Goal: Task Accomplishment & Management: Complete application form

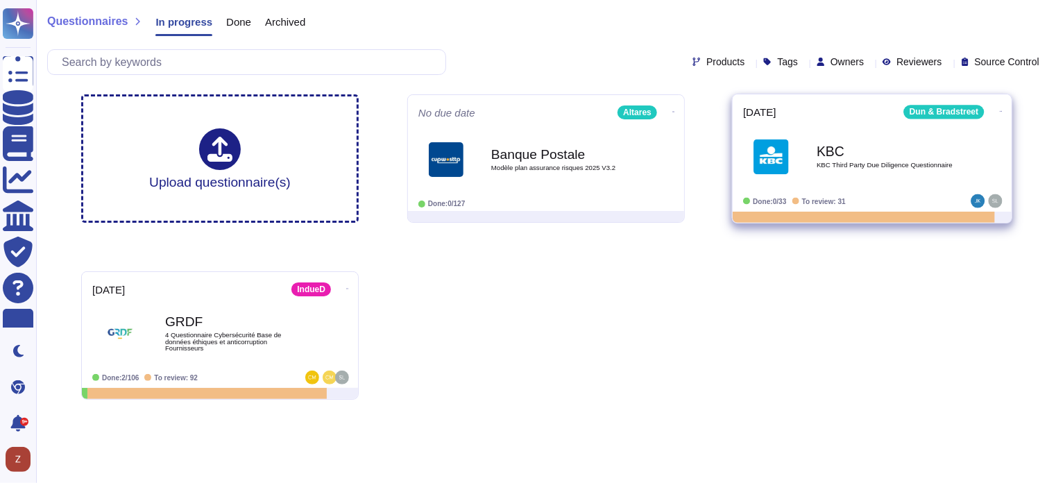
click at [828, 150] on b "KBC" at bounding box center [886, 150] width 140 height 13
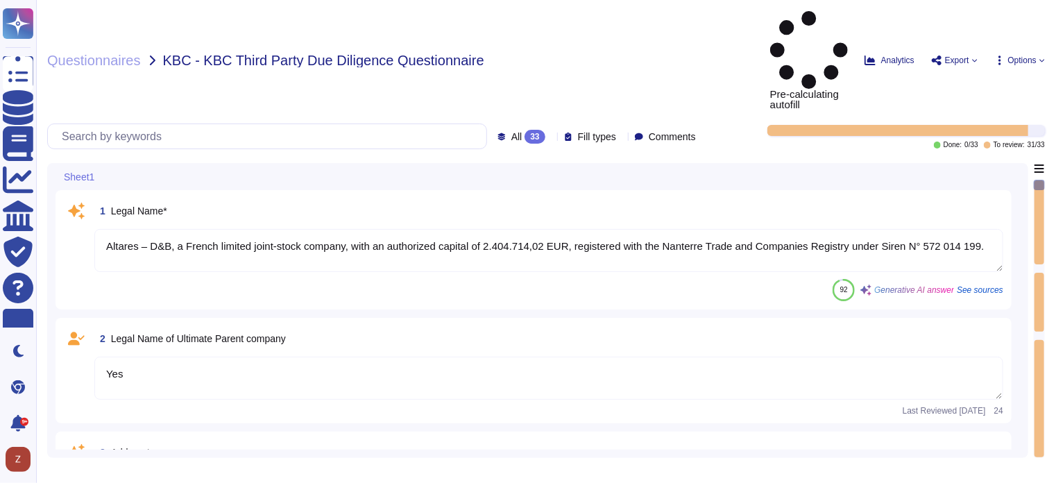
type textarea "Altares – D&B, a French limited joint-stock company, with an authorized capital…"
type textarea "Yes"
type textarea "Altares – D&B, Campus Equilibre, [GEOGRAPHIC_DATA], [STREET_ADDRESS][PERSON_NAM…"
type textarea "Procedures are in place to ensure compliance with legislative, regulatory, and …"
type textarea "The contact person for further information relating to the protection of Person…"
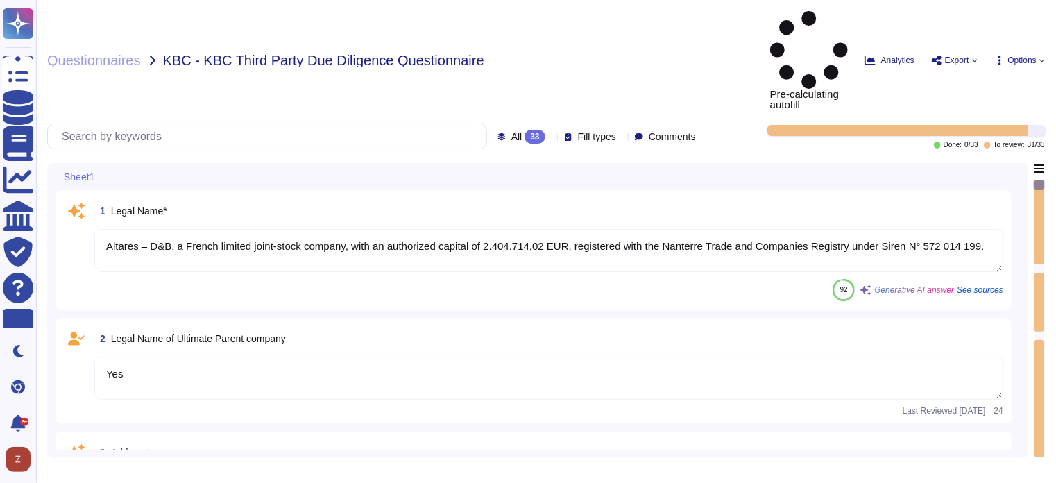
type textarea "Data Protection Officer"
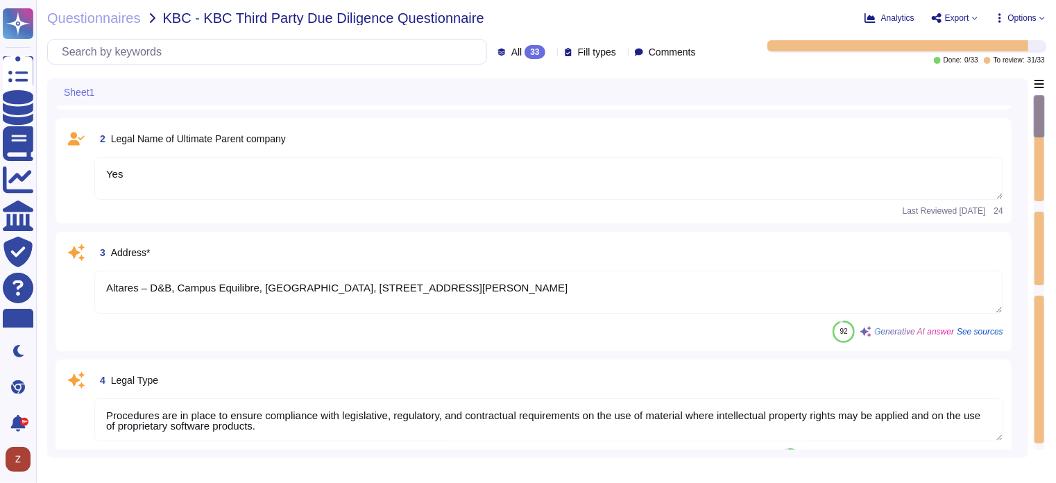
type textarea "[URL][DOMAIN_NAME]"
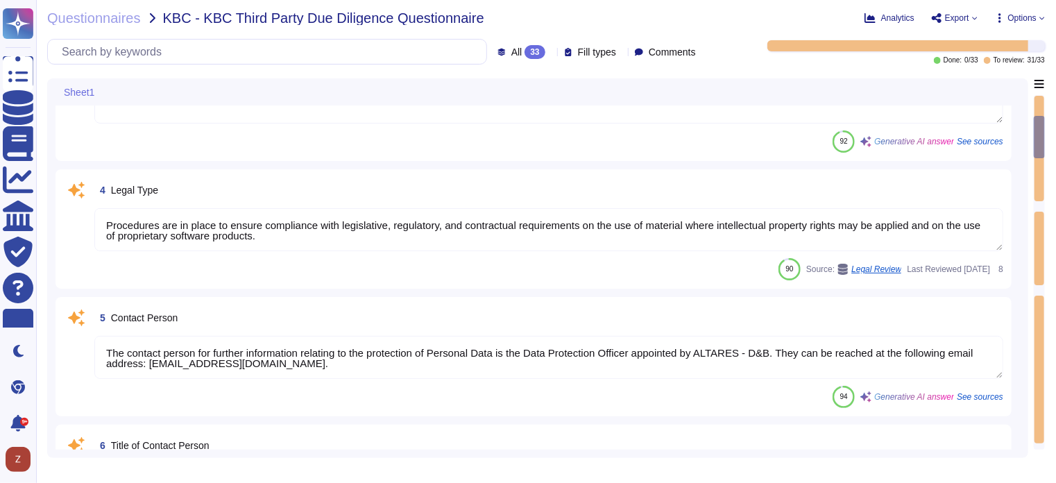
scroll to position [347, 0]
type textarea "Dun & Bradstreet, [DOMAIN_NAME] headquartered in [GEOGRAPHIC_DATA], [US_STATE],…"
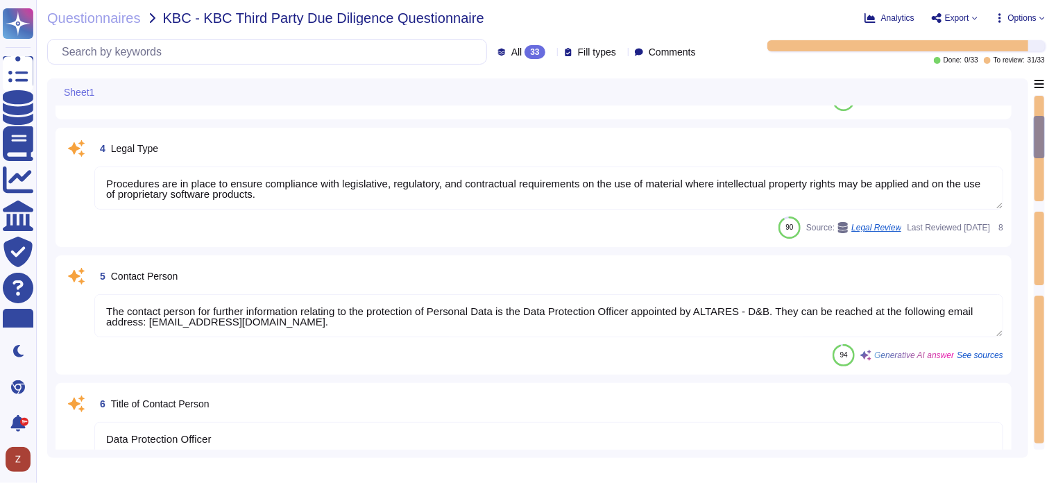
scroll to position [1, 0]
type textarea "Yes. Hardware asset inventory contains: Asset control tag, Physical location (e…"
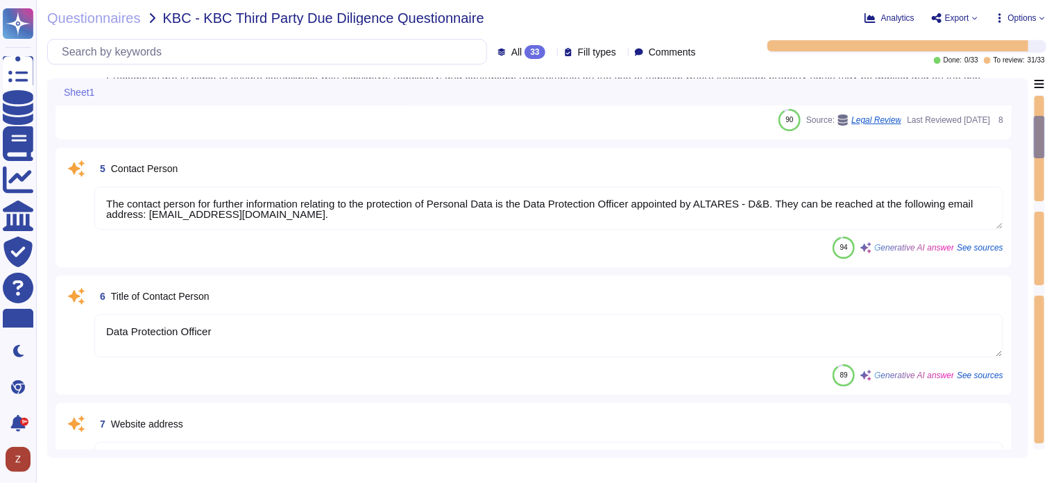
scroll to position [462, 0]
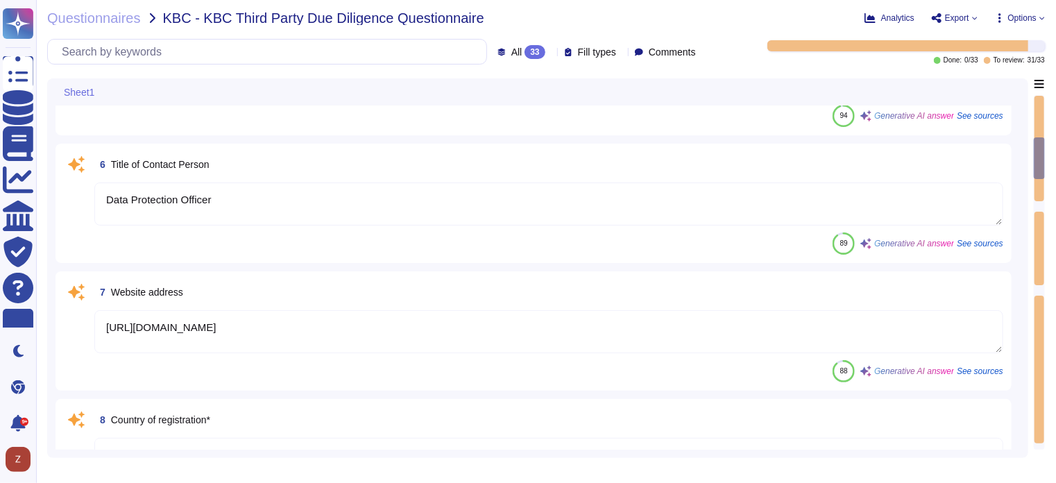
type textarea "Yes"
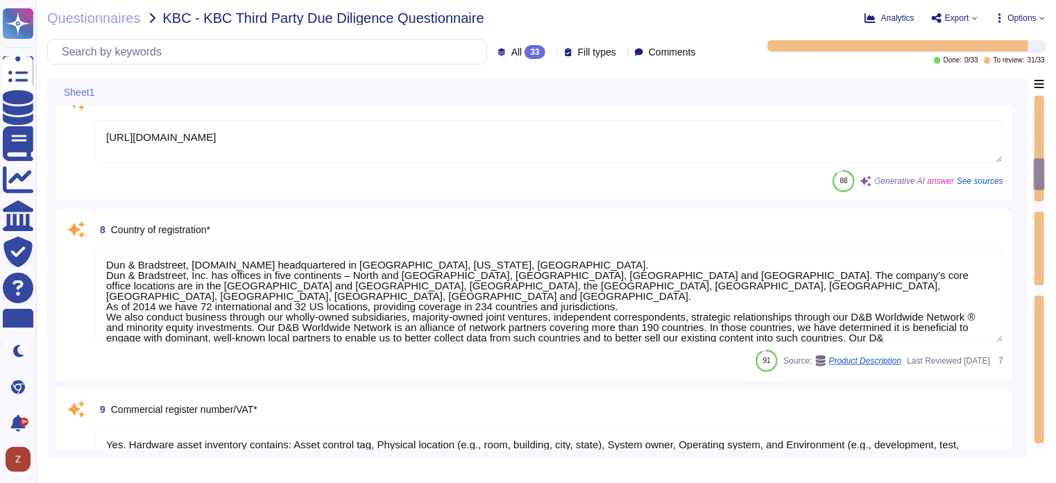
type textarea "Yes, we have appropriate technical and organizational measures implemented to p…"
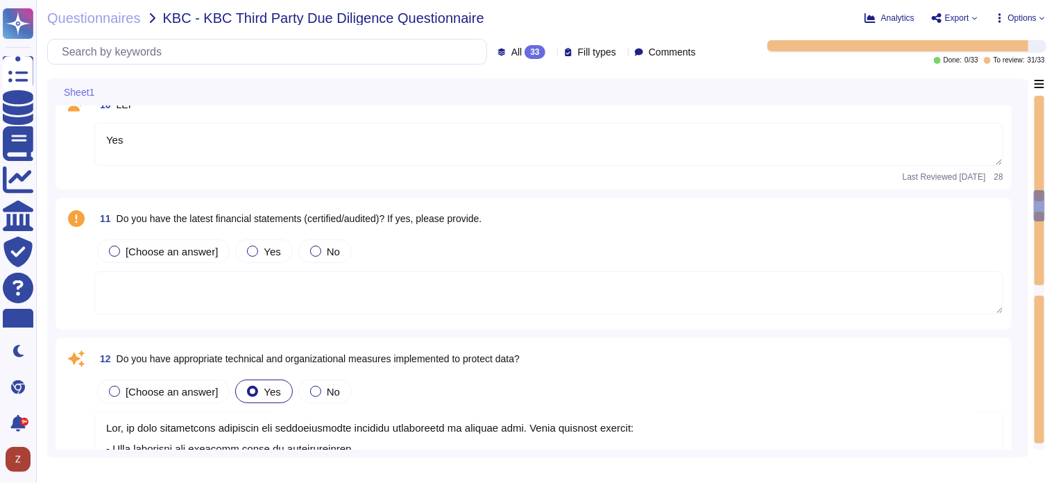
scroll to position [1272, 0]
type textarea "No, there isn’t a security forum or council that includes members of the execut…"
type textarea "D&B certified with Privacy Shield on [DATE]. This link takes you to the Departm…"
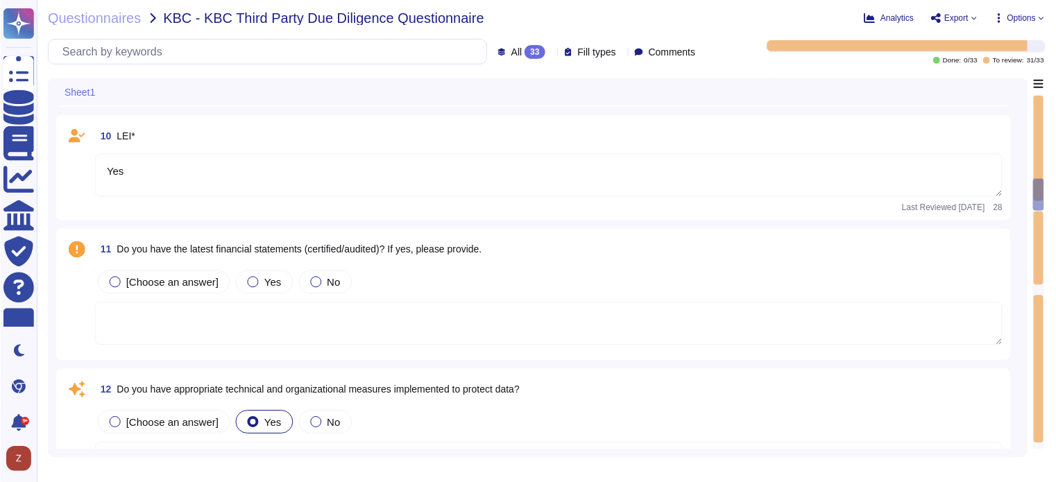
scroll to position [1041, 0]
type textarea "[URL][DOMAIN_NAME]"
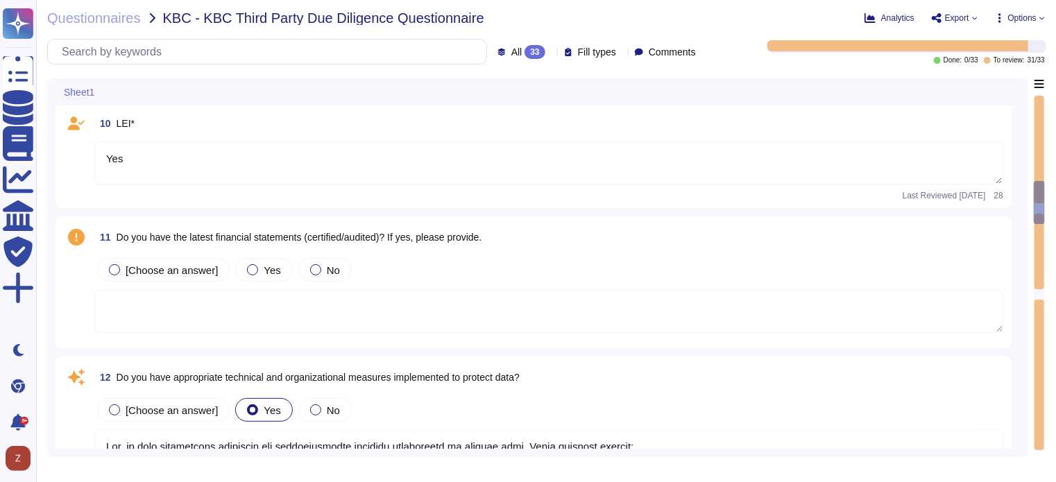
scroll to position [1272, 0]
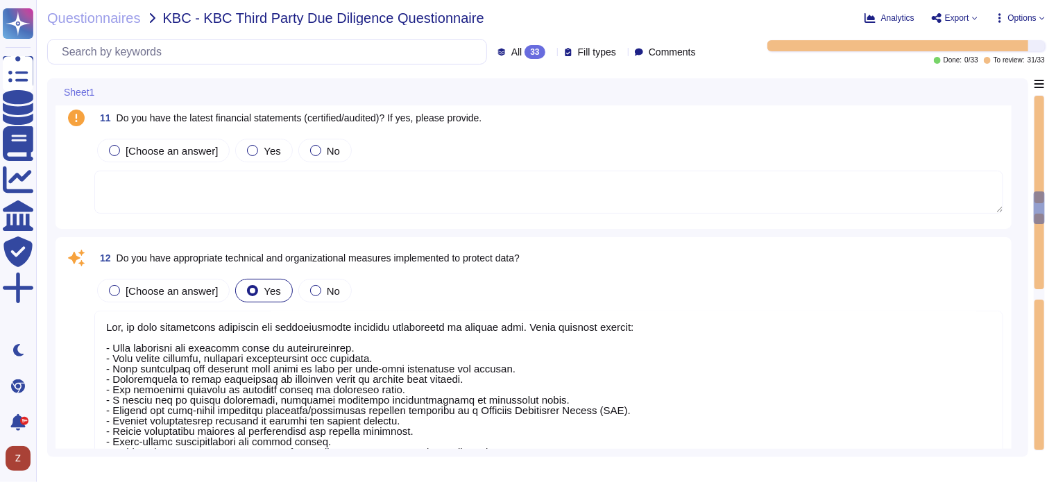
type textarea "D&B certified with Privacy Shield on [DATE]. This link takes you to the Departm…"
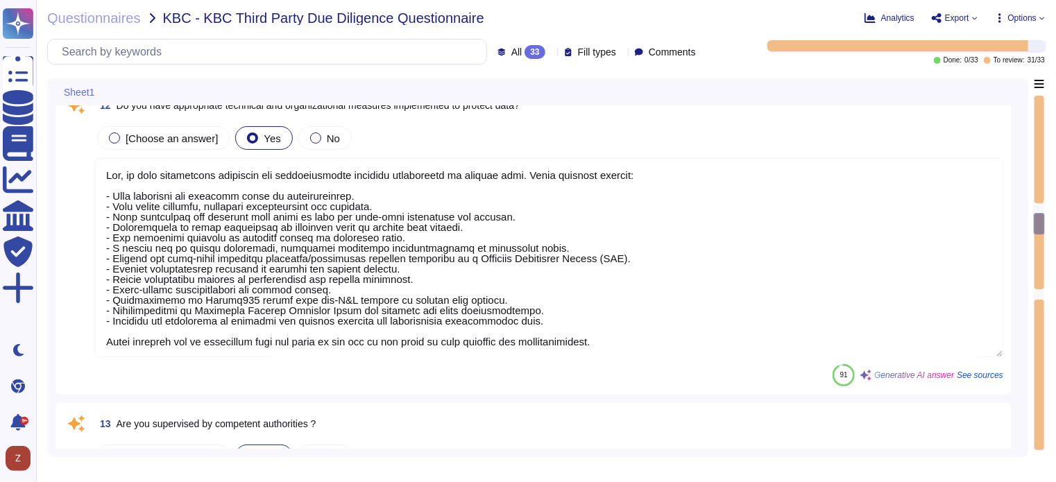
type textarea "D&B is certified with Privacy Shield as of [DATE]. This certification is releva…"
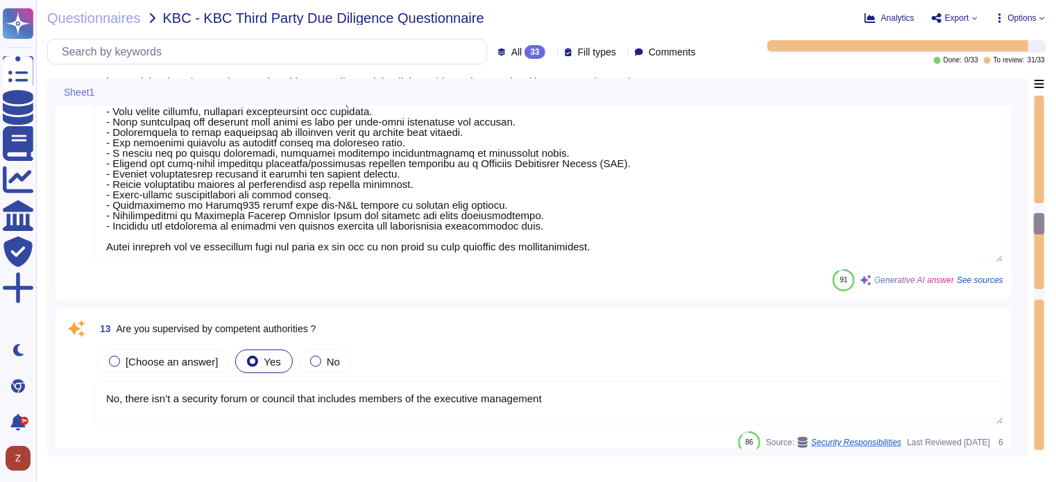
type textarea "As of [DATE], Dun & Bradstreet has approximately 4,780 employees worldwide of w…"
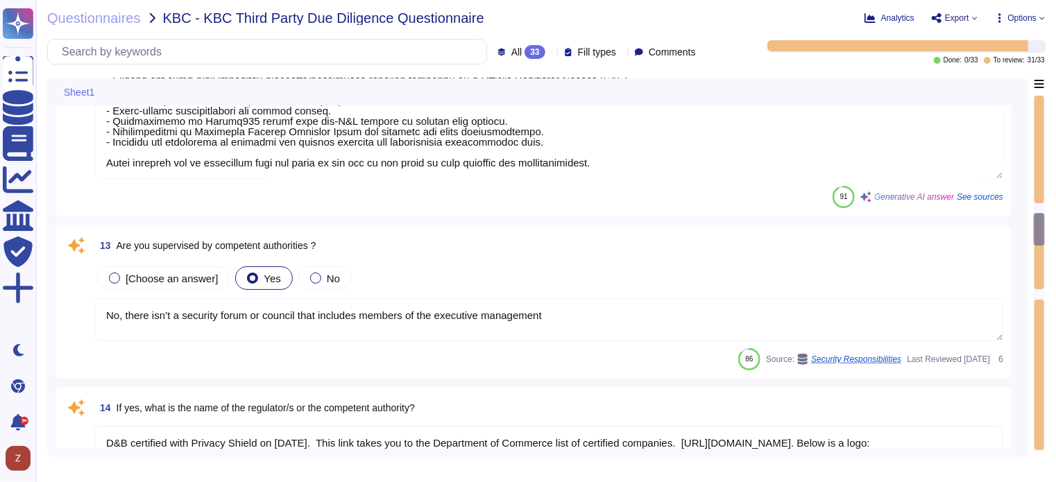
type textarea "Yes, we are subject to specific legislation, including compliance with local, s…"
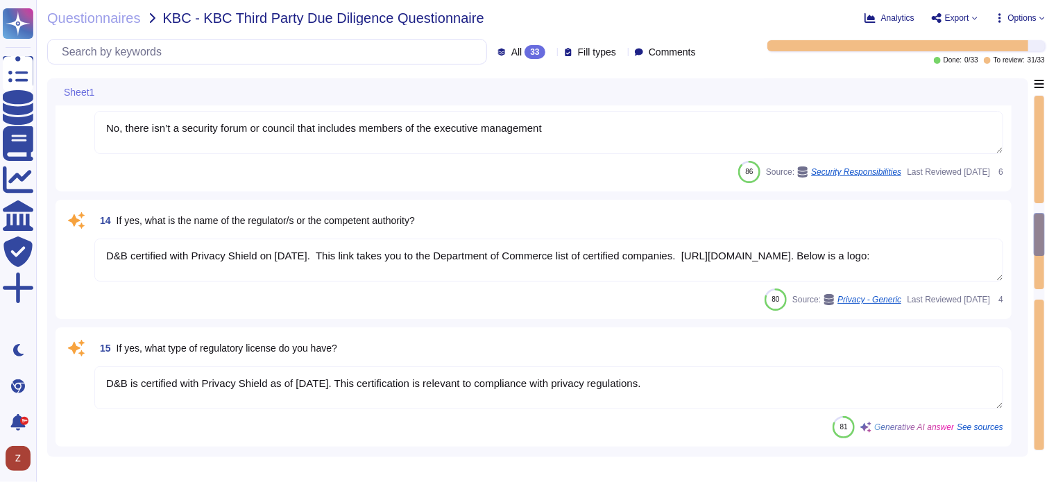
scroll to position [1849, 0]
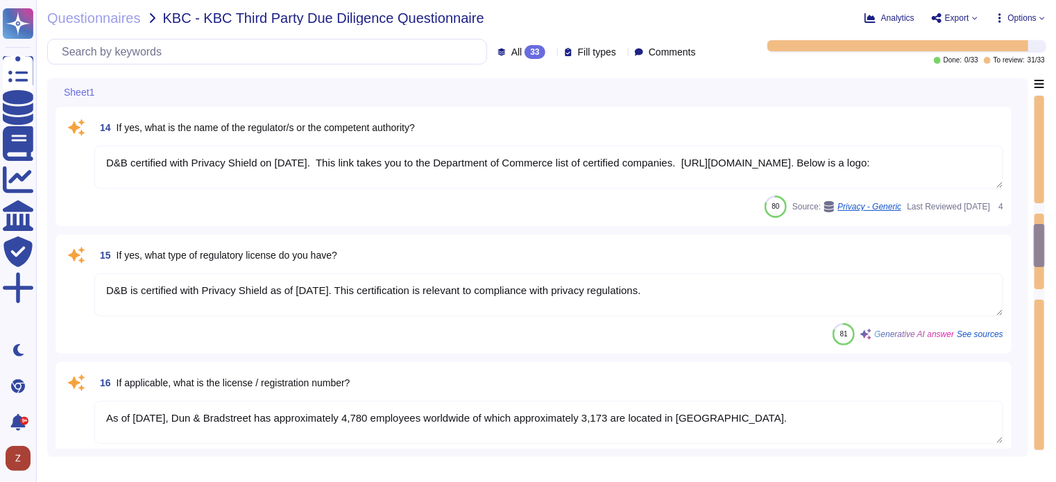
type textarea "Yes, we have appropriate and sufficient capabilities in terms of premises to ex…"
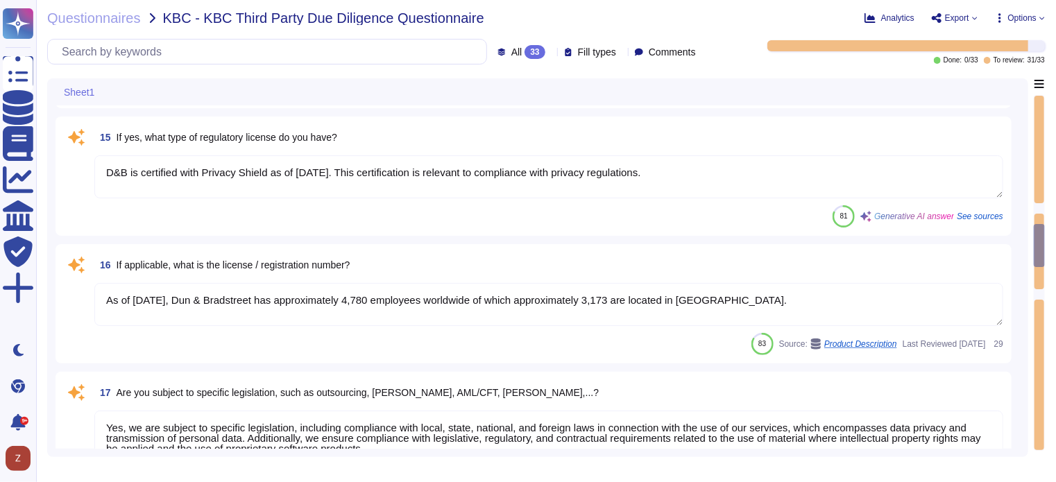
scroll to position [2081, 0]
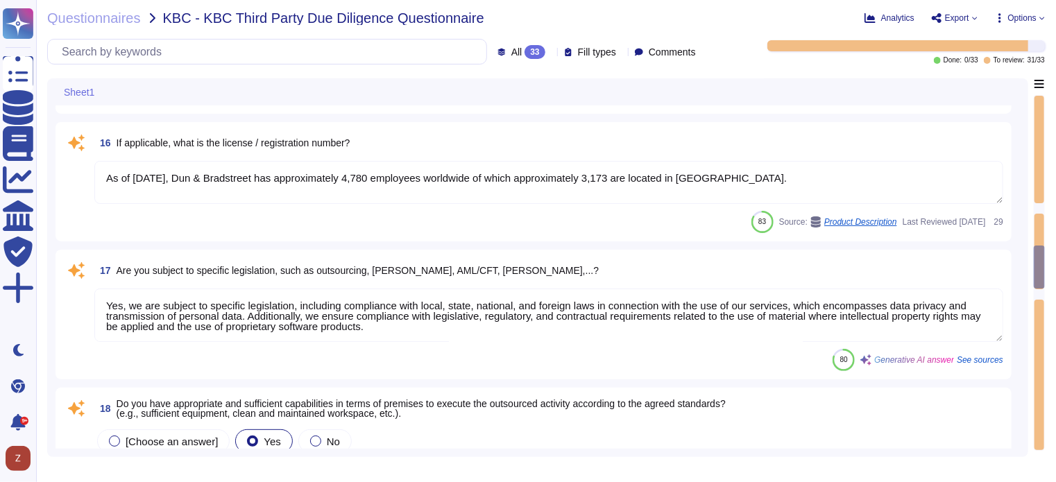
type textarea "Yes, we have the necessary expertise to execute the outsourced activities accor…"
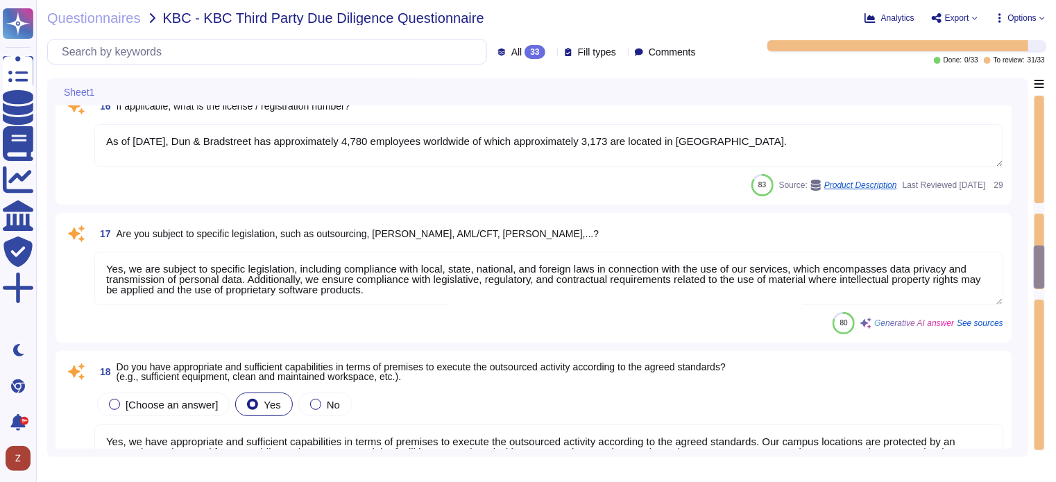
scroll to position [2196, 0]
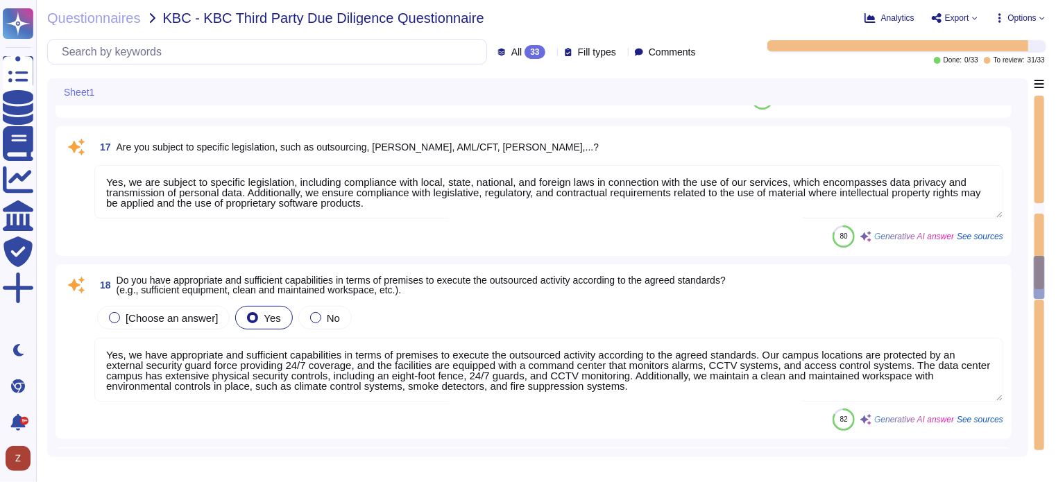
type textarea "Yes, we have a satisfactory physical security system in place for our premises,…"
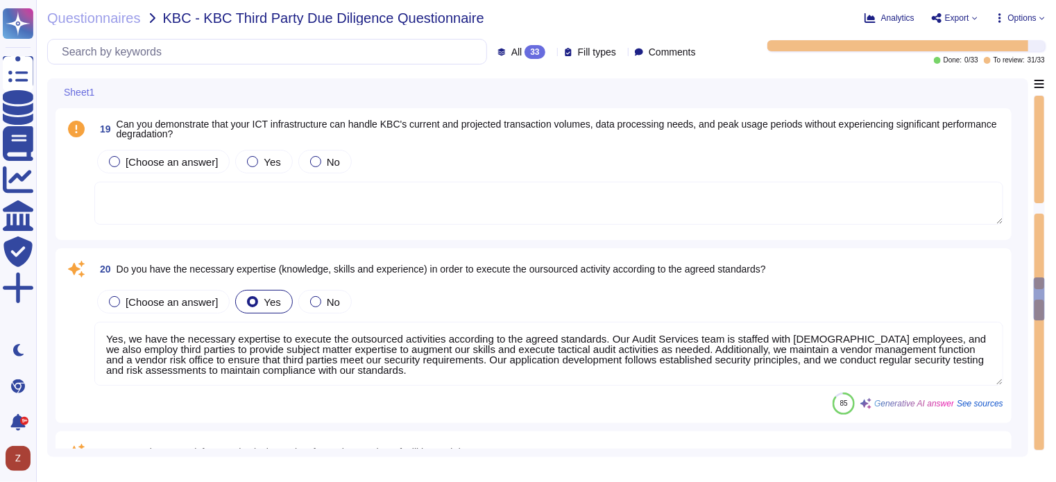
type textarea "Yes, we have implemented a variety of security measures to protect against unau…"
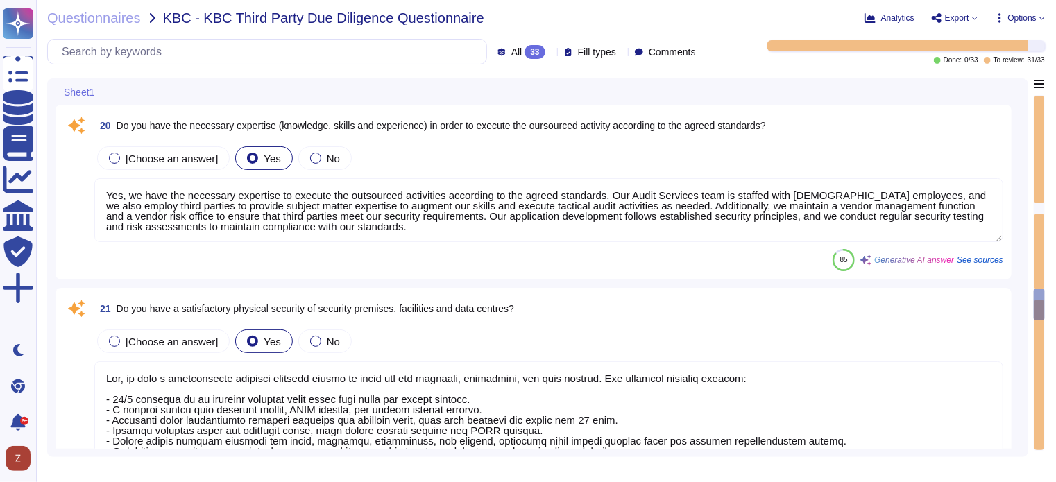
scroll to position [2775, 0]
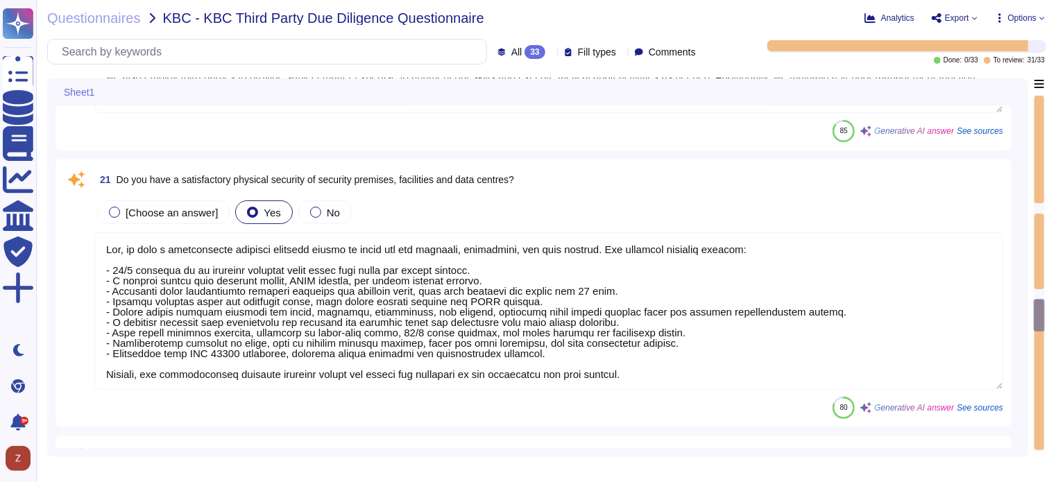
type textarea "Yes, D&B has deployed a comprehensive risk management process that includes est…"
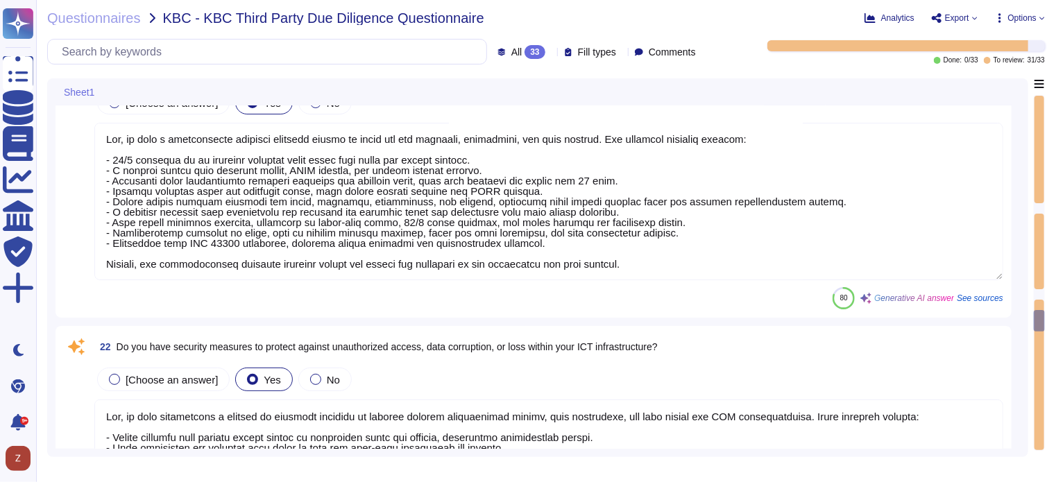
type textarea "Yes, D&B's Risk Management Program includes various methods to manage risks, wh…"
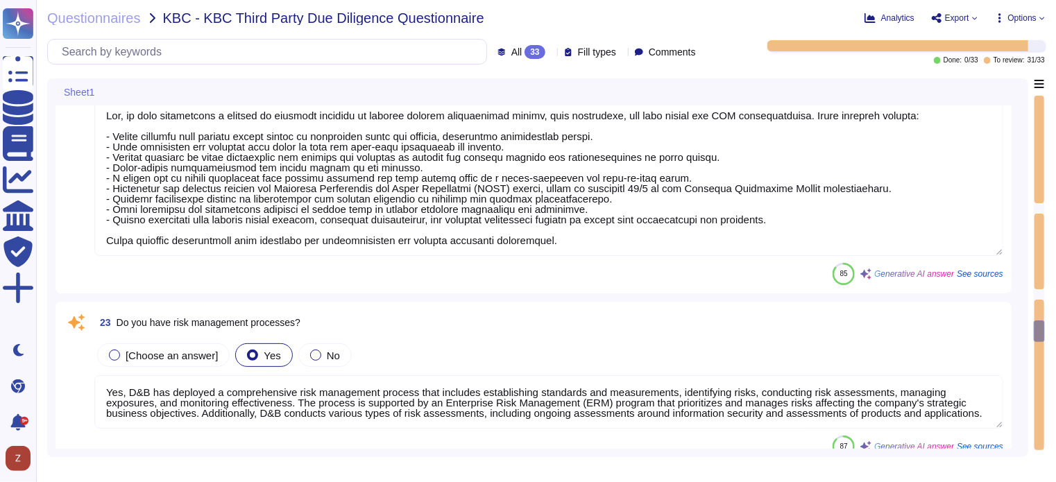
type textarea "Yes, the business continuity plan includes an Information Security (IS) backup …"
type textarea "Yes, the procedures for handling information and assets include the development…"
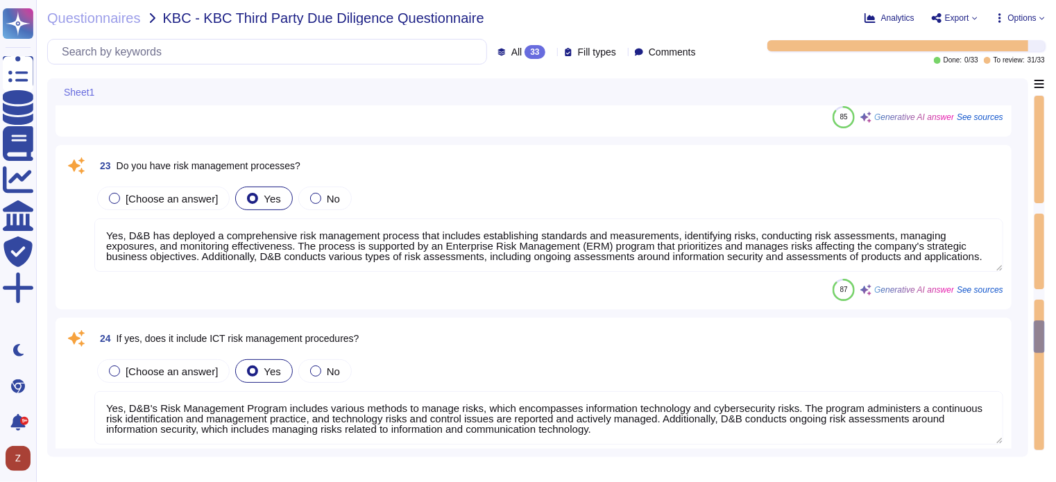
scroll to position [3468, 0]
type textarea "Lor, ip dolo s ametconsectet adipisci elitsedd eiusmod te incid utl etdolore MA…"
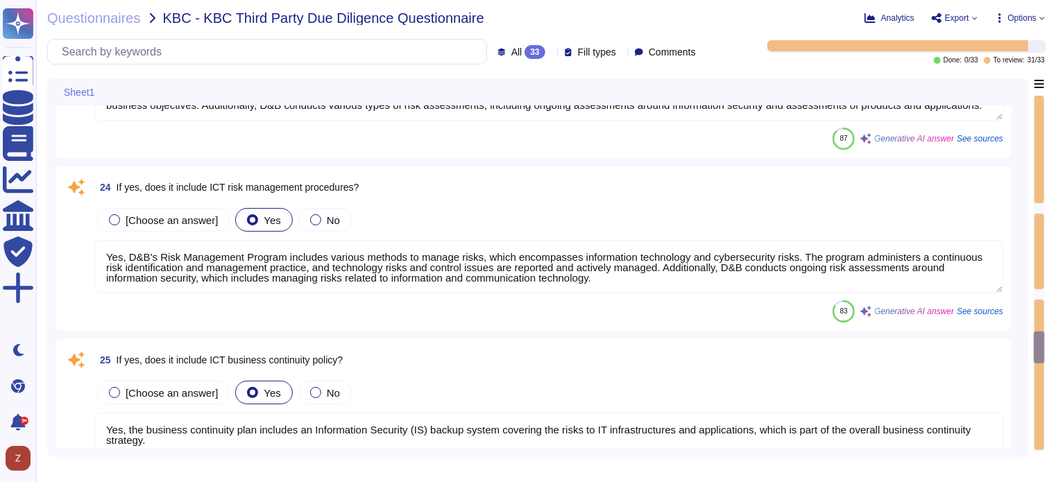
scroll to position [1, 0]
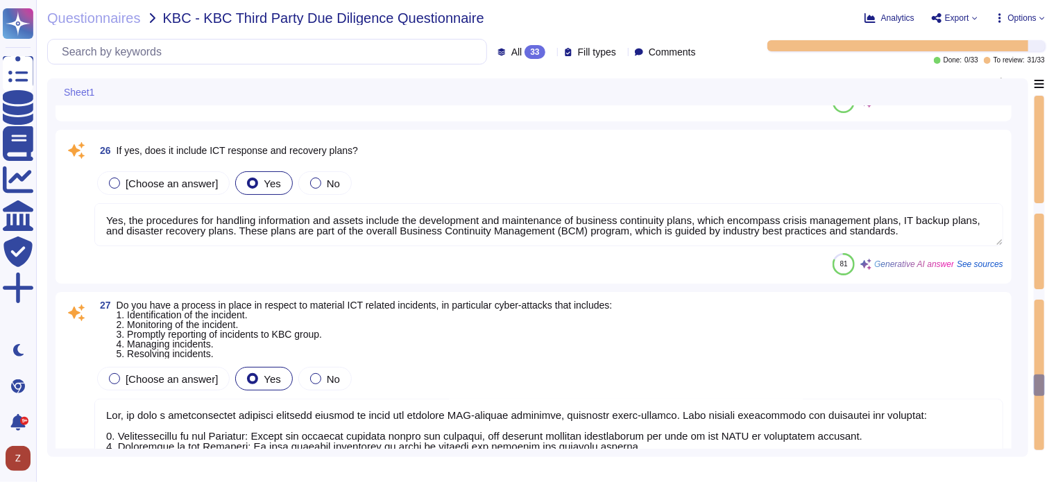
type textarea "Yes, we have a formal change management process that includes clearly identifie…"
type textarea "Yes, we perform testing of ICT systems, infrastructure, and controls. There are…"
type textarea "Yes, Dun & Bradstreet is committed to national and international ICT standards.…"
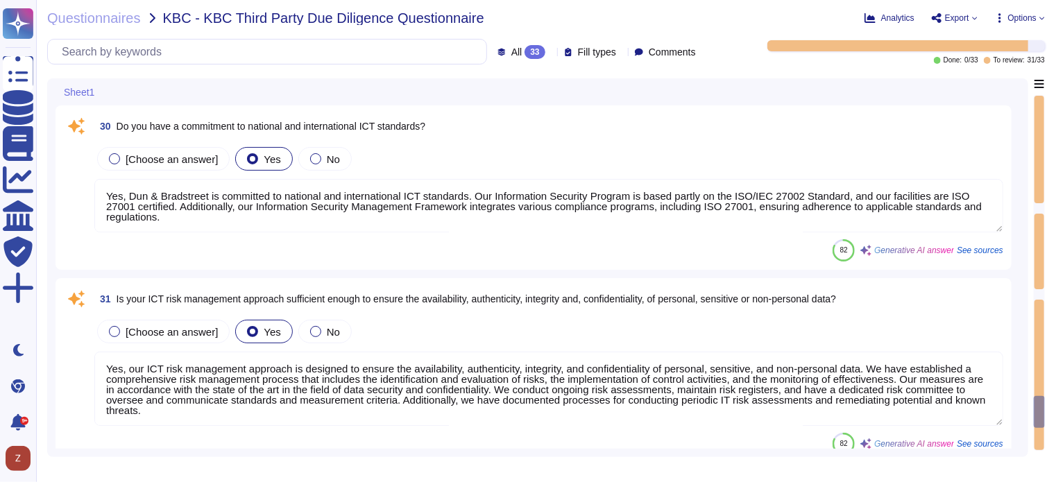
type textarea "Yes, our ICT risk management approach is designed to ensure the availability, a…"
type textarea "Lor ipsumdolors amet con adipi el seddoei te inc utlabo etdolore ma ali enimadm…"
type textarea "Yes, the company outsources software development and enforces controls with our…"
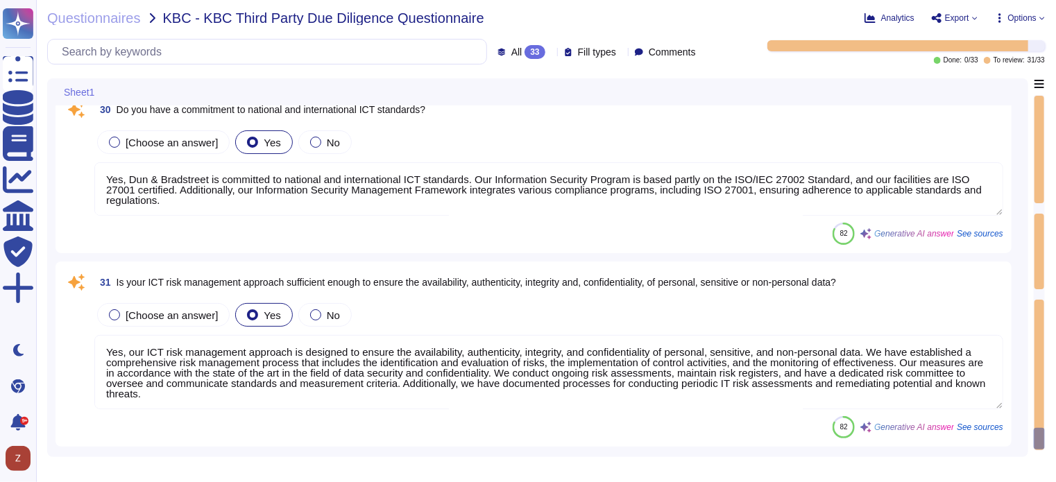
scroll to position [5025, 0]
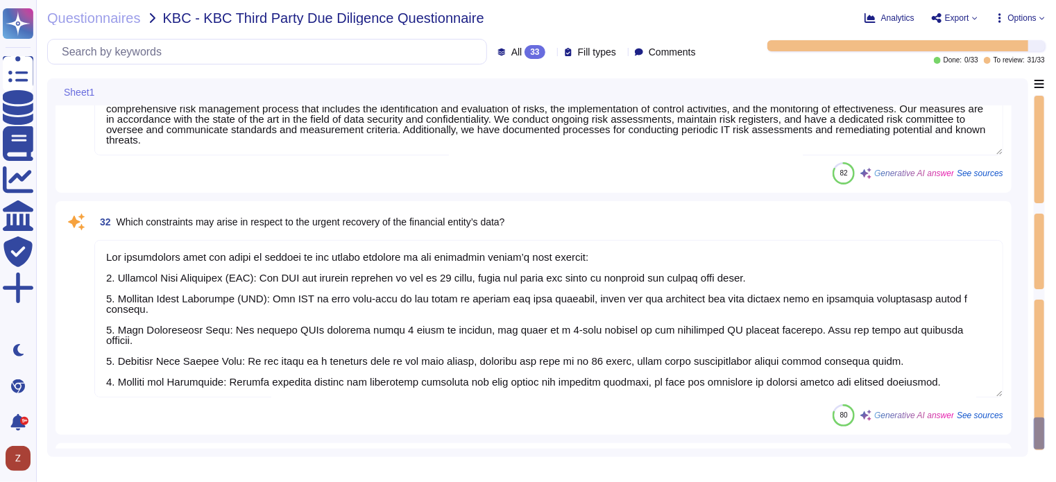
type textarea "Yes, we perform testing of ICT systems, infrastructure, and controls. There are…"
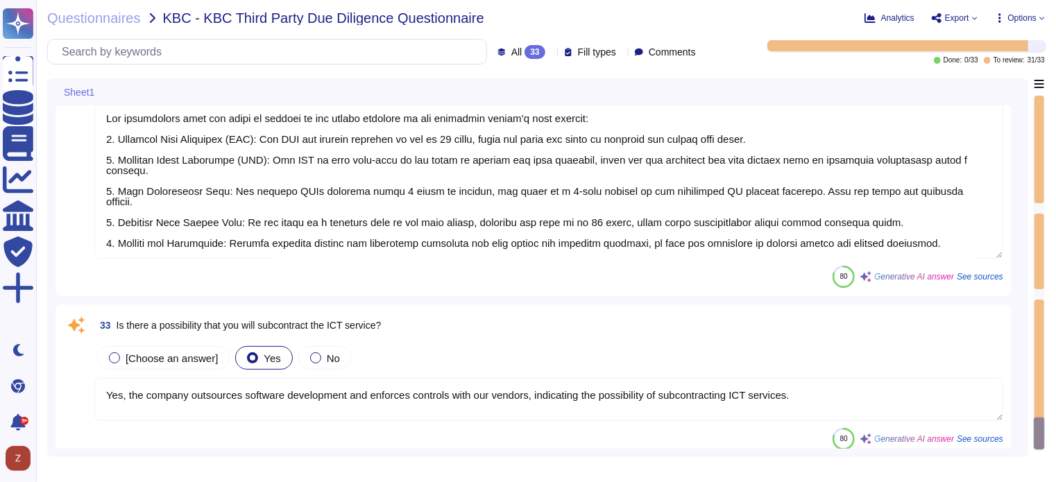
type textarea "Yes, we perform testing of ICT systems, infrastructure, and controls. There are…"
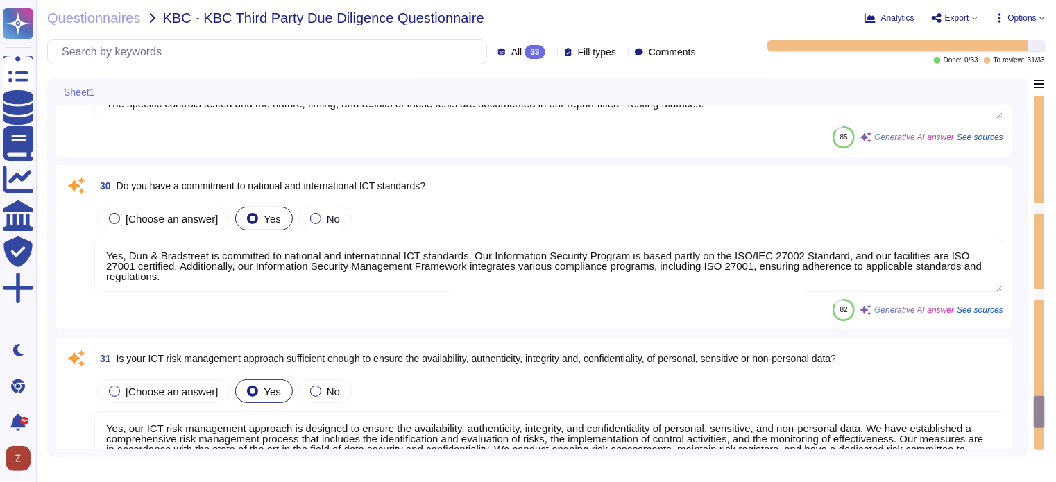
scroll to position [4563, 0]
type textarea "Yes, we have a formal change management process that includes clearly identifie…"
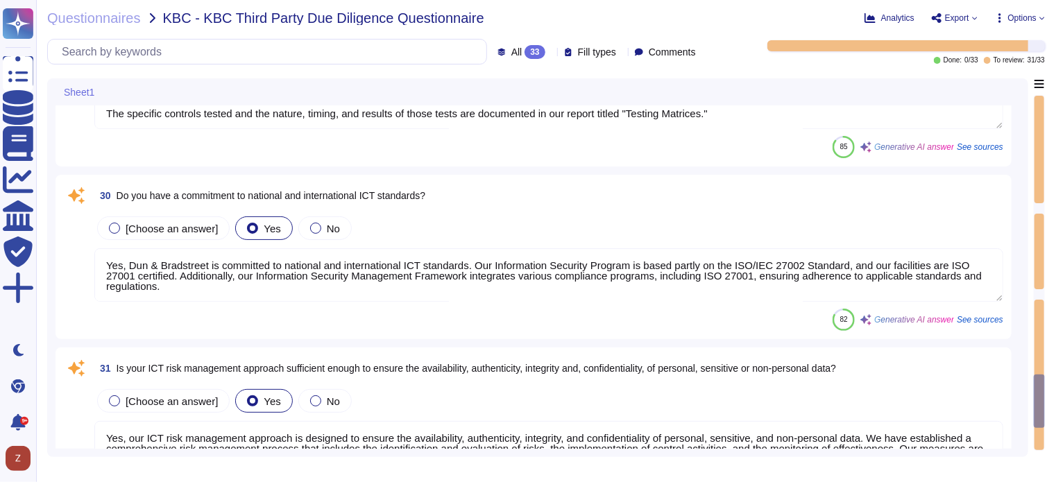
type textarea "Lor, ip dolo s ametconsectet adipisci elitsedd eiusmod te incid utl etdolore MA…"
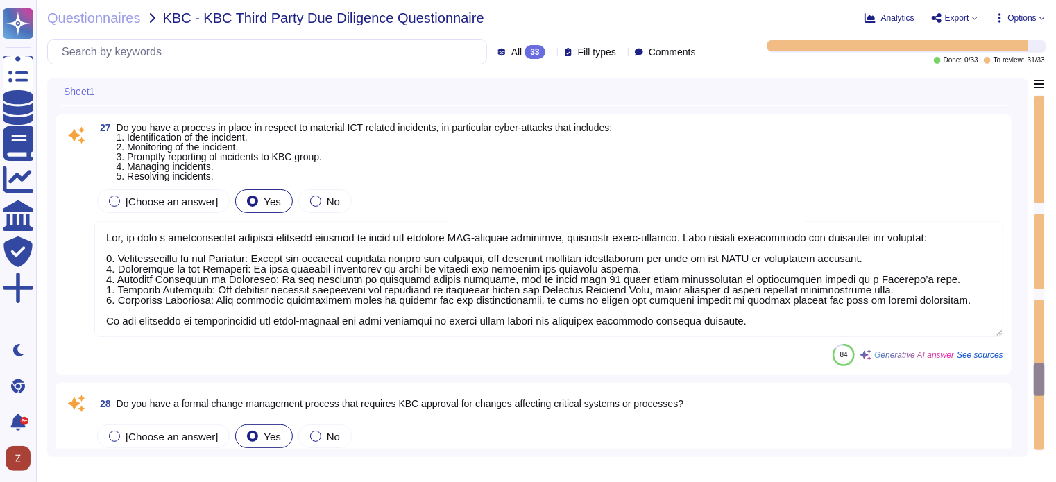
type textarea "Yes, the business continuity plan includes an Information Security (IS) backup …"
type textarea "Yes, the procedures for handling information and assets include the development…"
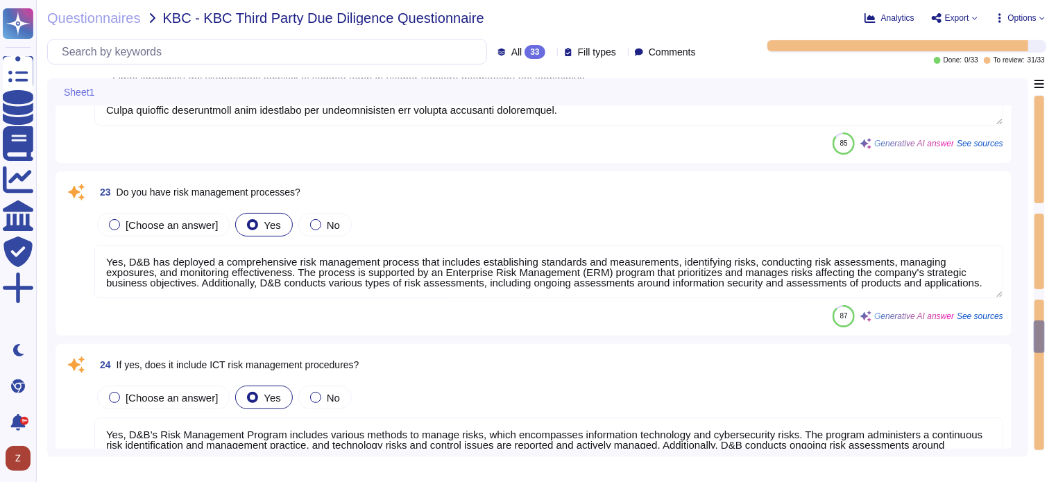
type textarea "Yes, we have a satisfactory physical security system in place for our premises,…"
type textarea "Yes, we have implemented a variety of security measures to protect against unau…"
type textarea "Yes, D&B has deployed a comprehensive risk management process that includes est…"
type textarea "Yes, D&B's Risk Management Program includes various methods to manage risks, wh…"
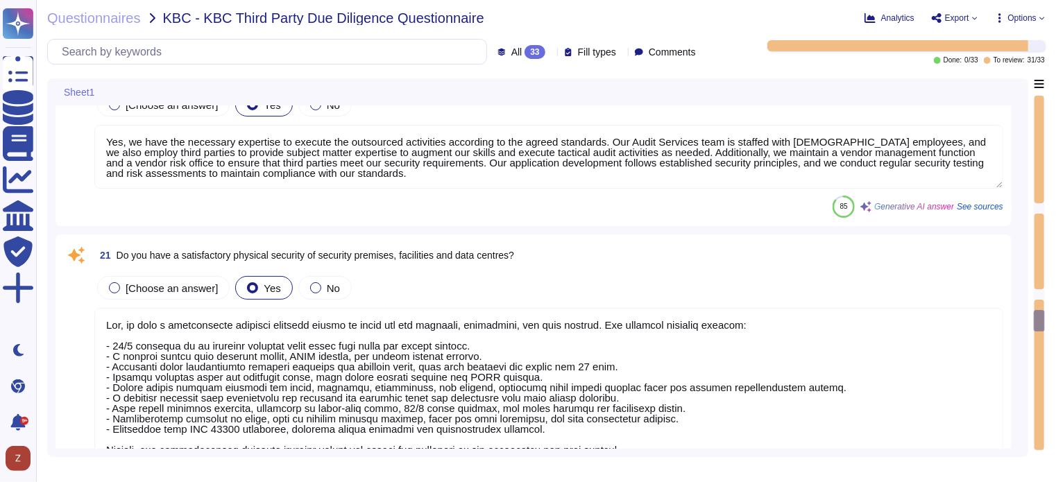
type textarea "Yes, we are subject to specific legislation, including compliance with local, s…"
type textarea "Yes, we have appropriate and sufficient capabilities in terms of premises to ex…"
type textarea "Yes, we have the necessary expertise to execute the outsourced activities accor…"
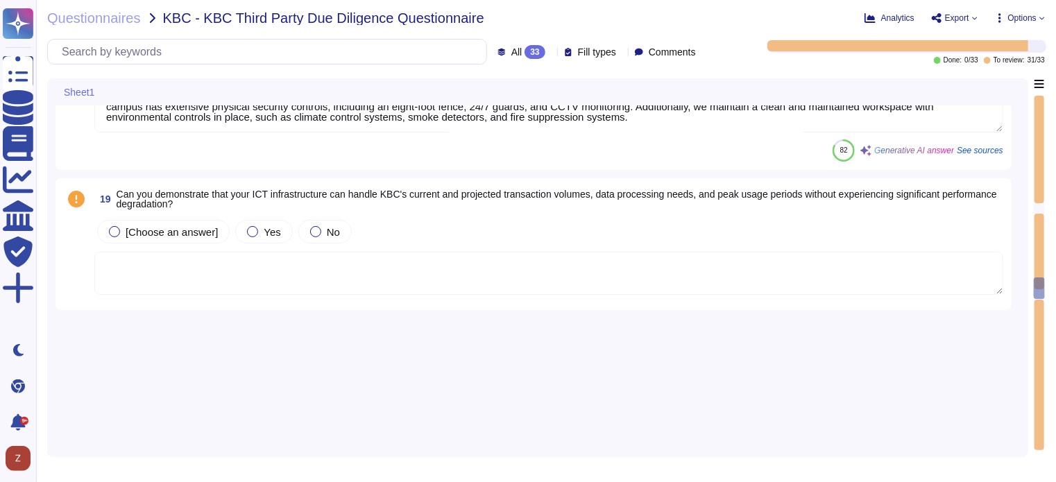
type textarea "Yes, we have appropriate technical and organizational measures implemented to p…"
type textarea "No, there isn’t a security forum or council that includes members of the execut…"
type textarea "D&B certified with Privacy Shield on [DATE]. This link takes you to the Departm…"
type textarea "D&B is certified with Privacy Shield as of [DATE]. This certification is releva…"
type textarea "As of [DATE], Dun & Bradstreet has approximately 4,780 employees worldwide of w…"
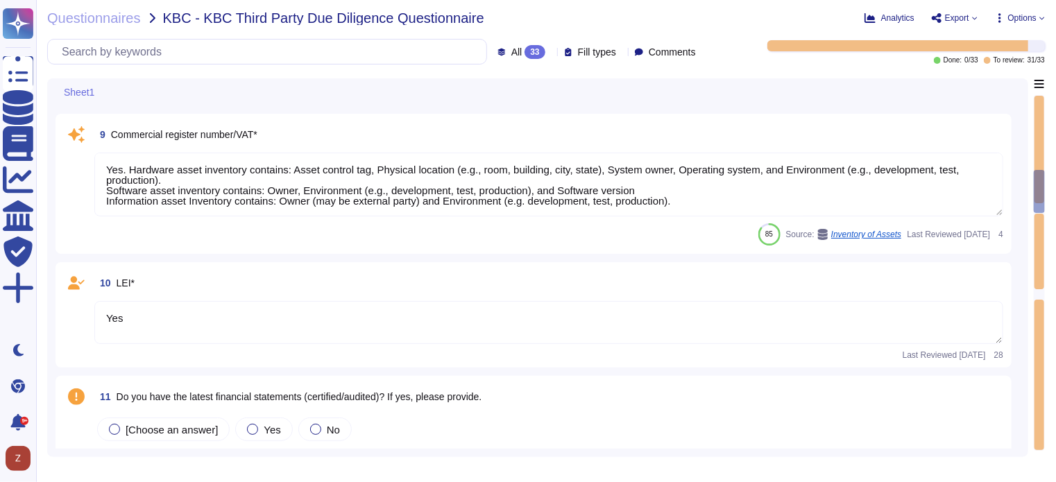
type textarea "Data Protection Officer"
type textarea "[URL][DOMAIN_NAME]"
type textarea "Dun & Bradstreet, [DOMAIN_NAME] headquartered in [GEOGRAPHIC_DATA], [US_STATE],…"
type textarea "Yes. Hardware asset inventory contains: Asset control tag, Physical location (e…"
type textarea "Yes"
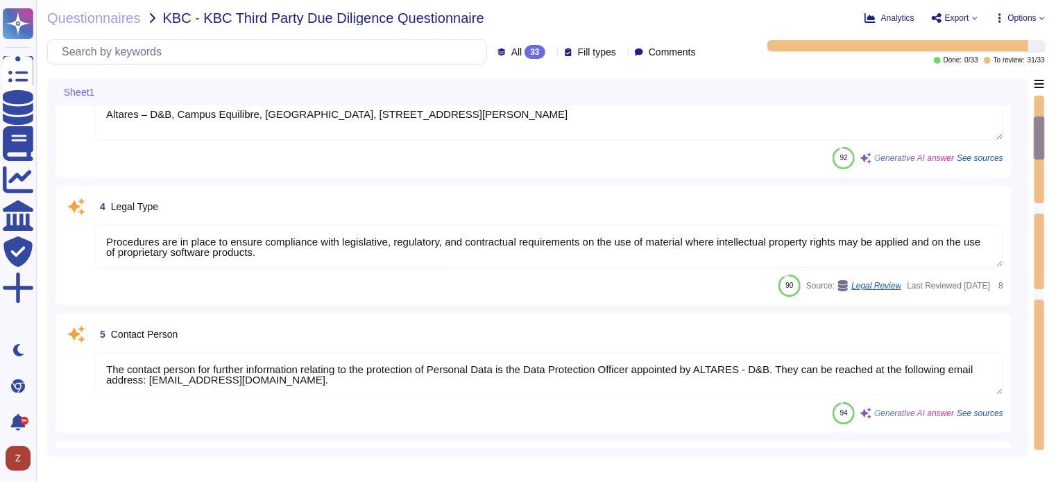
type textarea "Altares – D&B, a French limited joint-stock company, with an authorized capital…"
type textarea "Yes"
type textarea "Altares – D&B, Campus Equilibre, [GEOGRAPHIC_DATA], [STREET_ADDRESS][PERSON_NAM…"
type textarea "Procedures are in place to ensure compliance with legislative, regulatory, and …"
type textarea "The contact person for further information relating to the protection of Person…"
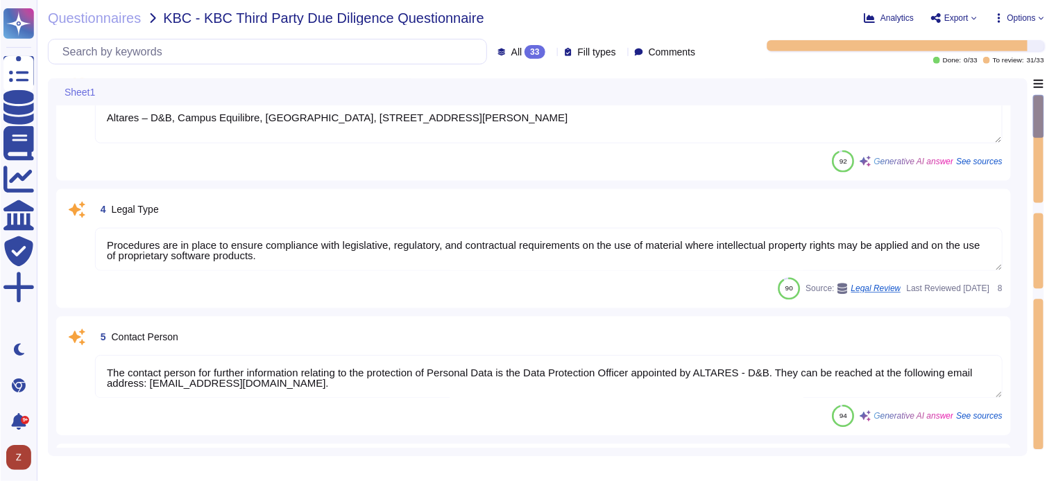
scroll to position [0, 0]
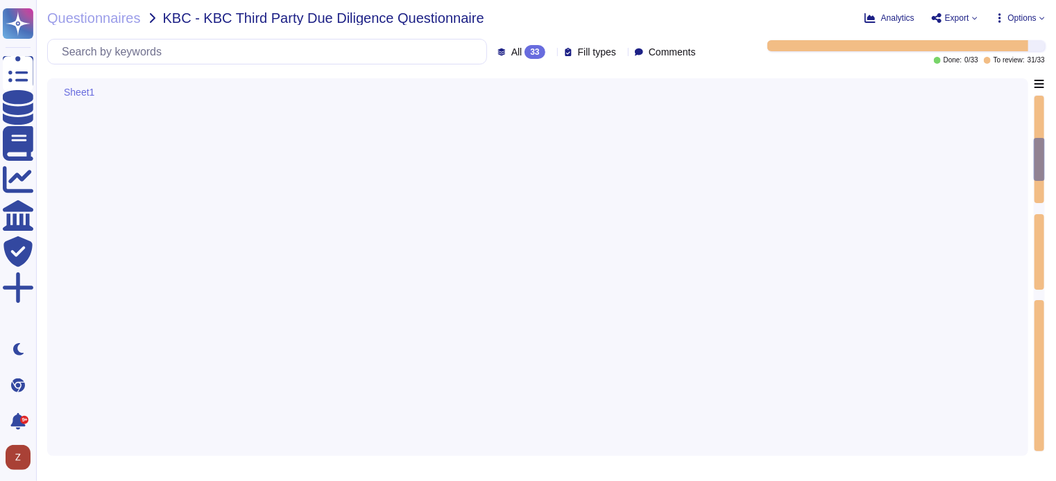
type textarea "[URL][DOMAIN_NAME]"
type textarea "Dun & Bradstreet, [DOMAIN_NAME] headquartered in [GEOGRAPHIC_DATA], [US_STATE],…"
type textarea "Yes. Hardware asset inventory contains: Asset control tag, Physical location (e…"
type textarea "Yes"
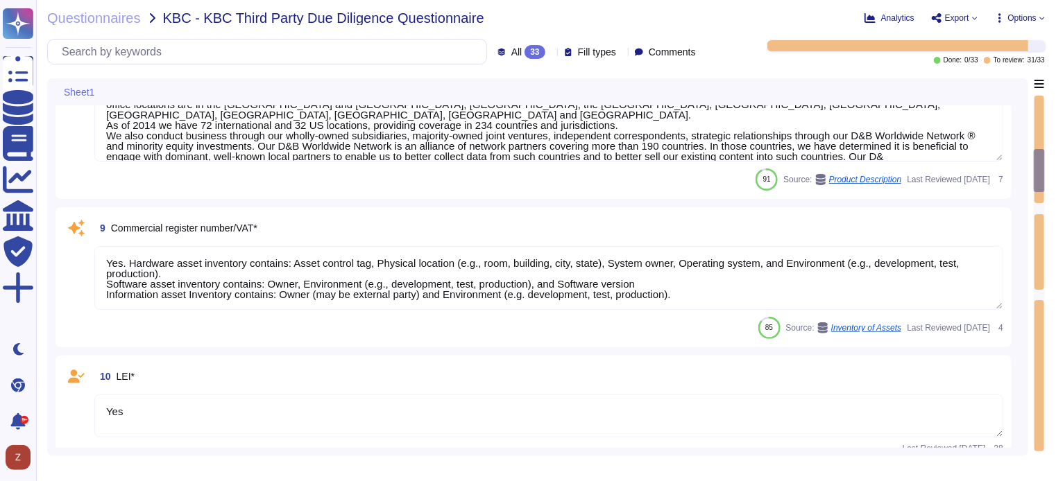
scroll to position [1156, 0]
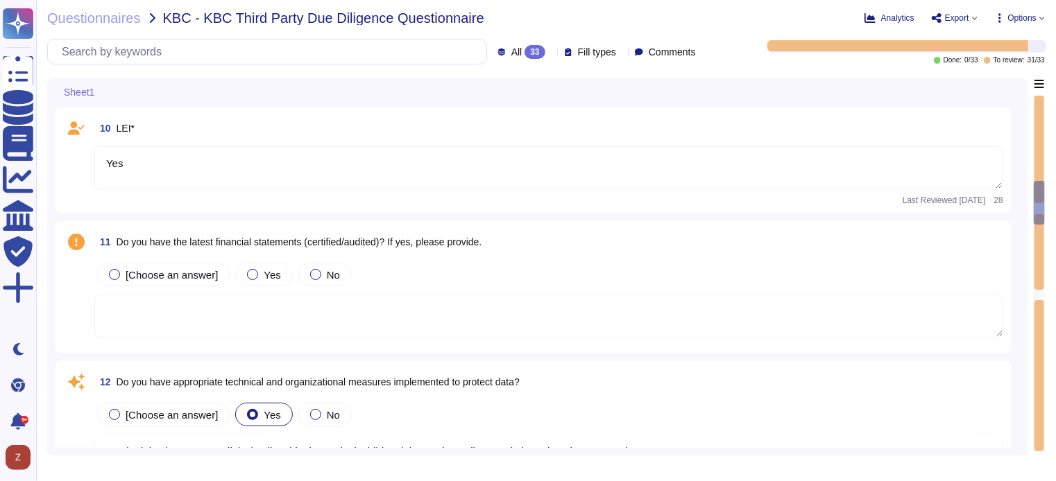
type textarea "Yes, we have appropriate technical and organizational measures implemented to p…"
type textarea "No, there isn’t a security forum or council that includes members of the execut…"
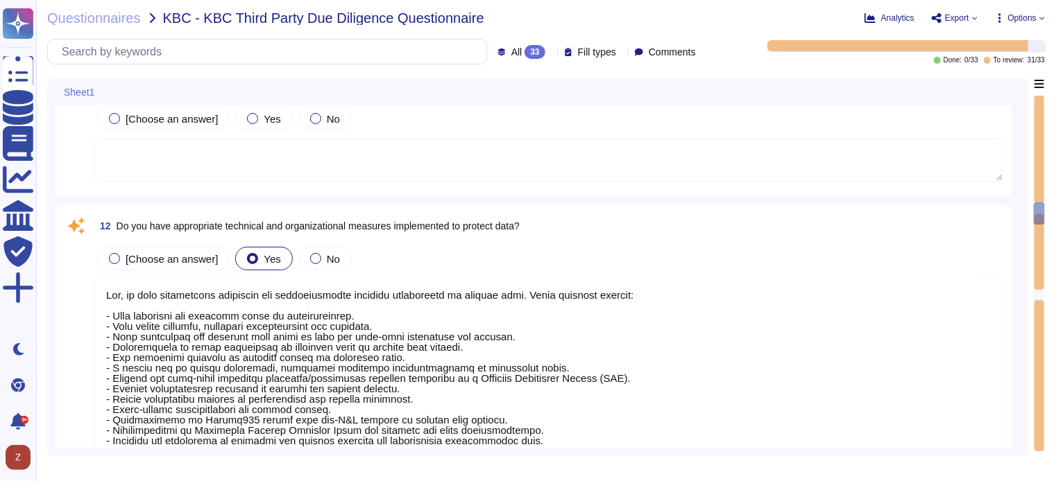
scroll to position [1387, 0]
type textarea "D&B certified with Privacy Shield on [DATE]. This link takes you to the Departm…"
type textarea "D&B is certified with Privacy Shield as of [DATE]. This certification is releva…"
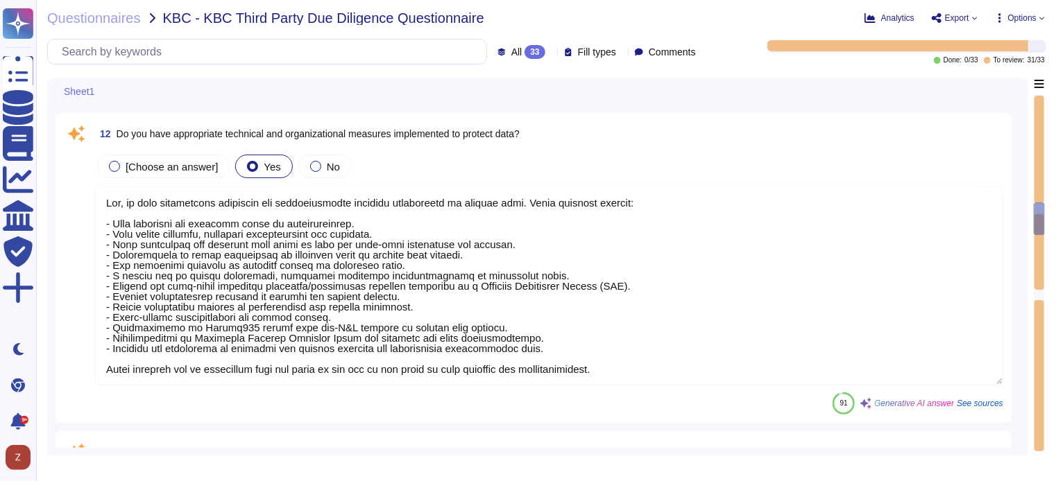
scroll to position [1, 0]
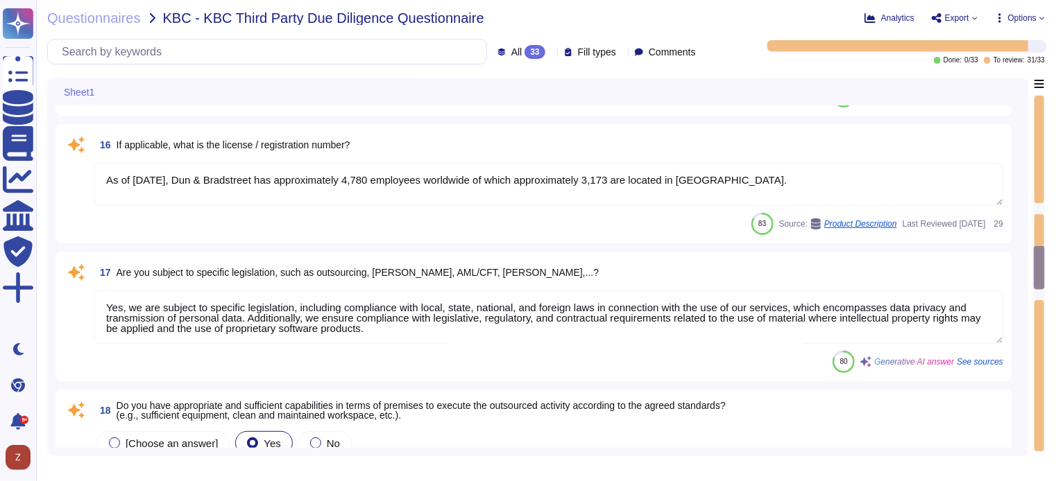
type textarea "As of [DATE], Dun & Bradstreet has approximately 4,780 employees worldwide of w…"
type textarea "Yes, we are subject to specific legislation, including compliance with local, s…"
type textarea "Yes, we have appropriate and sufficient capabilities in terms of premises to ex…"
type textarea "Yes, we have the necessary expertise to execute the outsourced activities accor…"
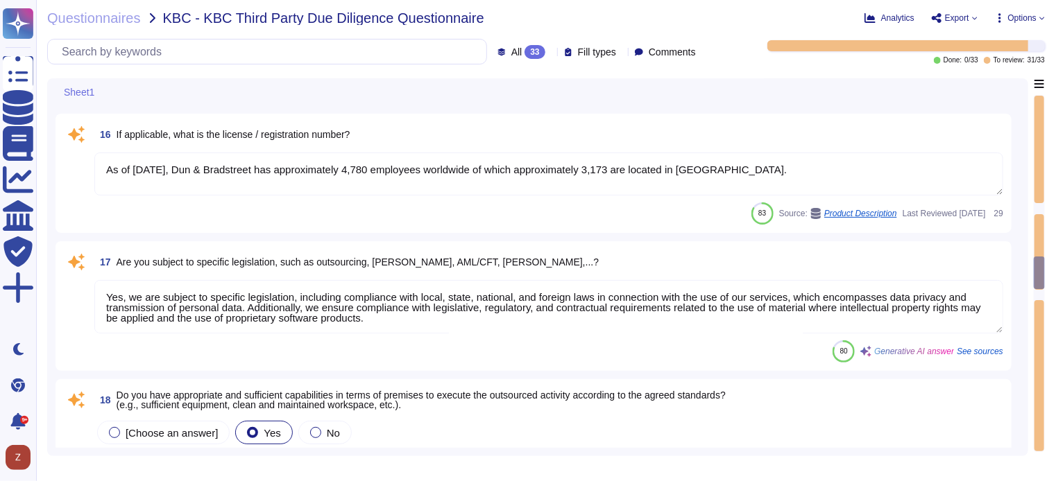
type textarea "Yes, we have a satisfactory physical security system in place for our premises,…"
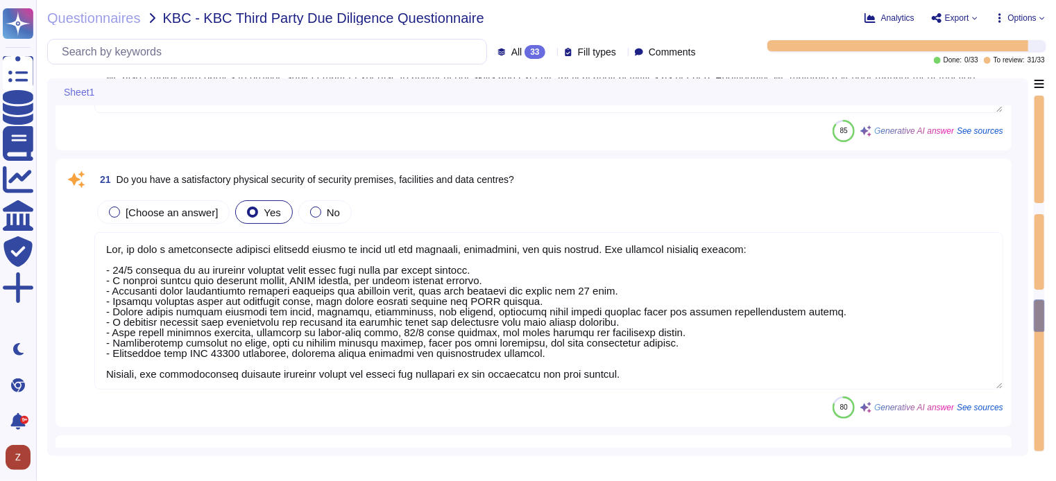
type textarea "Yes, we have implemented a variety of security measures to protect against unau…"
type textarea "Yes, D&B has deployed a comprehensive risk management process that includes est…"
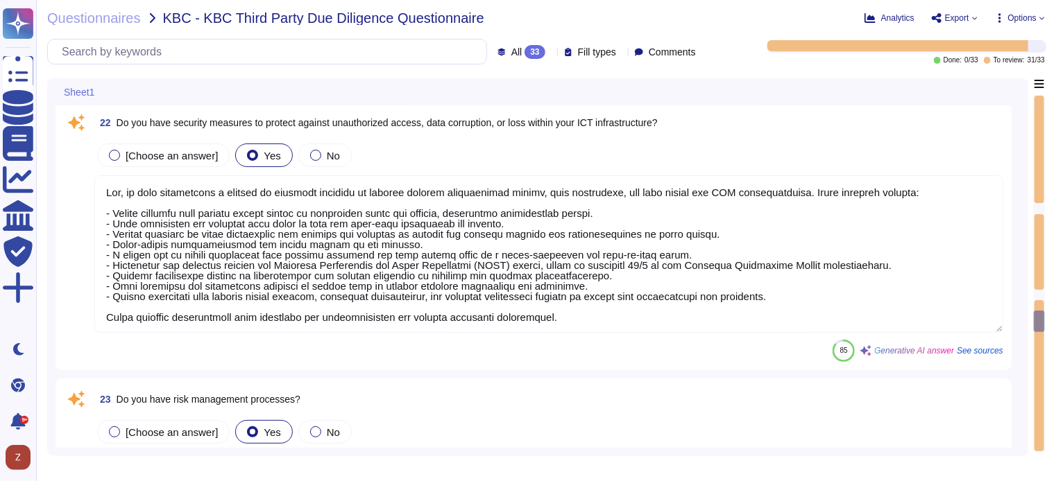
type textarea "Yes, D&B's Risk Management Program includes various methods to manage risks, wh…"
type textarea "Yes, the business continuity plan includes an Information Security (IS) backup …"
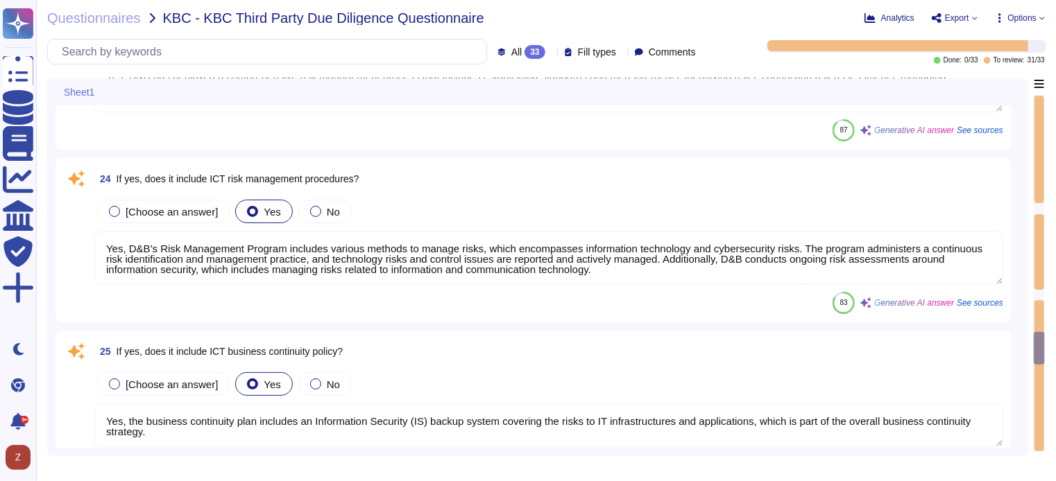
type textarea "Yes, the procedures for handling information and assets include the development…"
type textarea "Lor, ip dolo s ametconsectet adipisci elitsedd eiusmod te incid utl etdolore MA…"
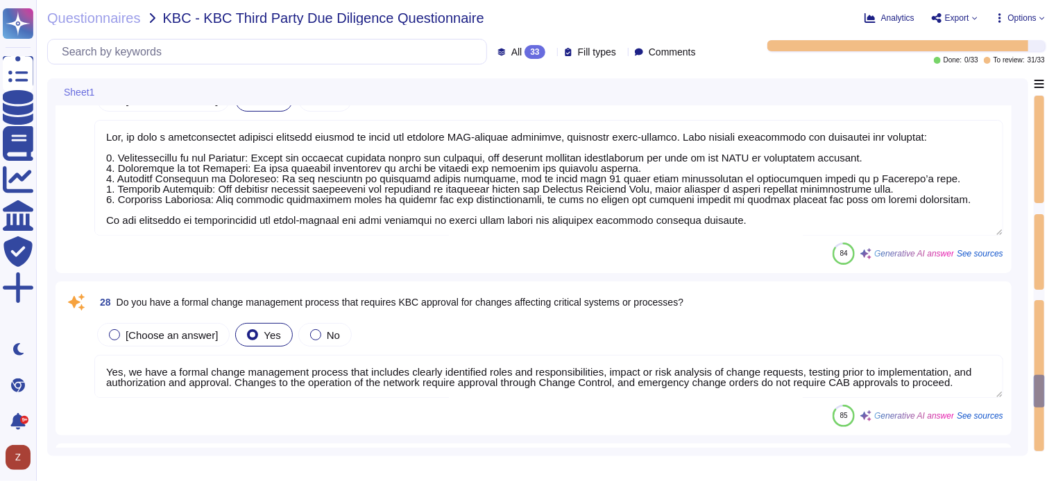
type textarea "Yes, we have a formal change management process that includes clearly identifie…"
type textarea "Yes, we perform testing of ICT systems, infrastructure, and controls. There are…"
type textarea "Yes, Dun & Bradstreet is committed to national and international ICT standards.…"
type textarea "Yes, our ICT risk management approach is designed to ensure the availability, a…"
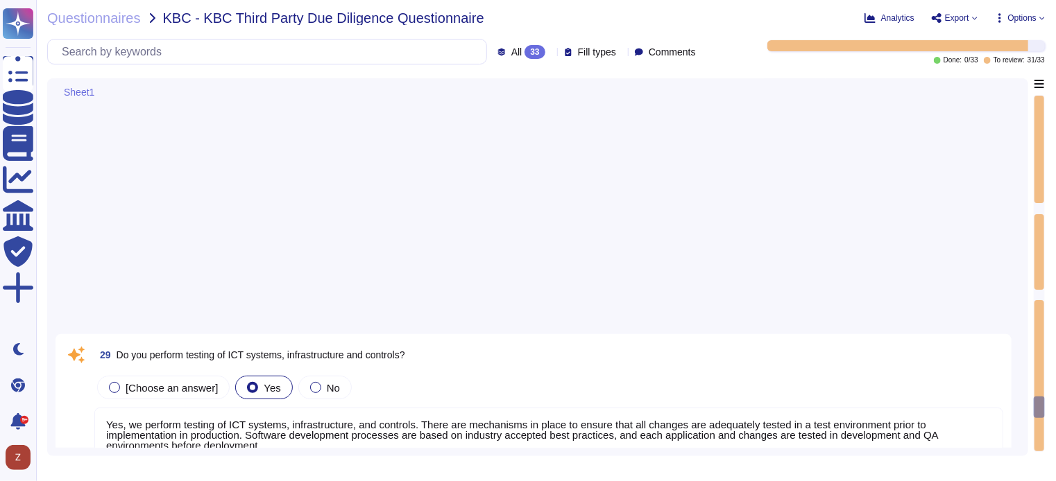
type textarea "Lor ipsumdolors amet con adipi el seddoei te inc utlabo etdolore ma ali enimadm…"
type textarea "Yes, the company outsources software development and enforces controls with our…"
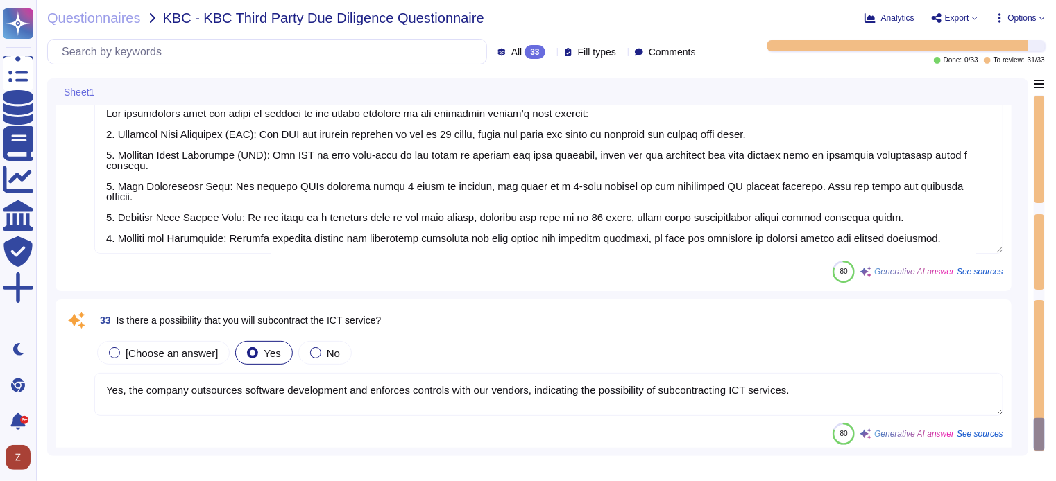
scroll to position [5026, 0]
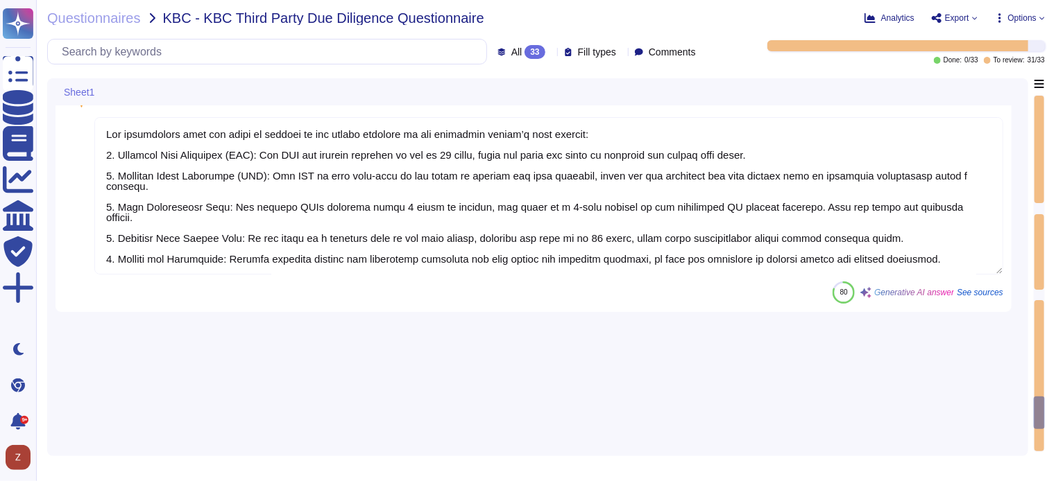
type textarea "Lor, ip dolo s ametconsectet adipisci elitsedd eiusmod te incid utl etdolore MA…"
type textarea "Yes, we have a formal change management process that includes clearly identifie…"
type textarea "Yes, we perform testing of ICT systems, infrastructure, and controls. There are…"
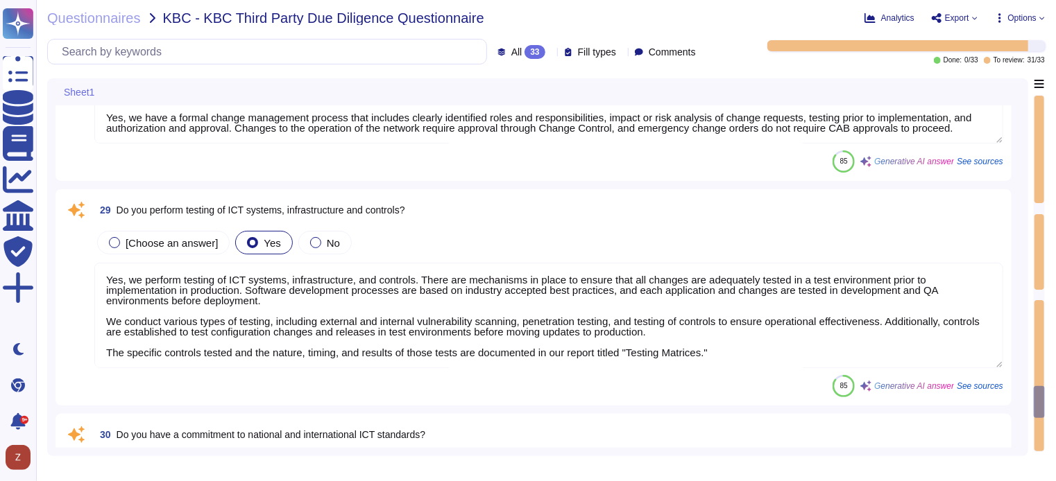
type textarea "Yes, the procedures for handling information and assets include the development…"
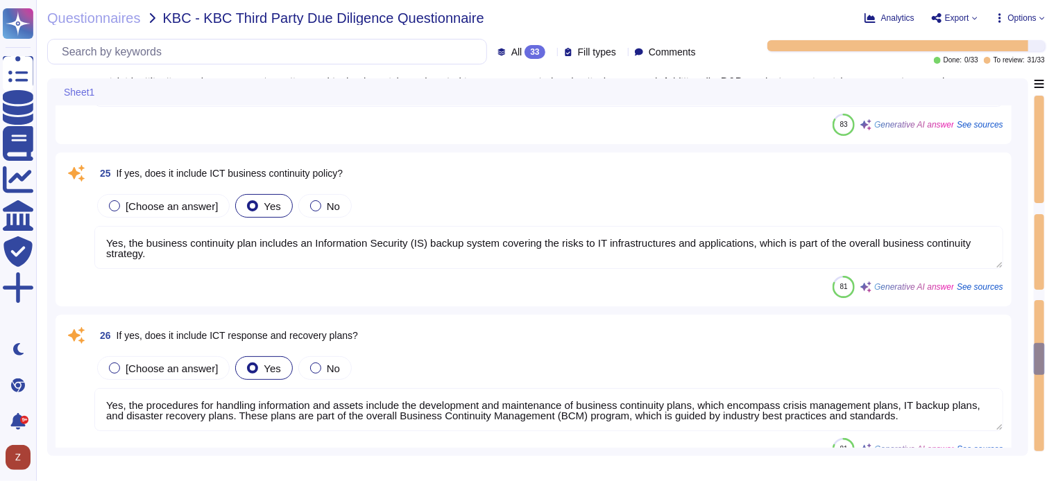
type textarea "Yes, D&B has deployed a comprehensive risk management process that includes est…"
type textarea "Yes, D&B's Risk Management Program includes various methods to manage risks, wh…"
type textarea "Yes, the business continuity plan includes an Information Security (IS) backup …"
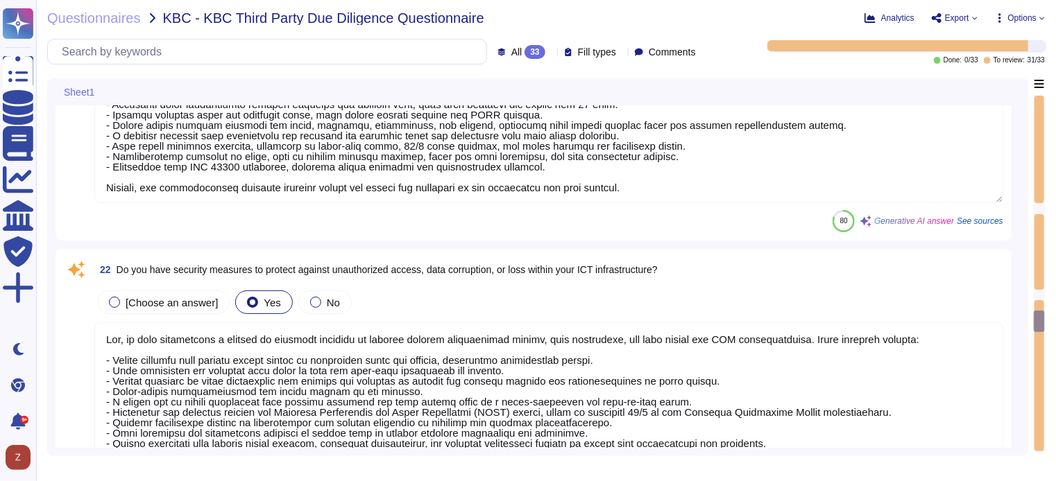
type textarea "Yes, we have the necessary expertise to execute the outsourced activities accor…"
type textarea "Yes, we have a satisfactory physical security system in place for our premises,…"
type textarea "Yes, we have implemented a variety of security measures to protect against unau…"
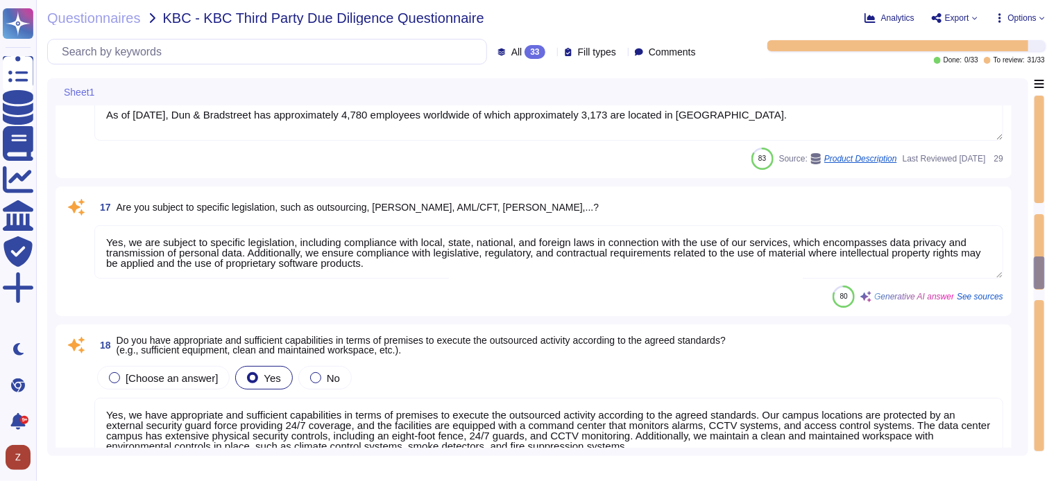
type textarea "D&B certified with Privacy Shield on [DATE]. This link takes you to the Departm…"
type textarea "D&B is certified with Privacy Shield as of [DATE]. This certification is releva…"
type textarea "As of [DATE], Dun & Bradstreet has approximately 4,780 employees worldwide of w…"
type textarea "Yes, we are subject to specific legislation, including compliance with local, s…"
type textarea "Yes, we have appropriate and sufficient capabilities in terms of premises to ex…"
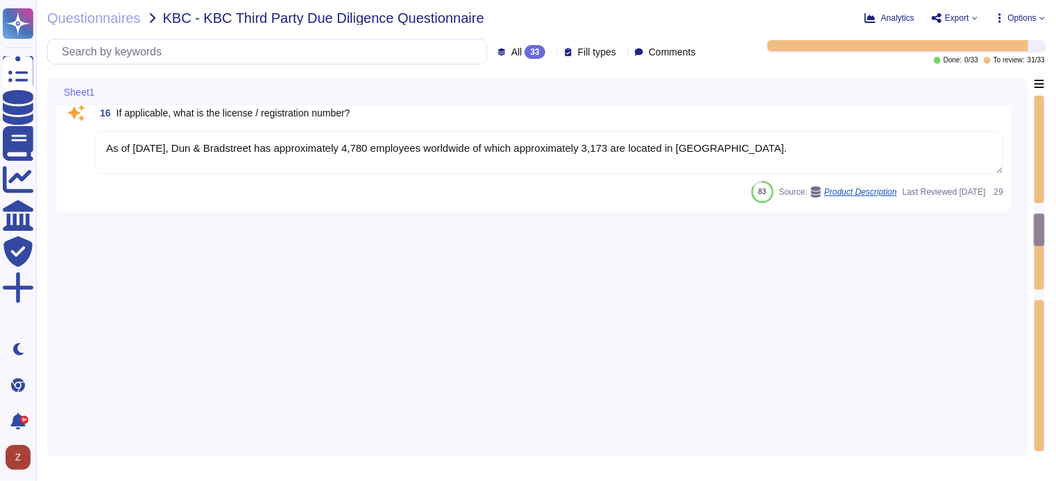
type textarea "Yes"
type textarea "Yes, we have appropriate technical and organizational measures implemented to p…"
type textarea "No, there isn’t a security forum or council that includes members of the execut…"
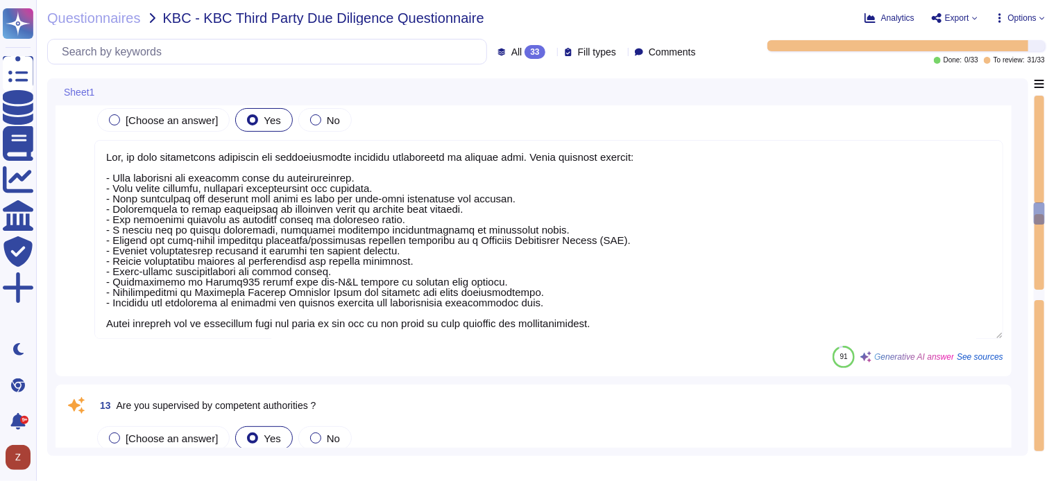
scroll to position [748, 0]
type textarea "Dun & Bradstreet, [DOMAIN_NAME] headquartered in [GEOGRAPHIC_DATA], [US_STATE],…"
type textarea "Yes. Hardware asset inventory contains: Asset control tag, Physical location (e…"
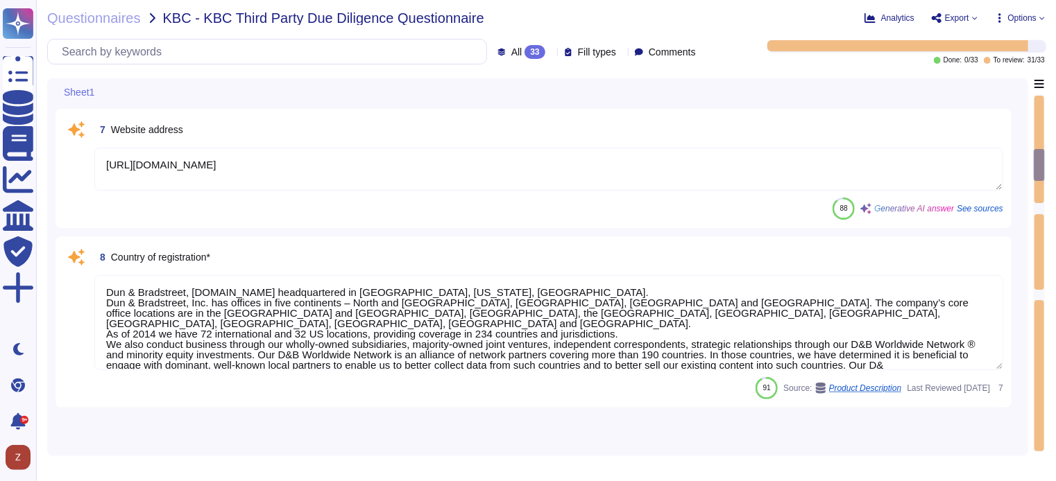
scroll to position [0, 0]
type textarea "Altares – D&B, a French limited joint-stock company, with an authorized capital…"
type textarea "Yes"
type textarea "Altares – D&B, Campus Equilibre, [GEOGRAPHIC_DATA], [STREET_ADDRESS][PERSON_NAM…"
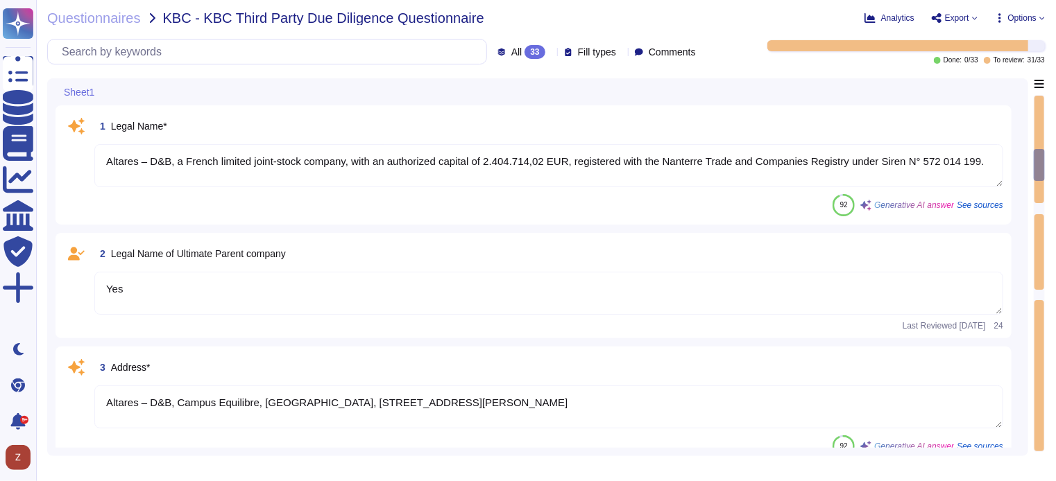
type textarea "Procedures are in place to ensure compliance with legislative, regulatory, and …"
type textarea "The contact person for further information relating to the protection of Person…"
type textarea "Data Protection Officer"
drag, startPoint x: 979, startPoint y: 160, endPoint x: 530, endPoint y: 168, distance: 448.9
click at [530, 168] on textarea "Altares – D&B, a French limited joint-stock company, with an authorized capital…" at bounding box center [548, 165] width 909 height 43
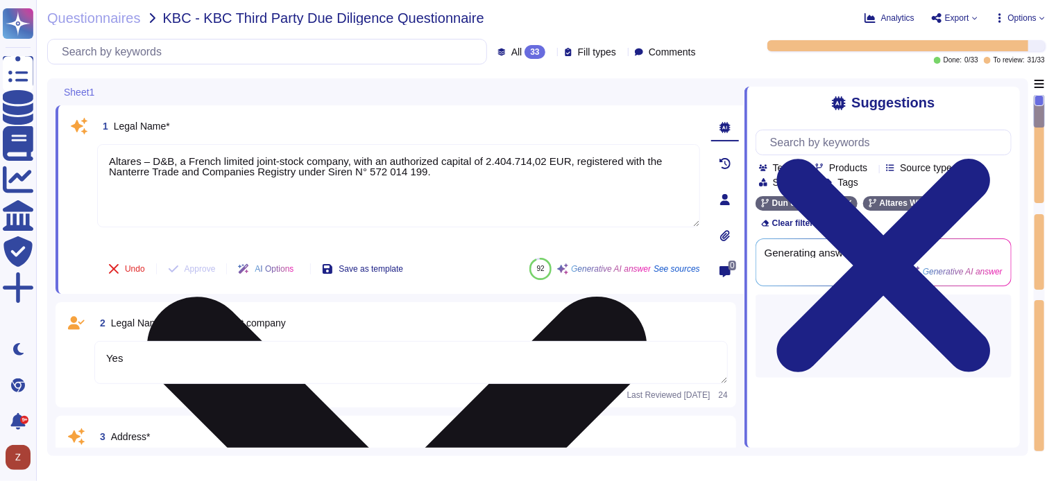
click at [487, 177] on textarea "Altares – D&B, a French limited joint-stock company, with an authorized capital…" at bounding box center [398, 185] width 603 height 83
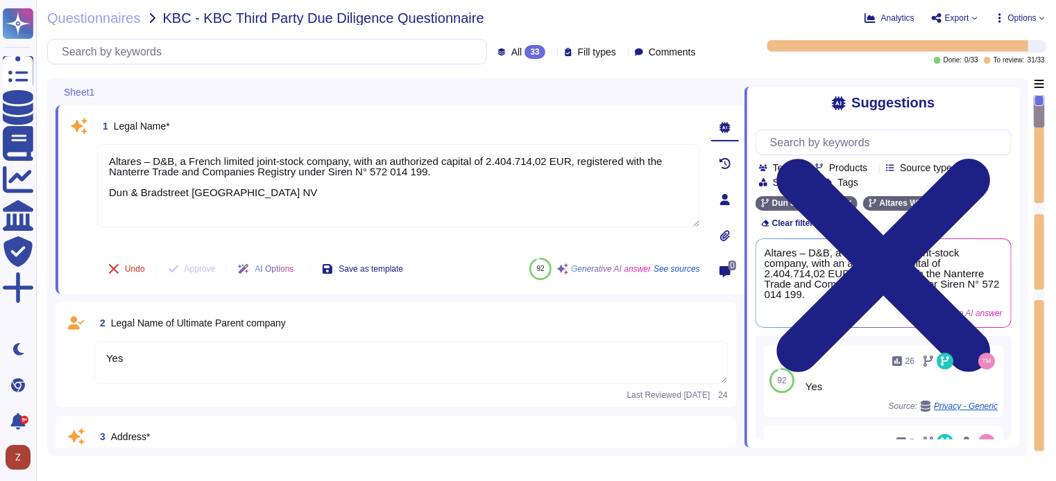
click at [139, 352] on textarea "Yes" at bounding box center [410, 362] width 633 height 43
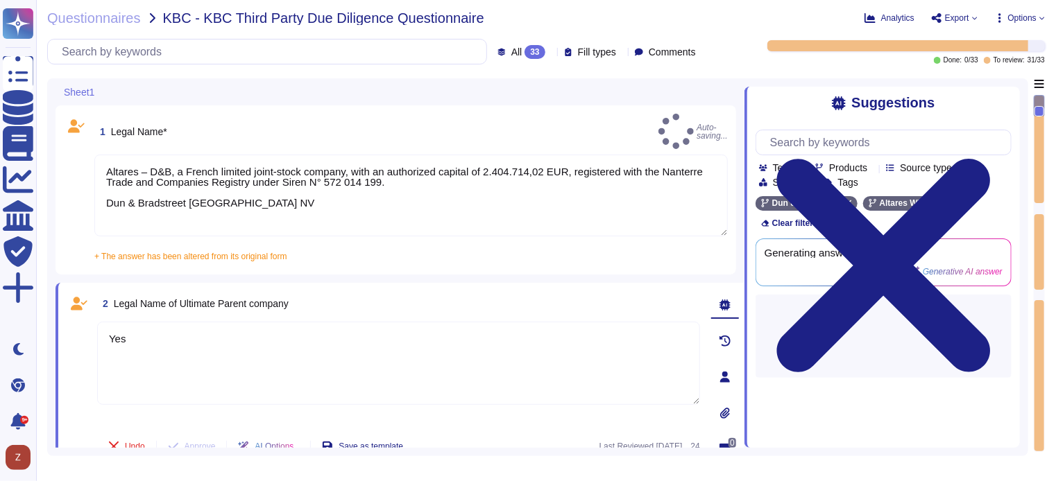
type textarea "Altares – D&B, a French limited joint-stock company, with an authorized capital…"
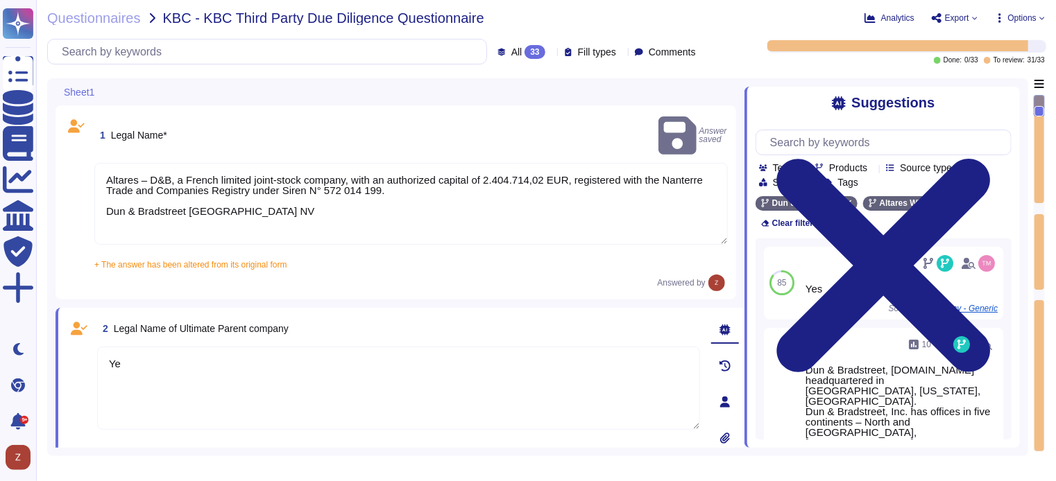
type textarea "Y"
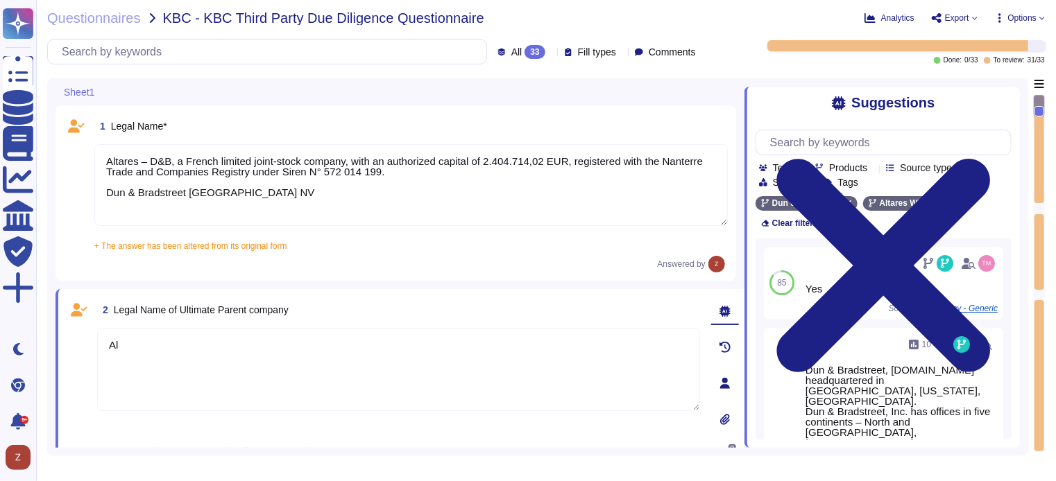
type textarea "A"
type textarea "Newco Altares SAS"
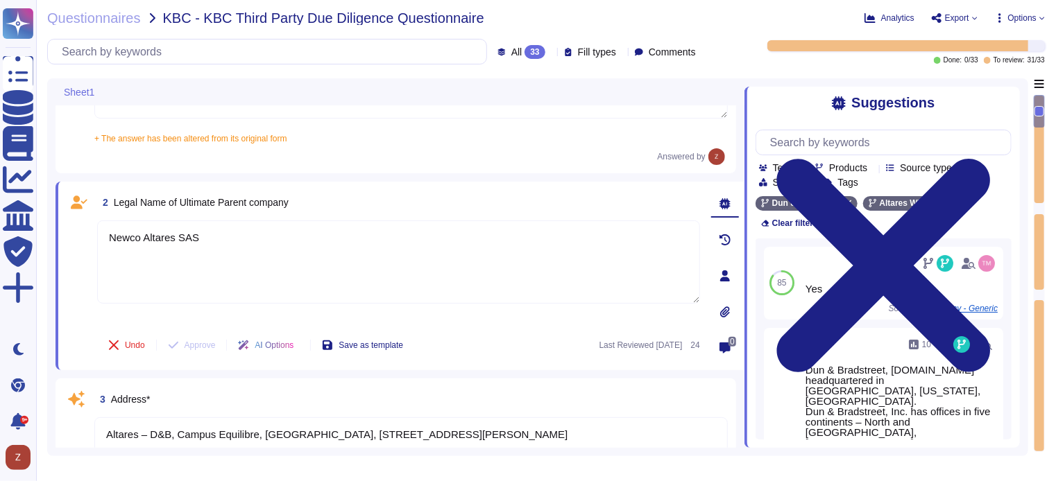
type textarea "Data Protection Officer"
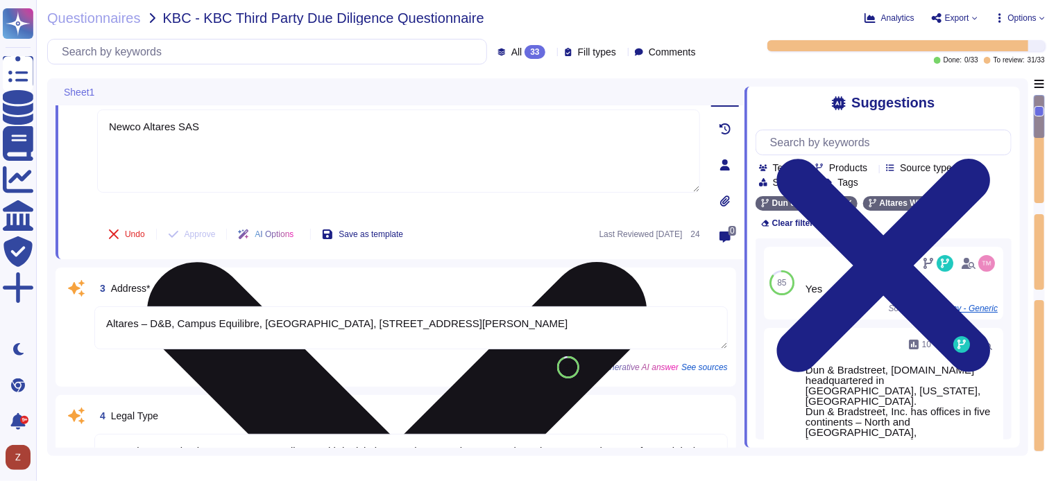
scroll to position [231, 0]
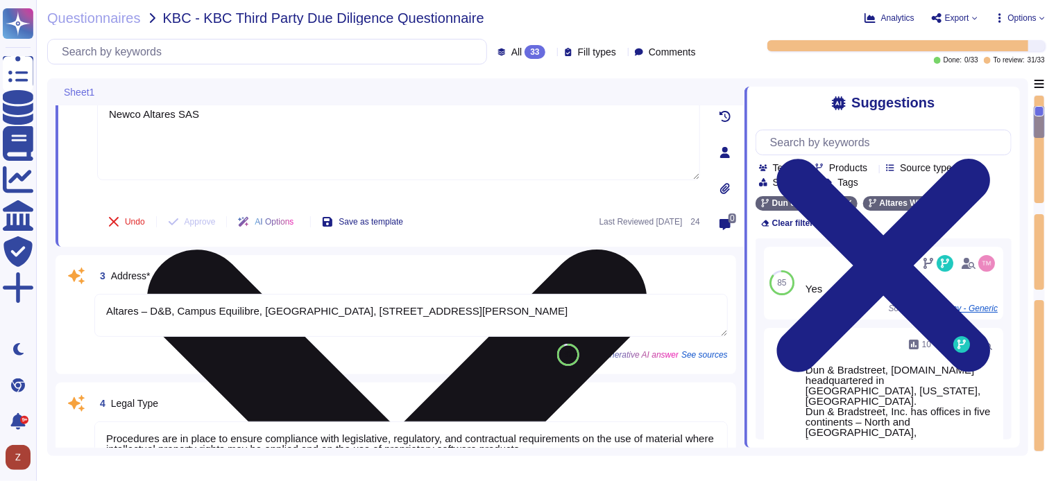
type textarea "[URL][DOMAIN_NAME]"
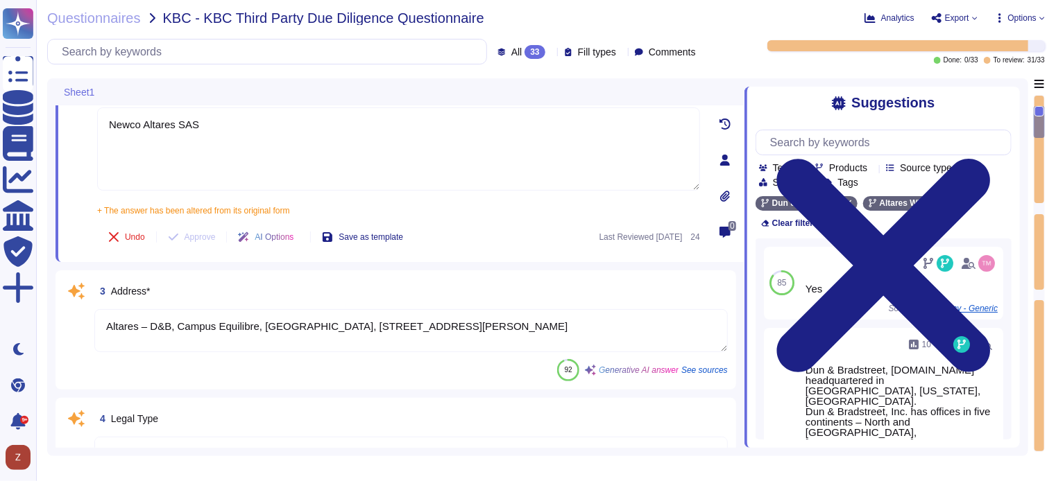
type textarea "Newco Altares SAS"
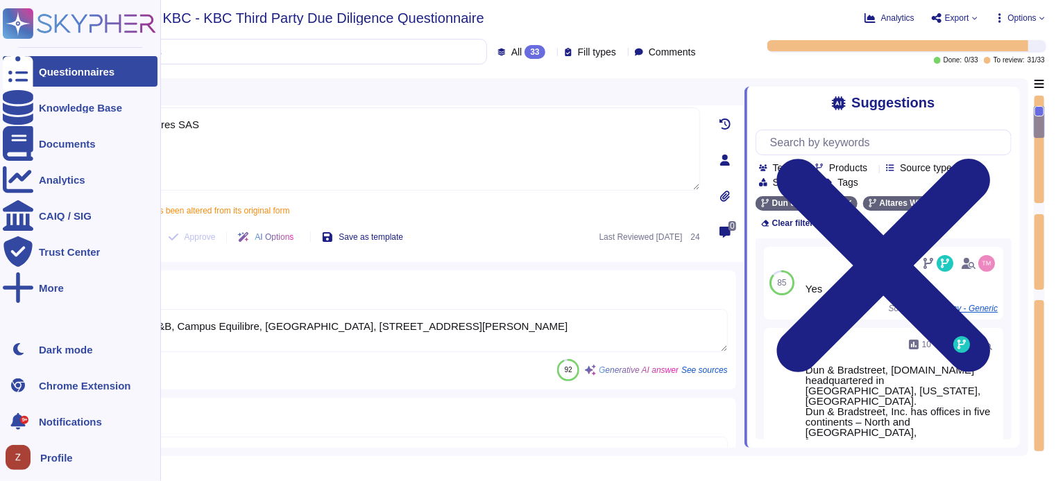
drag, startPoint x: 604, startPoint y: 311, endPoint x: 19, endPoint y: 321, distance: 584.9
click at [19, 321] on div "Questionnaires Knowledge Base Documents Analytics CAIQ / SIG Trust Center More …" at bounding box center [528, 240] width 1056 height 481
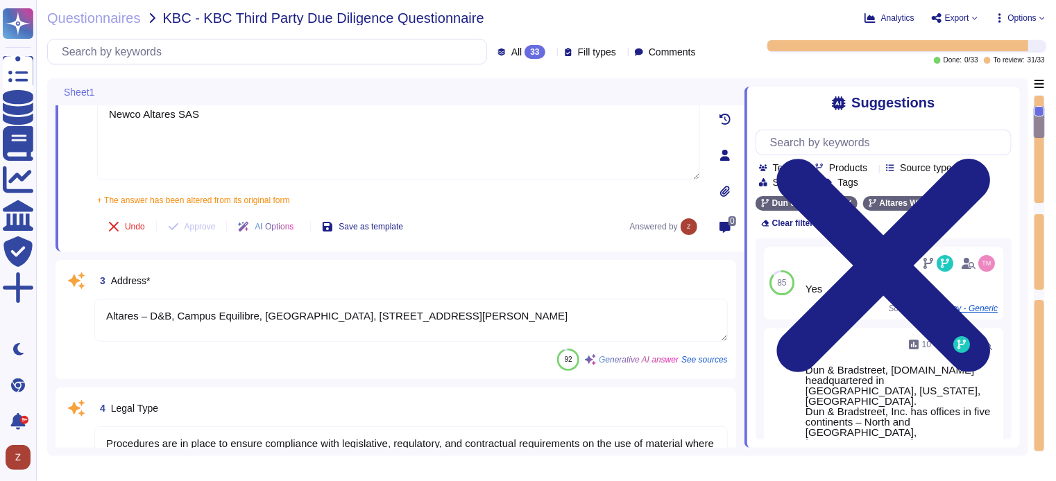
scroll to position [0, 0]
type textarea "Altares – D&B, Campus Equilibre, [GEOGRAPHIC_DATA], [STREET_ADDRESS][PERSON_NAM…"
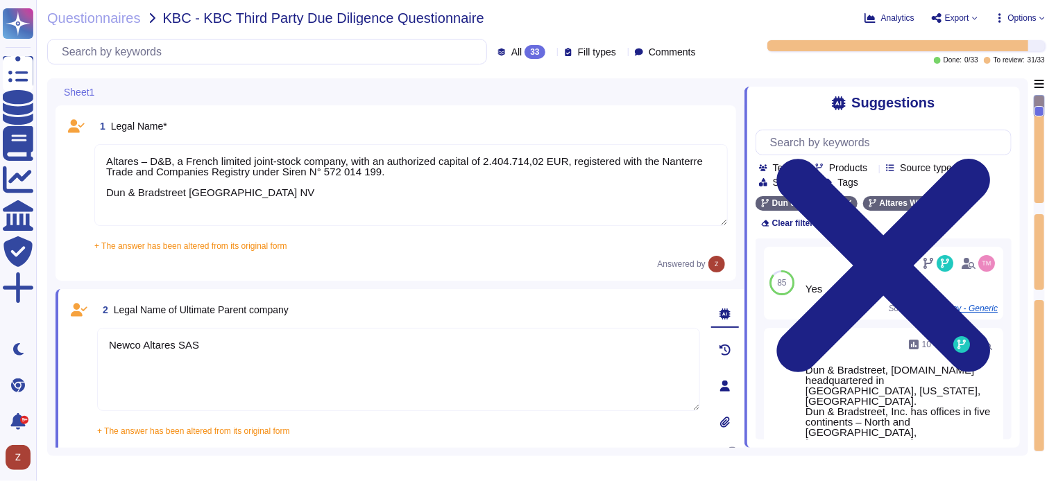
drag, startPoint x: 382, startPoint y: 166, endPoint x: 75, endPoint y: 160, distance: 306.7
click at [75, 160] on div "1 Legal Name* Altares – D&B, a French limited joint-stock company, with an auth…" at bounding box center [396, 193] width 664 height 159
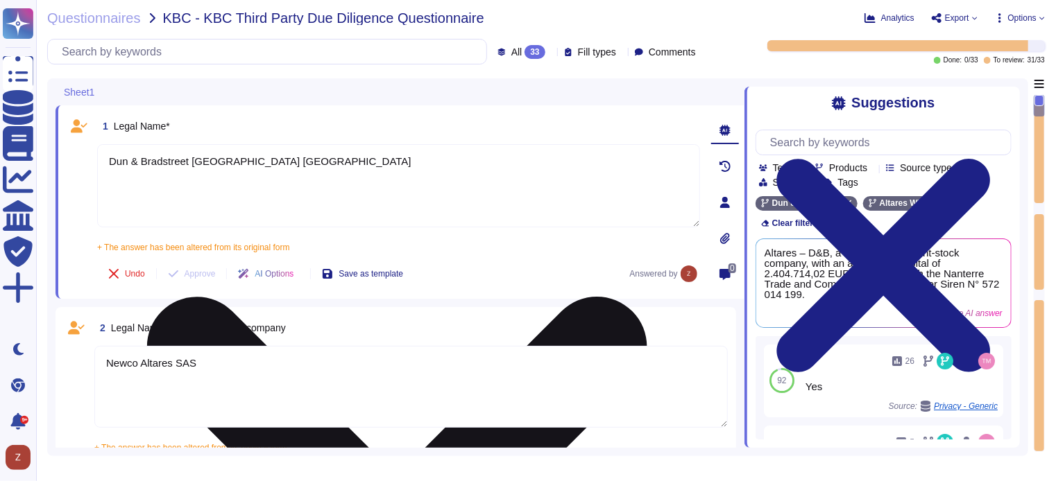
click at [111, 181] on textarea "Dun & Bradstreet [GEOGRAPHIC_DATA] [GEOGRAPHIC_DATA]" at bounding box center [398, 185] width 603 height 83
type textarea "Dun & Bradstreet [GEOGRAPHIC_DATA] [GEOGRAPHIC_DATA]"
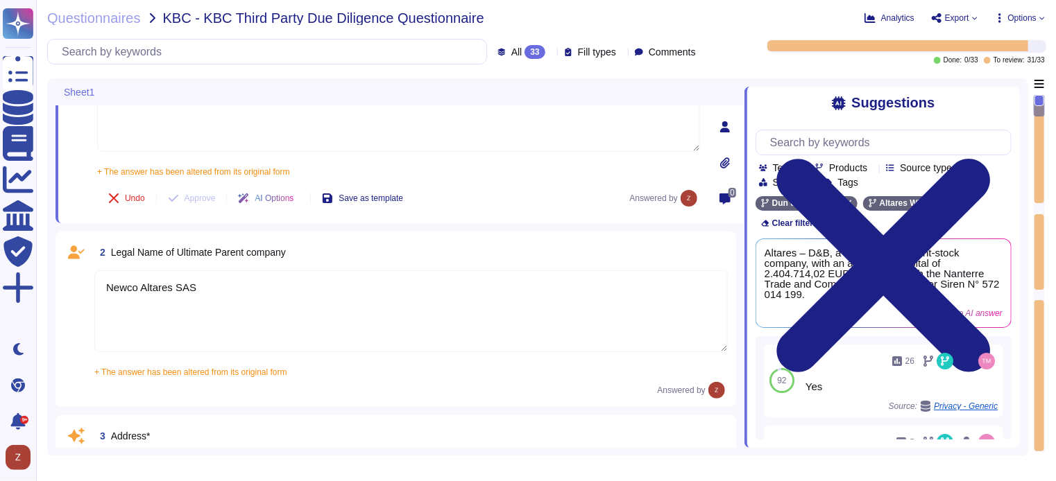
scroll to position [115, 0]
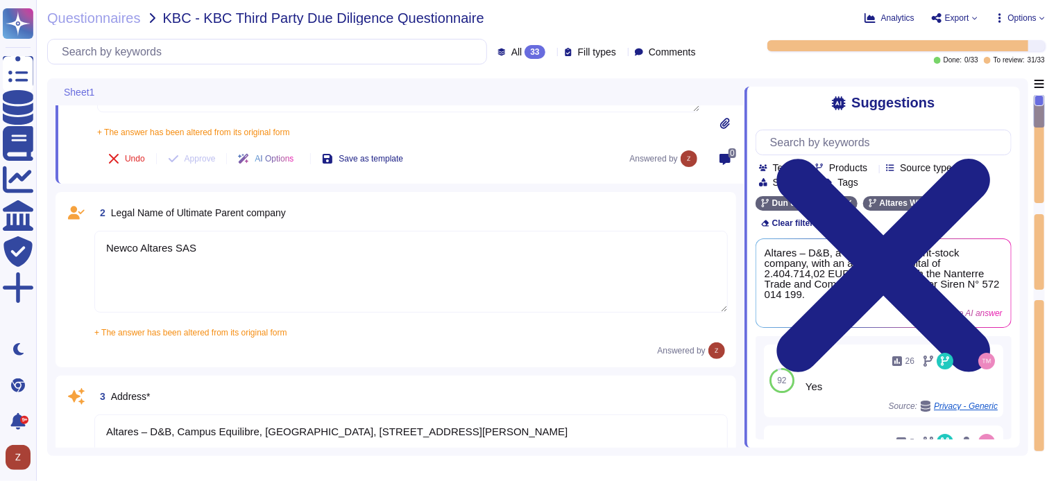
type textarea "Data Protection Officer"
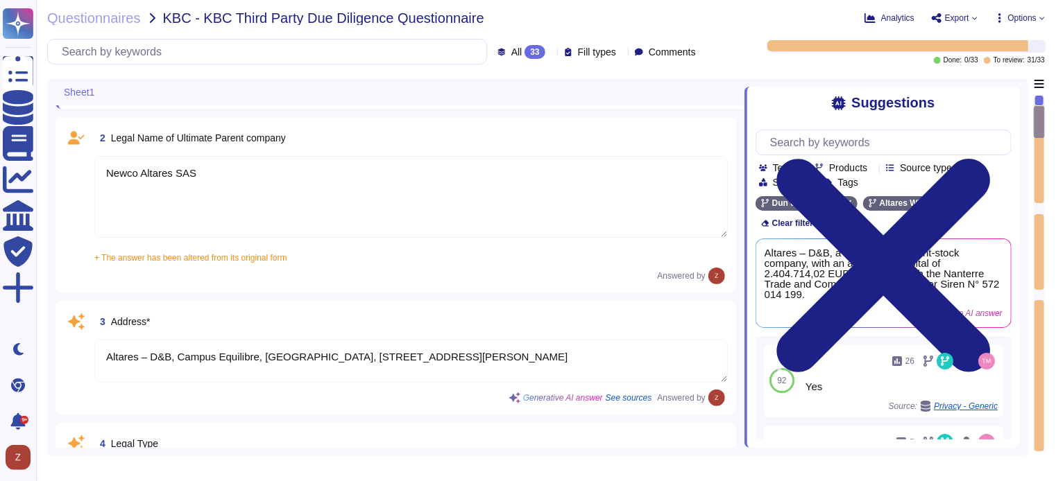
scroll to position [231, 0]
type textarea "Dun & Bradstreet [GEOGRAPHIC_DATA] [GEOGRAPHIC_DATA]"
type textarea "[URL][DOMAIN_NAME]"
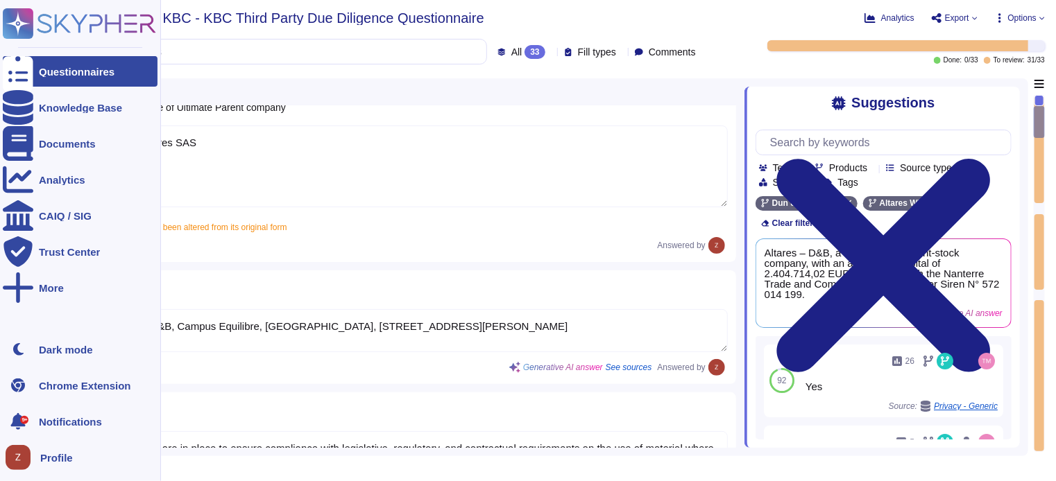
drag, startPoint x: 583, startPoint y: 316, endPoint x: 12, endPoint y: 322, distance: 570.2
click at [3, 322] on div "Questionnaires Knowledge Base Documents Analytics CAIQ / SIG Trust Center More …" at bounding box center [528, 240] width 1056 height 481
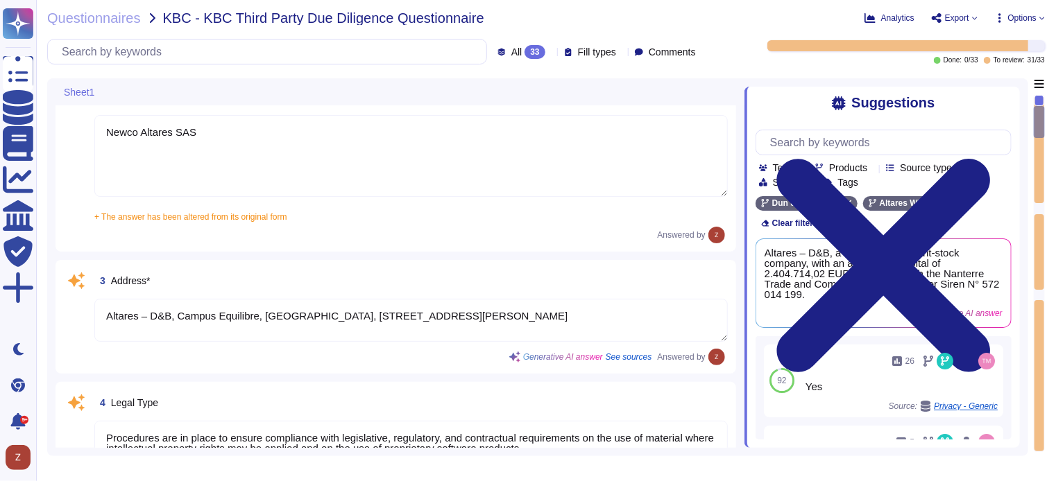
drag, startPoint x: 576, startPoint y: 315, endPoint x: 93, endPoint y: 313, distance: 482.8
click at [93, 313] on div "3 Address* Altares – D&B, [GEOGRAPHIC_DATA], [STREET_ADDRESS][PERSON_NAME] Gene…" at bounding box center [396, 316] width 664 height 97
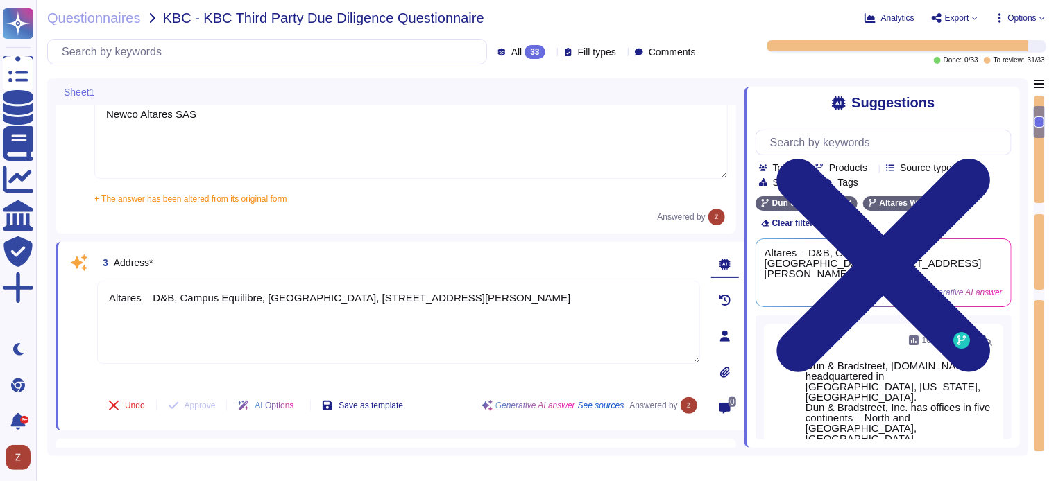
drag, startPoint x: 551, startPoint y: 301, endPoint x: 52, endPoint y: 308, distance: 498.8
click at [52, 308] on div "Sheet1 1 Legal Name* Dun & Bradstreet [GEOGRAPHIC_DATA] [GEOGRAPHIC_DATA] + The…" at bounding box center [537, 267] width 981 height 378
type textarea "Altares – D&B, Campus Equilibre, [GEOGRAPHIC_DATA], [STREET_ADDRESS][PERSON_NAM…"
click at [64, 315] on div "3 Address* Altares – D&B, [GEOGRAPHIC_DATA], [STREET_ADDRESS][PERSON_NAME] Undo…" at bounding box center [399, 336] width 689 height 189
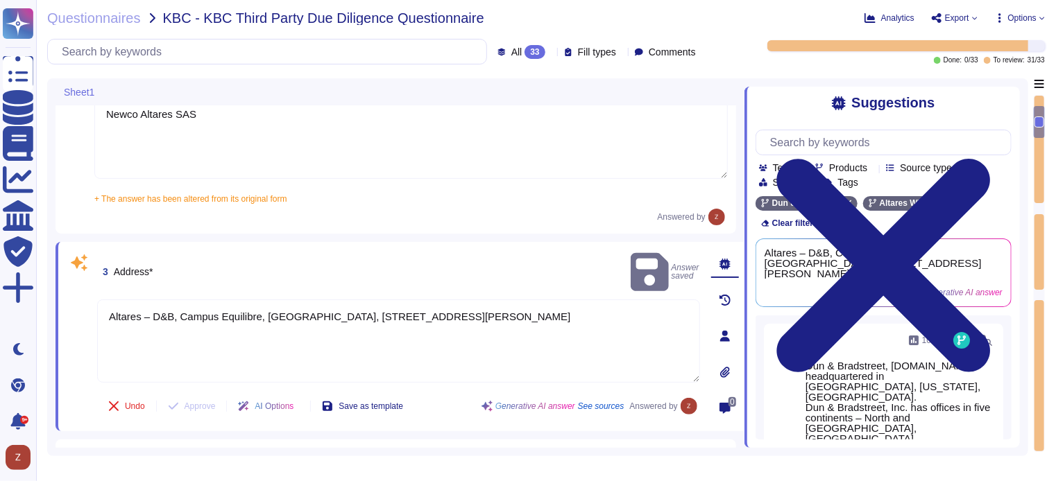
drag, startPoint x: 594, startPoint y: 311, endPoint x: 96, endPoint y: 309, distance: 498.8
click at [96, 309] on div "3 Address* Answer saved Altares – D&B, [GEOGRAPHIC_DATA], [STREET_ADDRESS][PERS…" at bounding box center [383, 336] width 633 height 173
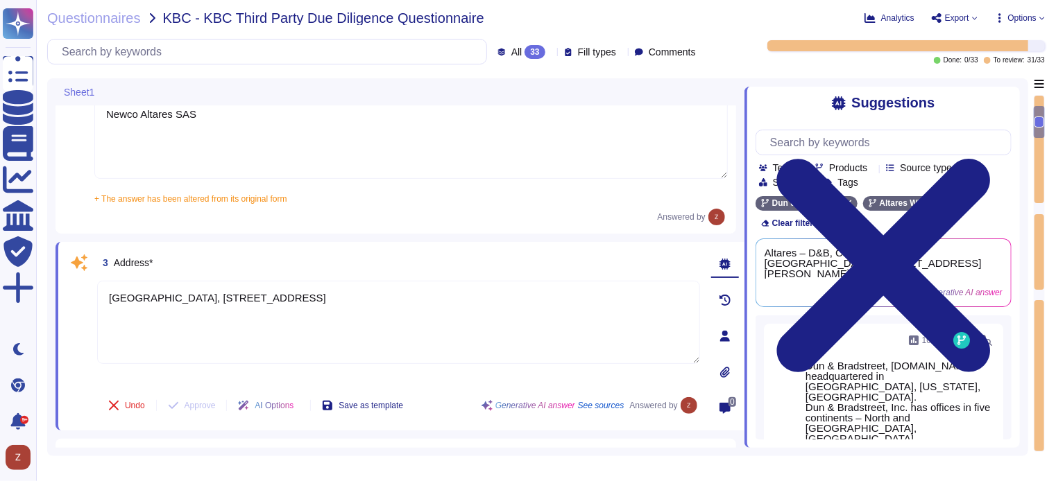
type textarea "[GEOGRAPHIC_DATA], [STREET_ADDRESS]"
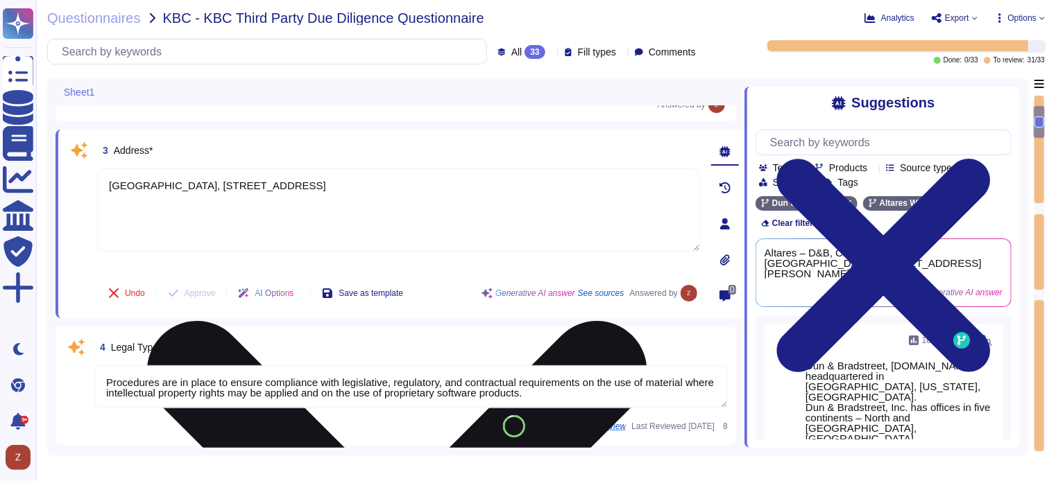
scroll to position [347, 0]
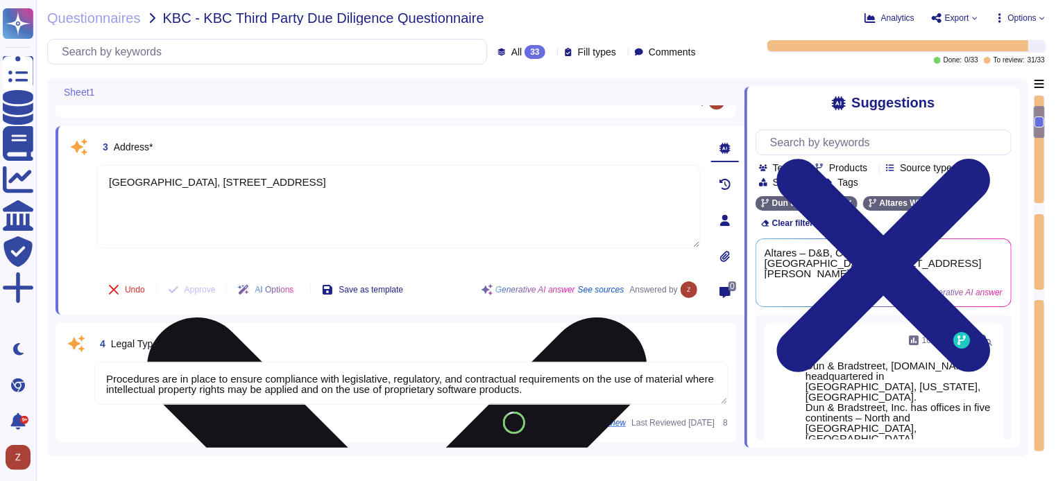
type textarea "[URL][DOMAIN_NAME]"
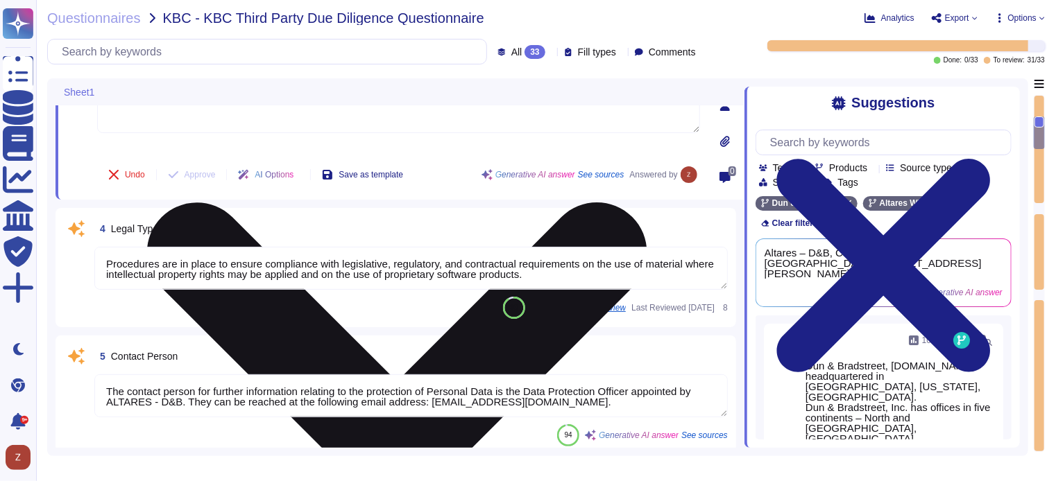
type textarea "Dun & Bradstreet, [DOMAIN_NAME] headquartered in [GEOGRAPHIC_DATA], [US_STATE],…"
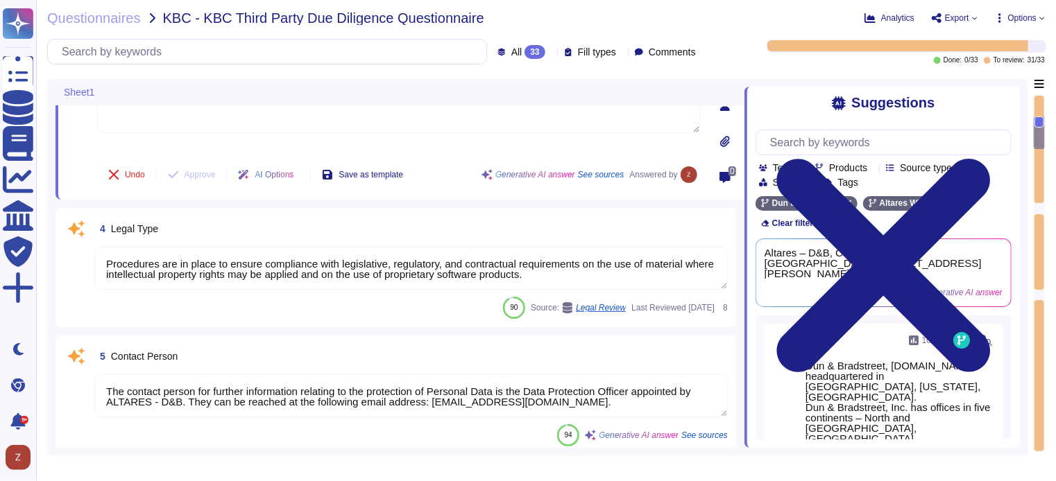
type textarea "[GEOGRAPHIC_DATA], [STREET_ADDRESS]"
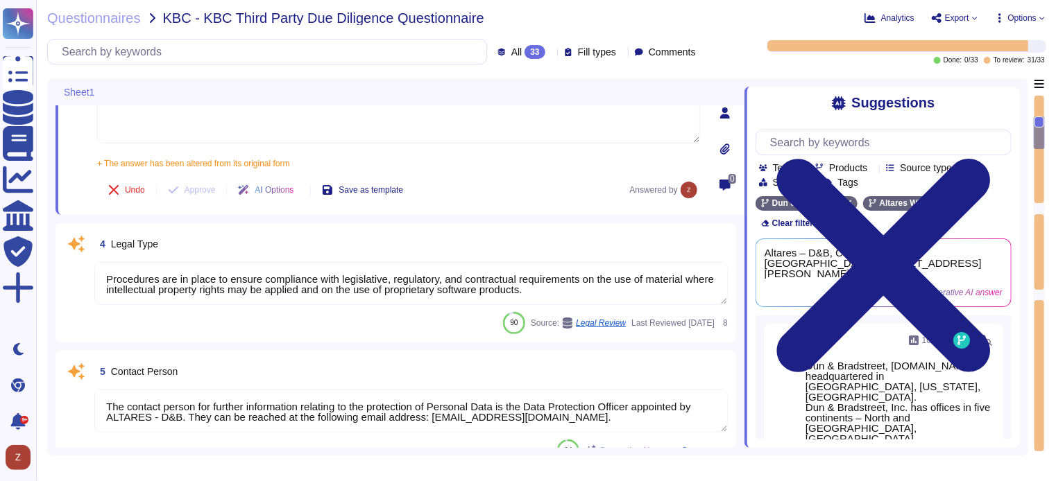
drag, startPoint x: 572, startPoint y: 271, endPoint x: 356, endPoint y: 277, distance: 216.5
click at [55, 273] on div "4 Legal Type Procedures are in place to ensure compliance with legislative, reg…" at bounding box center [395, 282] width 681 height 119
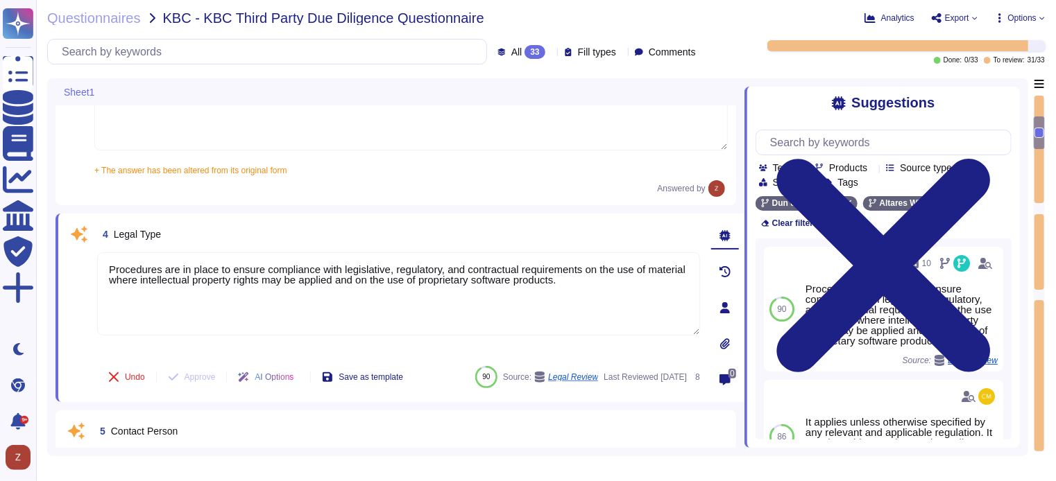
drag, startPoint x: 579, startPoint y: 262, endPoint x: 86, endPoint y: 245, distance: 493.5
click at [86, 245] on div "4 Legal Type Procedures are in place to ensure compliance with legislative, reg…" at bounding box center [383, 308] width 633 height 172
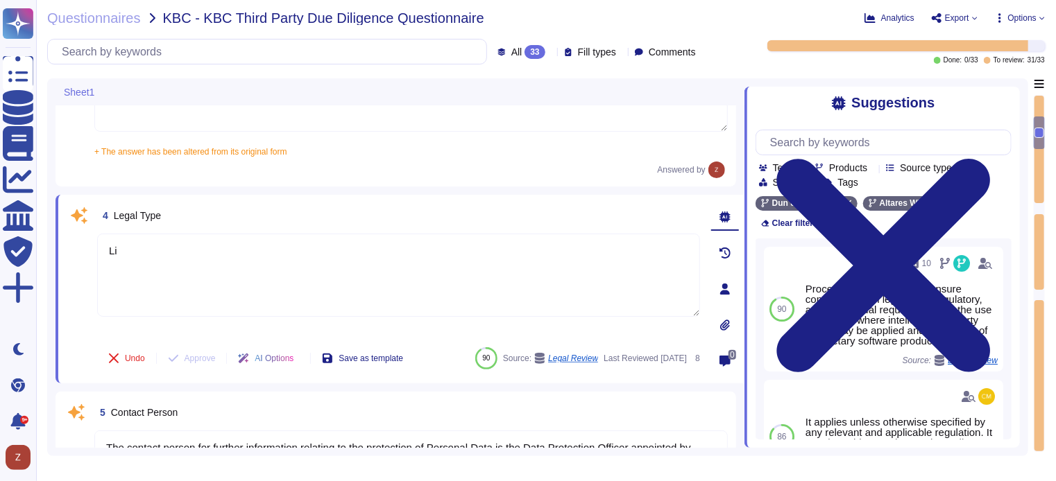
type textarea "L"
type textarea "NV/[GEOGRAPHIC_DATA]"
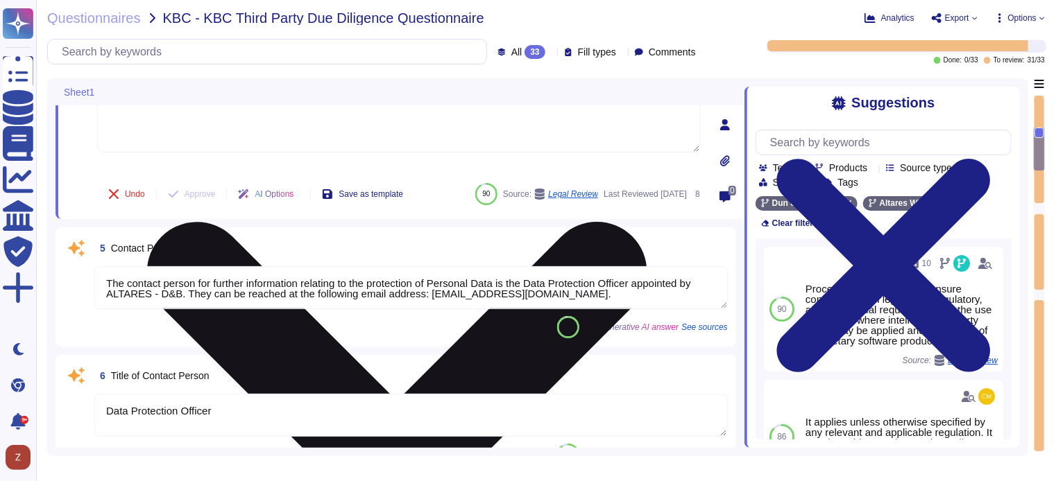
scroll to position [694, 0]
type textarea "Yes. Hardware asset inventory contains: Asset control tag, Physical location (e…"
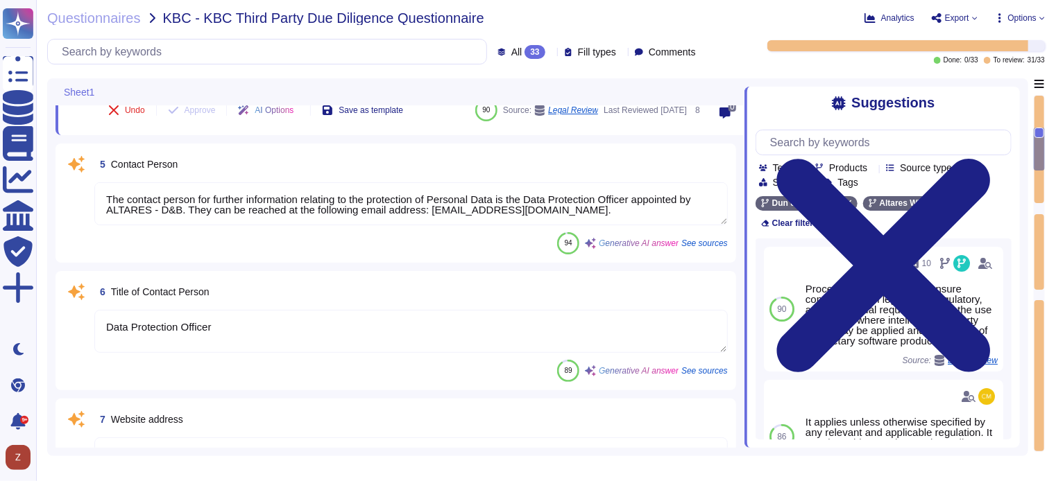
type textarea "NV/[GEOGRAPHIC_DATA]"
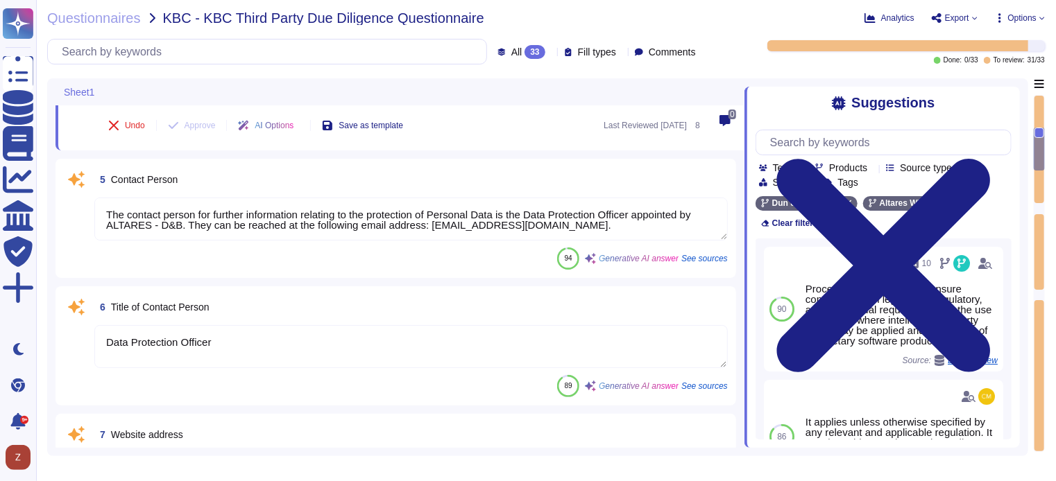
drag, startPoint x: 531, startPoint y: 207, endPoint x: 96, endPoint y: 192, distance: 434.5
click at [96, 198] on textarea "The contact person for further information relating to the protection of Person…" at bounding box center [410, 219] width 633 height 43
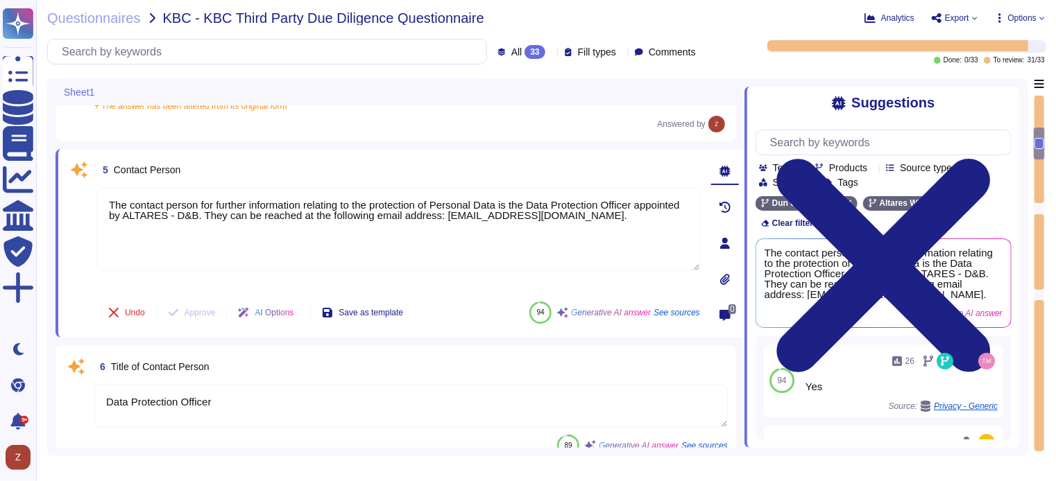
drag, startPoint x: 524, startPoint y: 194, endPoint x: 88, endPoint y: 191, distance: 435.7
click at [88, 191] on div "5 Contact Person The contact person for further information relating to the pro…" at bounding box center [383, 243] width 633 height 172
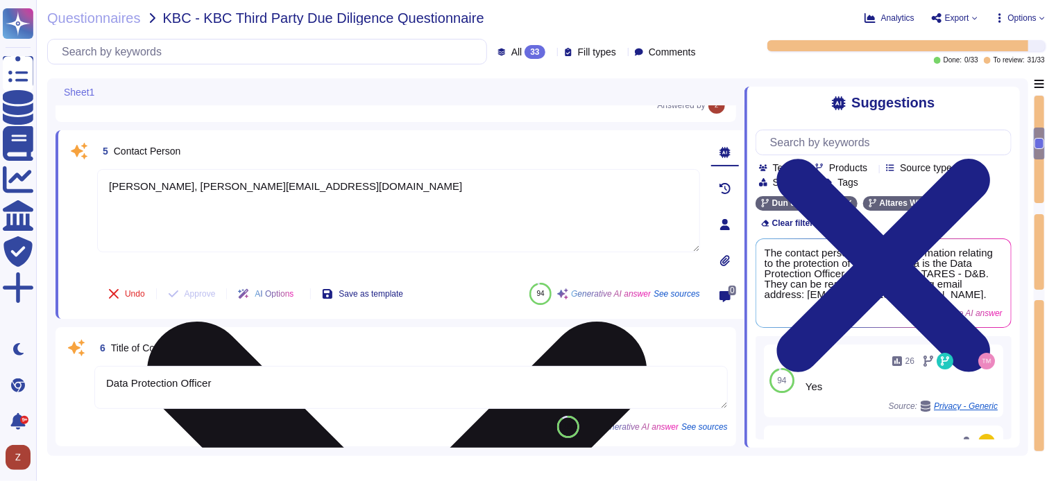
type textarea "[PERSON_NAME], [PERSON_NAME][EMAIL_ADDRESS][DOMAIN_NAME]"
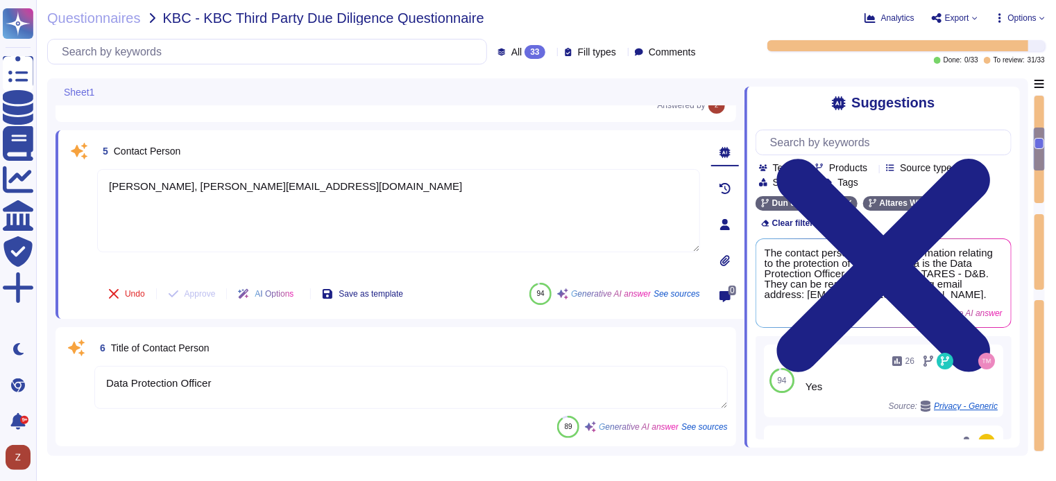
scroll to position [809, 0]
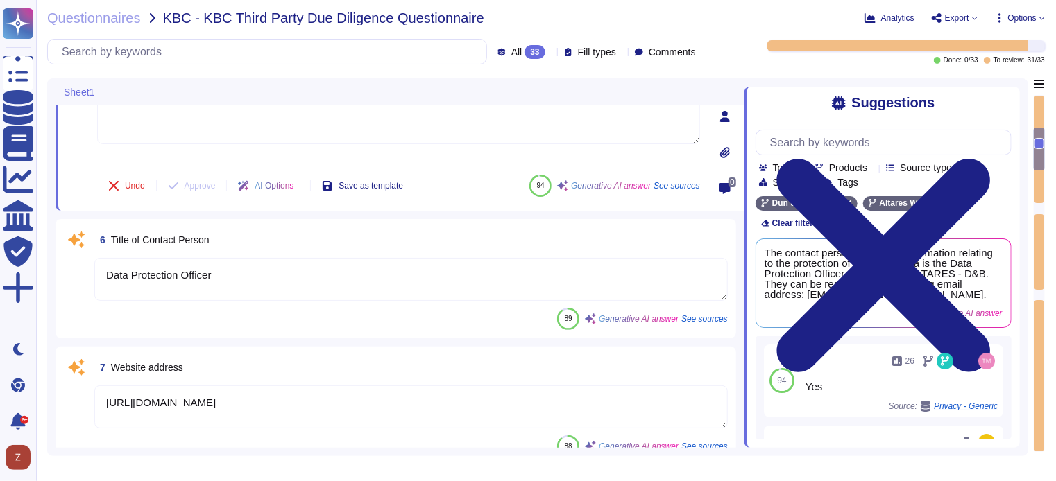
type textarea "Yes. Hardware asset inventory contains: Asset control tag, Physical location (e…"
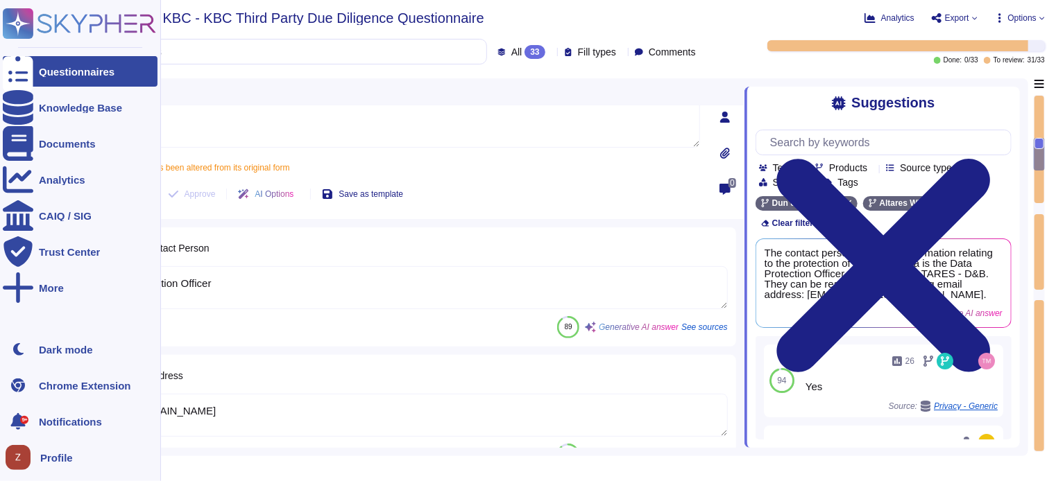
type textarea "[PERSON_NAME], [PERSON_NAME][EMAIL_ADDRESS][DOMAIN_NAME]"
drag, startPoint x: 190, startPoint y: 261, endPoint x: 33, endPoint y: 263, distance: 157.5
click at [33, 262] on div "Questionnaires Knowledge Base Documents Analytics CAIQ / SIG Trust Center More …" at bounding box center [528, 240] width 1056 height 481
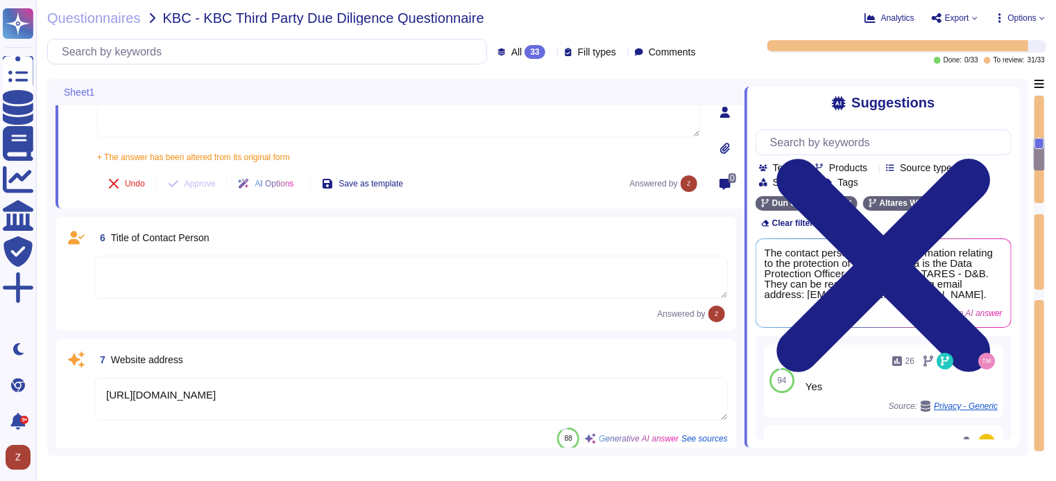
click at [218, 275] on textarea at bounding box center [410, 277] width 633 height 43
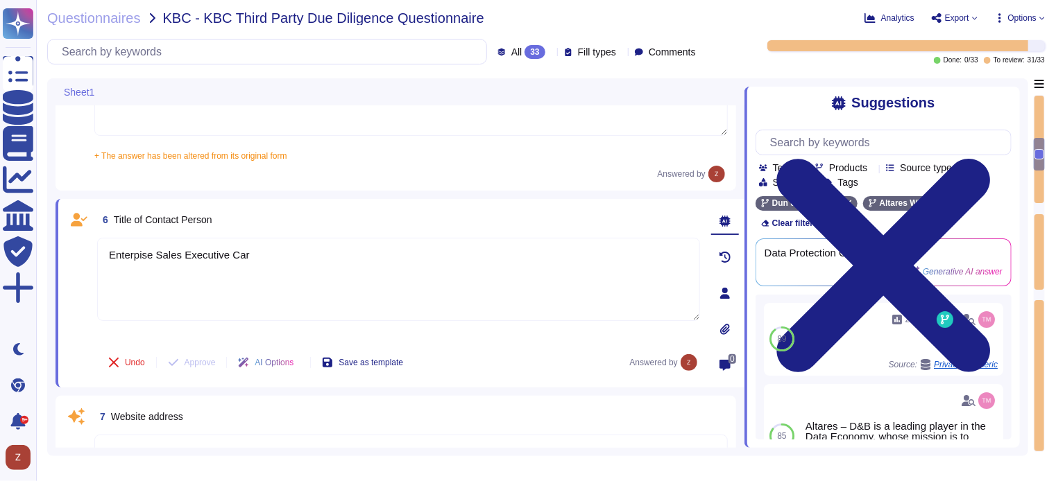
type textarea "Enterpise Sales Executive Care"
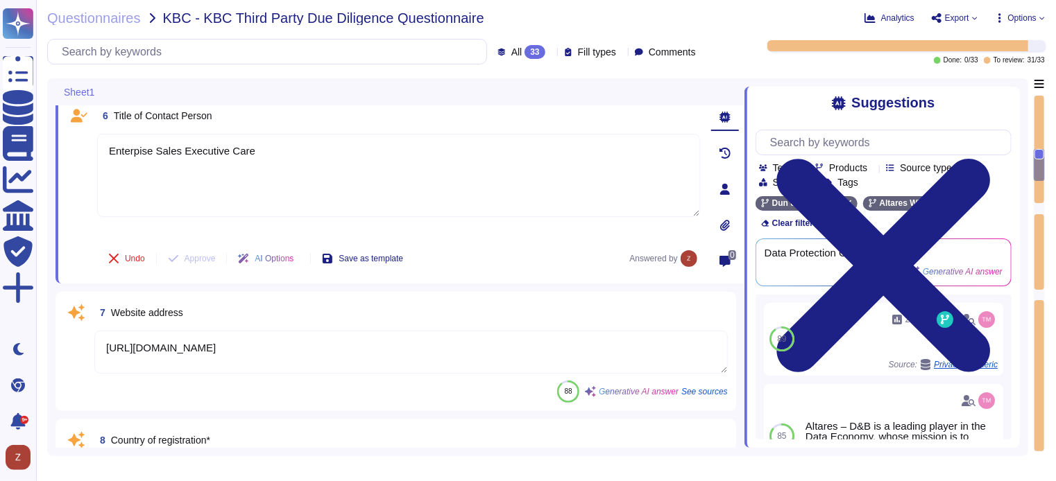
type textarea "Yes"
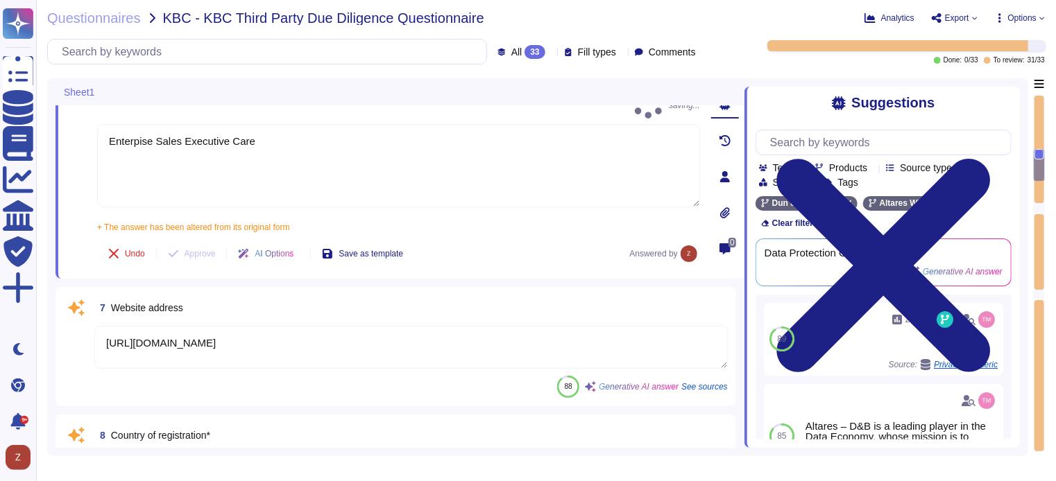
type textarea "Enterpise Sales Executive Care"
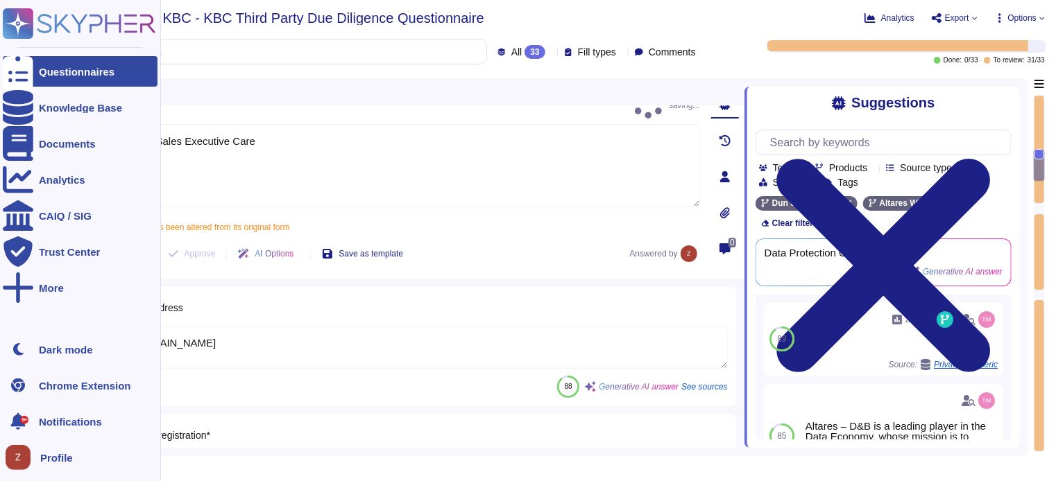
drag, startPoint x: 334, startPoint y: 328, endPoint x: 36, endPoint y: 323, distance: 298.3
click at [36, 323] on div "Questionnaires Knowledge Base Documents Analytics CAIQ / SIG Trust Center More …" at bounding box center [528, 240] width 1056 height 481
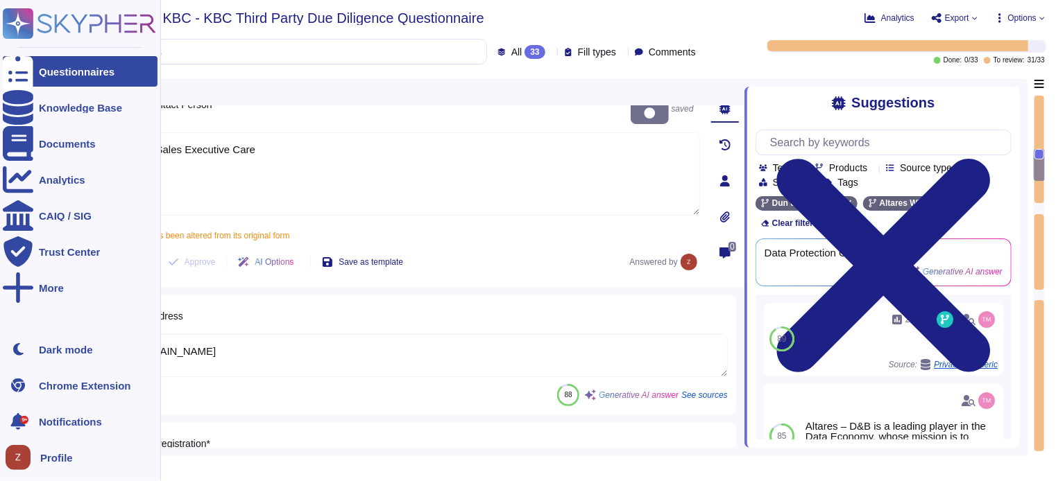
drag, startPoint x: 343, startPoint y: 333, endPoint x: 34, endPoint y: 314, distance: 309.3
click at [34, 314] on div "Questionnaires Knowledge Base Documents Analytics CAIQ / SIG Trust Center More …" at bounding box center [528, 240] width 1056 height 481
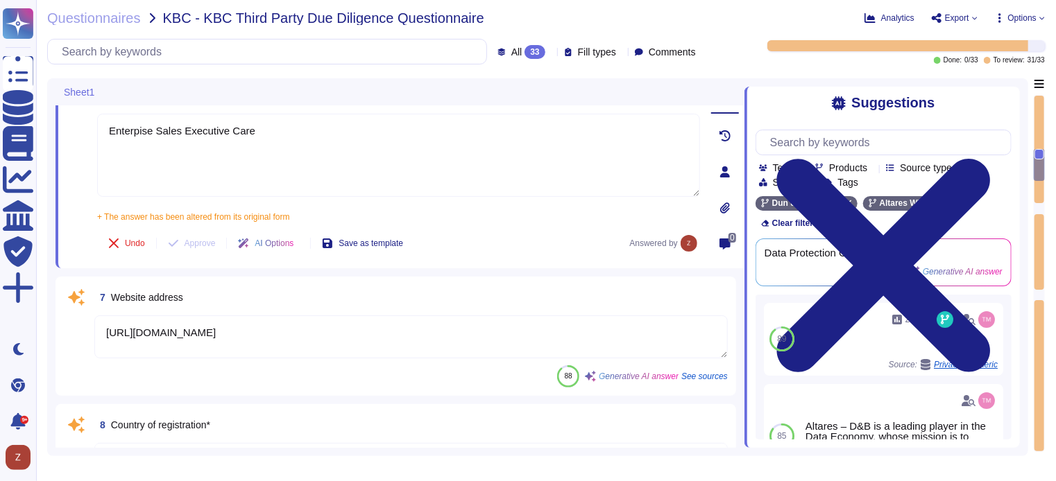
drag, startPoint x: 359, startPoint y: 327, endPoint x: 50, endPoint y: 318, distance: 308.8
click at [50, 318] on div "Sheet1 4 Legal Type NV/SA + The answer has been altered from its original form …" at bounding box center [537, 267] width 981 height 378
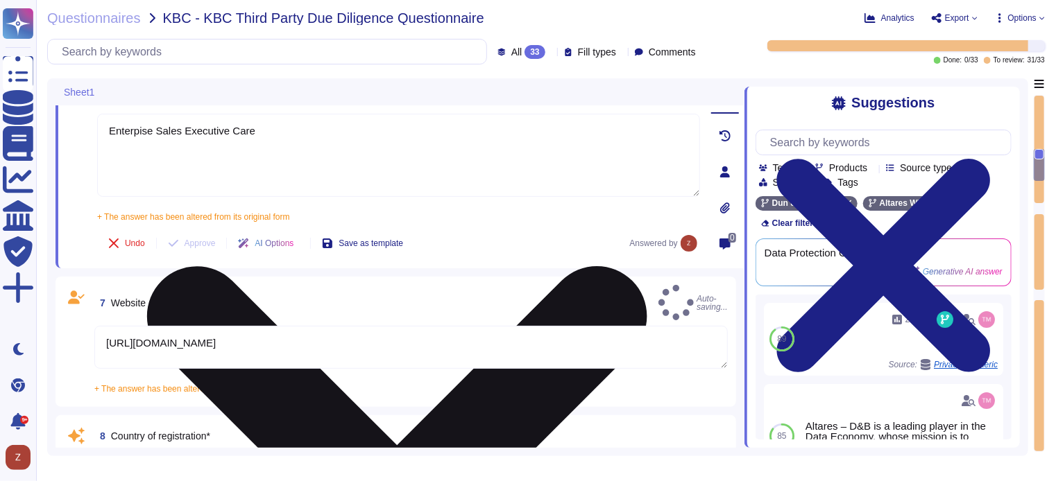
type textarea "[URL][DOMAIN_NAME]"
click at [289, 158] on textarea "Enterpise Sales Executive Care" at bounding box center [398, 155] width 603 height 83
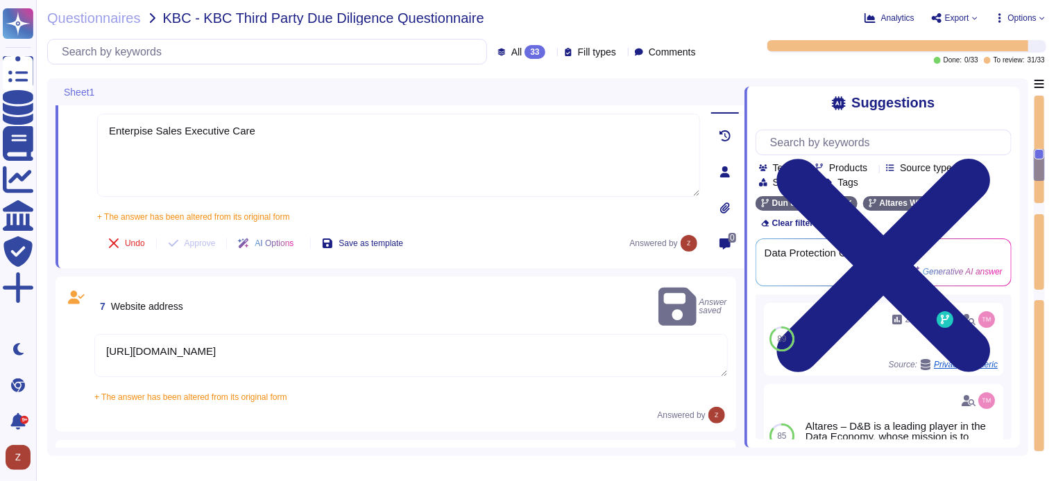
click at [323, 334] on textarea "[URL][DOMAIN_NAME]" at bounding box center [410, 355] width 633 height 43
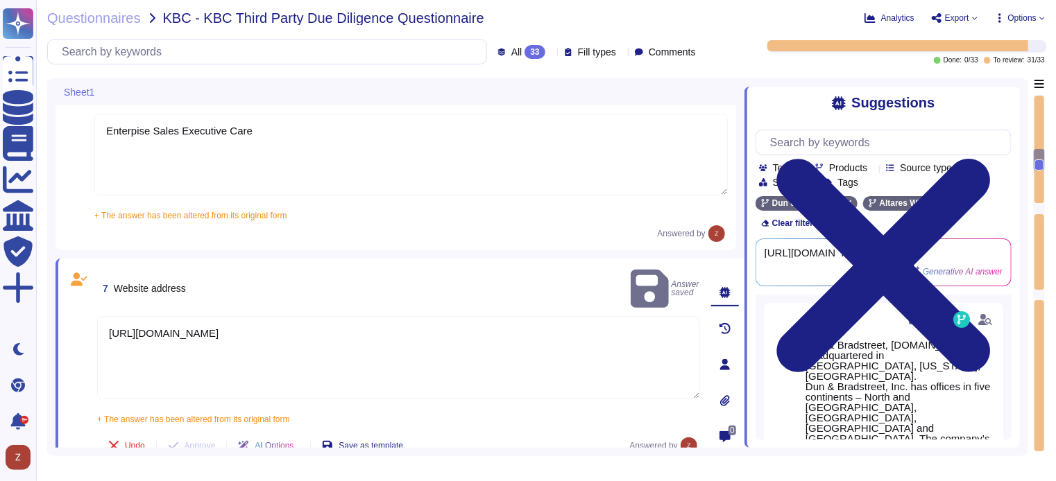
drag, startPoint x: 334, startPoint y: 328, endPoint x: 67, endPoint y: 326, distance: 267.1
click at [67, 326] on div "7 Website address Answer saved [URL][DOMAIN_NAME] + The answer has been altered…" at bounding box center [383, 365] width 633 height 196
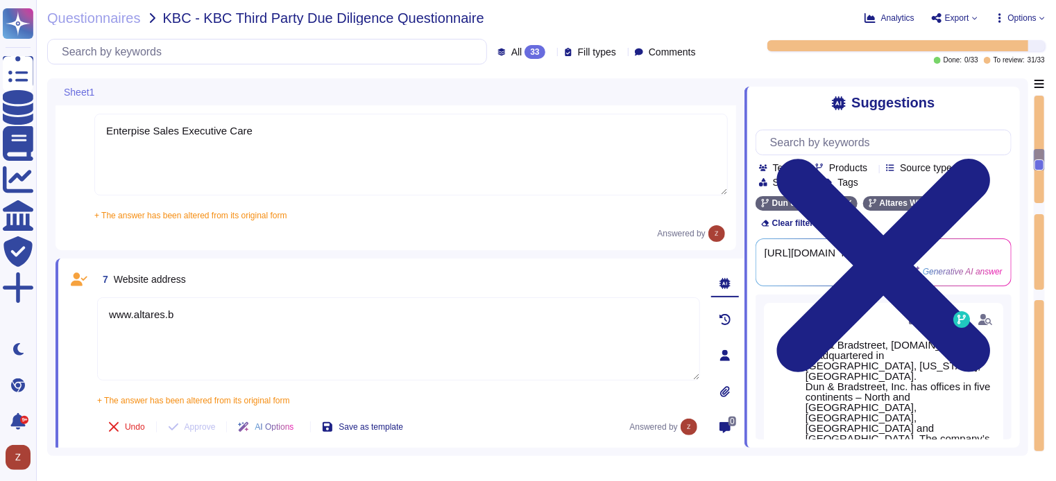
type textarea "[DOMAIN_NAME]"
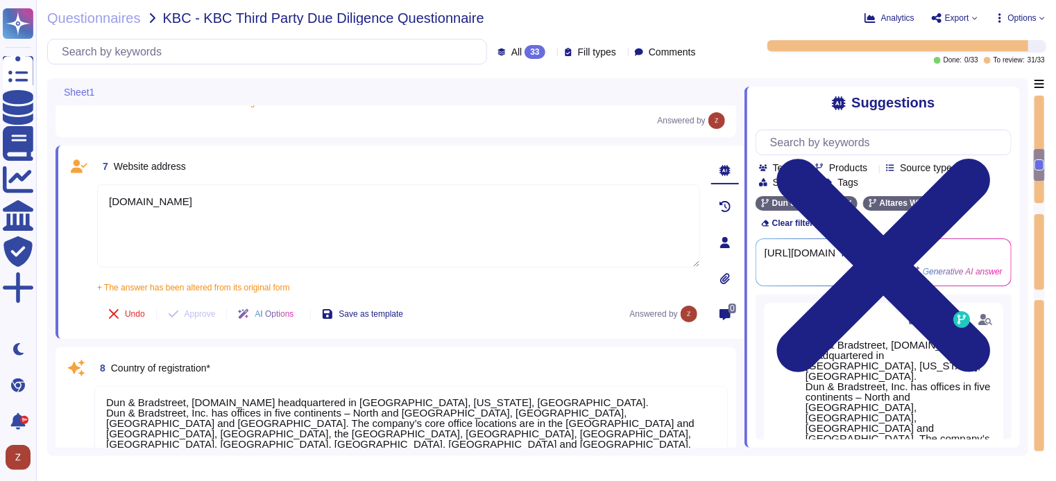
type textarea "Yes"
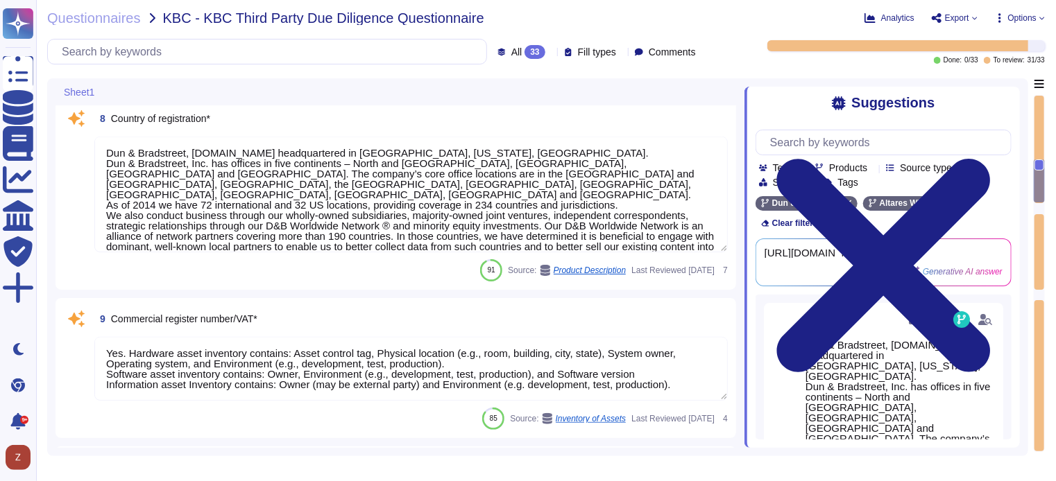
type textarea "Yes, we have appropriate technical and organizational measures implemented to p…"
type textarea "[DOMAIN_NAME]"
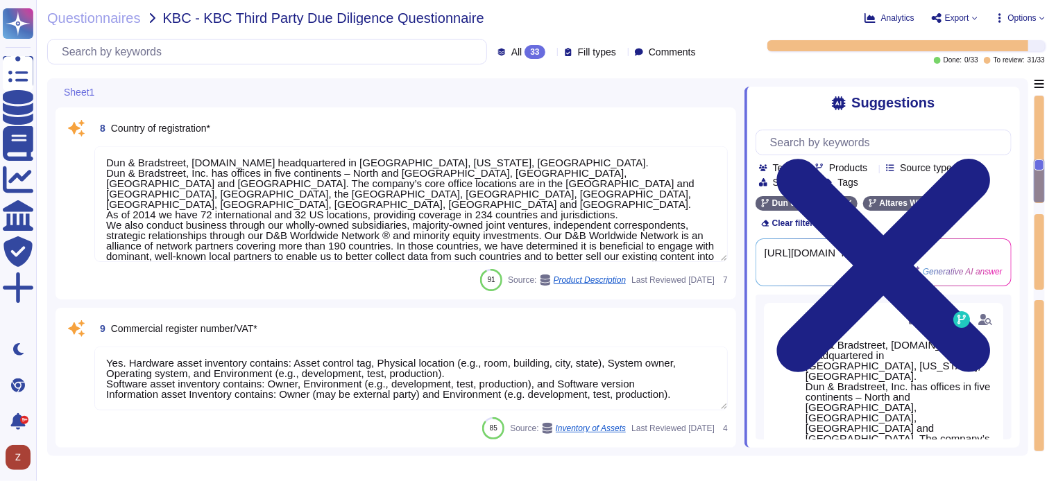
drag, startPoint x: 294, startPoint y: 238, endPoint x: 89, endPoint y: 124, distance: 234.7
click at [89, 124] on div "8 Country of registration* 91 Source: Product Description Last Reviewed [DATE] 7" at bounding box center [396, 204] width 664 height 176
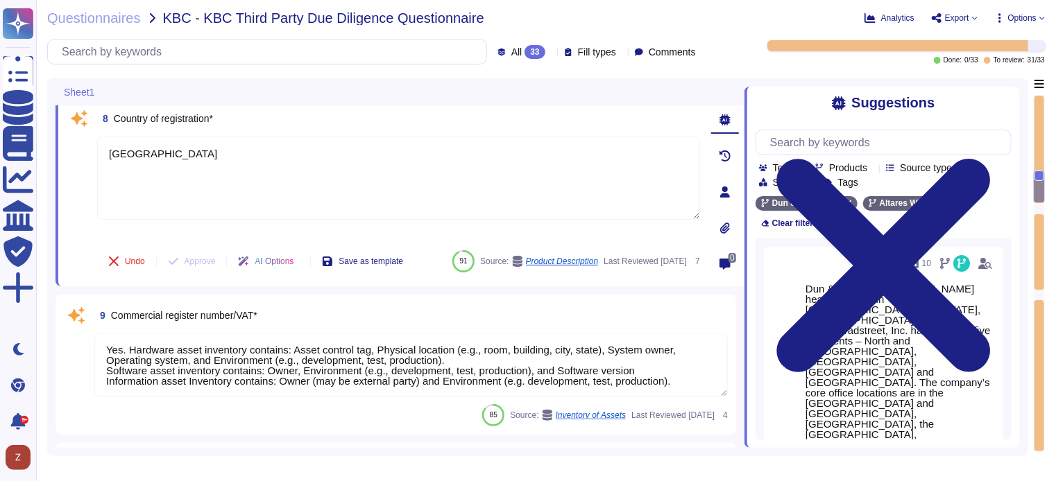
type textarea "[GEOGRAPHIC_DATA]"
click at [314, 354] on textarea "Yes. Hardware asset inventory contains: Asset control tag, Physical location (e…" at bounding box center [410, 366] width 633 height 64
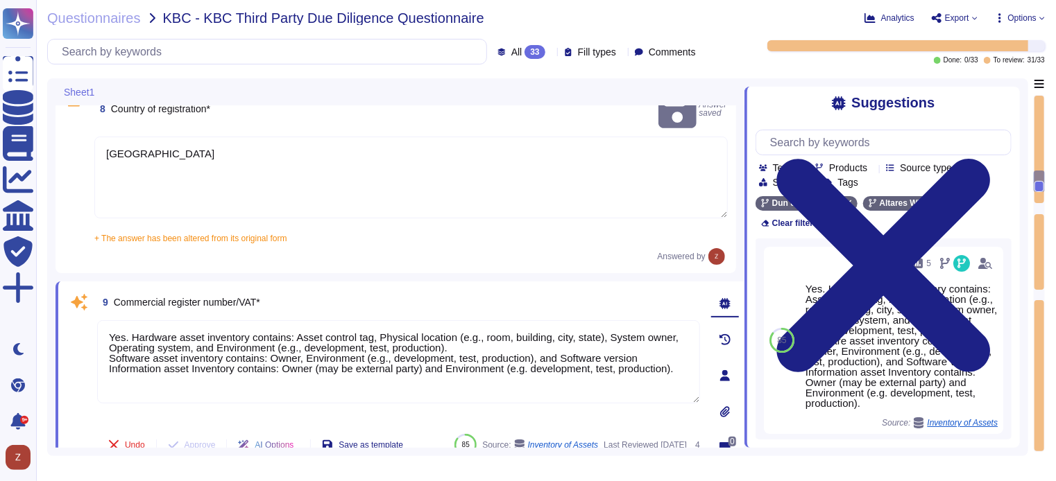
drag, startPoint x: 681, startPoint y: 350, endPoint x: 94, endPoint y: 316, distance: 587.2
click at [90, 314] on div "9 Commercial register number/VAT* Yes. Hardware asset inventory contains: Asset…" at bounding box center [383, 376] width 633 height 172
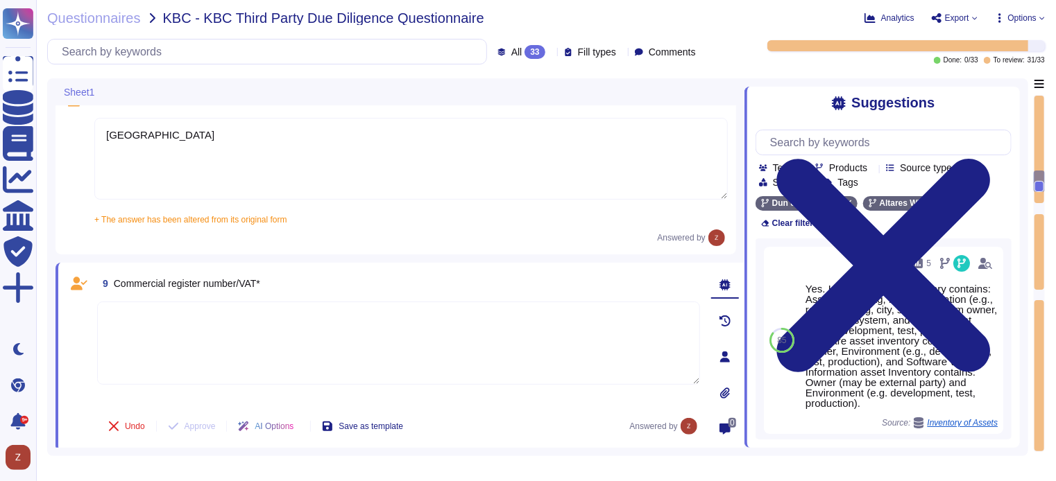
click at [176, 310] on textarea at bounding box center [398, 343] width 603 height 83
paste textarea "0401.847.046"
click at [130, 316] on textarea "NL 0401.847.046" at bounding box center [398, 343] width 603 height 83
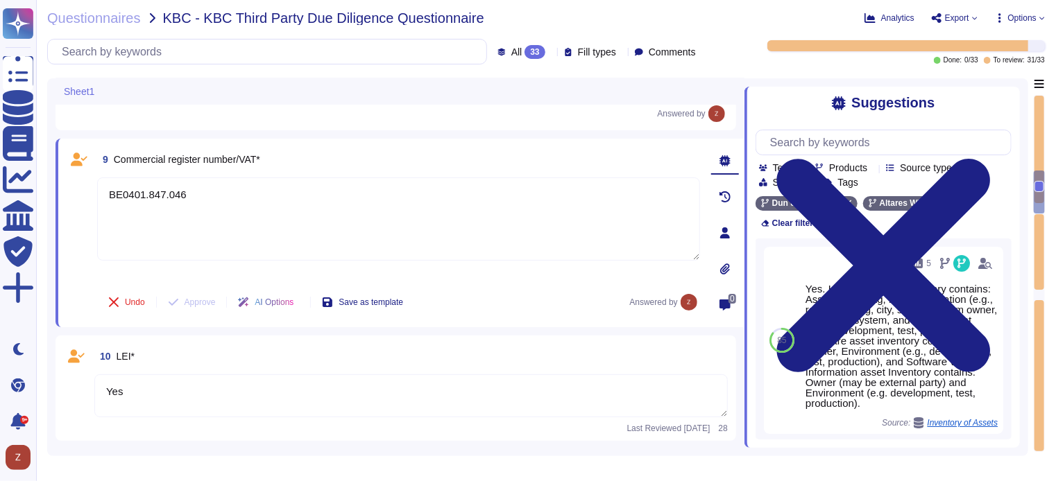
scroll to position [1503, 0]
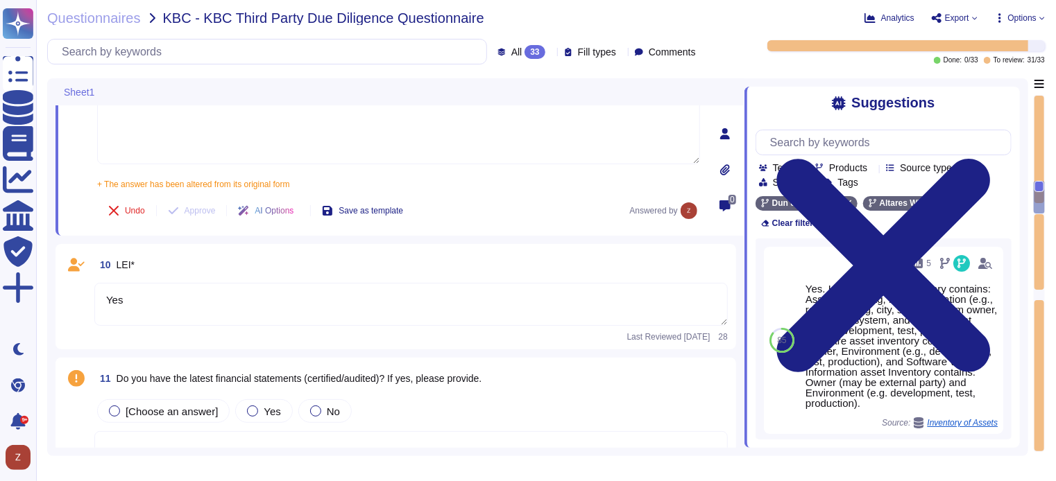
type textarea "BE0401.847.046"
click at [180, 293] on textarea "Yes" at bounding box center [410, 304] width 633 height 43
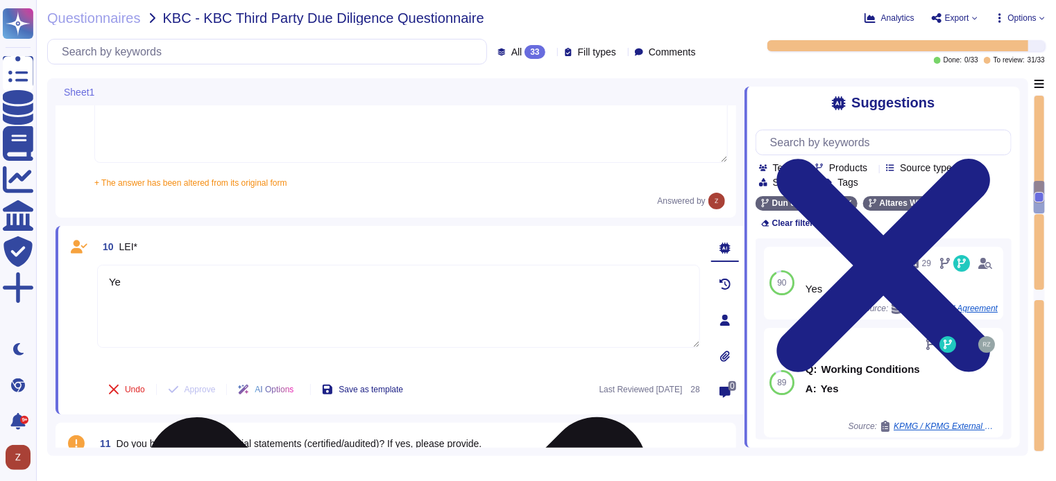
type textarea "Y"
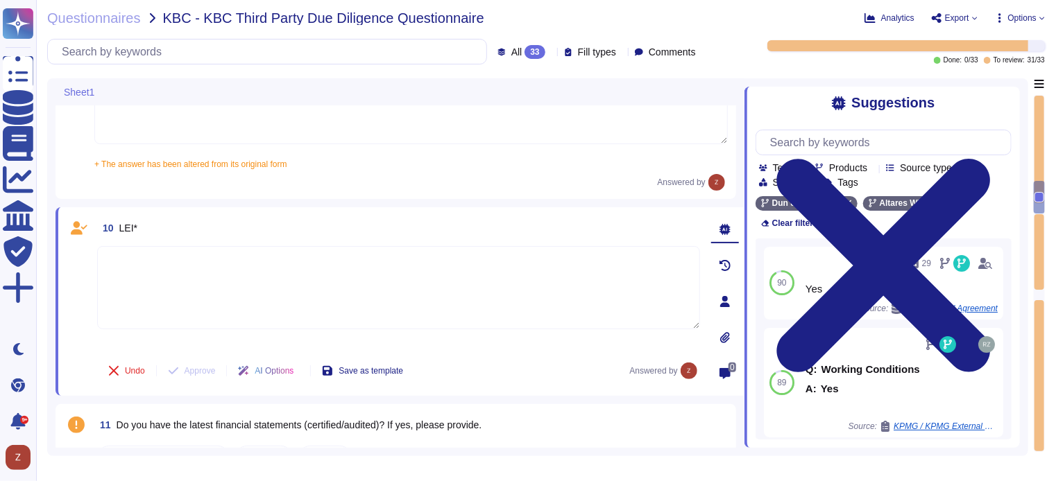
click at [180, 280] on textarea at bounding box center [398, 287] width 603 height 83
paste textarea "894500BO6INDBTHMK191"
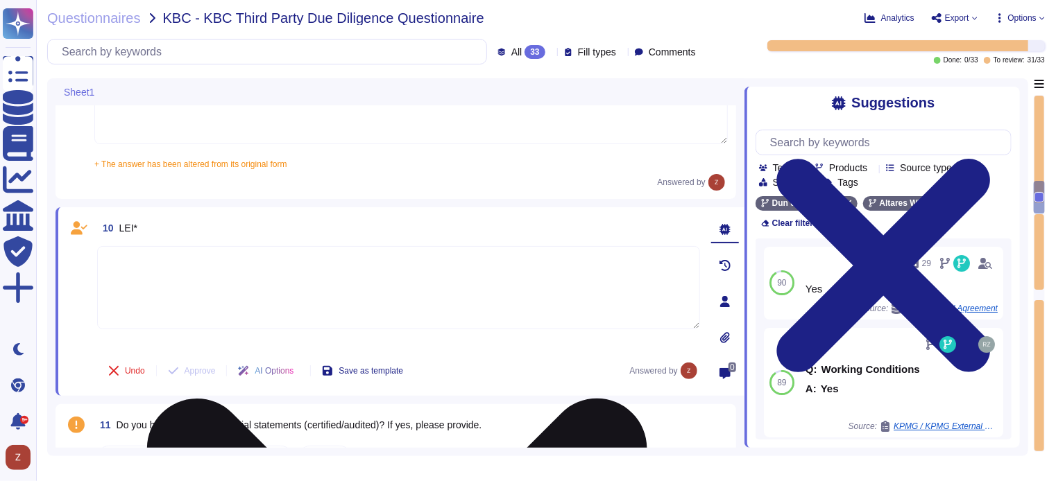
type textarea "894500BO6INDBTHMK191"
click at [108, 262] on textarea "894500BO6INDBTHMK191" at bounding box center [398, 287] width 603 height 83
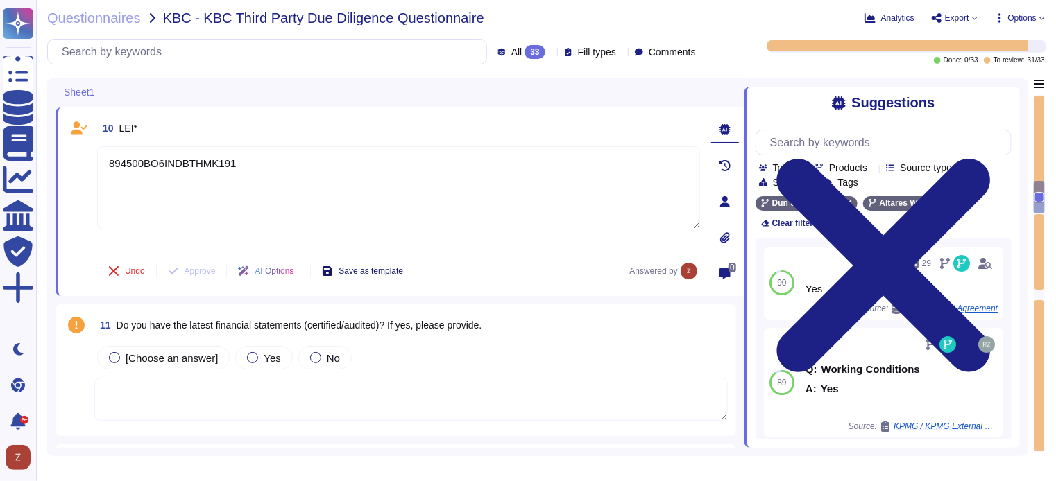
type textarea "No, there isn’t a security forum or council that includes members of the execut…"
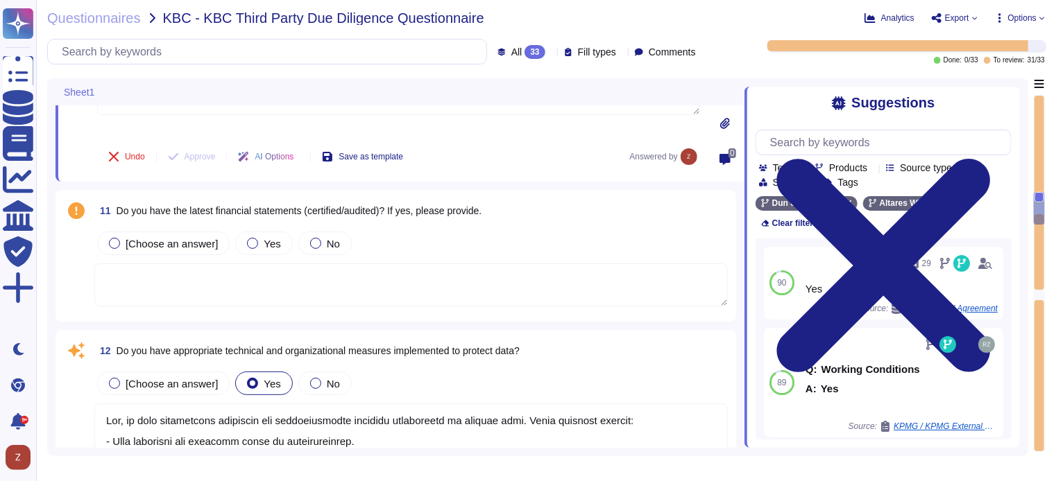
scroll to position [1734, 0]
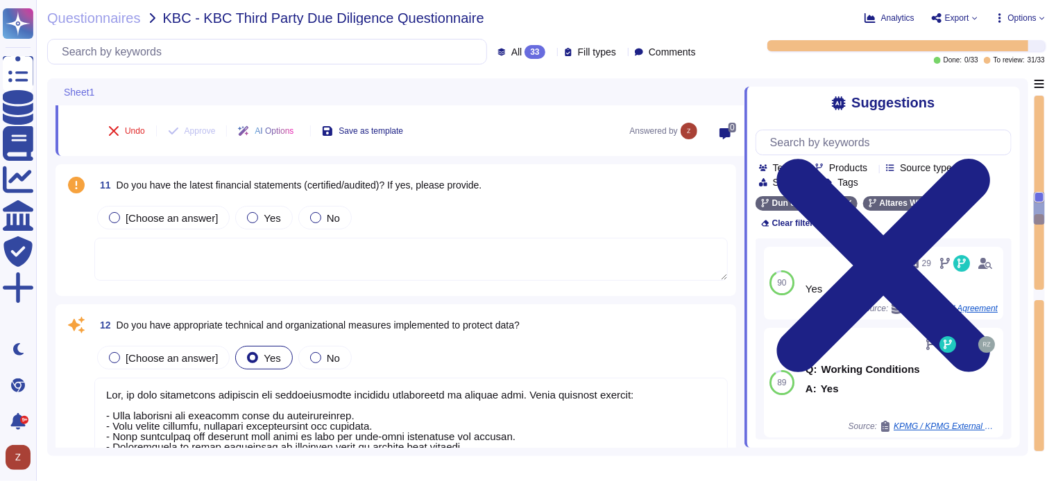
click at [296, 247] on textarea at bounding box center [410, 259] width 633 height 43
type textarea "894500BO6INDBTHMK191"
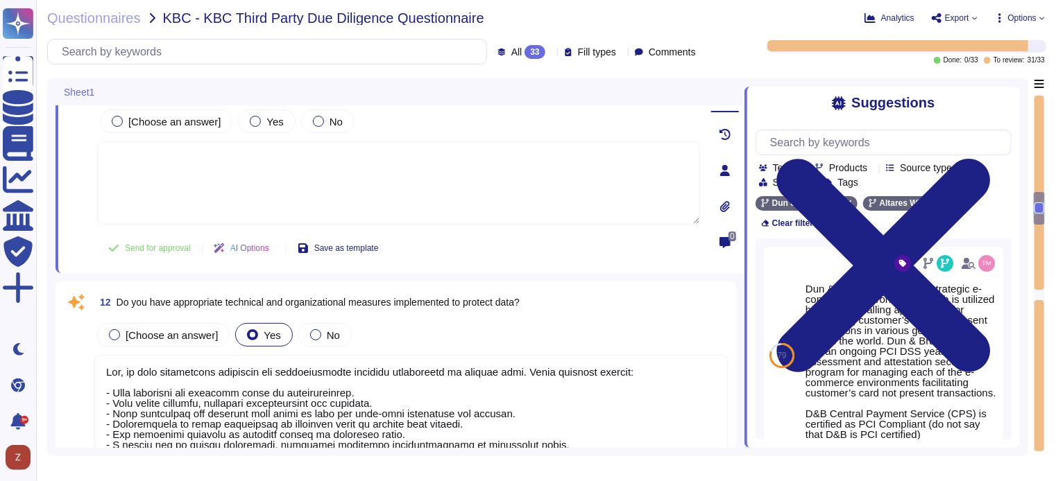
scroll to position [1849, 0]
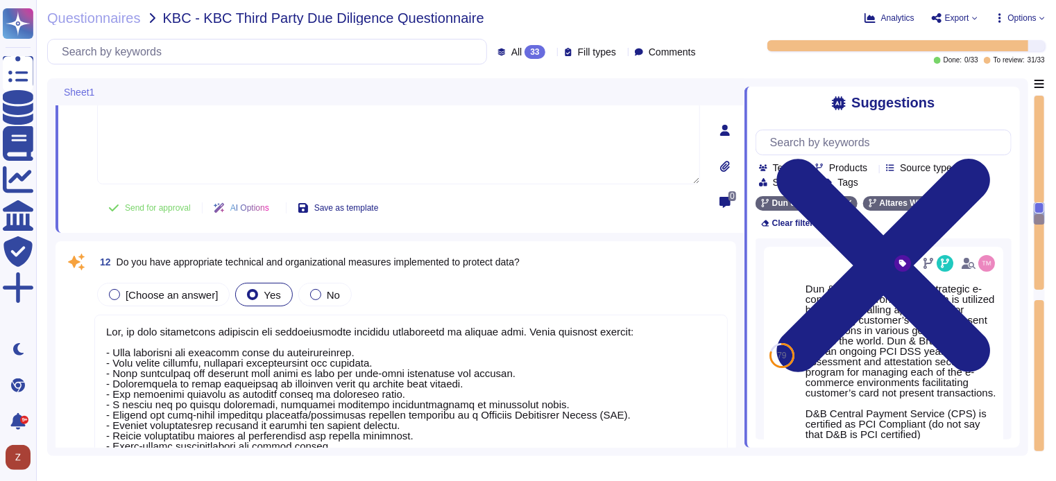
type textarea "D&B certified with Privacy Shield on [DATE]. This link takes you to the Departm…"
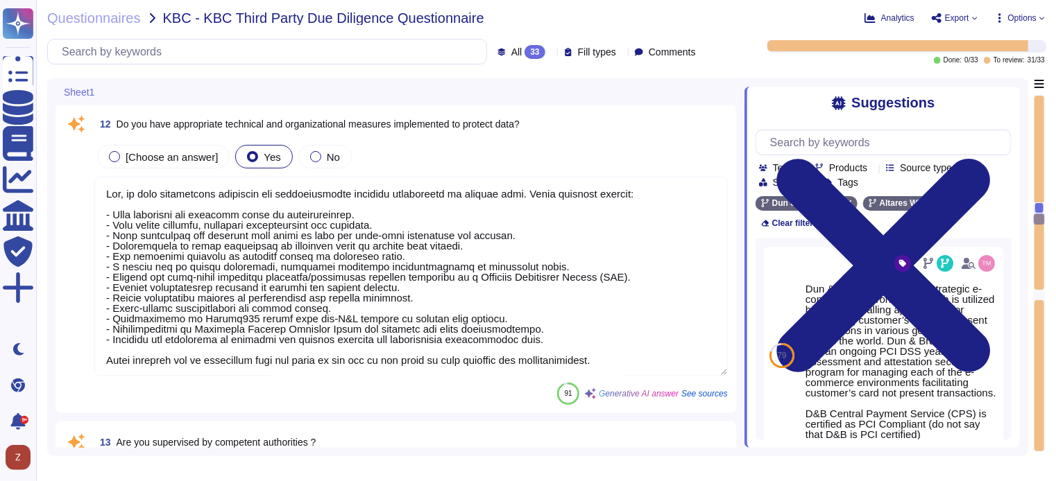
type textarea "D&B is certified with Privacy Shield as of [DATE]. This certification is releva…"
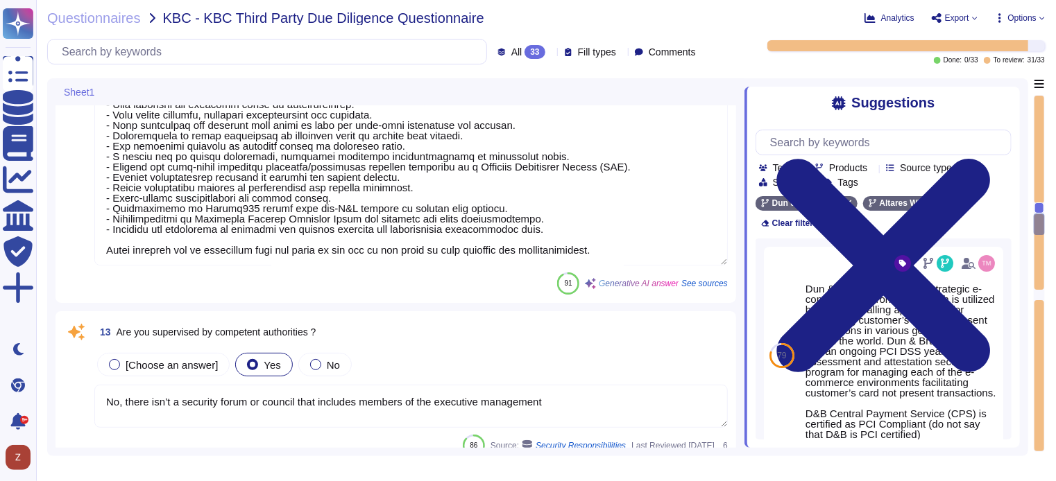
type textarea "As of [DATE], Dun & Bradstreet has approximately 4,780 employees worldwide of w…"
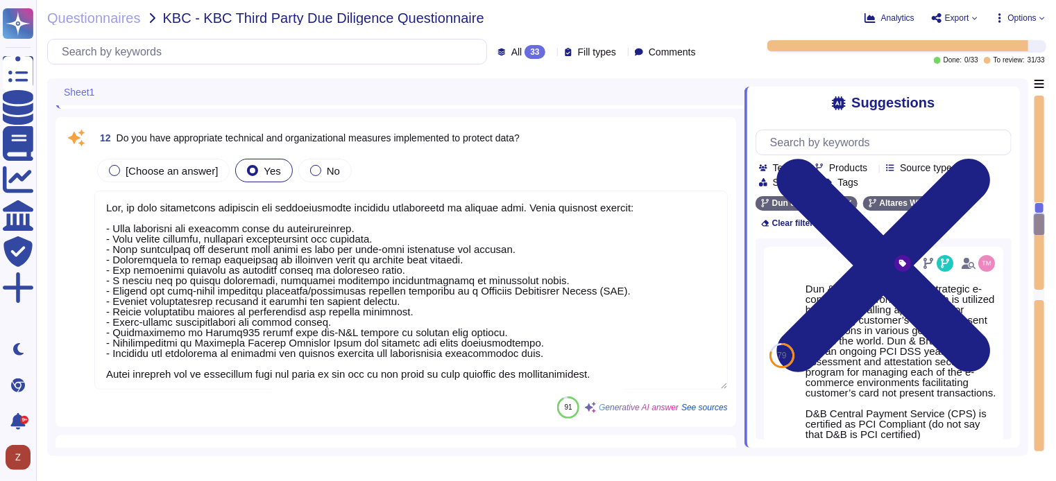
type textarea "894500BO6INDBTHMK191"
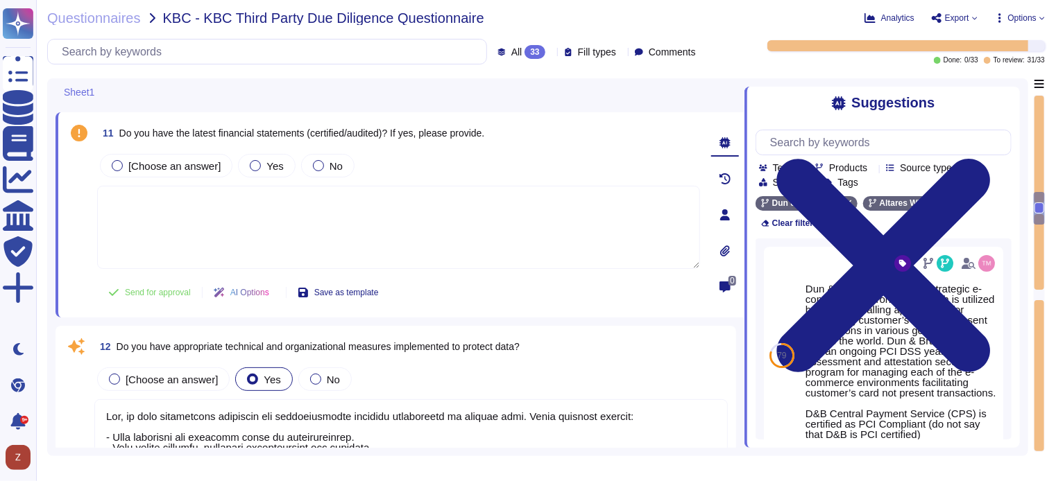
type textarea "[GEOGRAPHIC_DATA]"
type textarea "BE0401.847.046"
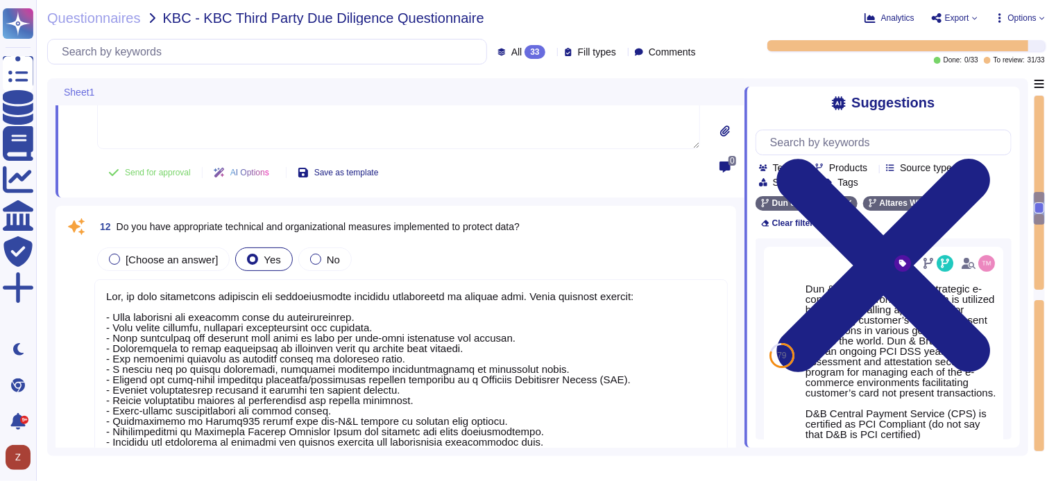
type textarea "D&B certified with Privacy Shield on [DATE]. This link takes you to the Departm…"
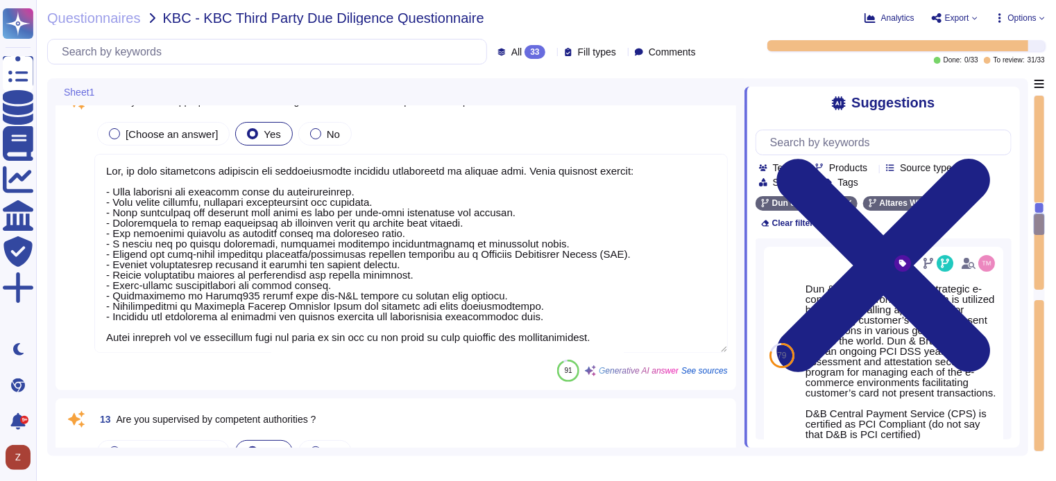
type textarea "D&B is certified with Privacy Shield as of [DATE]. This certification is releva…"
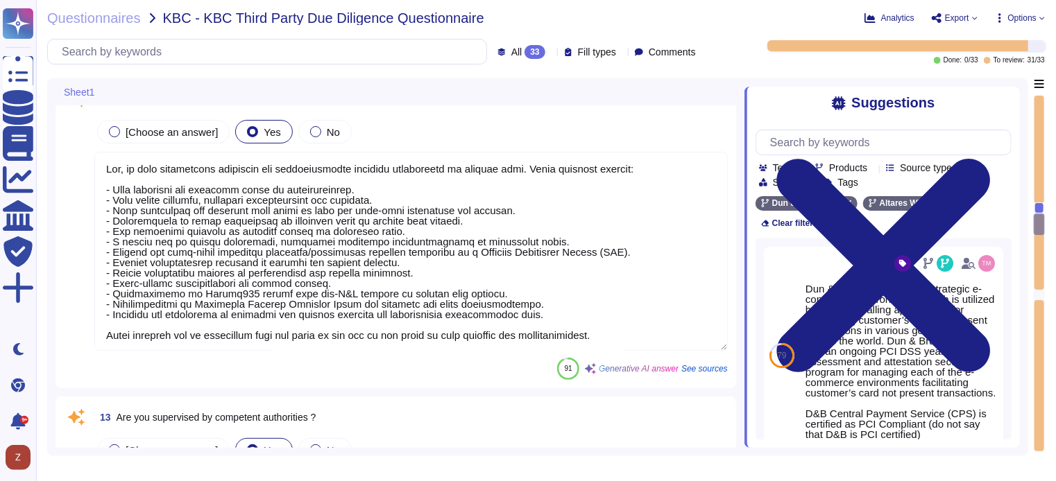
scroll to position [1, 0]
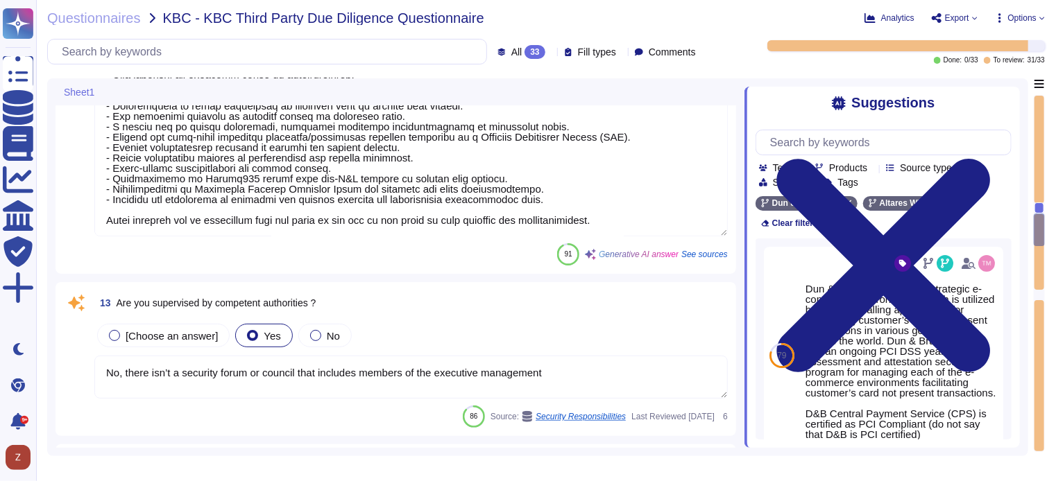
type textarea "As of [DATE], Dun & Bradstreet has approximately 4,780 employees worldwide of w…"
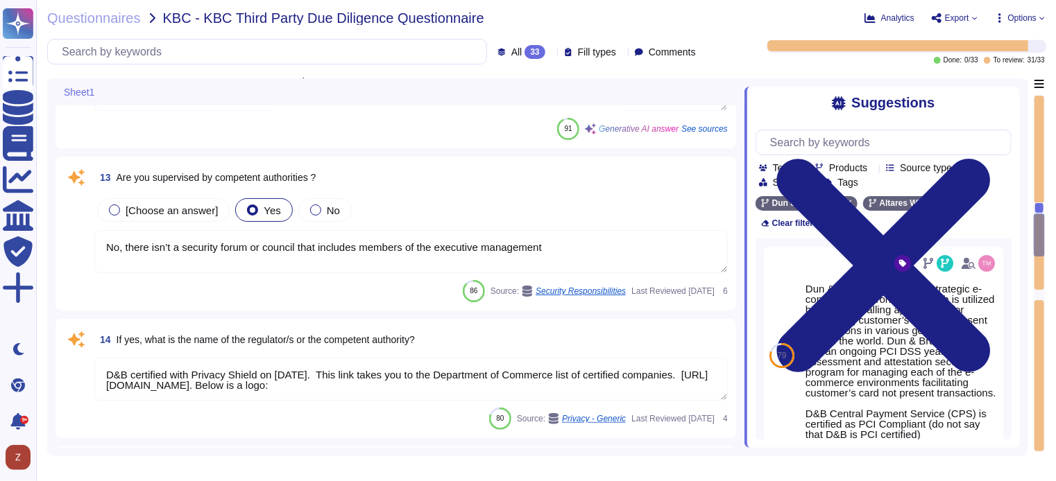
type textarea "Yes, we are subject to specific legislation, including compliance with local, s…"
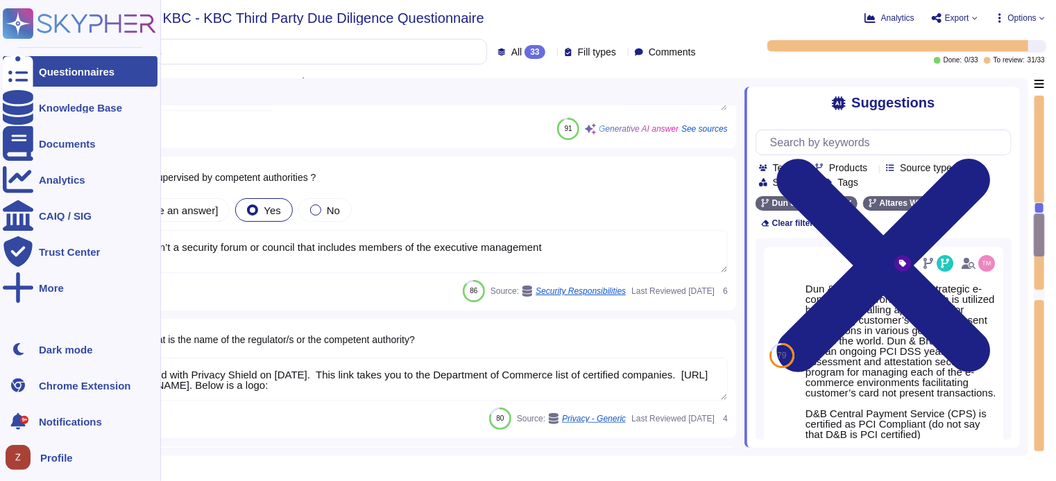
drag, startPoint x: 570, startPoint y: 248, endPoint x: 0, endPoint y: 242, distance: 569.6
click at [0, 242] on div "Questionnaires Knowledge Base Documents Analytics CAIQ / SIG Trust Center More …" at bounding box center [528, 240] width 1056 height 481
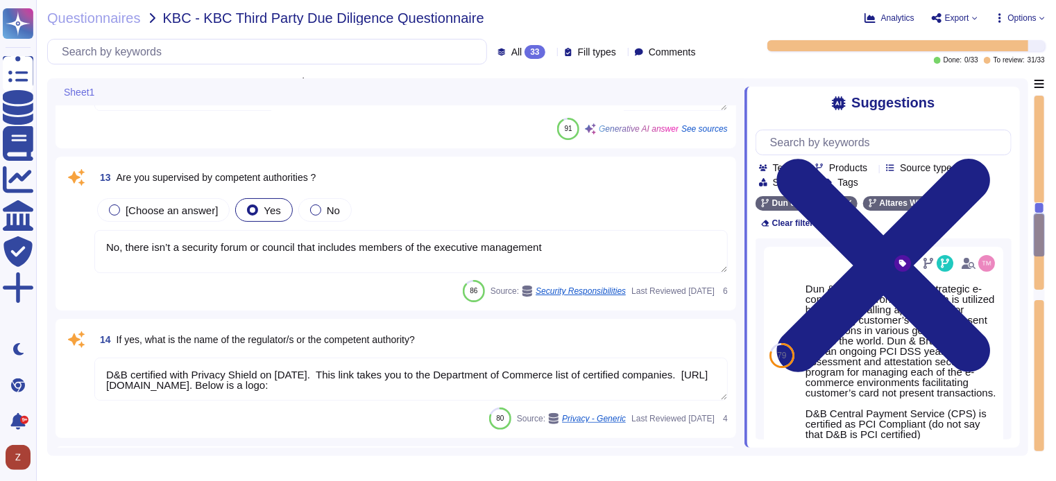
drag, startPoint x: 576, startPoint y: 243, endPoint x: 58, endPoint y: 246, distance: 518.9
click at [58, 246] on div "13 Are you supervised by competent authorities ? [Choose an answer] Yes No No, …" at bounding box center [395, 234] width 681 height 154
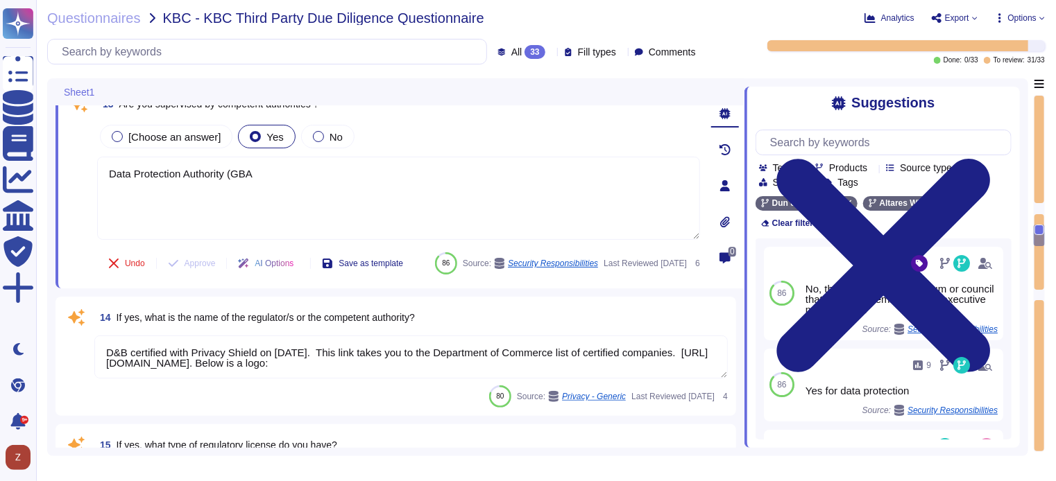
type textarea "Data Protection Authority (GBA)"
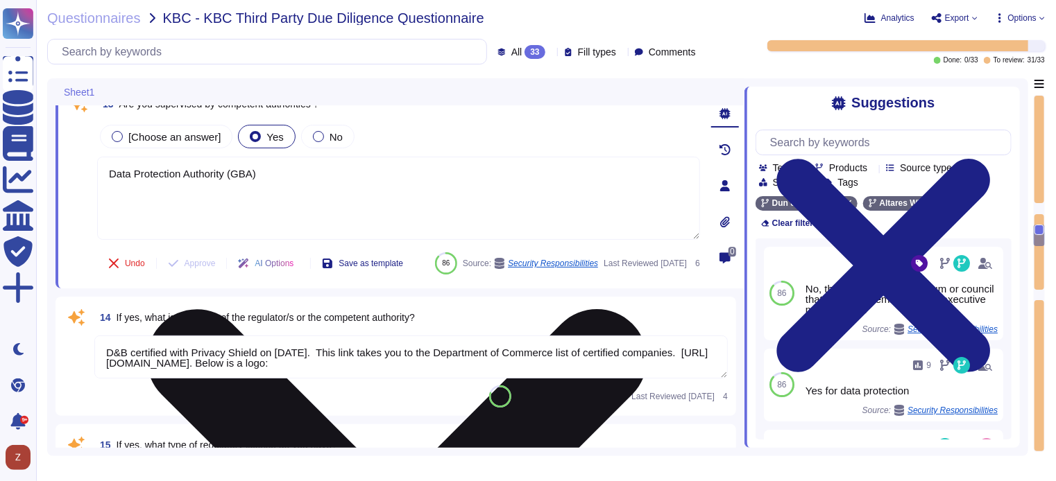
scroll to position [2234, 0]
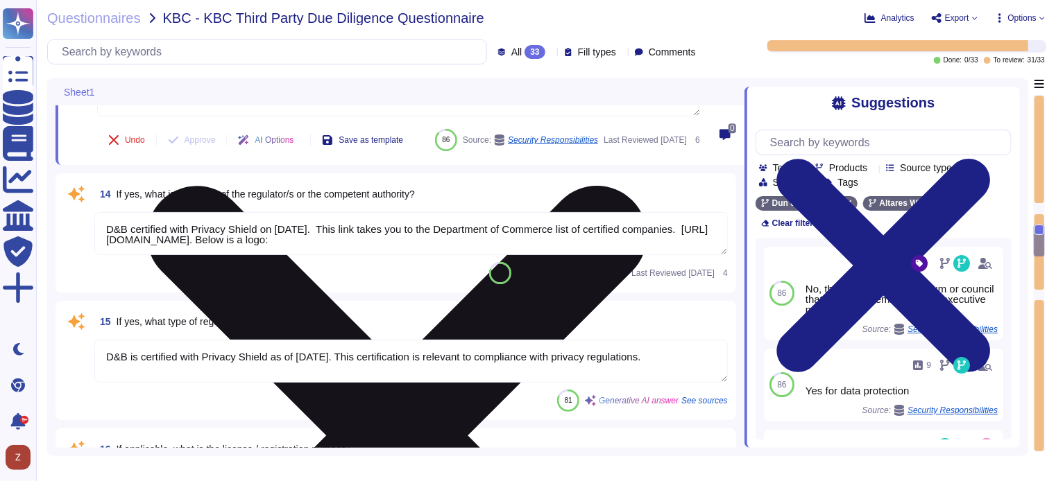
type textarea "Yes, we have appropriate and sufficient capabilities in terms of premises to ex…"
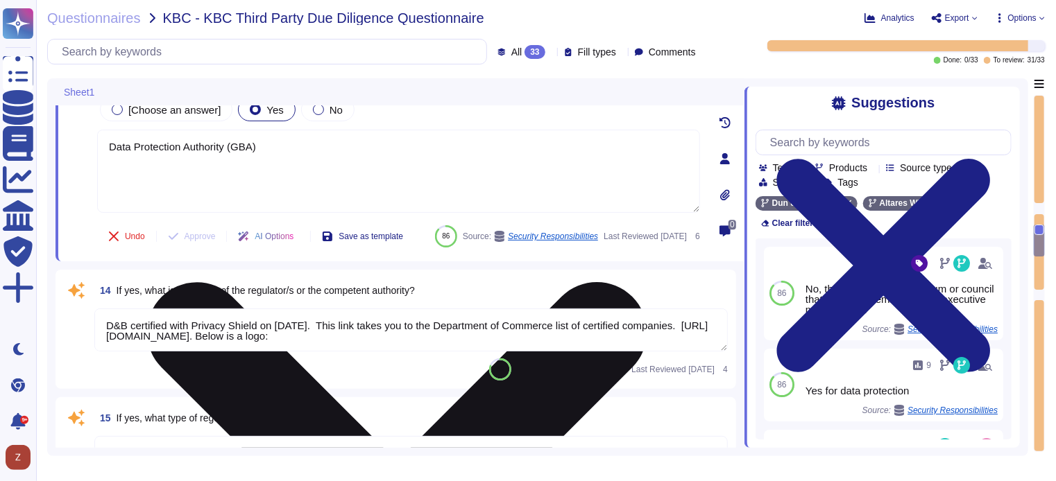
scroll to position [2119, 0]
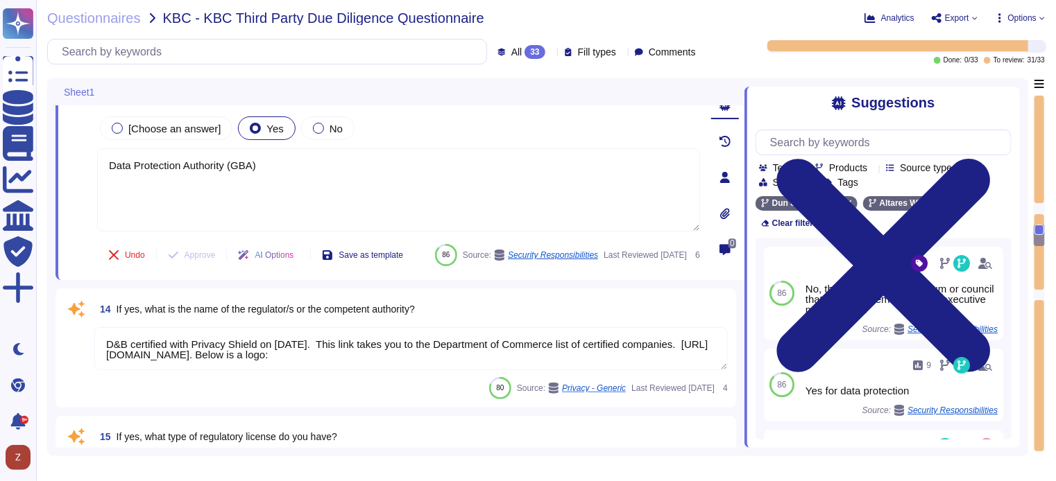
drag, startPoint x: 291, startPoint y: 164, endPoint x: 56, endPoint y: 162, distance: 234.5
click at [56, 162] on div "13 Are you supervised by competent authorities ? [Choose an answer] Yes No Data…" at bounding box center [399, 177] width 689 height 205
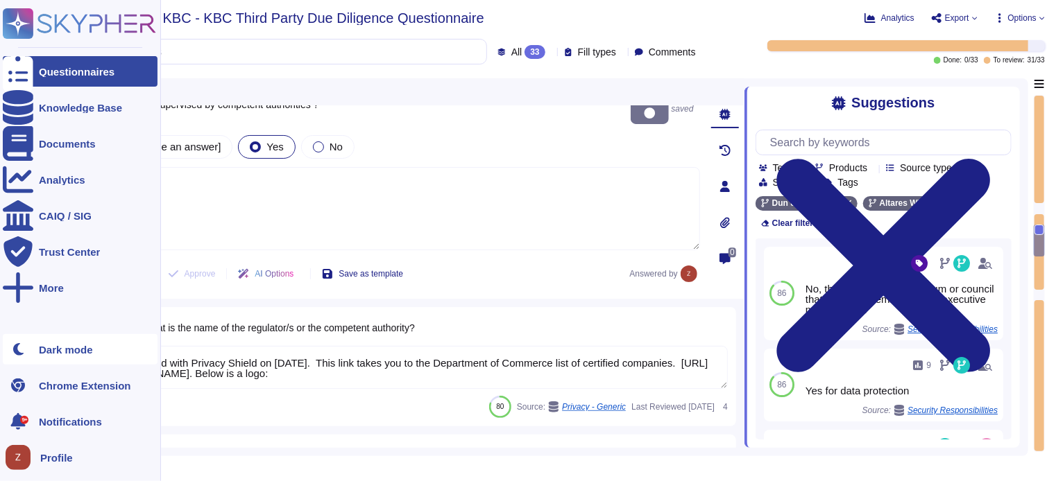
drag, startPoint x: 426, startPoint y: 388, endPoint x: 40, endPoint y: 335, distance: 390.0
click at [39, 335] on div "Questionnaires Knowledge Base Documents Analytics CAIQ / SIG Trust Center More …" at bounding box center [528, 240] width 1056 height 481
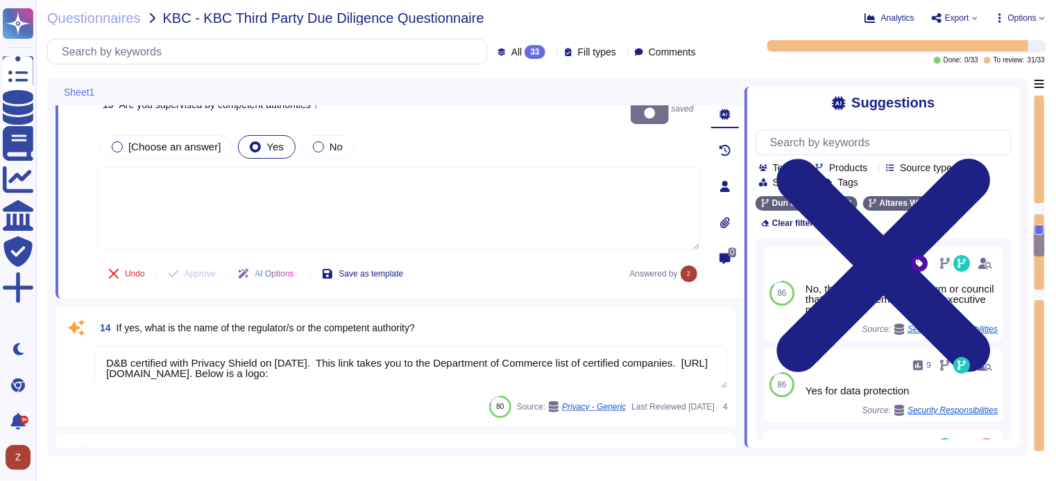
drag, startPoint x: 377, startPoint y: 346, endPoint x: 103, endPoint y: 334, distance: 275.0
click at [103, 346] on textarea "D&B certified with Privacy Shield on [DATE]. This link takes you to the Departm…" at bounding box center [410, 367] width 633 height 43
type textarea "D&B certified with Privacy Shield on [DATE]. This link takes you to the Departm…"
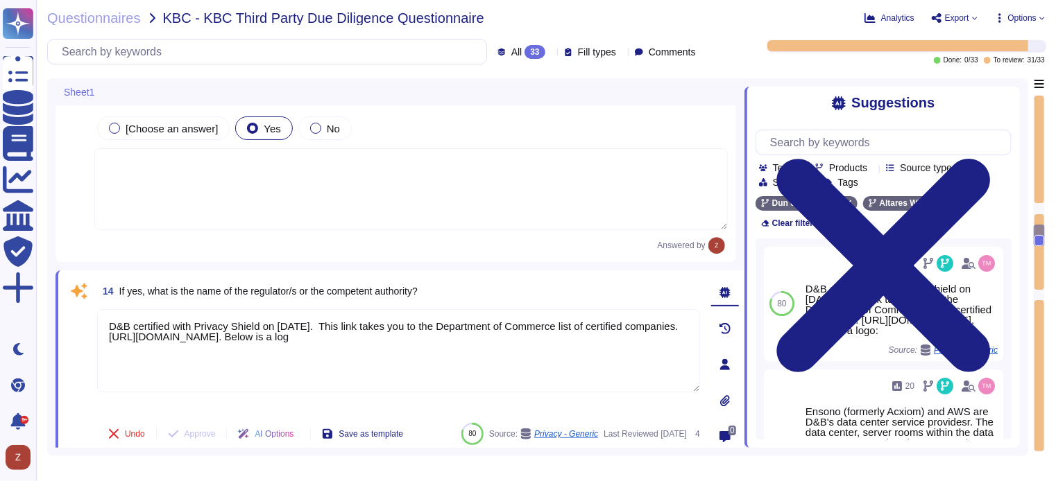
drag, startPoint x: 452, startPoint y: 331, endPoint x: 277, endPoint y: 341, distance: 175.1
click at [144, 316] on textarea "D&B certified with Privacy Shield on [DATE]. This link takes you to the Departm…" at bounding box center [398, 350] width 603 height 83
click at [422, 339] on textarea "D&B certified with Privacy Shield on [DATE]. This link takes you to the Departm…" at bounding box center [398, 350] width 603 height 83
drag, startPoint x: 419, startPoint y: 337, endPoint x: 78, endPoint y: 325, distance: 340.8
click at [78, 325] on div "14 If yes, what is the name of the regulator/s or the competent authority? D&B …" at bounding box center [383, 365] width 633 height 172
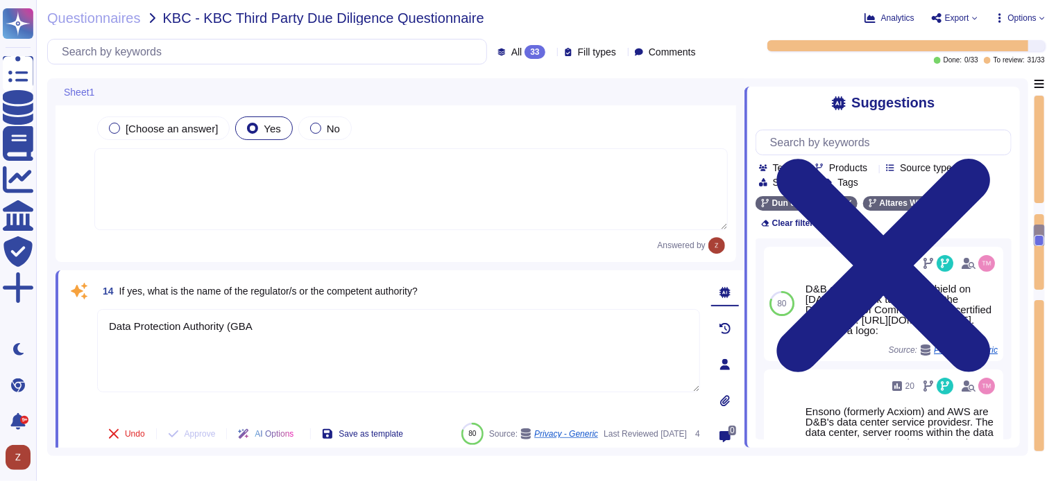
type textarea "Data Protection Authority (GBA)"
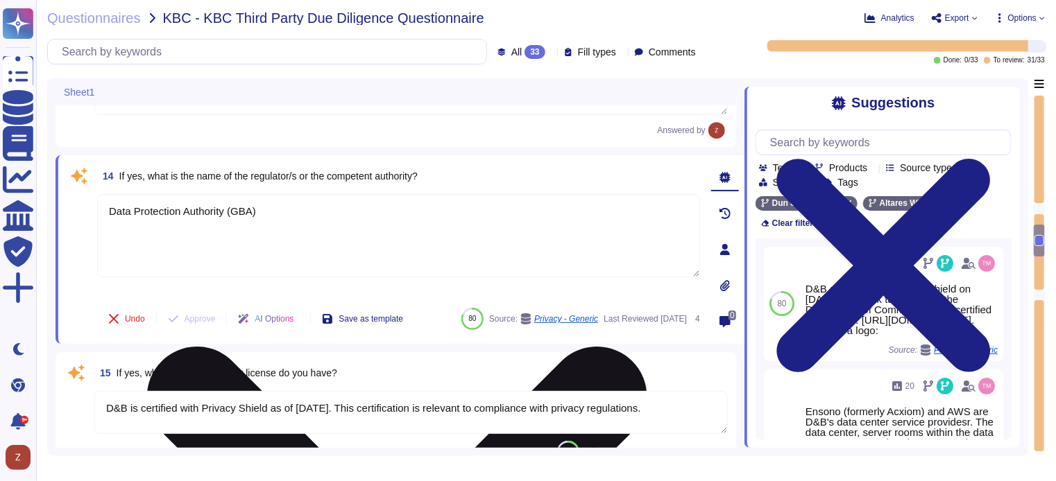
type textarea "Yes, we have appropriate and sufficient capabilities in terms of premises to ex…"
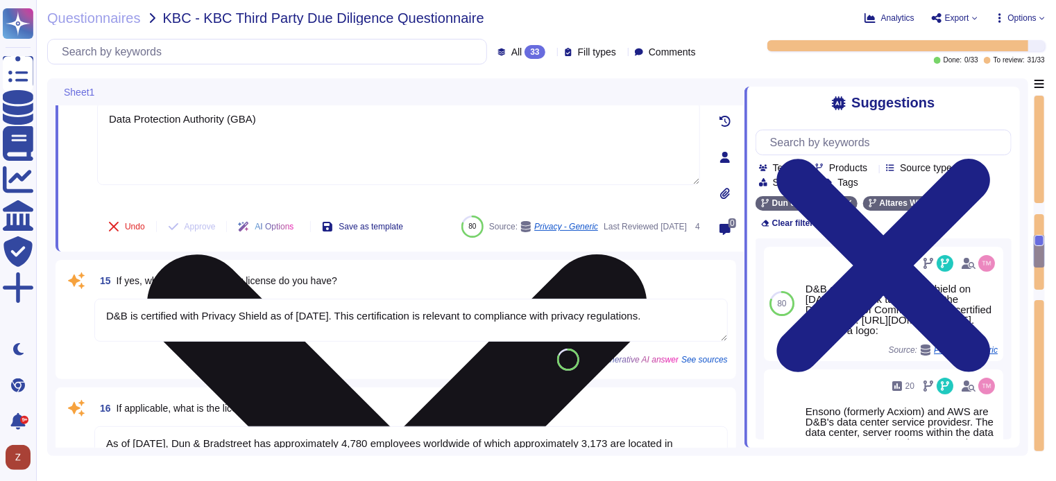
scroll to position [2350, 0]
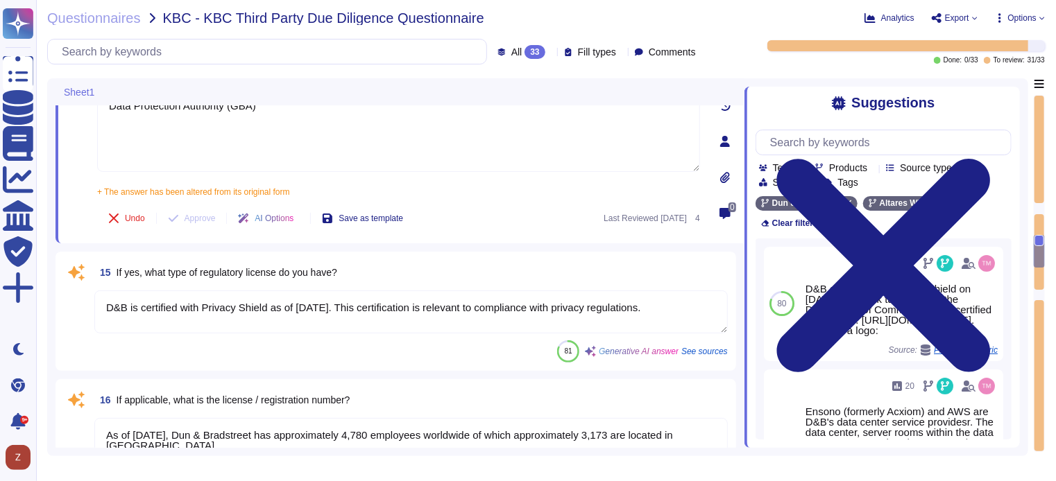
type textarea "Data Protection Authority (GBA)"
drag, startPoint x: 571, startPoint y: 285, endPoint x: 52, endPoint y: 281, distance: 518.9
click at [52, 281] on div "Sheet1 12 Do you have appropriate technical and organizational measures impleme…" at bounding box center [537, 267] width 981 height 378
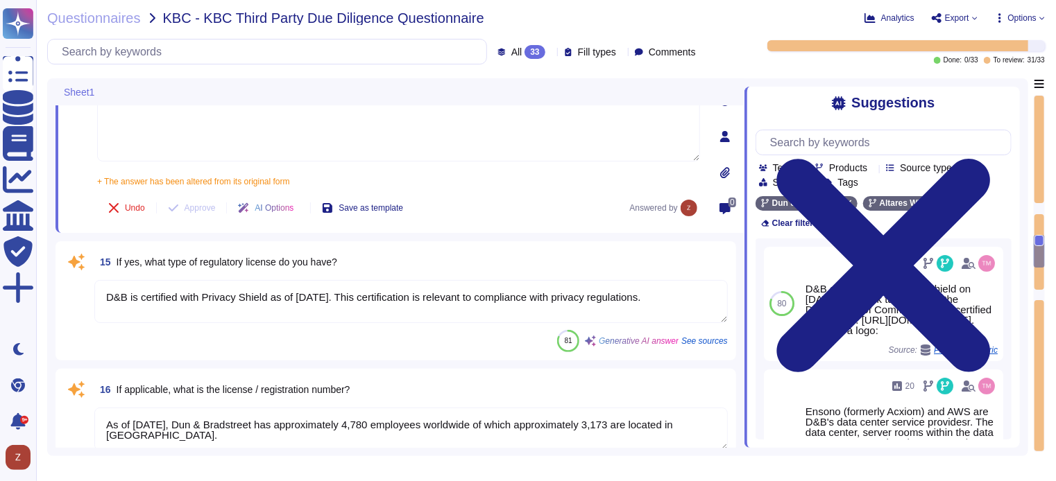
drag, startPoint x: 712, startPoint y: 297, endPoint x: 86, endPoint y: 294, distance: 626.4
click at [86, 294] on div "15 If yes, what type of regulatory license do you have? D&B is certified with P…" at bounding box center [396, 301] width 664 height 103
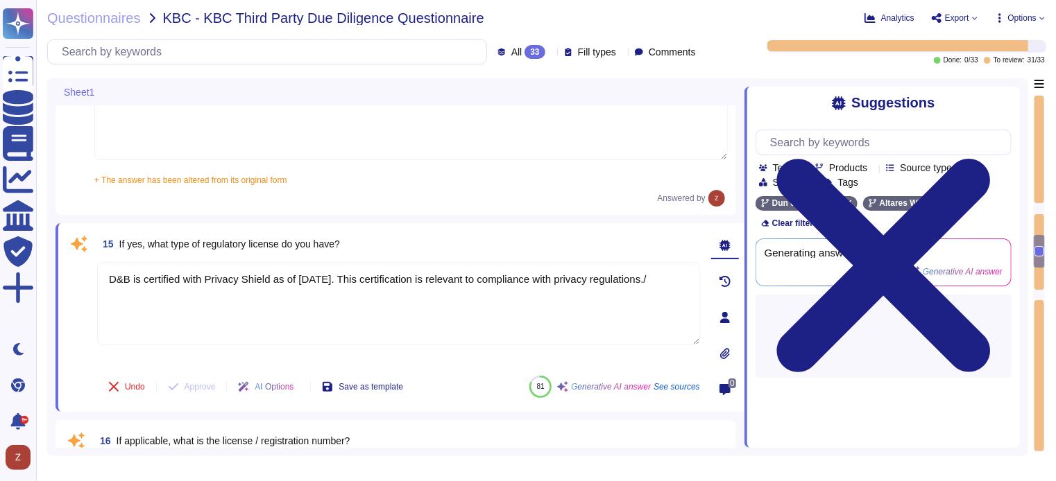
type textarea "D&B is certified with Privacy Shield as of [DATE]. This certification is releva…"
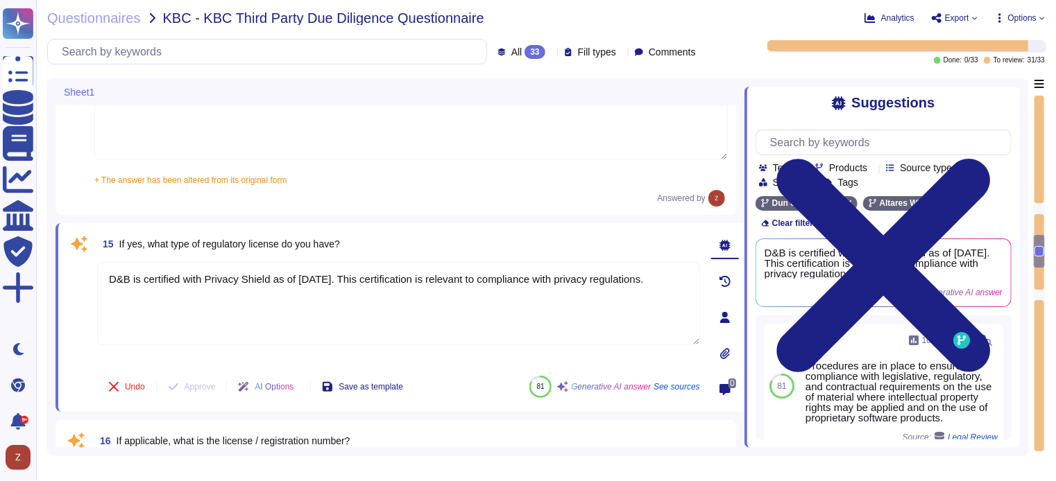
drag, startPoint x: 194, startPoint y: 284, endPoint x: 104, endPoint y: 284, distance: 89.5
click at [83, 271] on div "15 If yes, what type of regulatory license do you have? D&B is certified with P…" at bounding box center [383, 318] width 633 height 172
drag, startPoint x: 191, startPoint y: 289, endPoint x: 94, endPoint y: 270, distance: 98.2
click at [94, 270] on div "15 If yes, what type of regulatory license do you have? D&B is certified with P…" at bounding box center [383, 318] width 633 height 172
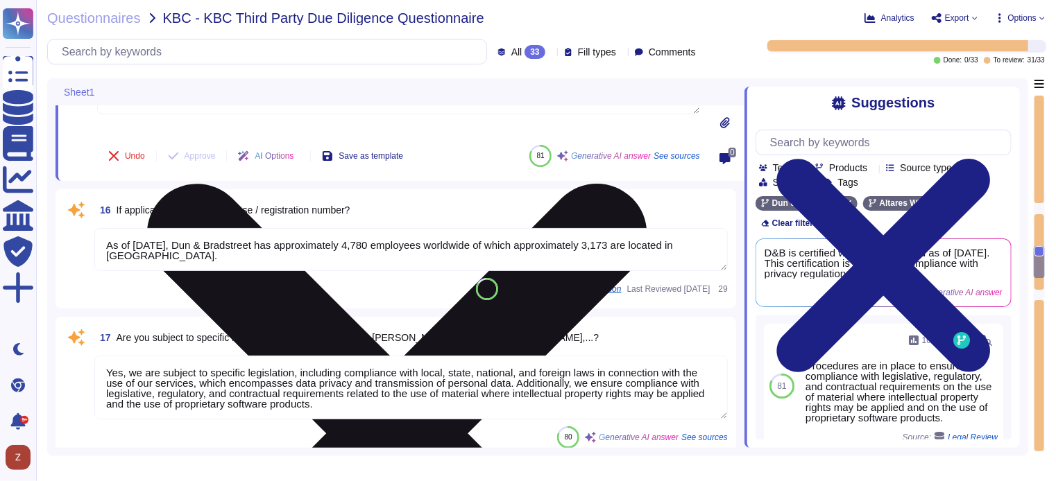
scroll to position [2581, 0]
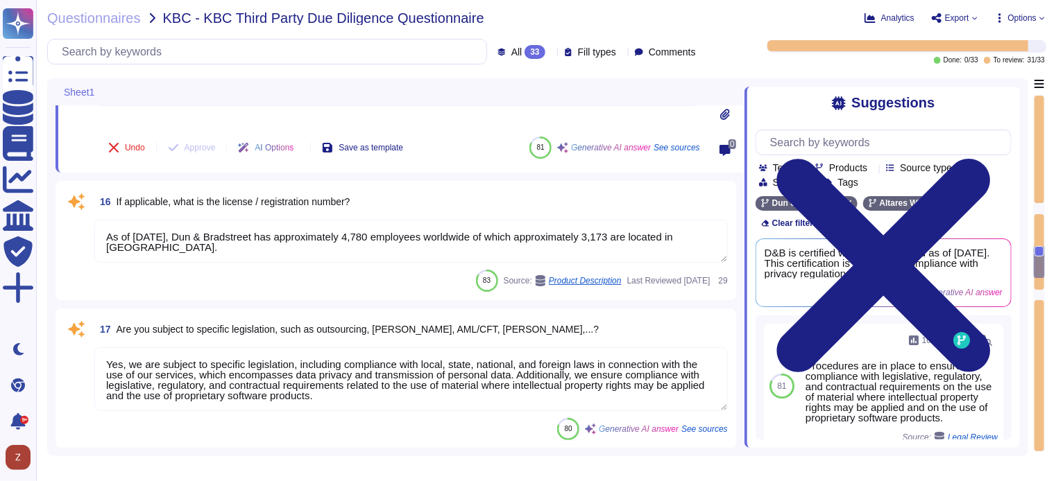
type textarea "N/A, we do not hold any regulatory licenses"
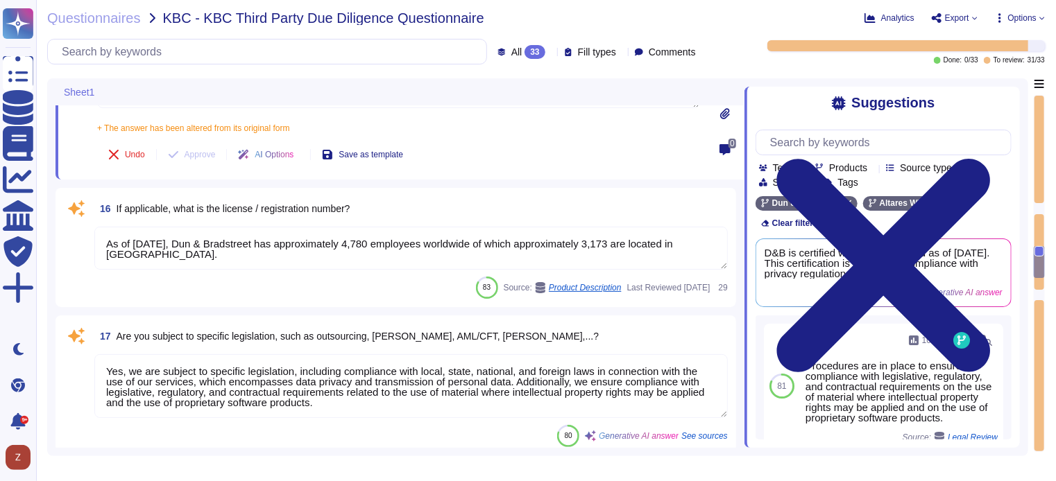
drag, startPoint x: 194, startPoint y: 250, endPoint x: 72, endPoint y: 219, distance: 125.8
click at [72, 219] on div "16 If applicable, what is the license / registration number? As of [DATE], Dun …" at bounding box center [396, 247] width 664 height 103
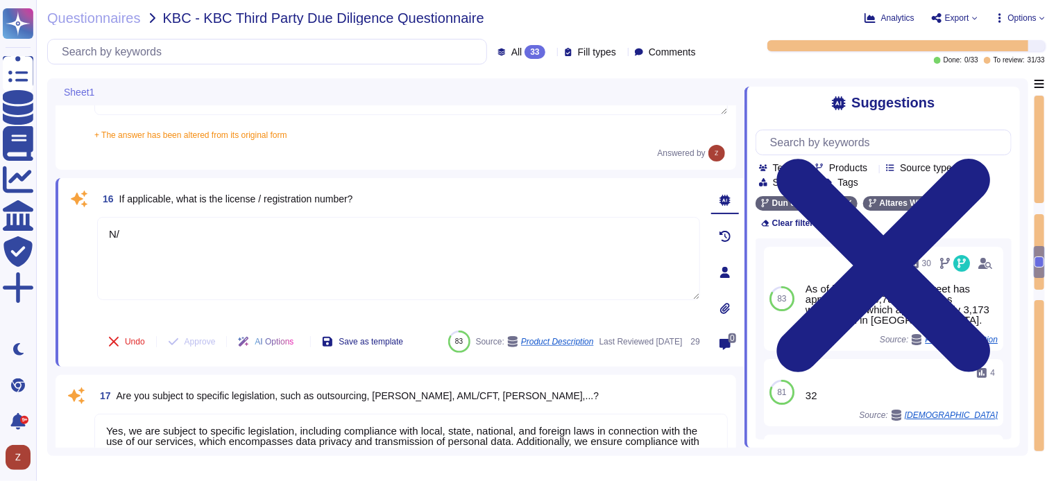
type textarea "N/A"
type textarea "Yes, we have the necessary expertise to execute the outsourced activities accor…"
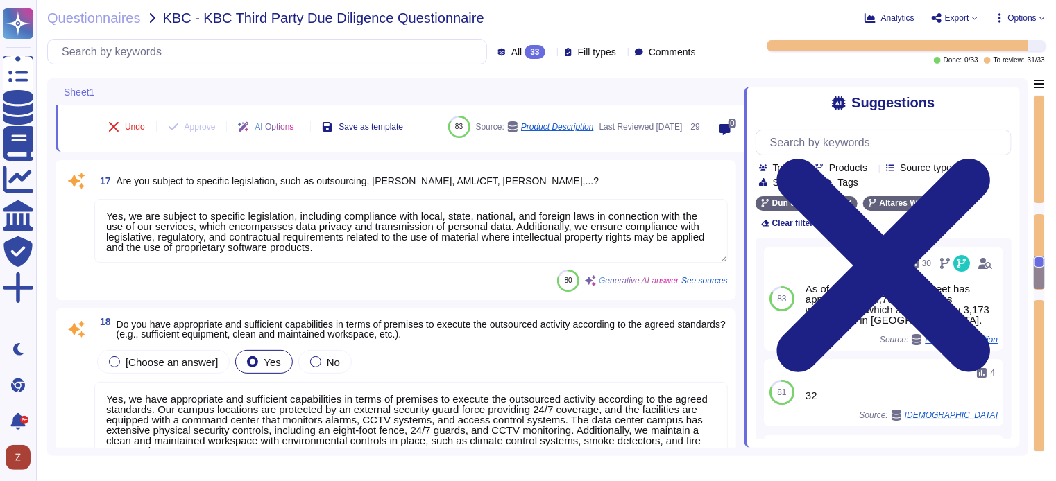
scroll to position [2813, 0]
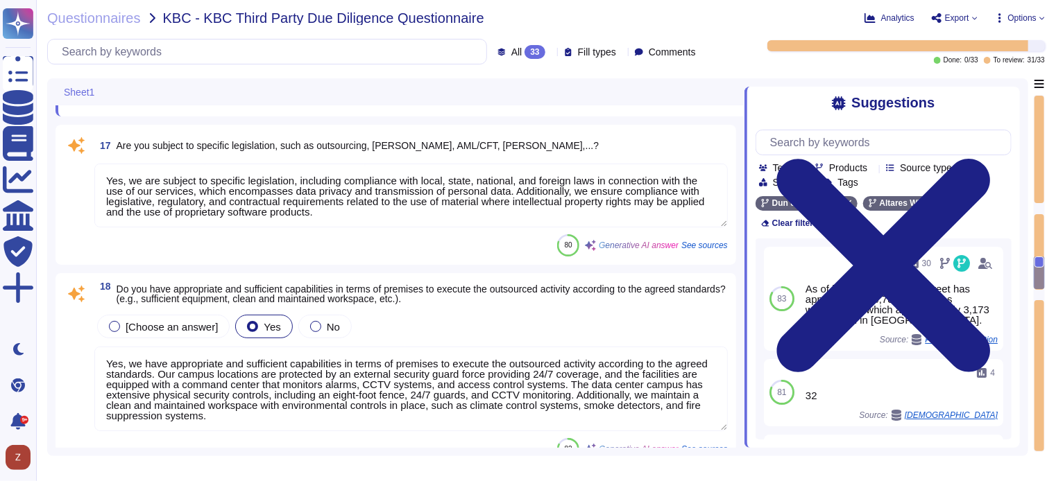
type textarea "N/A"
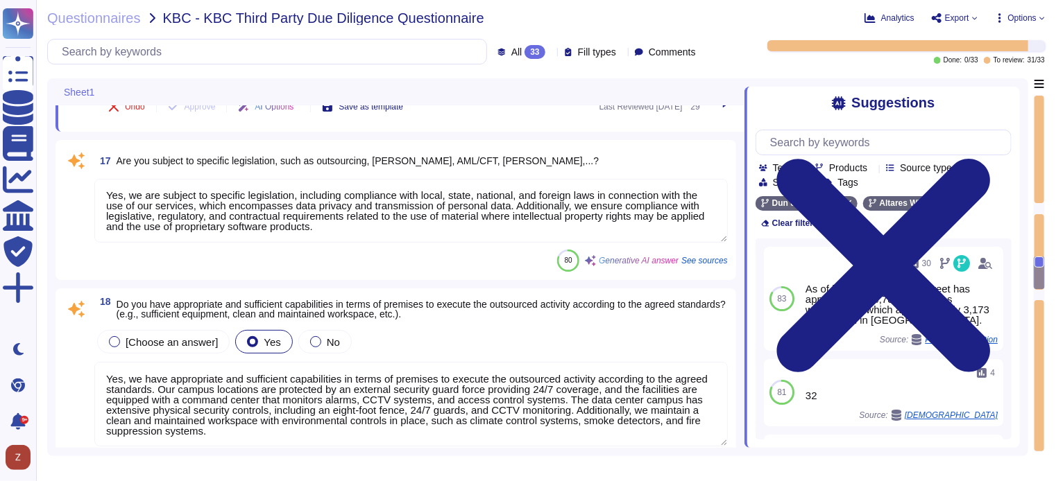
scroll to position [0, 0]
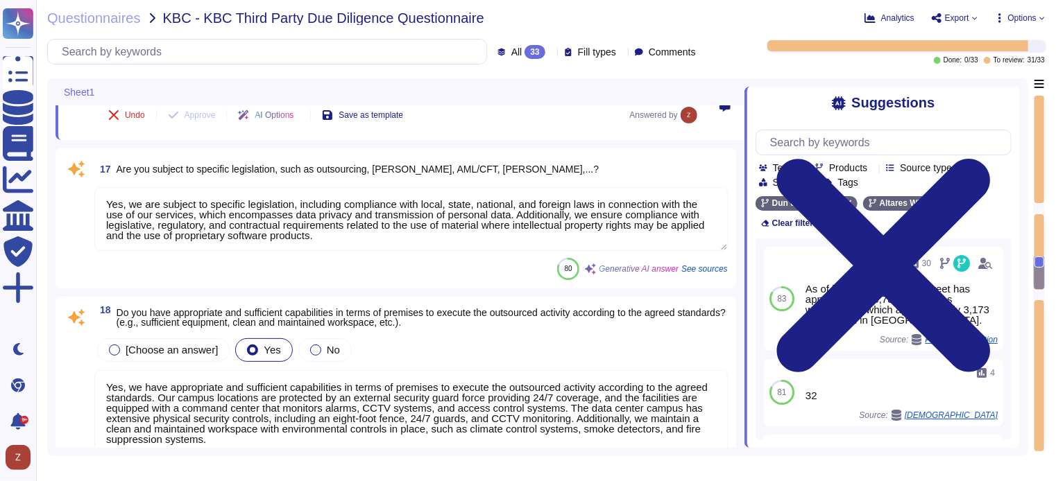
drag, startPoint x: 370, startPoint y: 232, endPoint x: 99, endPoint y: 176, distance: 276.3
click at [99, 187] on textarea "Yes, we are subject to specific legislation, including compliance with local, s…" at bounding box center [410, 219] width 633 height 64
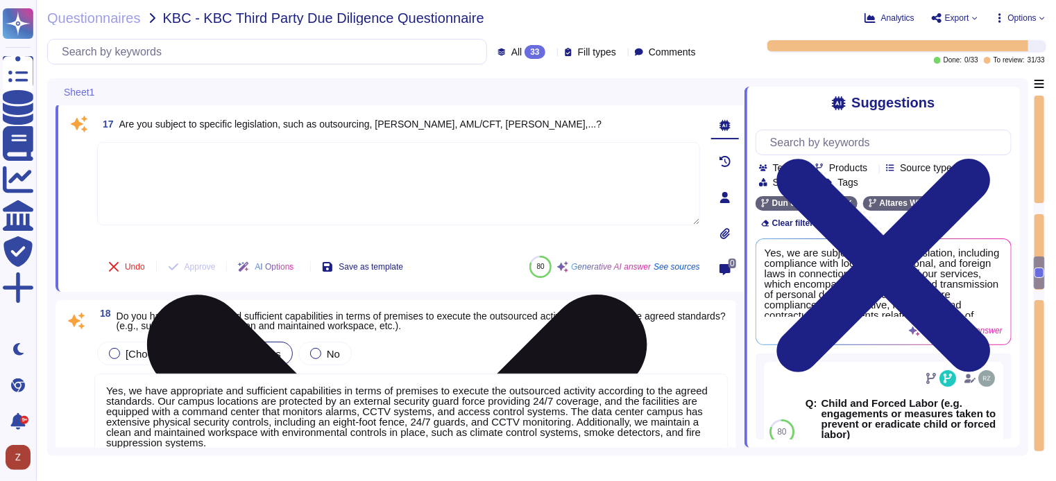
type textarea "O"
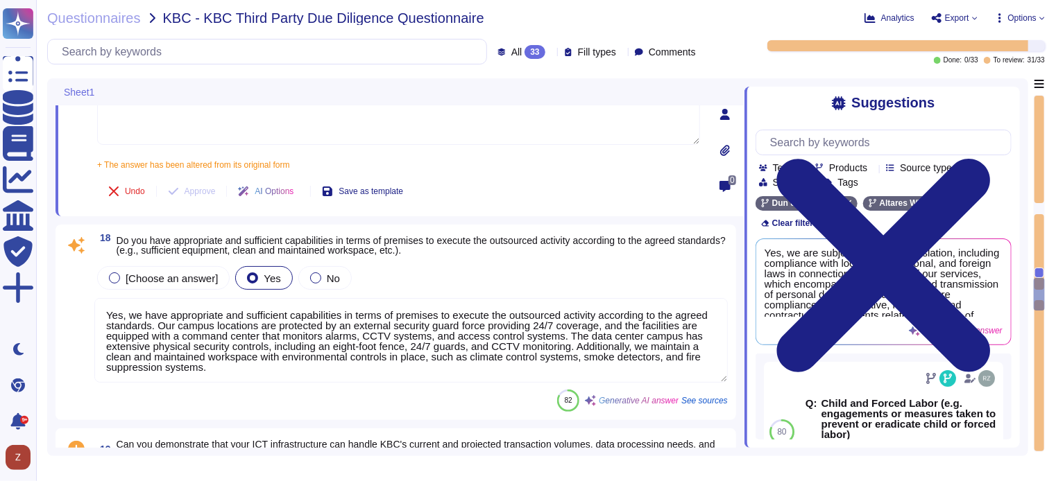
type textarea "We are not directly subject to [PERSON_NAME], however, since our financial cust…"
type textarea "Yes, we have a satisfactory physical security system in place for our premises,…"
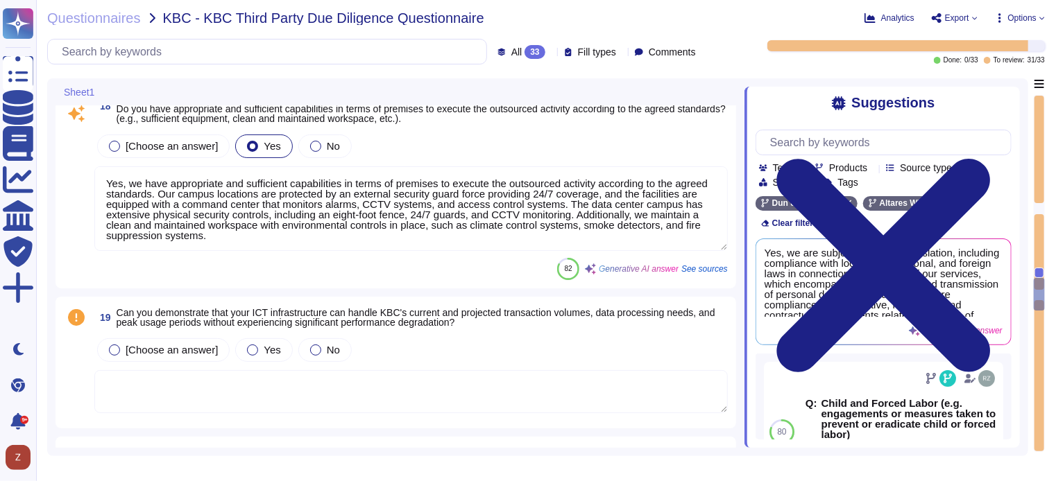
scroll to position [2588, 0]
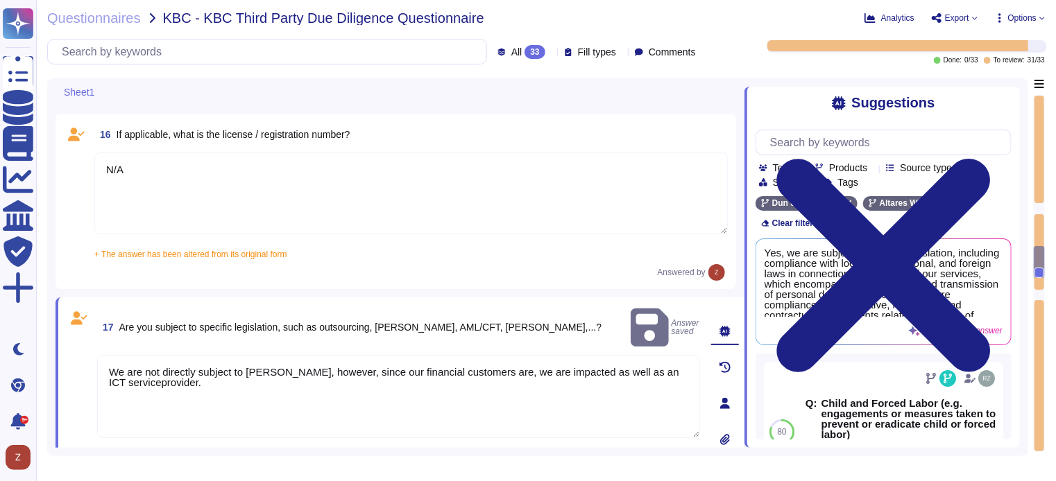
type textarea "Data Protection Authority (GBA)"
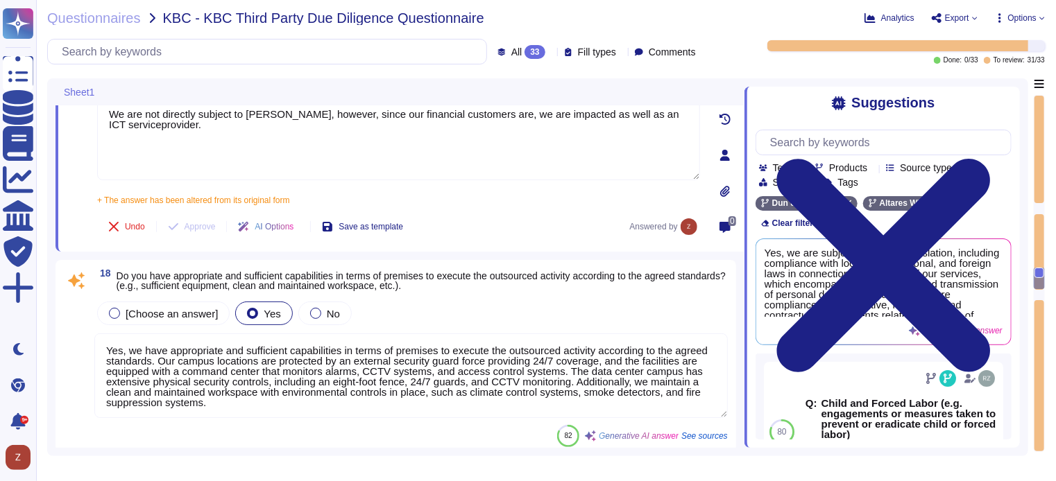
type textarea "Yes, we have a satisfactory physical security system in place for our premises,…"
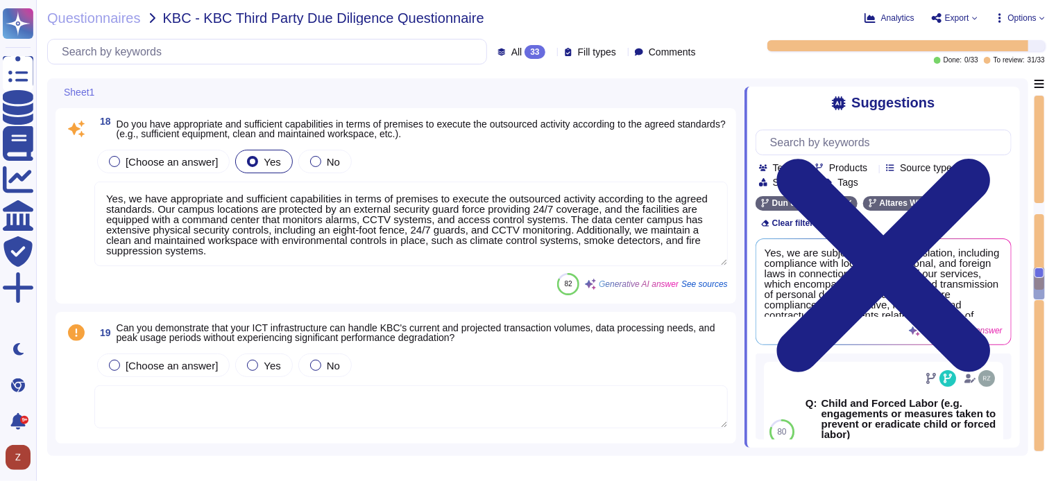
scroll to position [3051, 0]
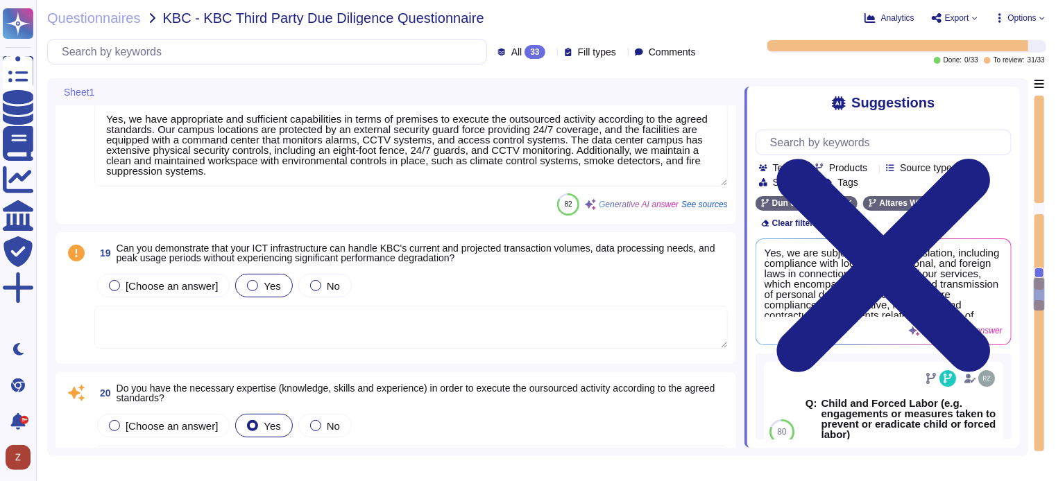
click at [250, 288] on div at bounding box center [252, 285] width 11 height 11
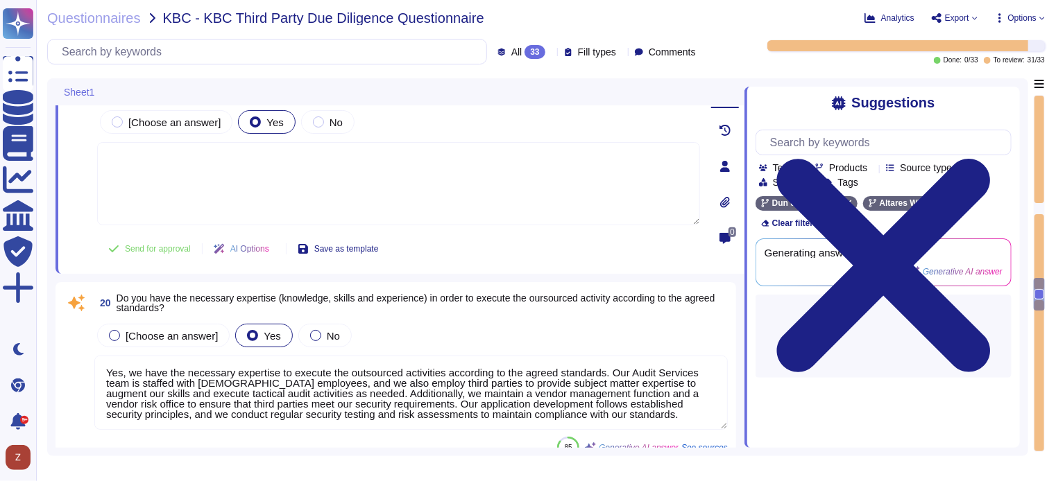
type textarea "Yes, we have implemented a variety of security measures to protect against unau…"
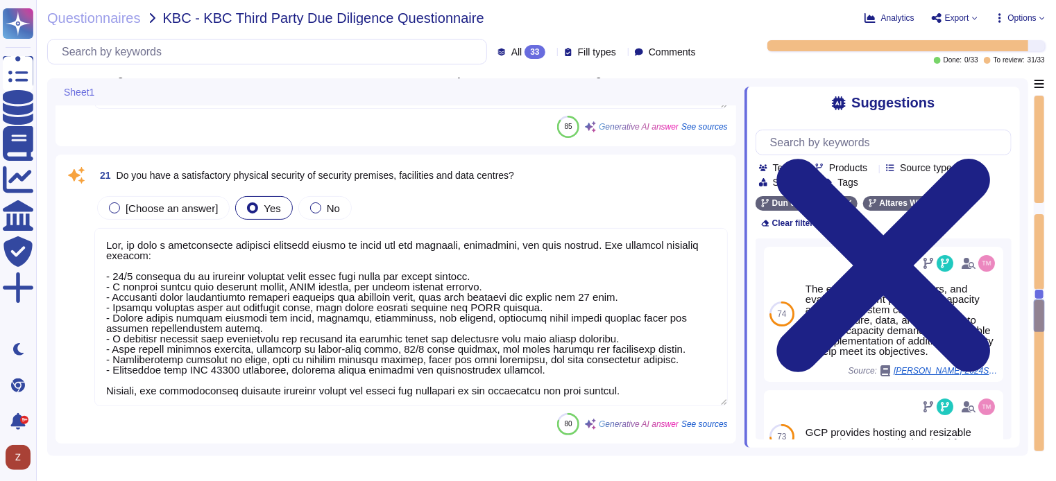
scroll to position [3513, 0]
type textarea "Yes, D&B has deployed a comprehensive risk management process that includes est…"
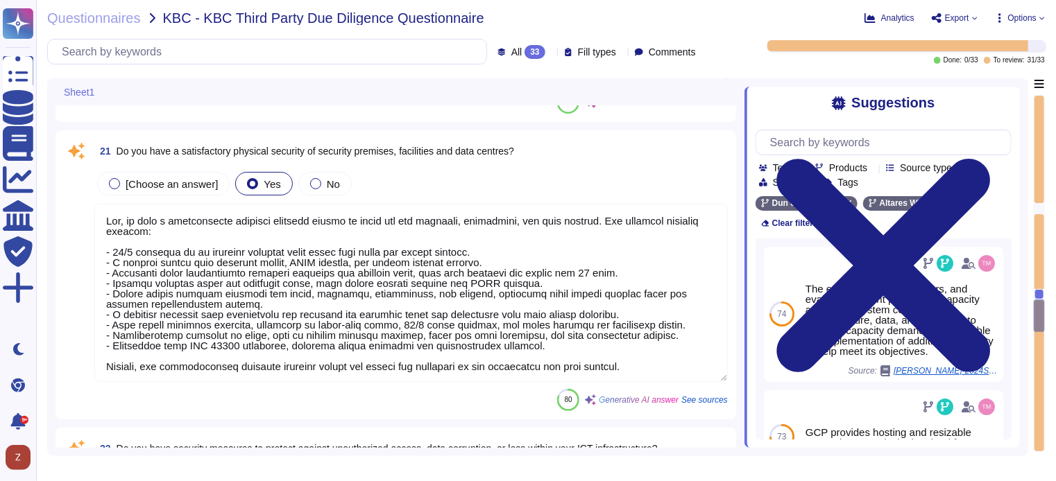
scroll to position [1, 0]
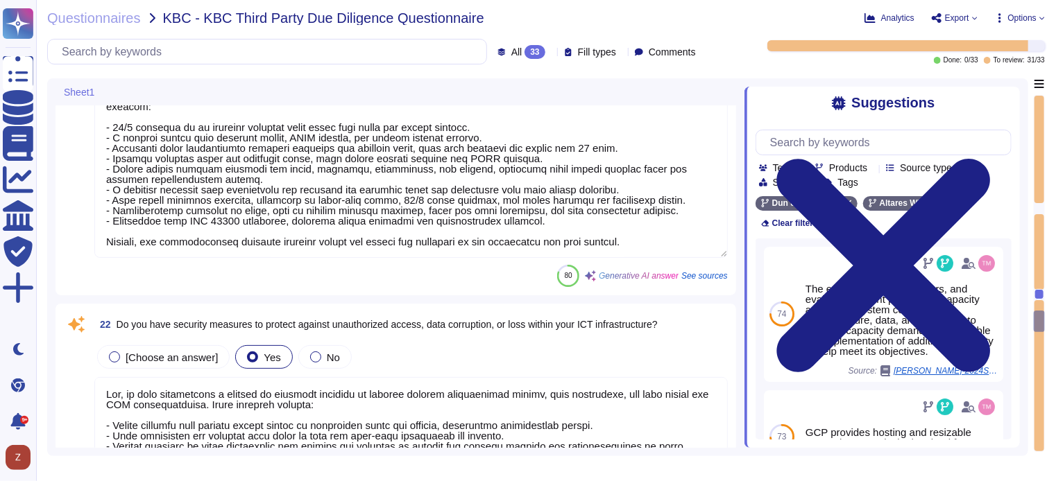
type textarea "Yes, D&B's Risk Management Program includes various methods to manage risks, wh…"
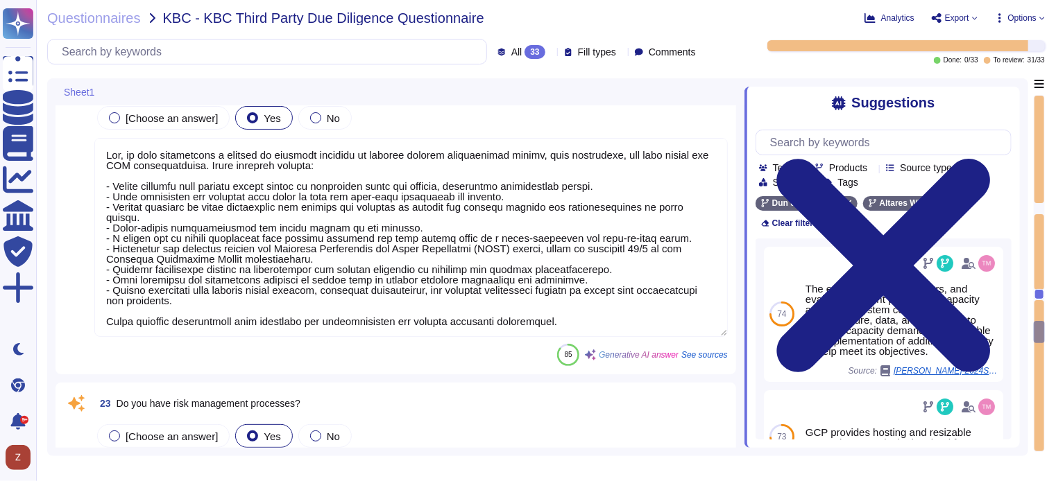
type textarea "Yes, the business continuity plan includes an Information Security (IS) backup …"
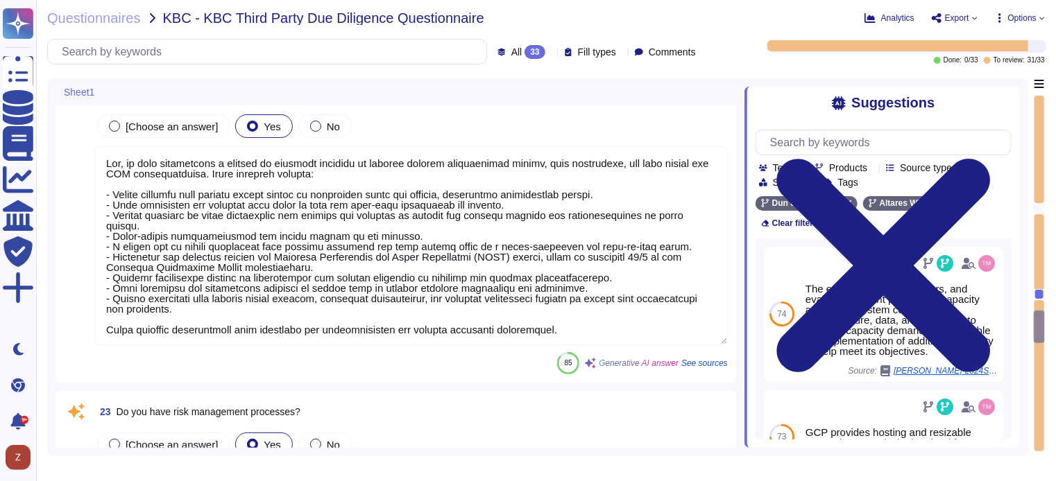
scroll to position [3745, 0]
type textarea "Yes, we have the necessary expertise to execute the outsourced activities accor…"
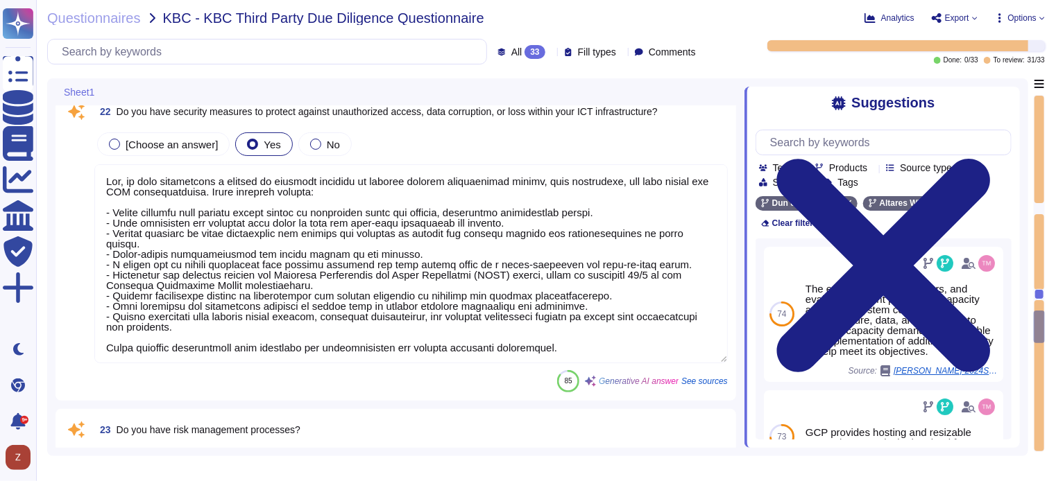
scroll to position [3976, 0]
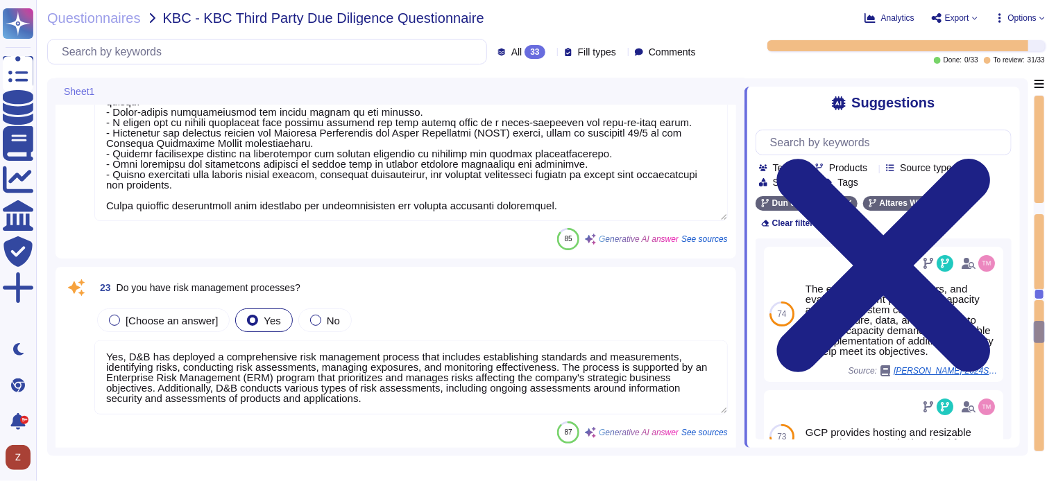
type textarea "Yes, the business continuity plan includes an Information Security (IS) backup …"
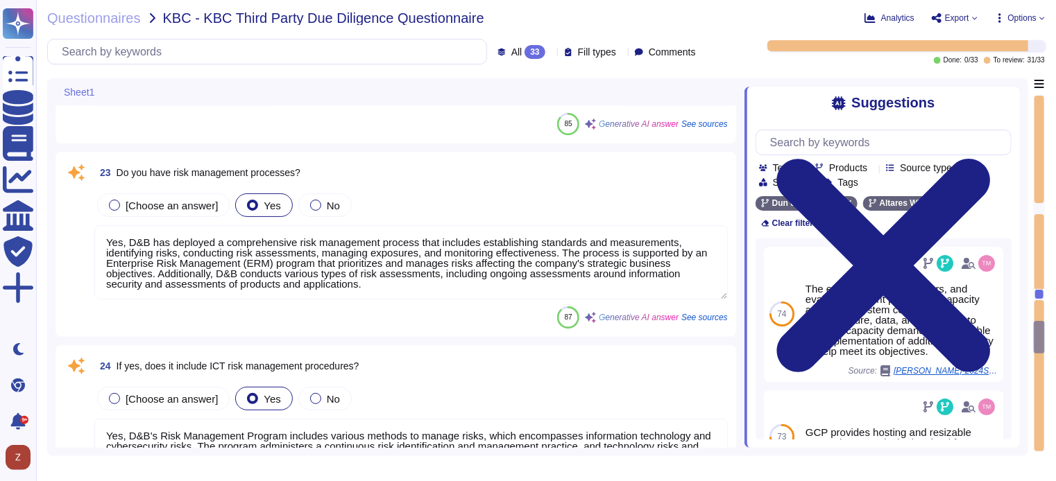
scroll to position [4091, 0]
type textarea "Yes, the procedures for handling information and assets include the development…"
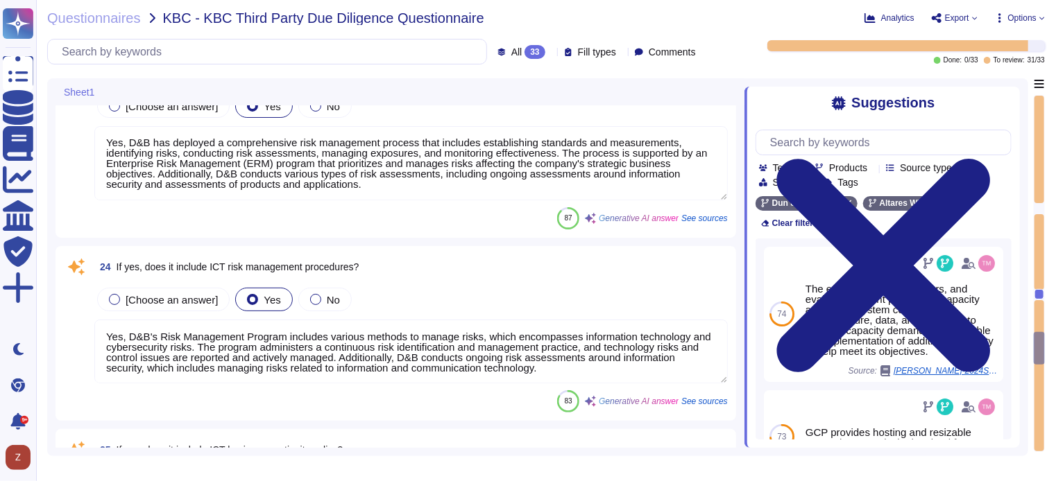
scroll to position [4207, 0]
type textarea "Lor, ip dolo s ametconsectet adipisci elitsedd eiusmod te incid utl etdolore MA…"
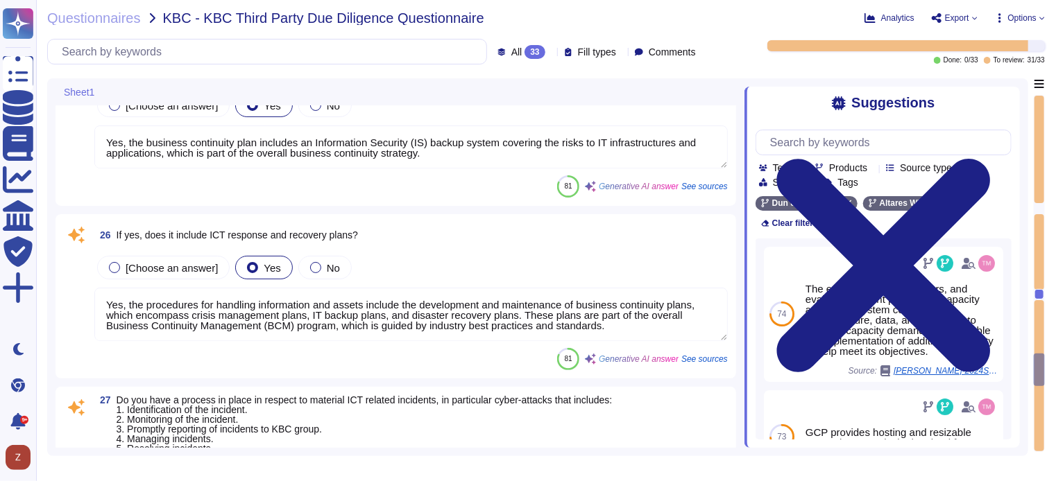
scroll to position [4553, 0]
type textarea "Yes, we have a formal change management process that includes clearly identifie…"
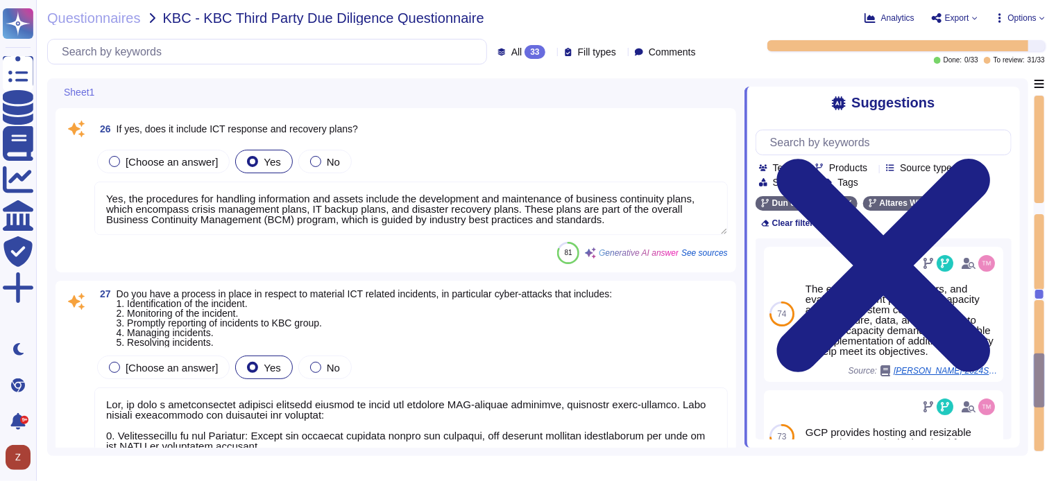
type textarea "Yes, we perform testing of ICT systems, infrastructure, and controls. There are…"
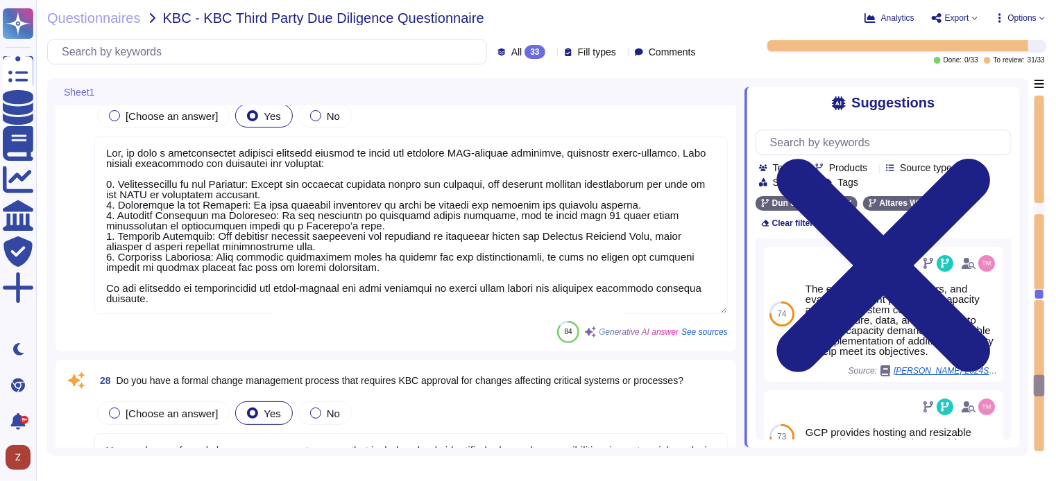
scroll to position [1, 0]
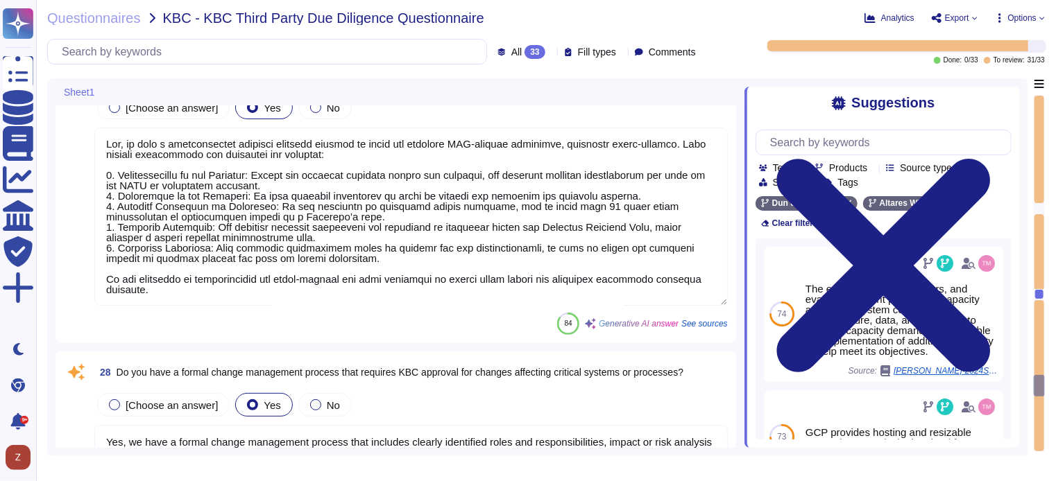
type textarea "Yes, Dun & Bradstreet is committed to national and international ICT standards.…"
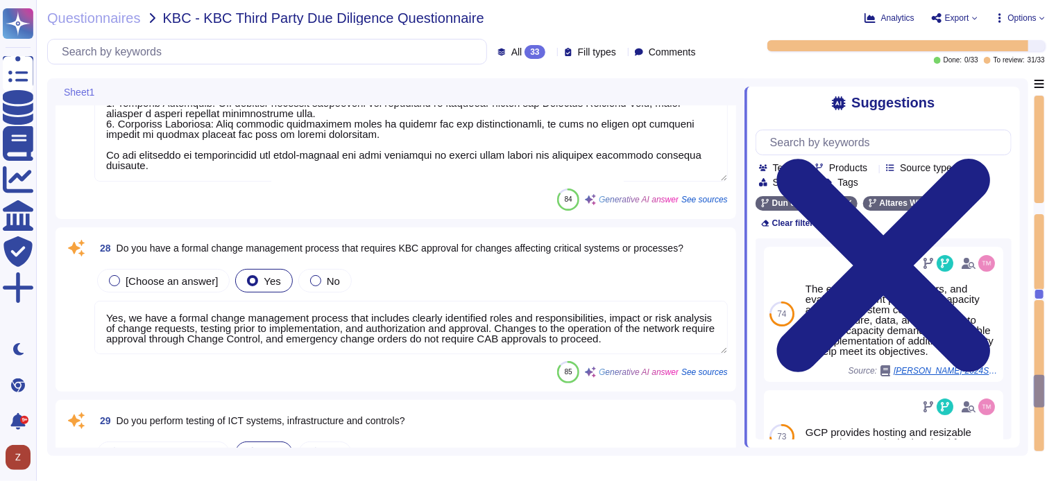
type textarea "Yes, our ICT risk management approach is designed to ensure the availability, a…"
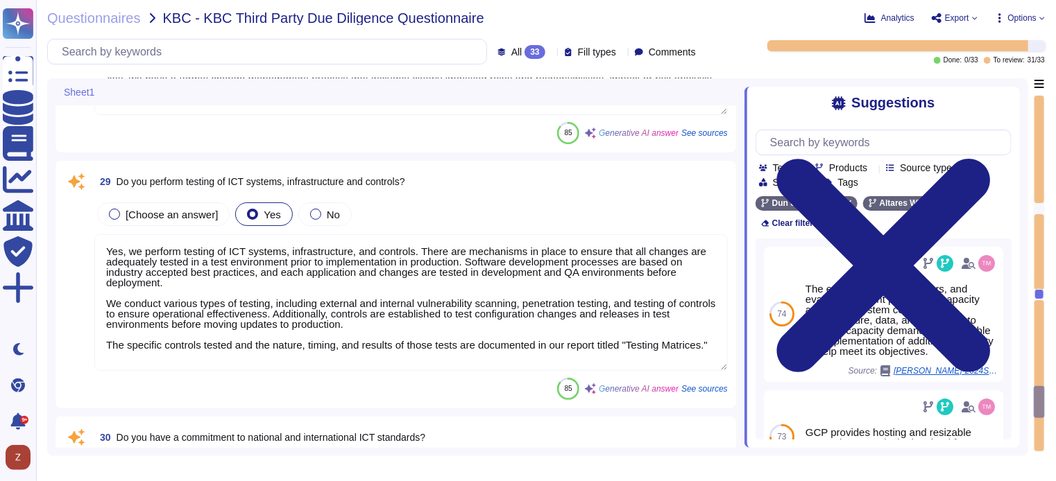
type textarea "Lor ipsumdolors amet con adipi el seddoei te inc utlabo etdolore ma ali enimadm…"
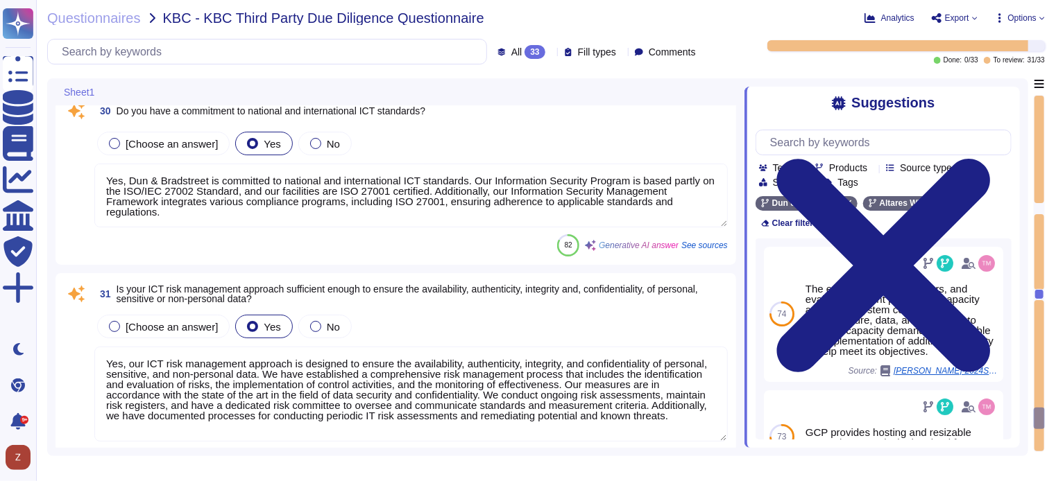
scroll to position [5594, 0]
type textarea "Yes, the company outsources software development and enforces controls with our…"
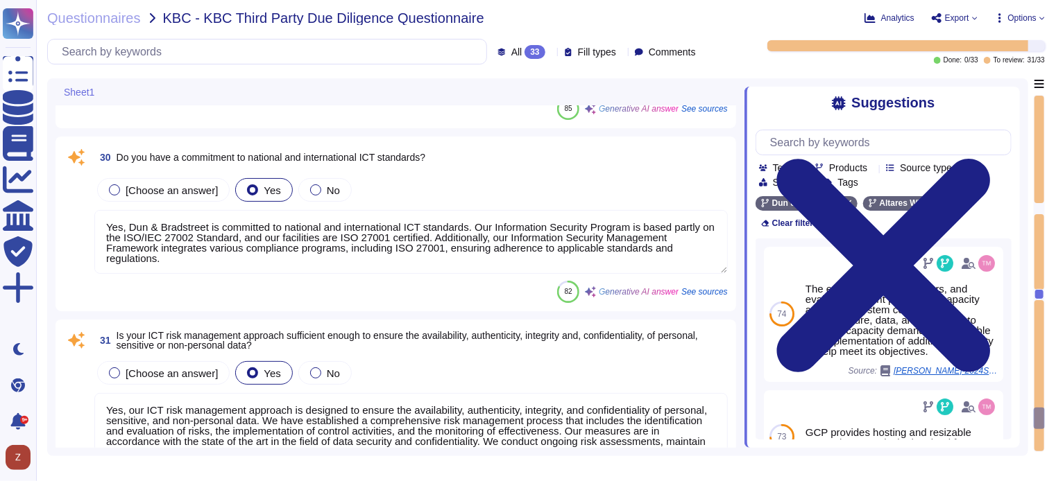
scroll to position [5479, 0]
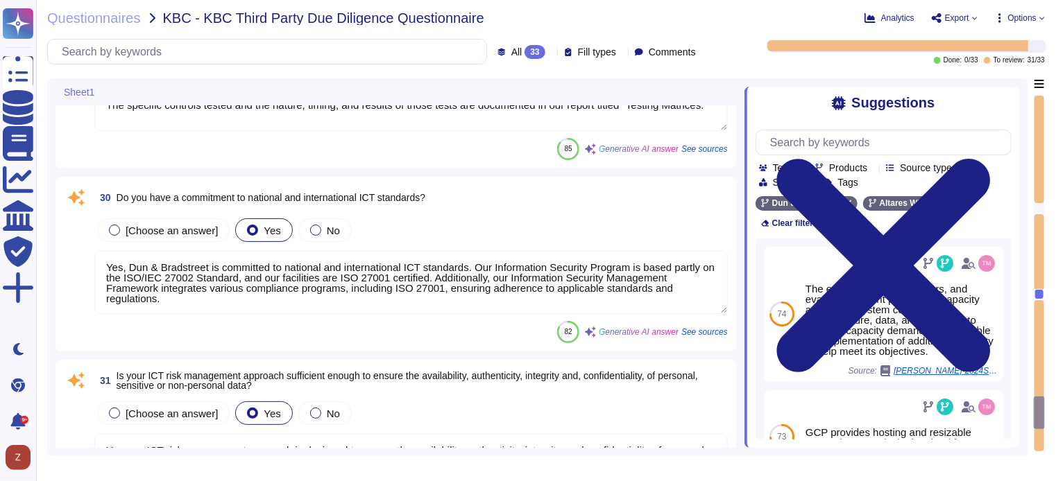
drag, startPoint x: 106, startPoint y: 265, endPoint x: 171, endPoint y: 299, distance: 72.9
click at [171, 299] on textarea "Yes, Dun & Bradstreet is committed to national and international ICT standards.…" at bounding box center [410, 282] width 633 height 64
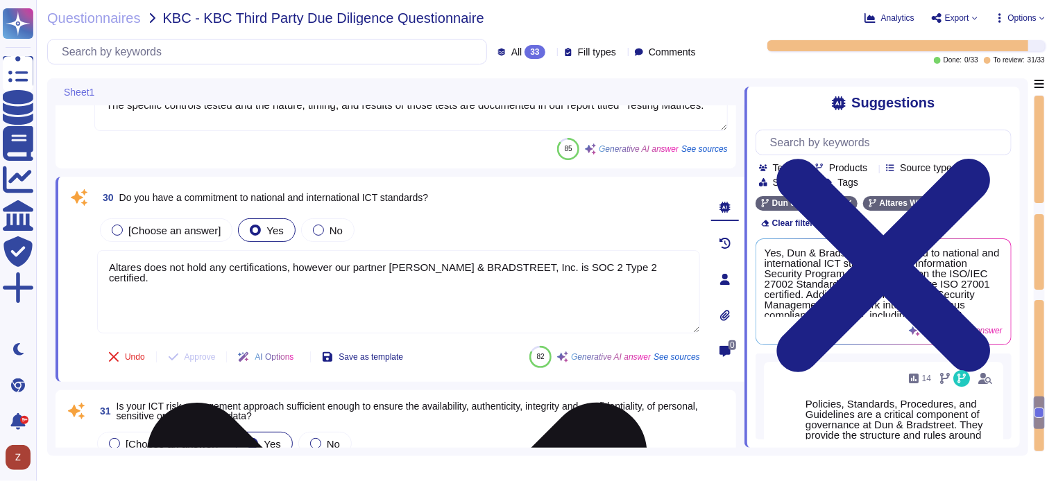
type textarea "Altares does not hold any certifications, however our partner [PERSON_NAME] & B…"
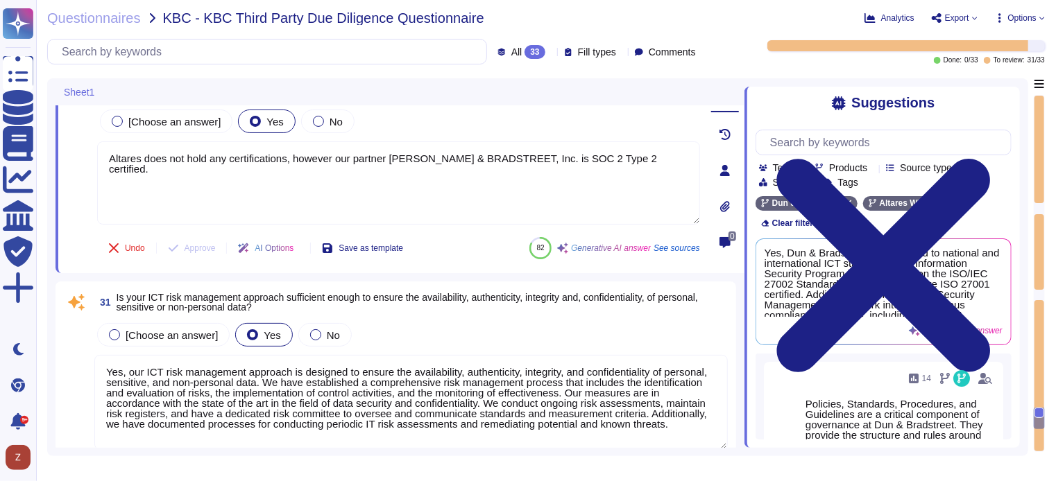
scroll to position [5594, 0]
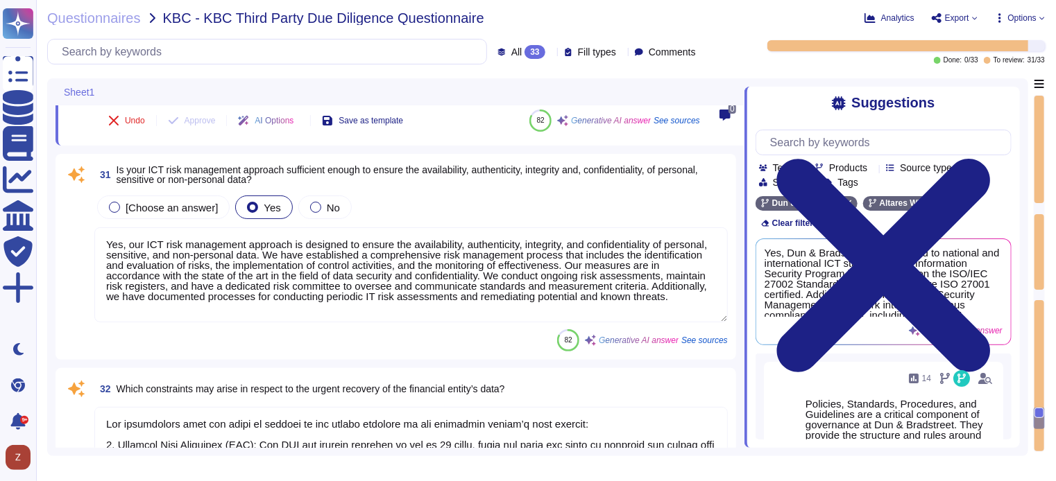
type textarea "Yes, the company outsources software development and enforces controls with our…"
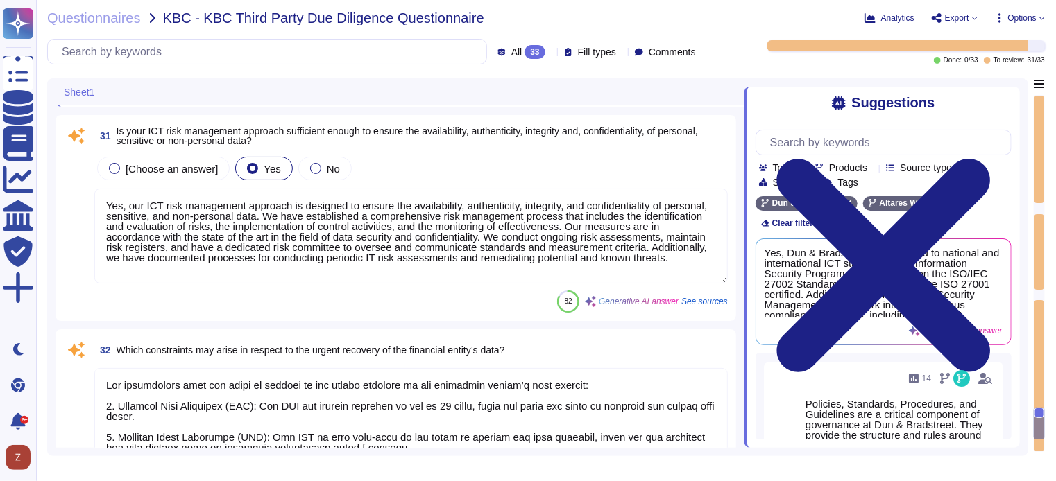
type textarea "Altares does not hold any certifications, however our partner [PERSON_NAME] & B…"
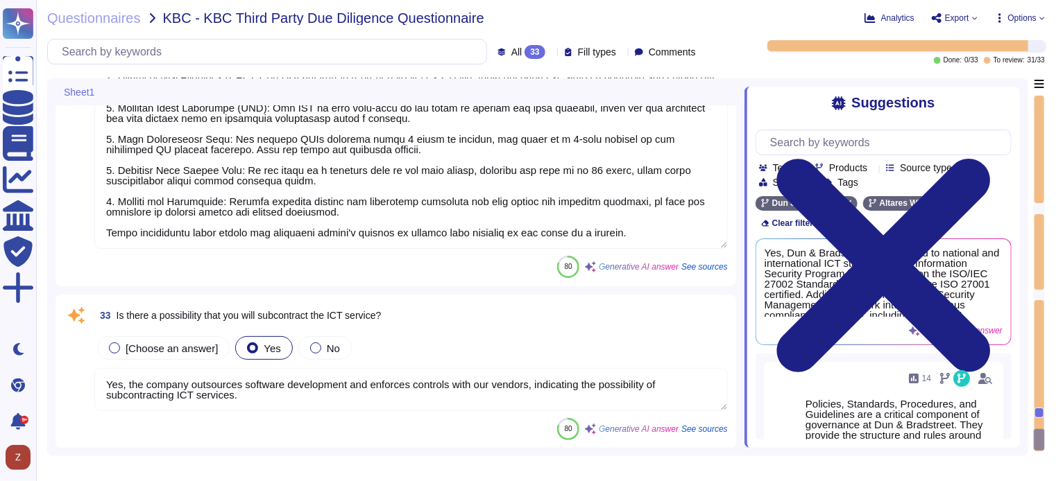
scroll to position [0, 0]
drag, startPoint x: 253, startPoint y: 396, endPoint x: 128, endPoint y: 378, distance: 126.2
click at [128, 378] on textarea "Yes, the company outsources software development and enforces controls with our…" at bounding box center [410, 389] width 633 height 43
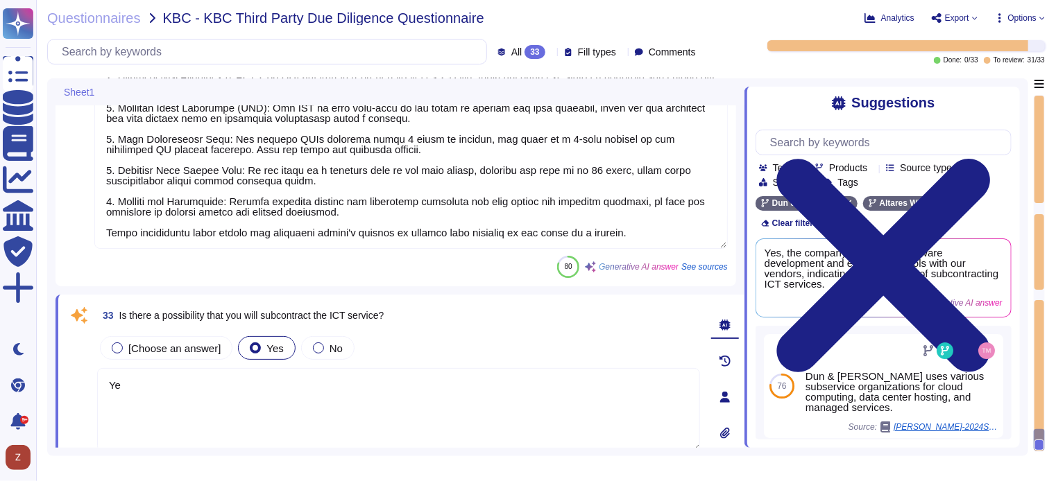
type textarea "Y"
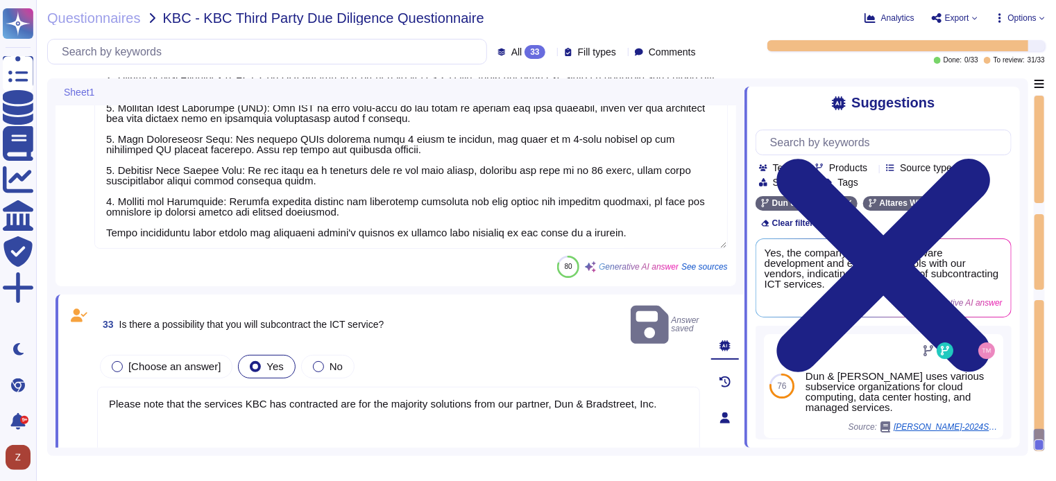
type textarea "Please note that the services KBC has contracted are for the majority solutions…"
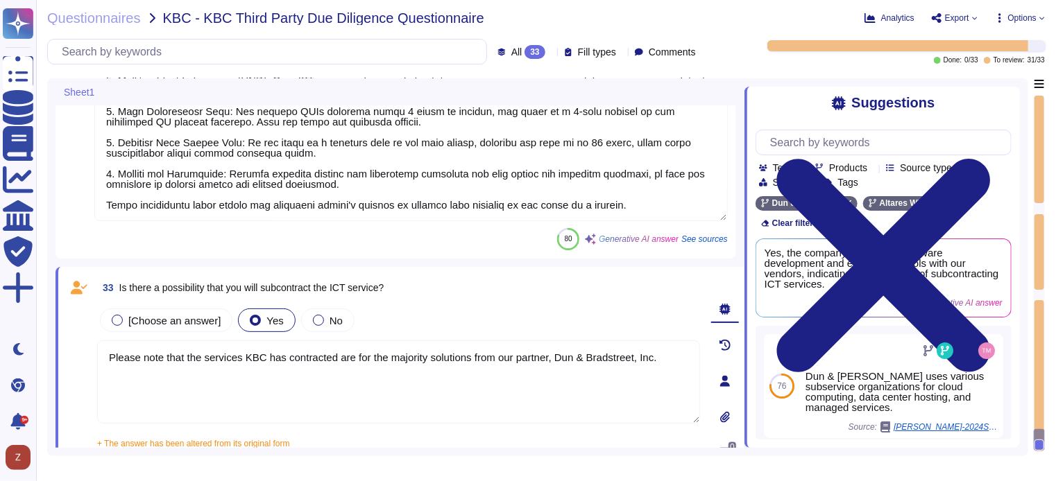
scroll to position [6154, 0]
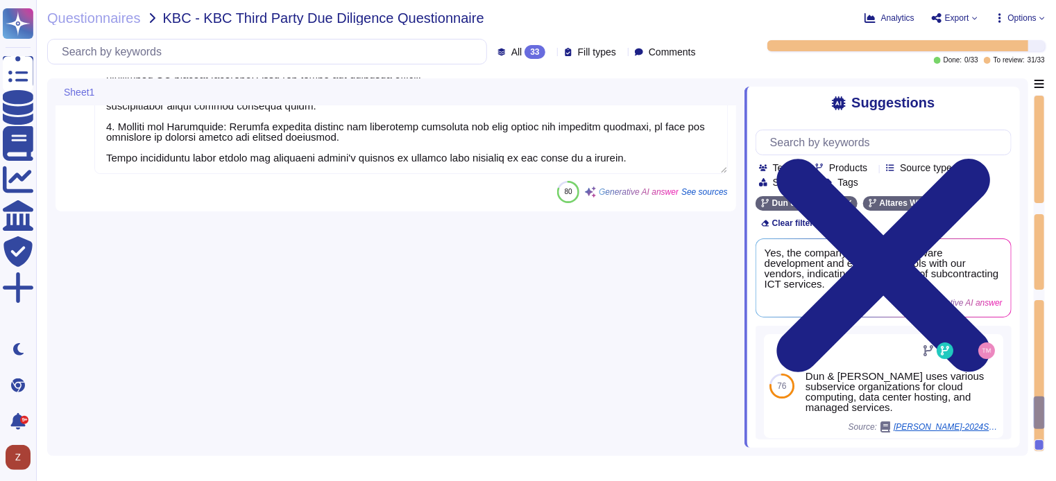
type textarea "Yes, we have a formal change management process that includes clearly identifie…"
type textarea "Yes, we perform testing of ICT systems, infrastructure, and controls. There are…"
type textarea "Altares does not hold any certifications, however our partner [PERSON_NAME] & B…"
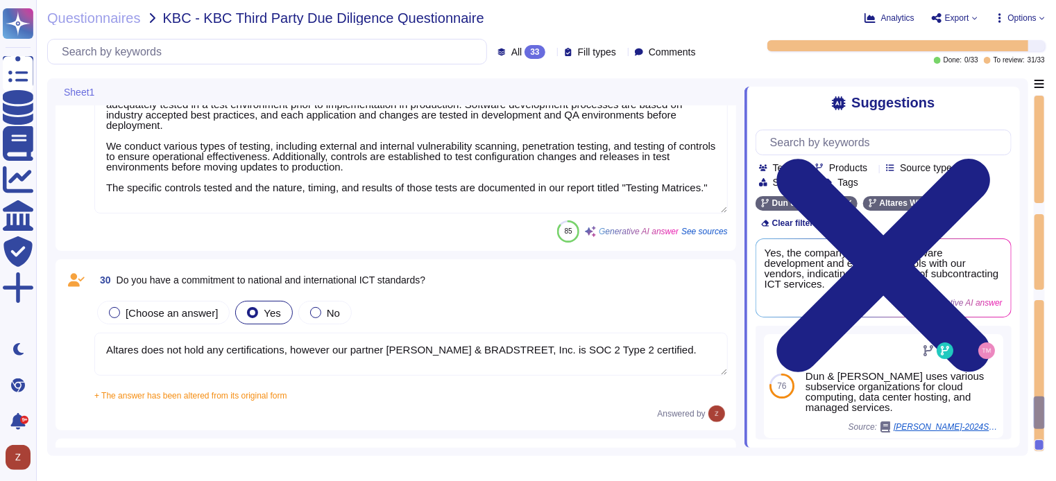
type textarea "Lor, ip dolo s ametconsectet adipisci elitsedd eiusmod te incid utl etdolore MA…"
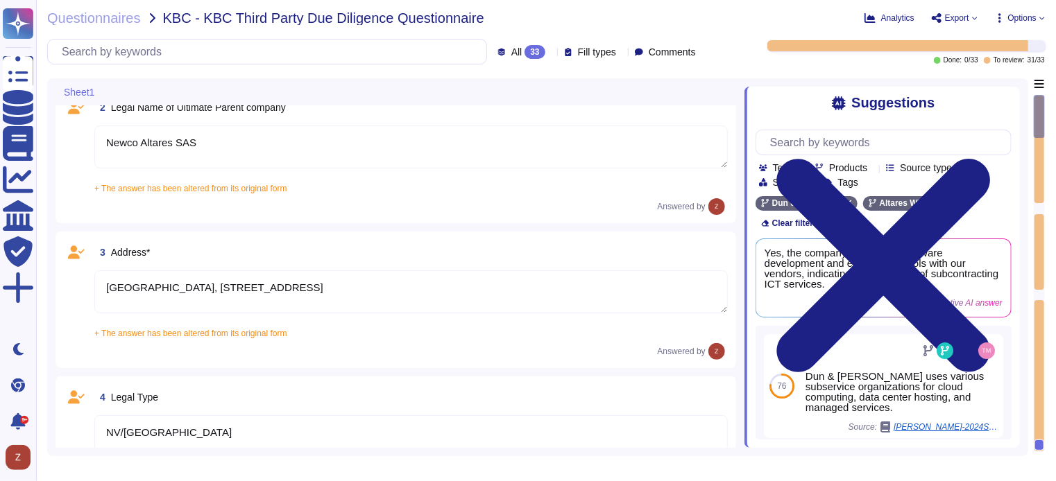
scroll to position [0, 0]
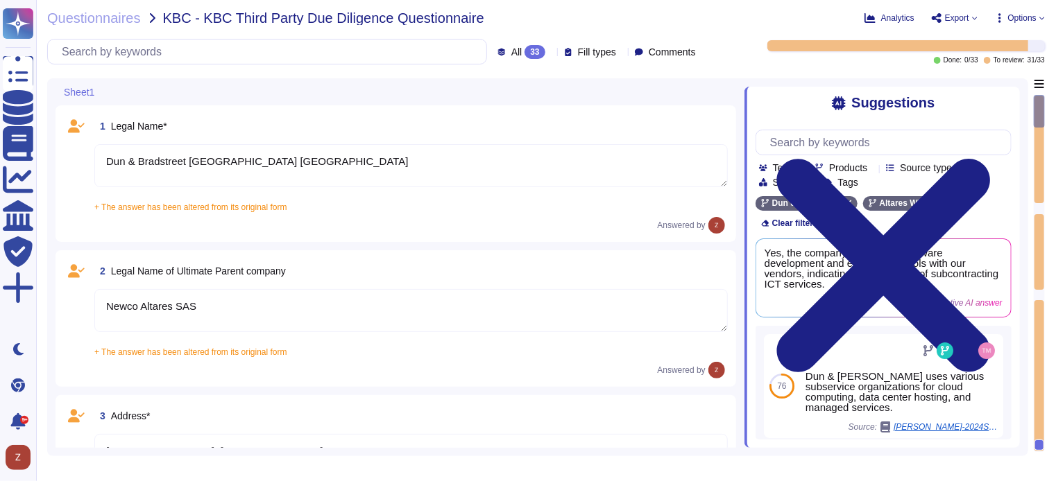
click at [296, 161] on textarea "Dun & Bradstreet [GEOGRAPHIC_DATA] [GEOGRAPHIC_DATA]" at bounding box center [410, 165] width 633 height 43
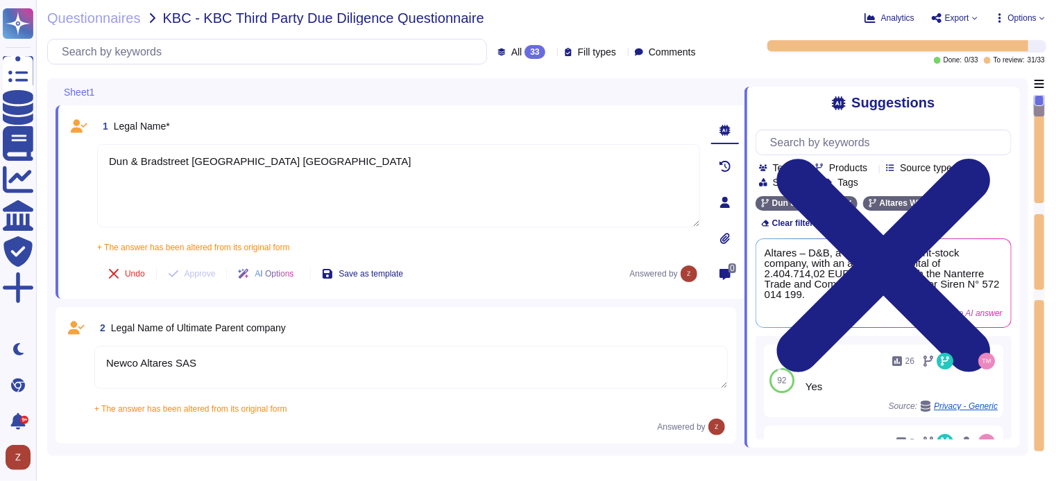
click at [701, 53] on icon at bounding box center [701, 53] width 0 height 0
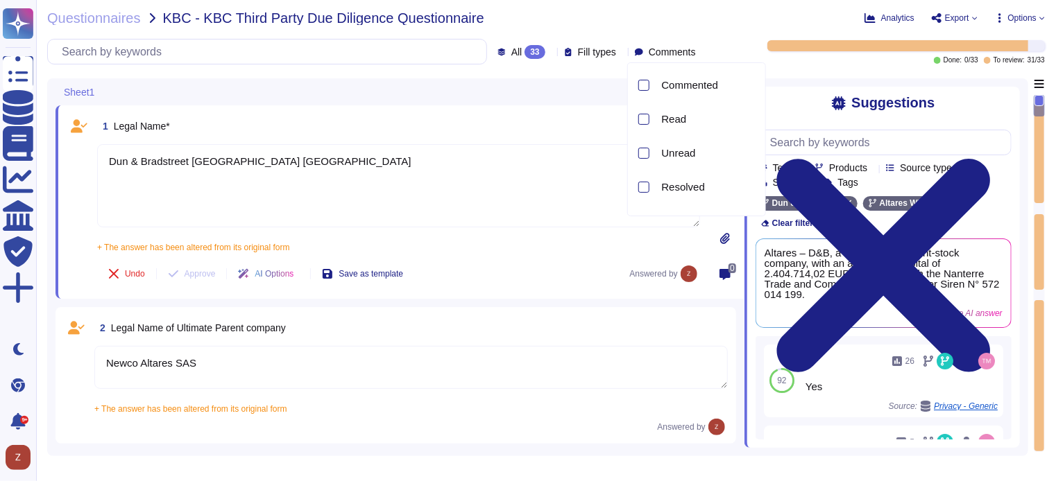
click at [721, 17] on div "Questionnaires KBC - KBC Third Party Due Diligence Questionnaire" at bounding box center [403, 18] width 712 height 14
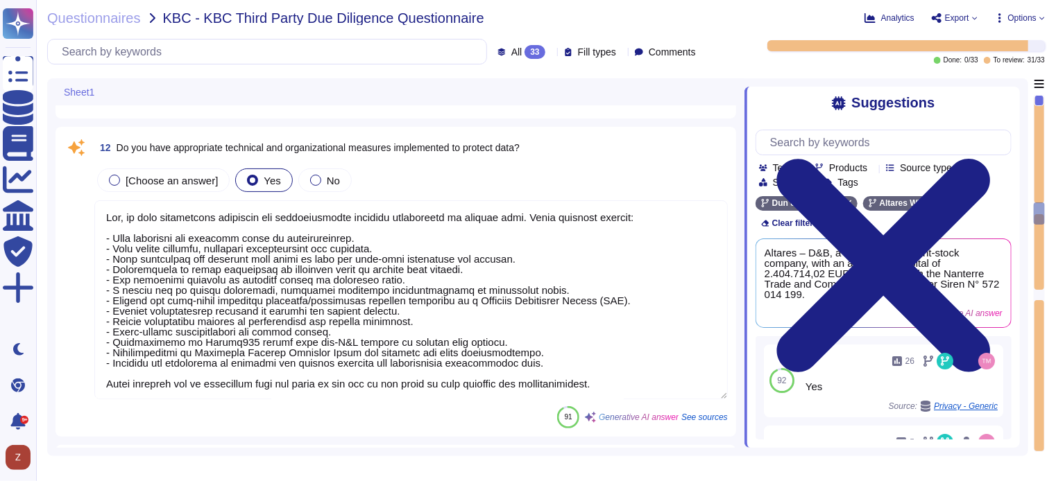
scroll to position [1618, 0]
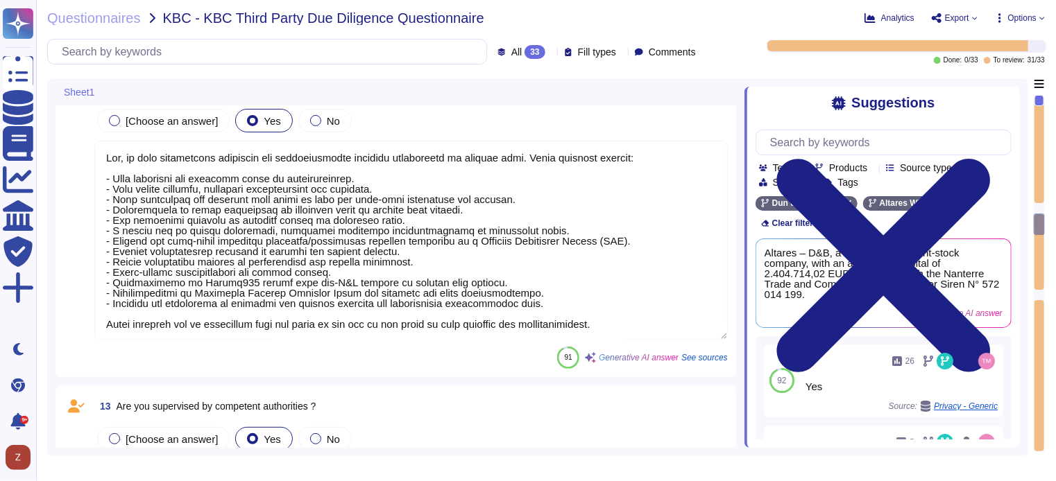
click at [604, 321] on textarea at bounding box center [410, 240] width 633 height 199
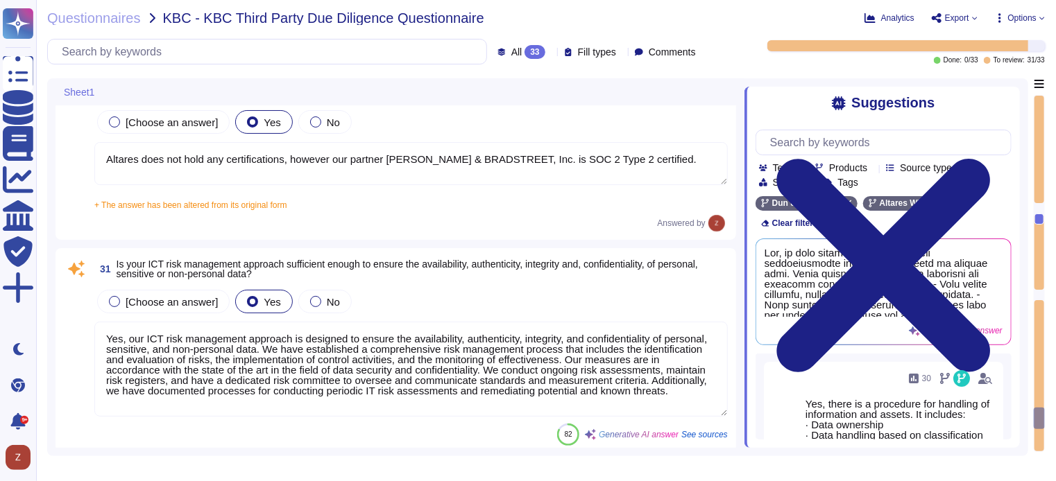
scroll to position [1, 0]
click at [641, 157] on textarea "Altares does not hold any certifications, however our partner [PERSON_NAME] & B…" at bounding box center [410, 163] width 633 height 43
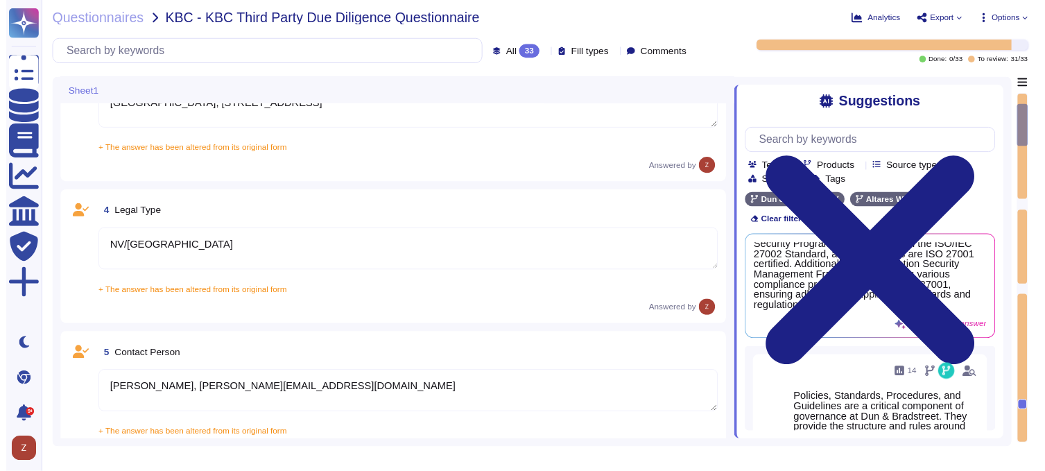
scroll to position [0, 0]
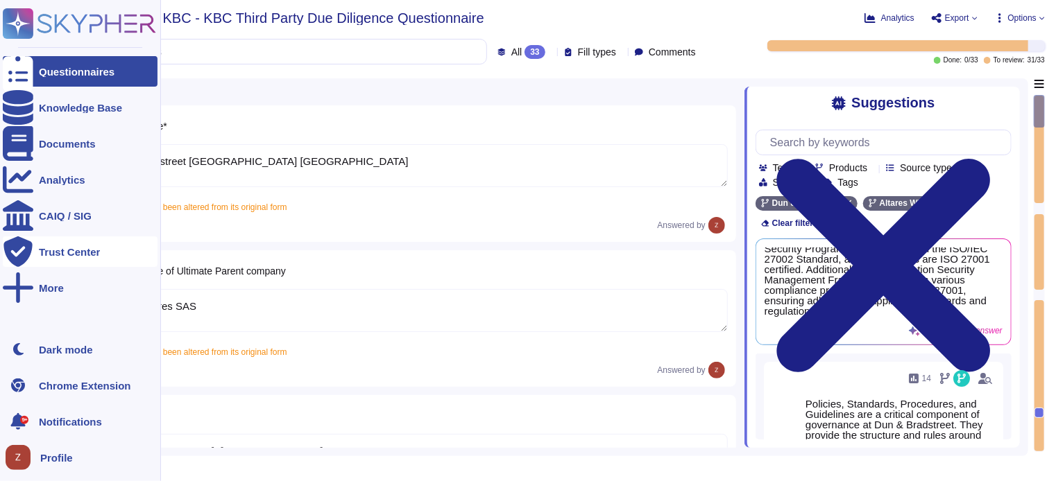
click at [69, 255] on div "Trust Center" at bounding box center [69, 252] width 61 height 10
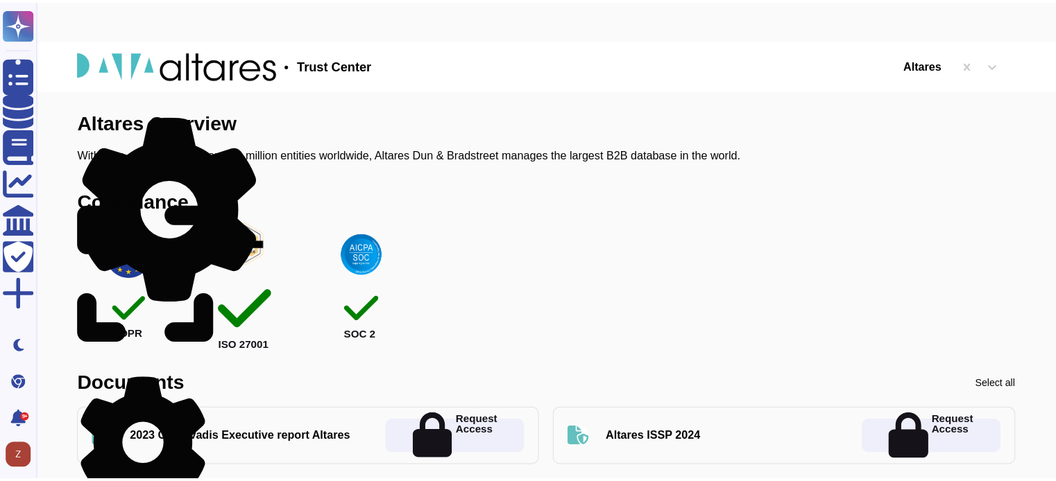
scroll to position [115, 0]
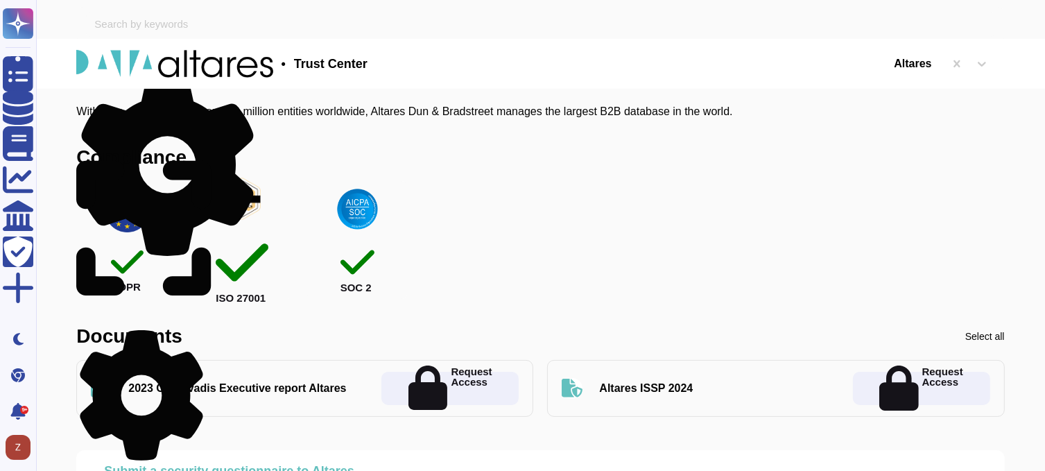
click at [126, 229] on img at bounding box center [127, 209] width 45 height 45
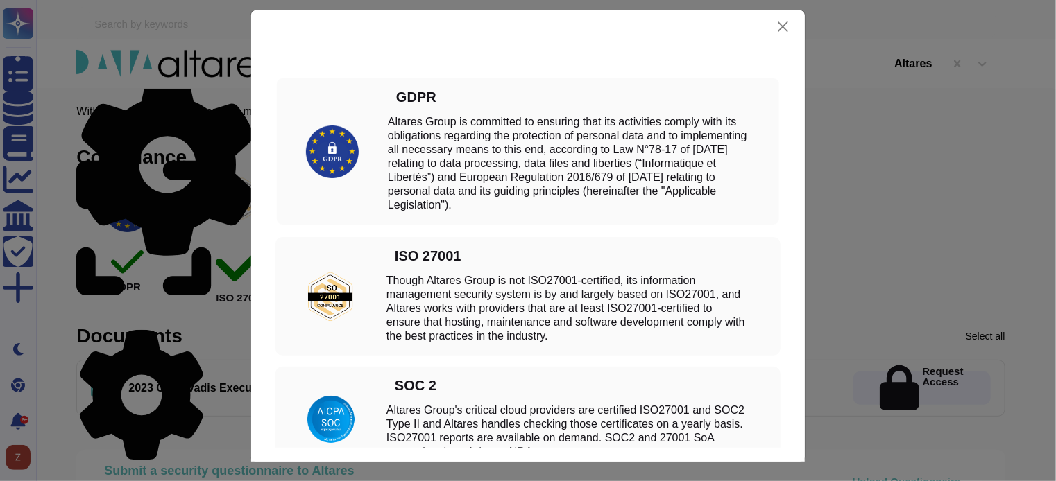
scroll to position [0, 0]
drag, startPoint x: 382, startPoint y: 126, endPoint x: 568, endPoint y: 213, distance: 205.8
click at [568, 213] on div "GDPR Altares Group is committed to ensuring that its activities comply with its…" at bounding box center [527, 151] width 505 height 149
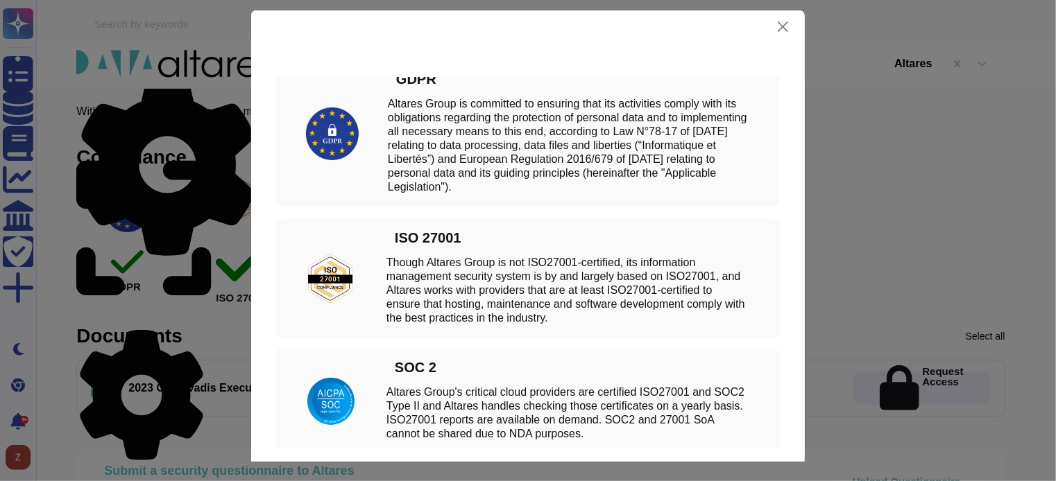
scroll to position [25, 0]
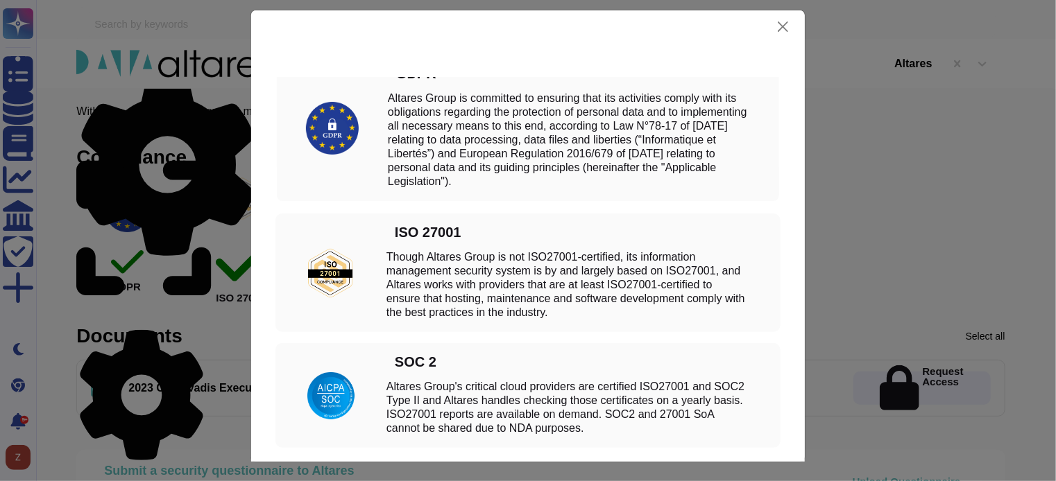
click at [545, 230] on div "ISO 27001 Though Altares Group is not ISO27001-certified, its information manag…" at bounding box center [559, 273] width 347 height 94
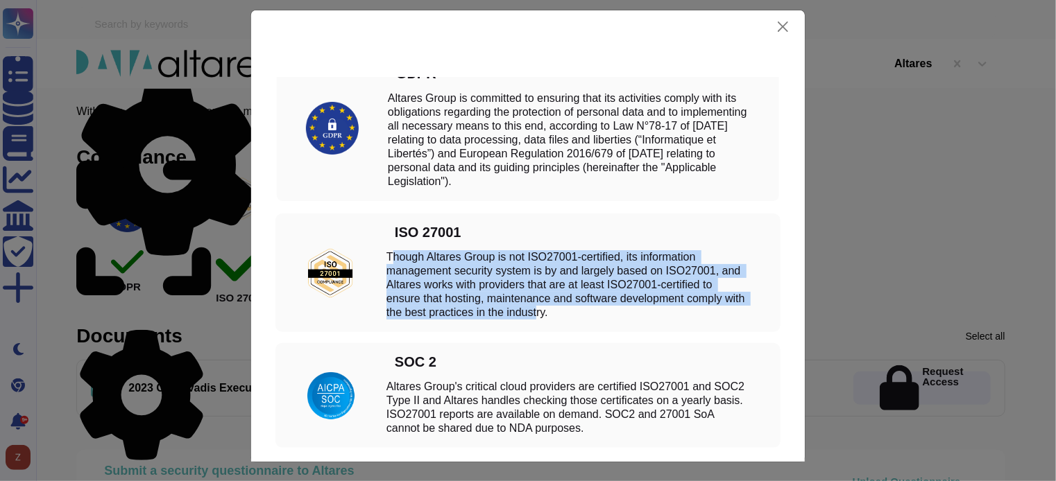
scroll to position [0, 0]
drag, startPoint x: 384, startPoint y: 255, endPoint x: 540, endPoint y: 302, distance: 163.7
click at [561, 312] on div "Though Altares Group is not ISO27001-certified, its information management secu…" at bounding box center [568, 284] width 364 height 69
click at [418, 282] on div "Though Altares Group is not ISO27001-certified, its information management secu…" at bounding box center [568, 284] width 364 height 69
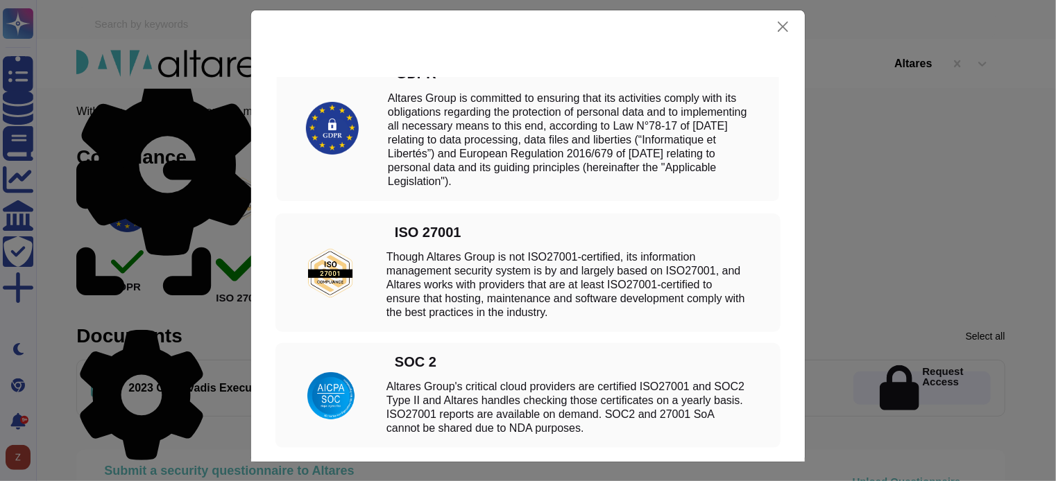
drag, startPoint x: 382, startPoint y: 253, endPoint x: 590, endPoint y: 316, distance: 217.9
click at [590, 316] on div "Though Altares Group is not ISO27001-certified, its information management secu…" at bounding box center [568, 284] width 364 height 69
copy div "Though Altares Group is not ISO27001-certified, its information management secu…"
click at [49, 144] on div "Compliance GDPR Altares Group is committed to ensuring that its activities comp…" at bounding box center [528, 240] width 1056 height 481
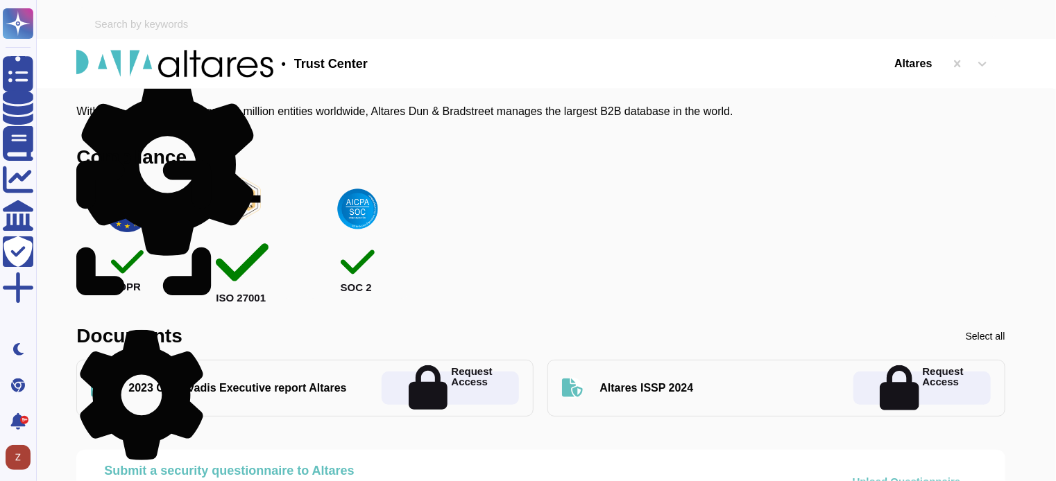
scroll to position [22, 0]
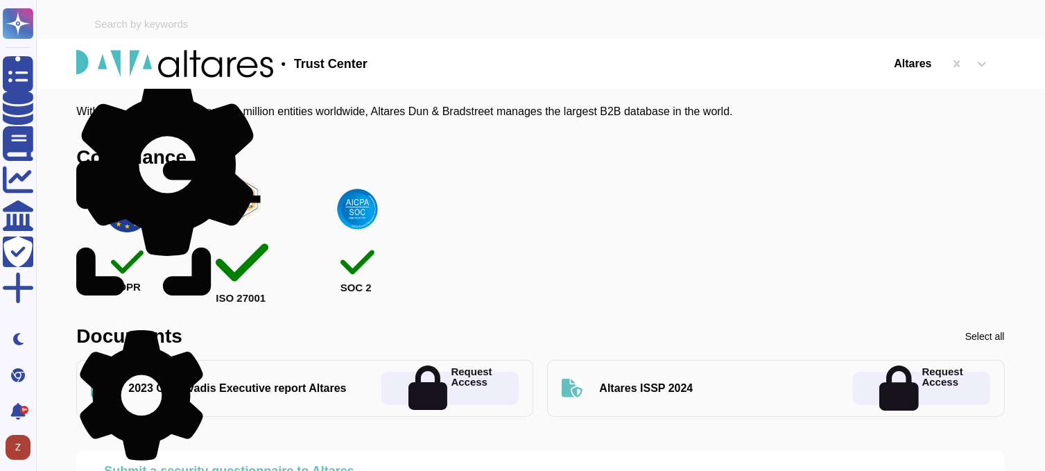
click at [250, 221] on img at bounding box center [242, 198] width 46 height 45
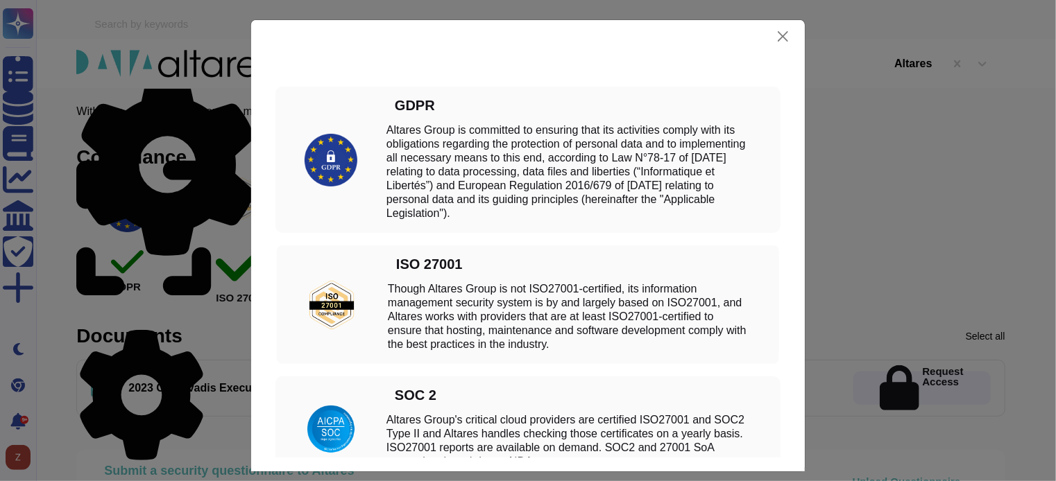
scroll to position [25, 0]
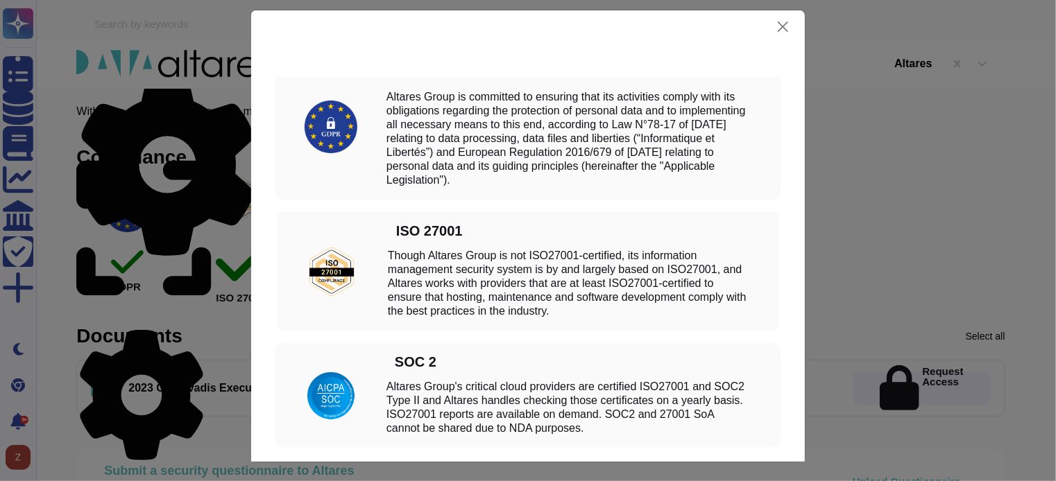
click at [426, 248] on div "ISO 27001 Though Altares Group is not ISO27001-certified, its information manag…" at bounding box center [561, 272] width 347 height 94
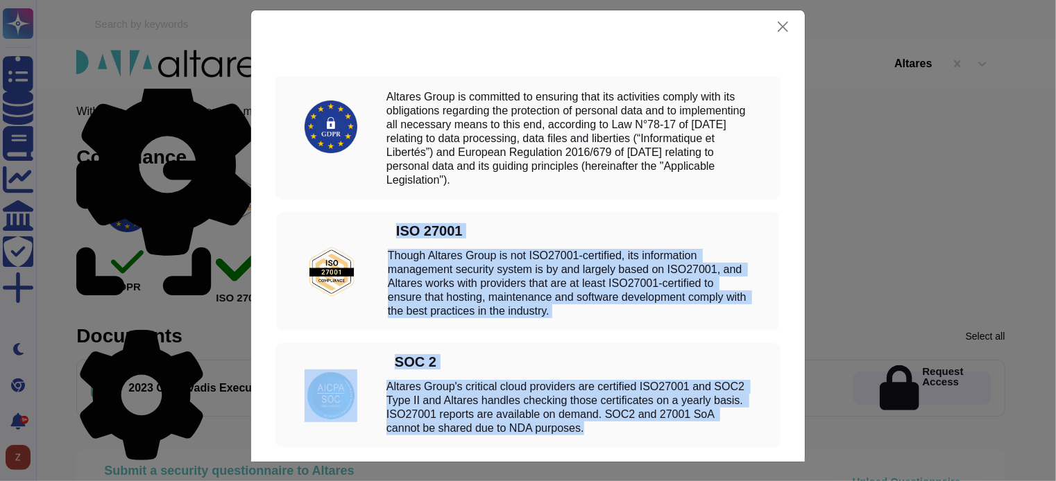
drag, startPoint x: 389, startPoint y: 224, endPoint x: 580, endPoint y: 429, distance: 279.8
click at [576, 435] on div "GDPR Altares Group is committed to ensuring that its activities comply with its…" at bounding box center [528, 250] width 526 height 395
click at [580, 429] on div "Altares Group's critical cloud providers are certified ISO27001 and SOC2 Type I…" at bounding box center [568, 407] width 364 height 55
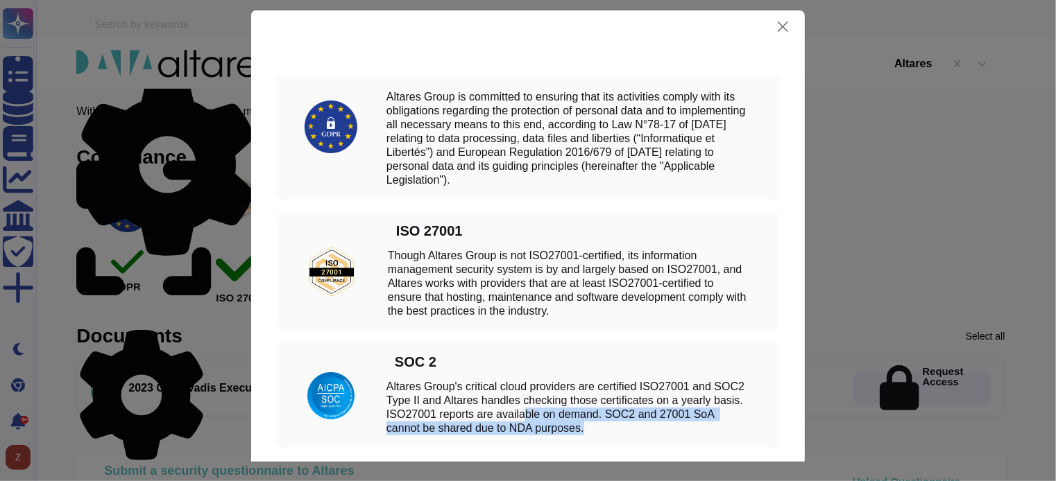
scroll to position [0, 0]
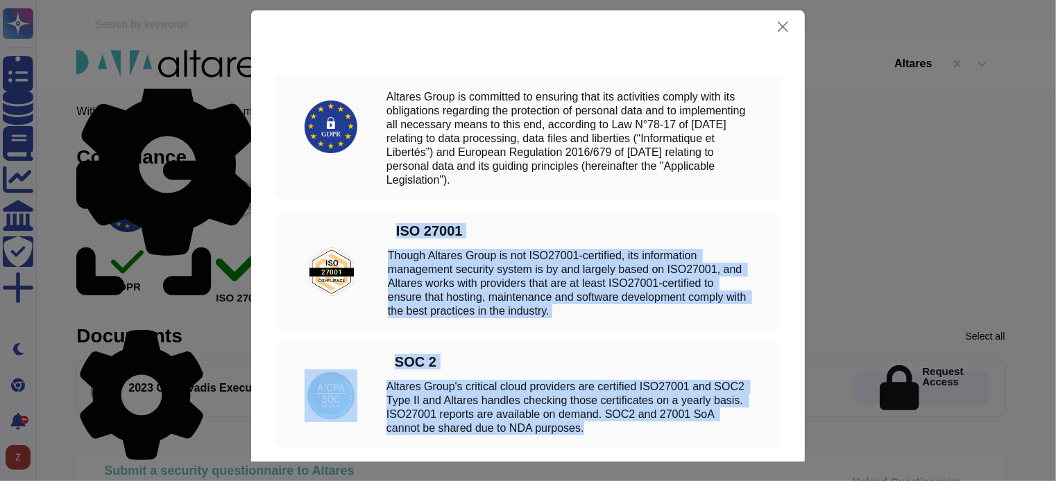
drag, startPoint x: 597, startPoint y: 436, endPoint x: 393, endPoint y: 226, distance: 292.9
click at [388, 224] on div "GDPR Altares Group is committed to ensuring that its activities comply with its…" at bounding box center [528, 250] width 526 height 395
copy div "ISO 27001 Though Altares Group is not ISO27001-certified, its information manag…"
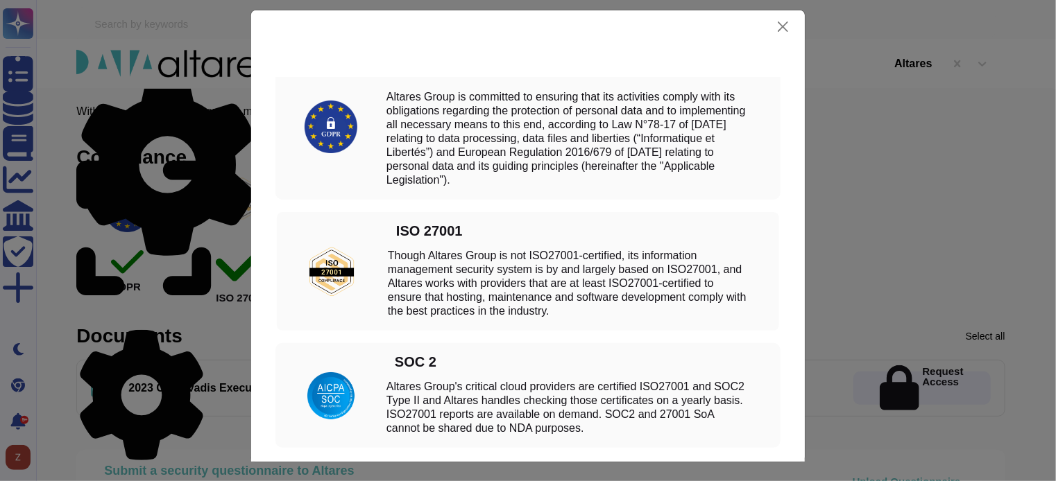
click at [69, 80] on div "Compliance GDPR Altares Group is committed to ensuring that its activities comp…" at bounding box center [528, 240] width 1056 height 481
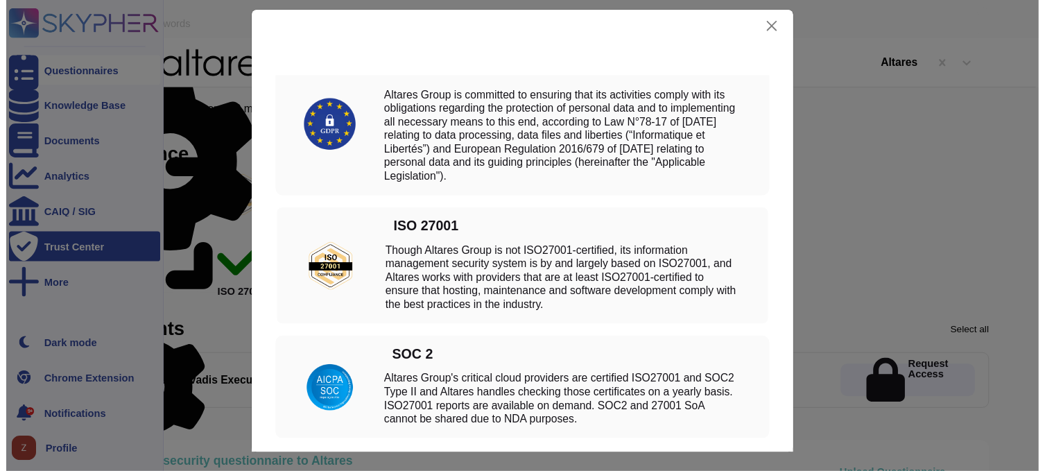
scroll to position [22, 0]
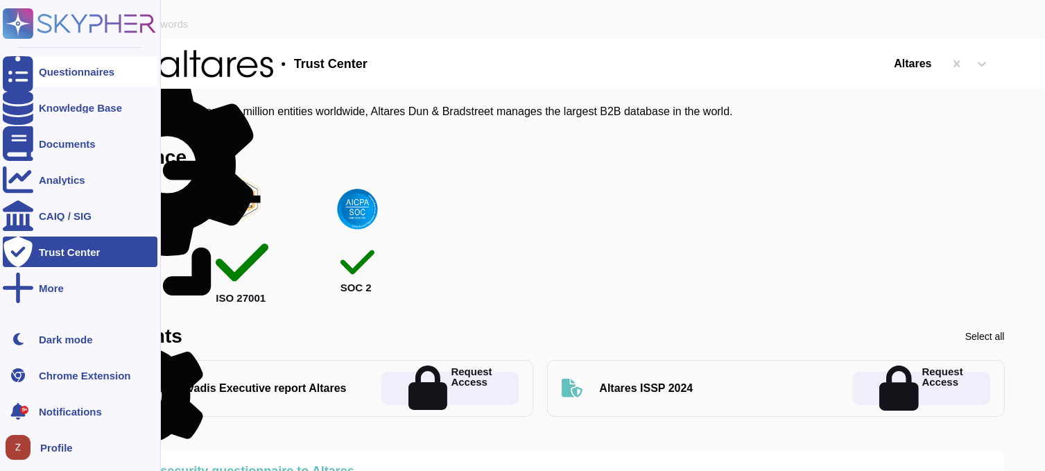
click at [89, 69] on div "Questionnaires" at bounding box center [77, 72] width 76 height 10
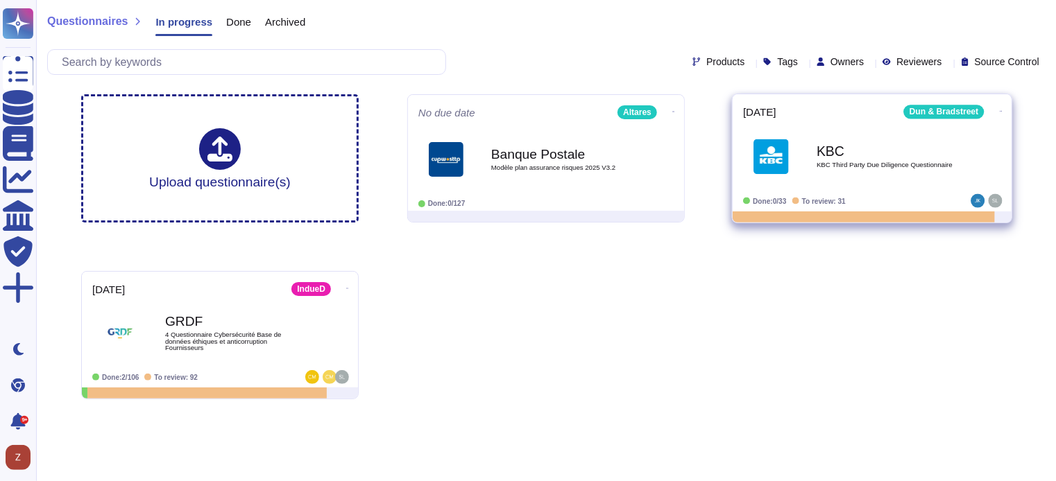
click at [821, 150] on b "KBC" at bounding box center [886, 150] width 140 height 13
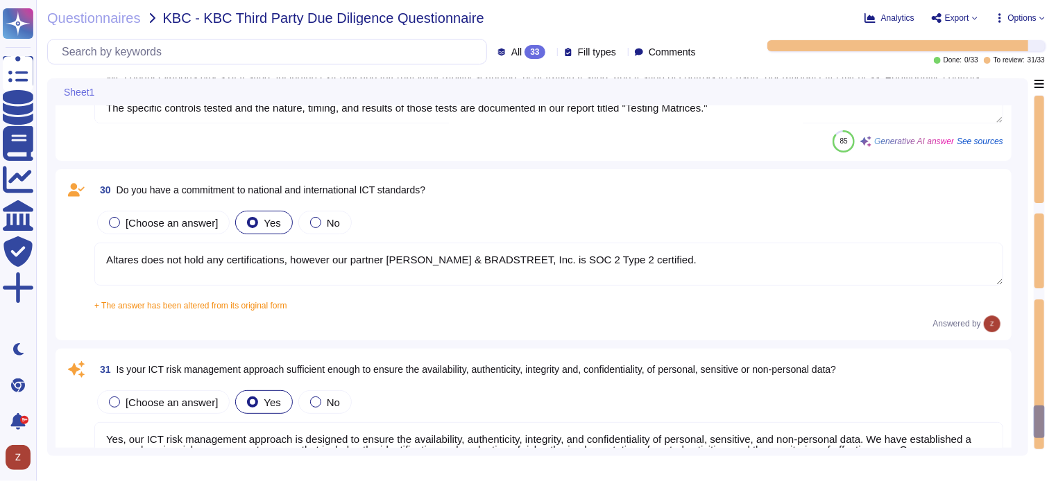
scroll to position [4740, 0]
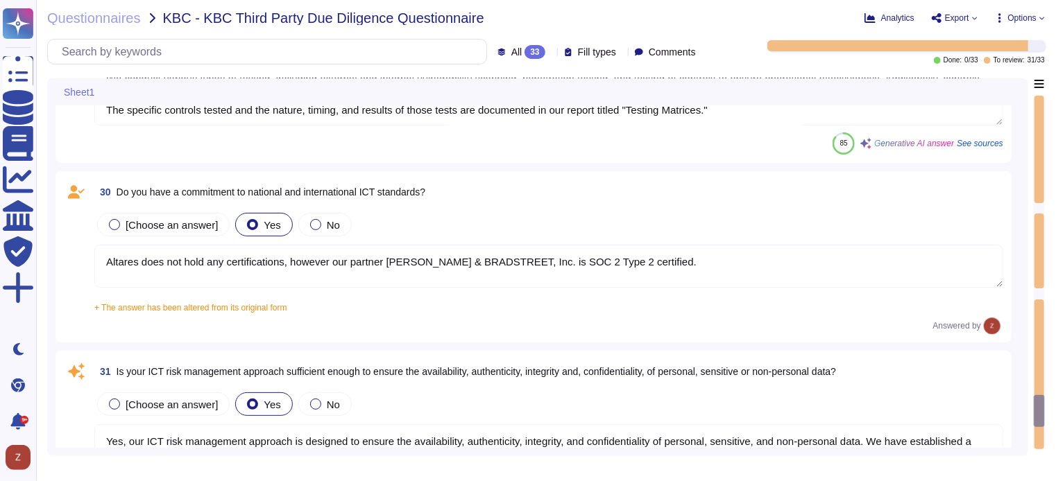
click at [639, 260] on textarea "Altares does not hold any certifications, however our partner [PERSON_NAME] & B…" at bounding box center [548, 266] width 909 height 43
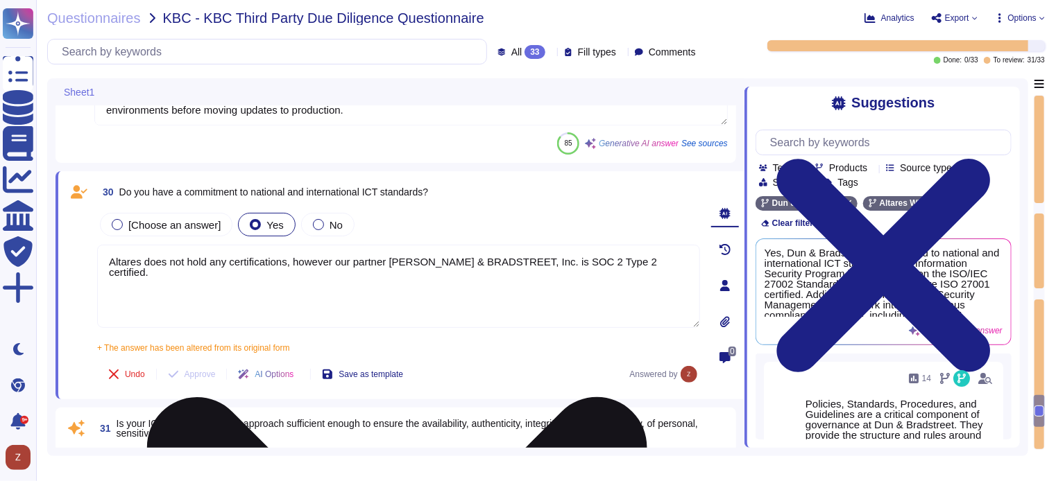
paste textarea "ISO 27001 Though Altares Group is not ISO27001-certified, its information manag…"
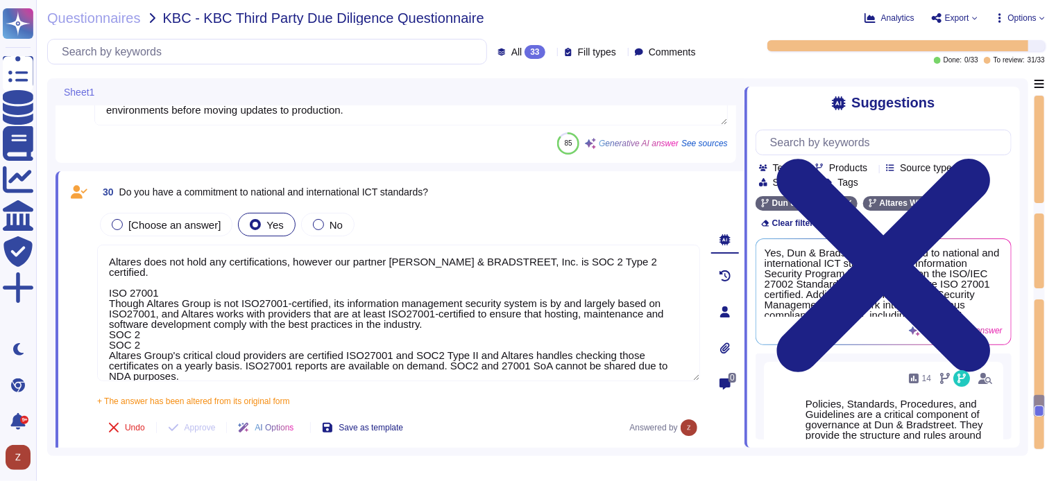
drag, startPoint x: 633, startPoint y: 262, endPoint x: 86, endPoint y: 257, distance: 547.3
click at [86, 257] on div "30 Do you have a commitment to national and international ICT standards? [Choos…" at bounding box center [383, 312] width 633 height 265
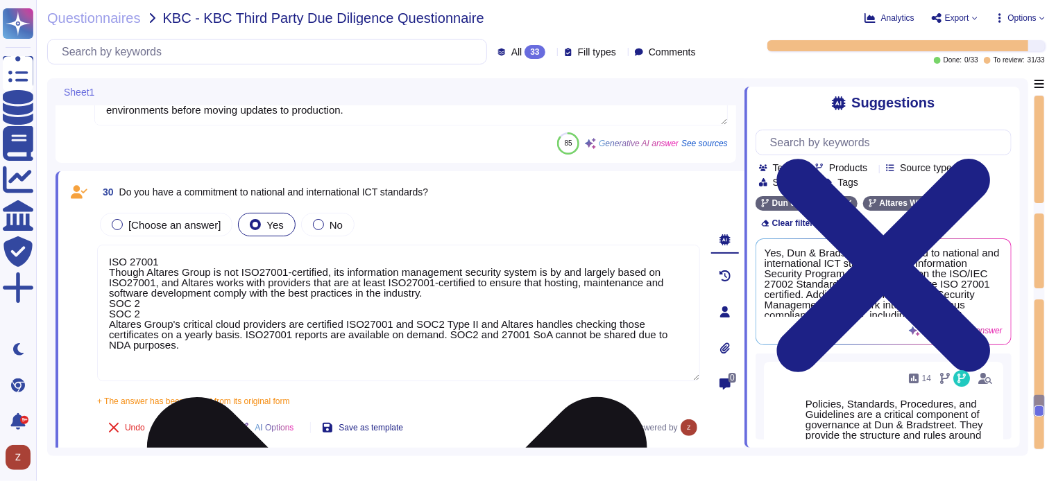
click at [110, 278] on textarea "ISO 27001 Though Altares Group is not ISO27001-certified, its information manag…" at bounding box center [398, 313] width 603 height 137
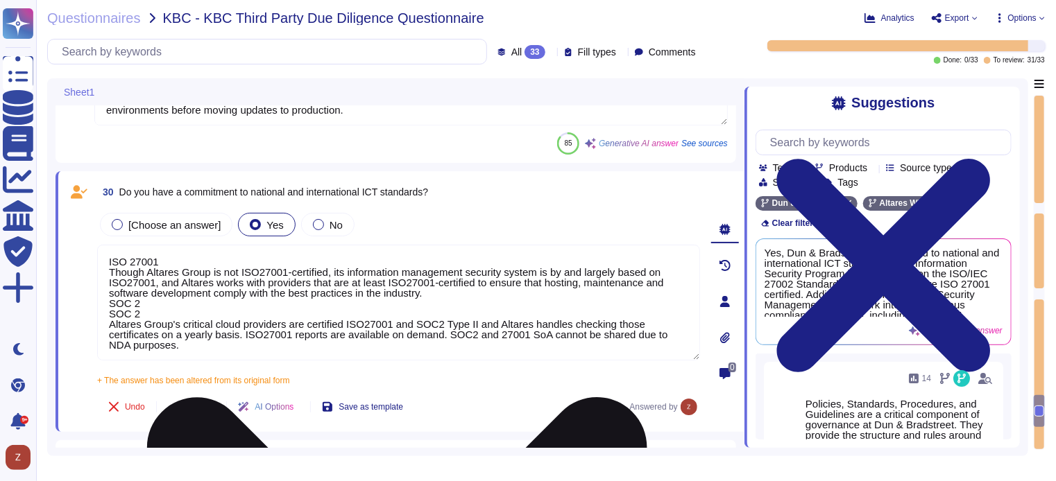
click at [208, 341] on textarea "ISO 27001 Though Altares Group is not ISO27001-certified, its information manag…" at bounding box center [398, 303] width 603 height 116
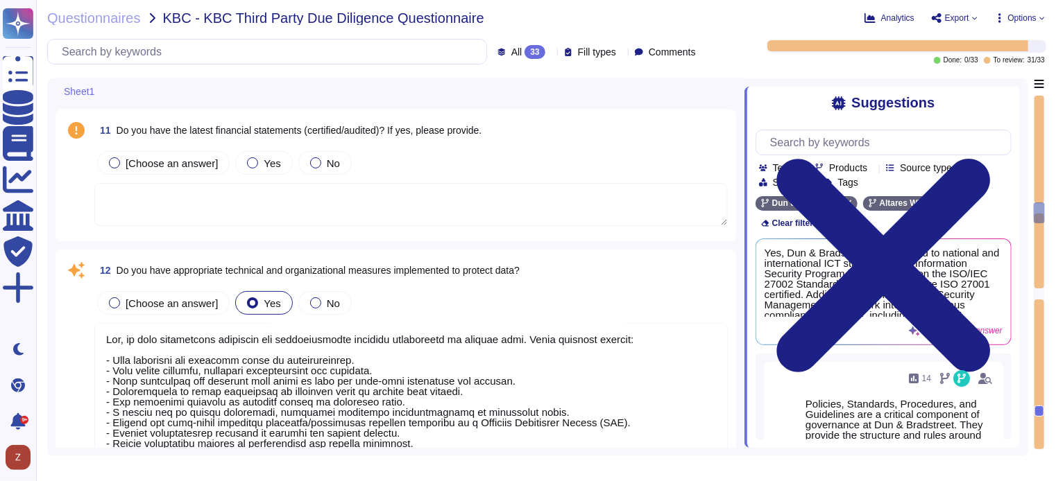
scroll to position [1503, 0]
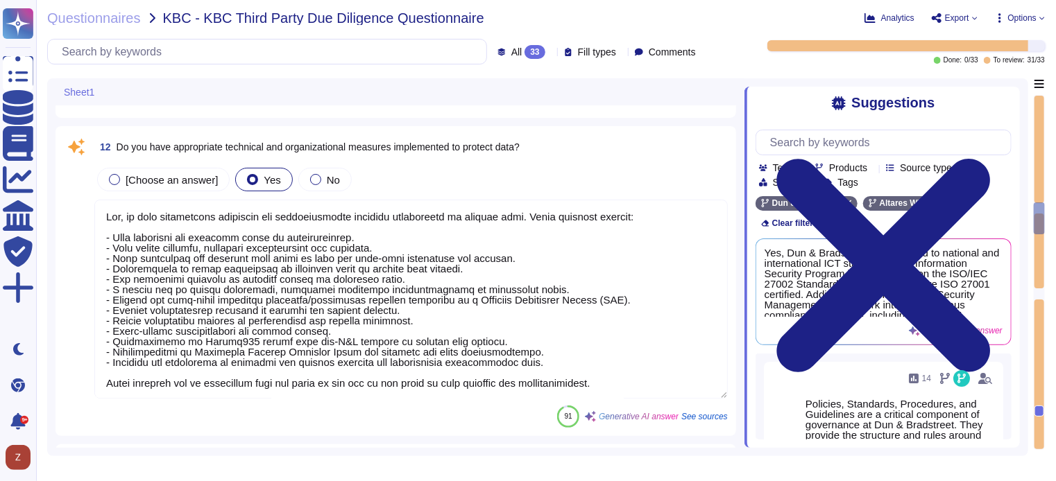
click at [525, 232] on textarea at bounding box center [410, 299] width 633 height 199
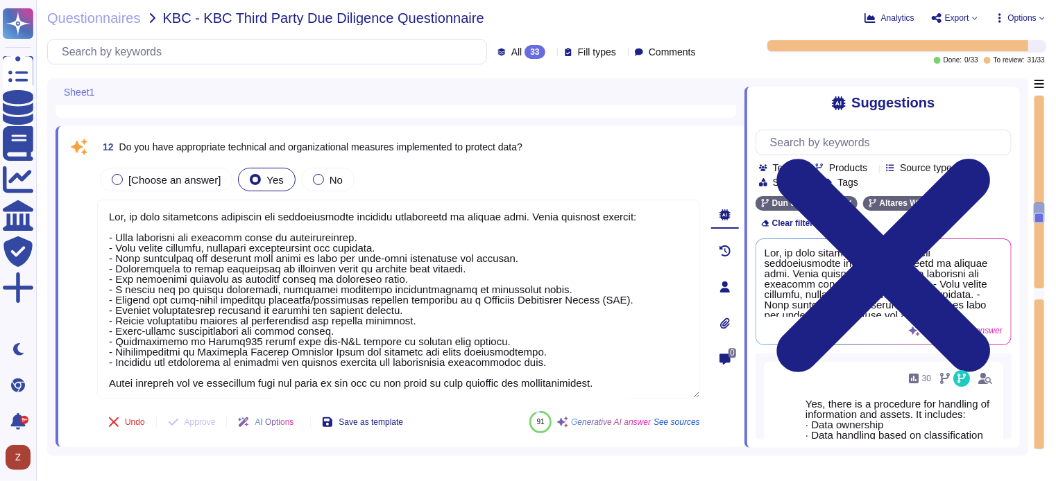
click at [726, 287] on icon at bounding box center [724, 287] width 11 height 11
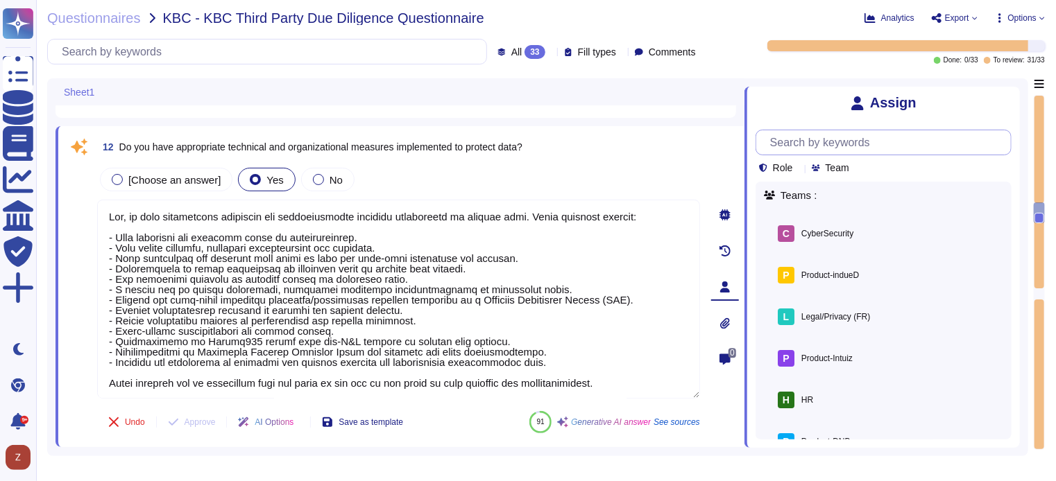
click at [917, 144] on input "text" at bounding box center [887, 142] width 248 height 24
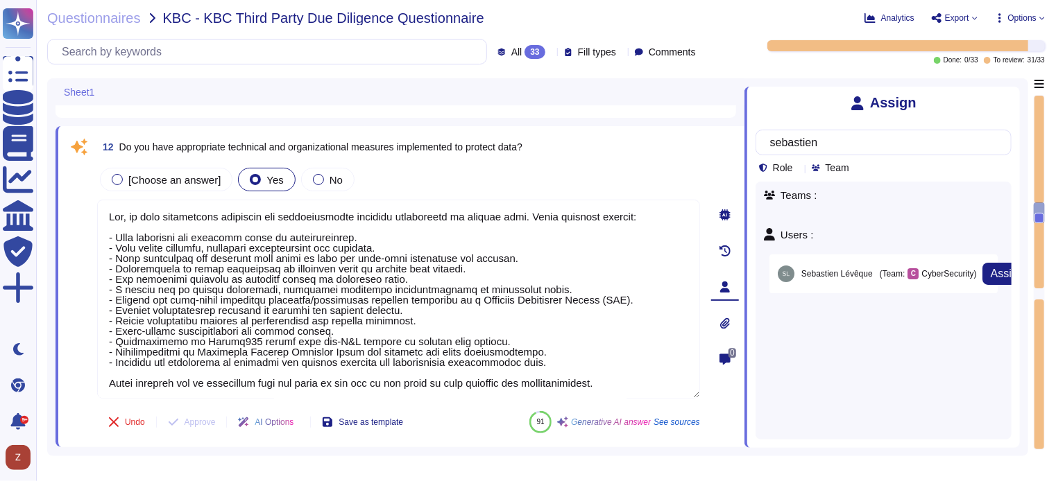
click at [851, 270] on span "[PERSON_NAME]" at bounding box center [836, 274] width 71 height 8
click at [851, 272] on span "[PERSON_NAME]" at bounding box center [836, 274] width 71 height 8
click at [891, 271] on span "(Team:" at bounding box center [893, 274] width 26 height 8
click at [948, 271] on div "C CyberSecurity" at bounding box center [940, 273] width 66 height 11
drag, startPoint x: 957, startPoint y: 271, endPoint x: 985, endPoint y: 270, distance: 28.5
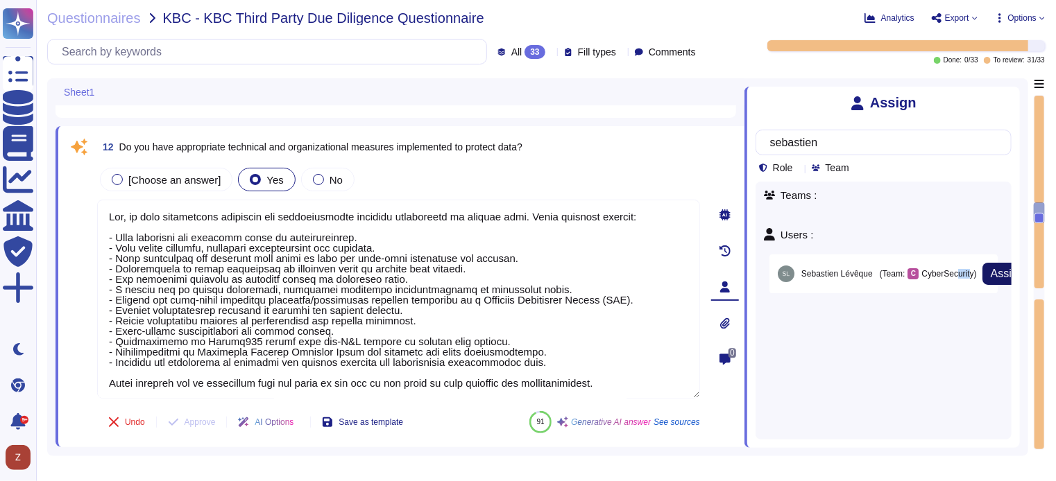
click at [974, 271] on div "[PERSON_NAME] (Team: C CyberSecurity ) Assign" at bounding box center [883, 274] width 228 height 39
click at [995, 272] on span "Assign" at bounding box center [1007, 273] width 33 height 11
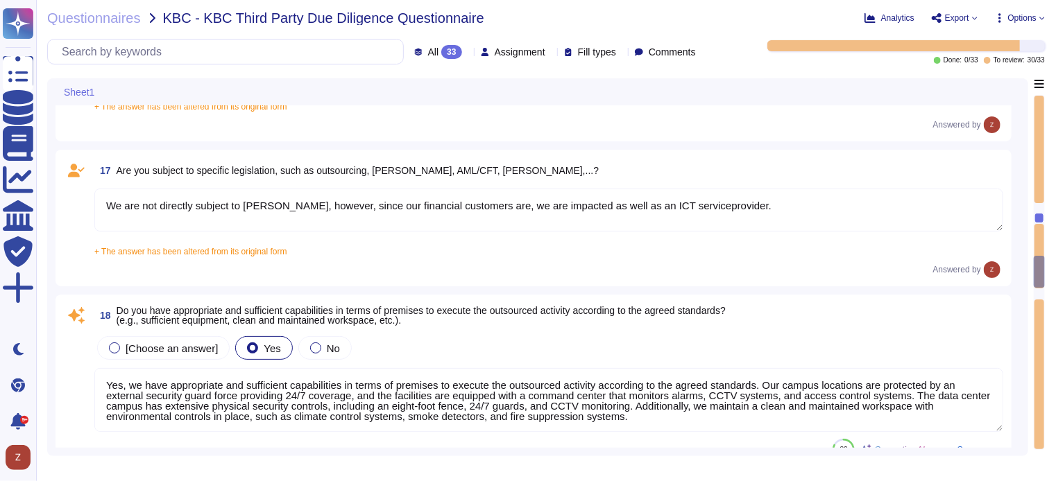
scroll to position [2428, 0]
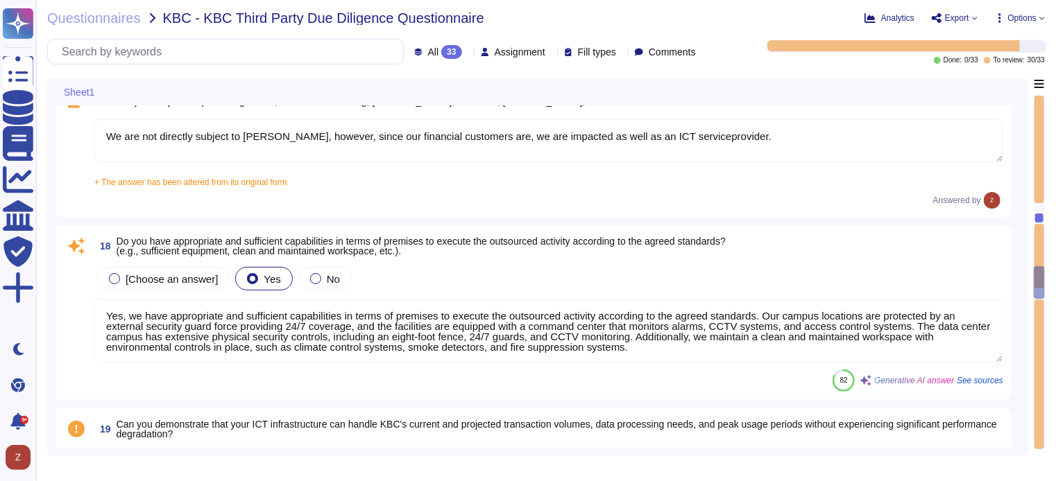
click at [556, 335] on textarea "Yes, we have appropriate and sufficient capabilities in terms of premises to ex…" at bounding box center [548, 331] width 909 height 64
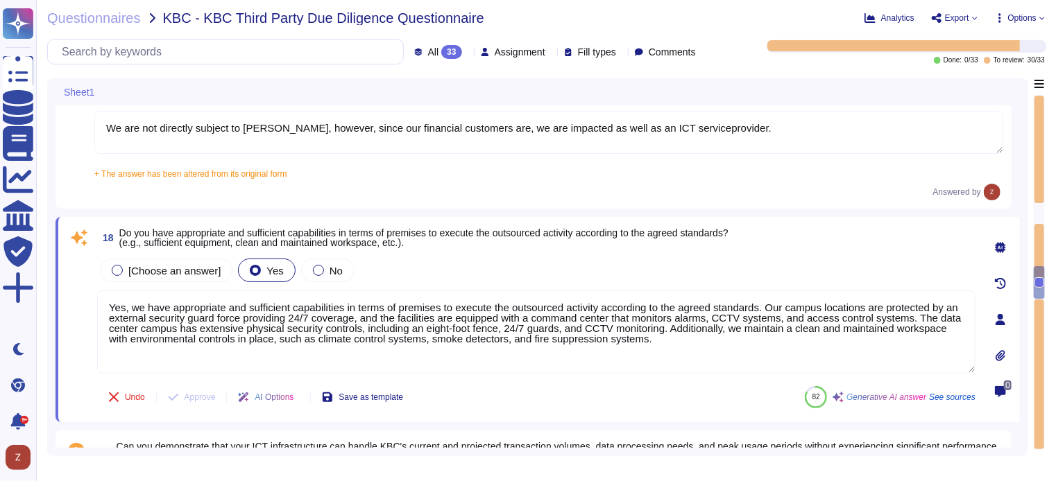
click at [1004, 316] on icon at bounding box center [1000, 319] width 11 height 11
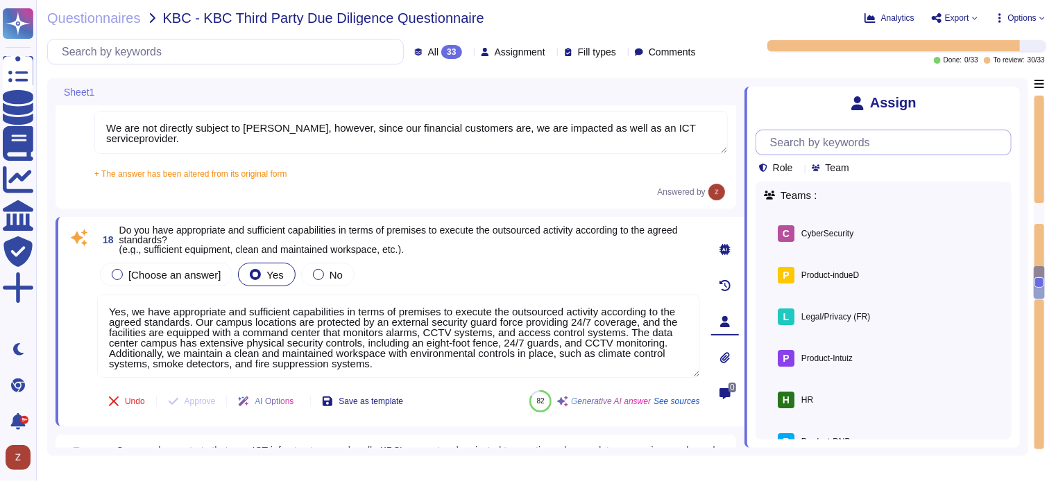
click at [835, 144] on input "text" at bounding box center [887, 142] width 248 height 24
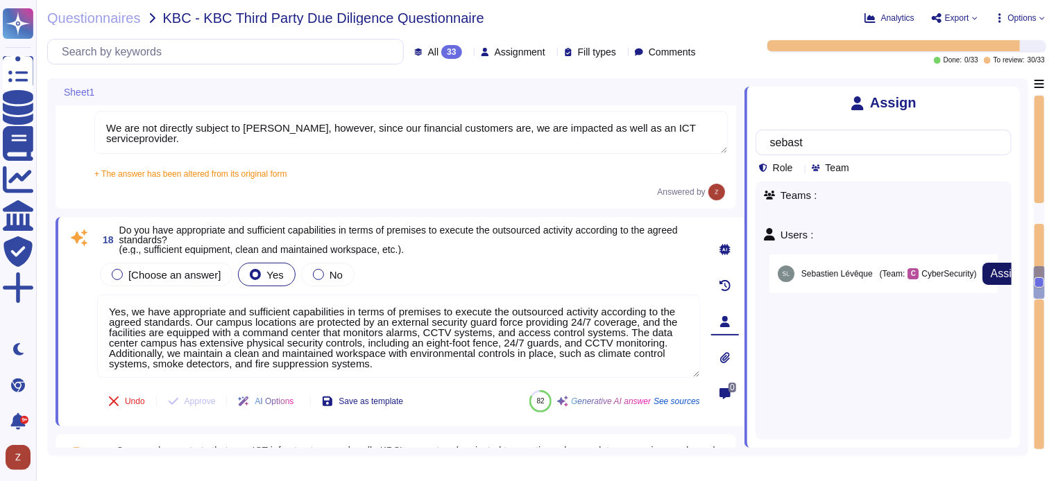
click at [991, 274] on span "Assign" at bounding box center [1007, 273] width 33 height 11
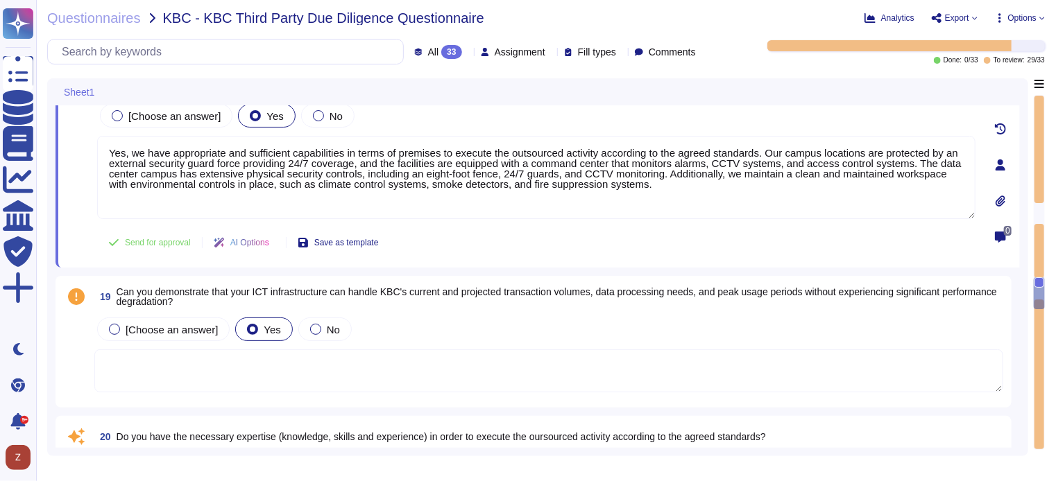
scroll to position [2659, 0]
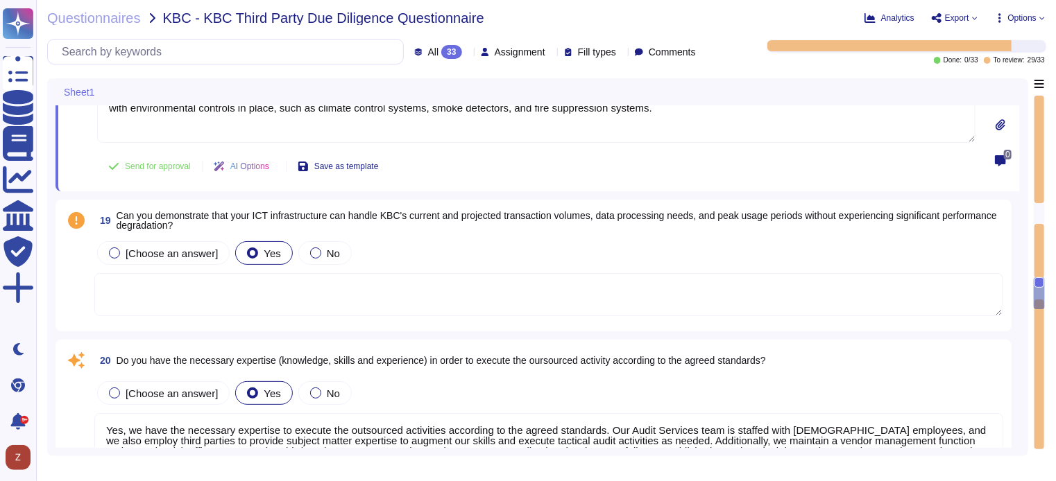
click at [438, 223] on span "Can you demonstrate that your ICT infrastructure can handle KBC's current and p…" at bounding box center [560, 220] width 887 height 19
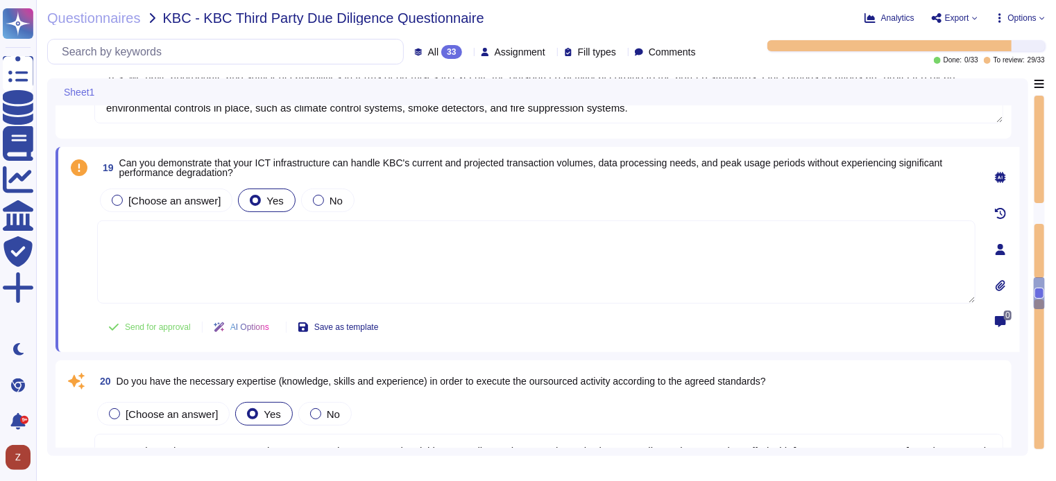
click at [999, 247] on icon at bounding box center [1000, 249] width 10 height 11
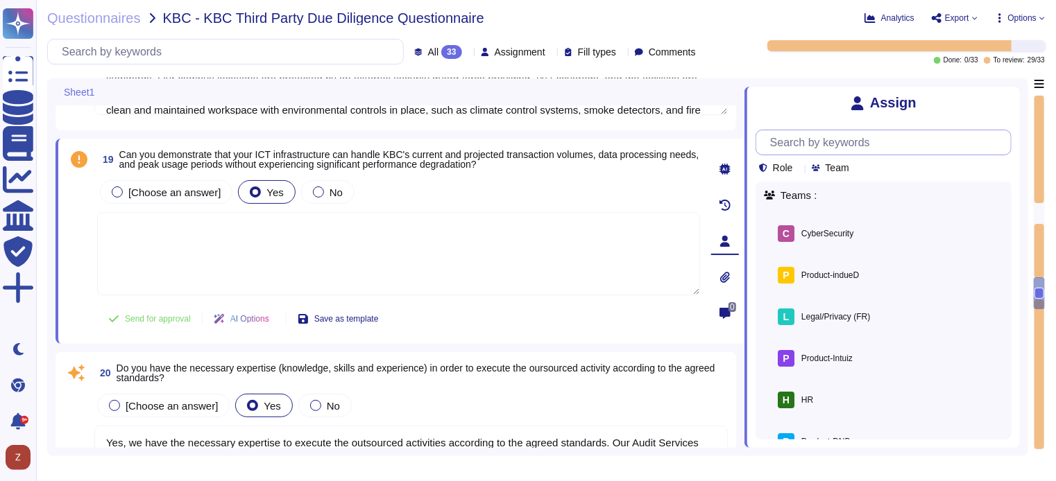
click at [850, 141] on input "text" at bounding box center [887, 142] width 248 height 24
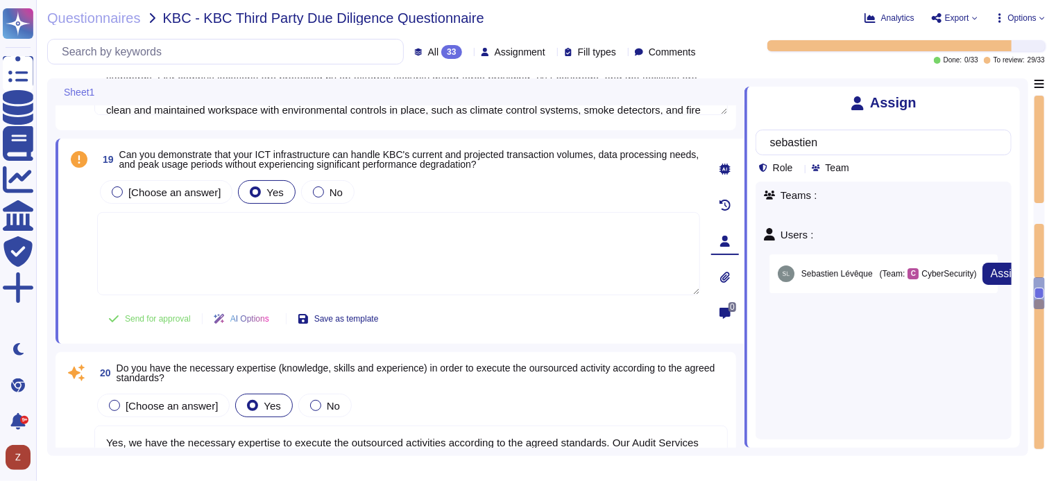
click at [844, 274] on span "[PERSON_NAME]" at bounding box center [836, 274] width 71 height 8
click at [993, 276] on span "Assign" at bounding box center [1007, 273] width 33 height 11
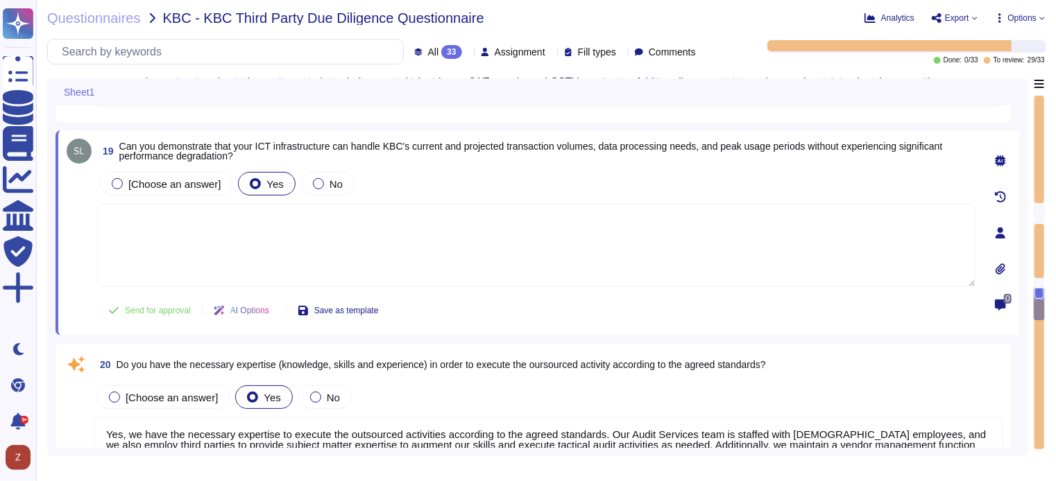
scroll to position [2775, 0]
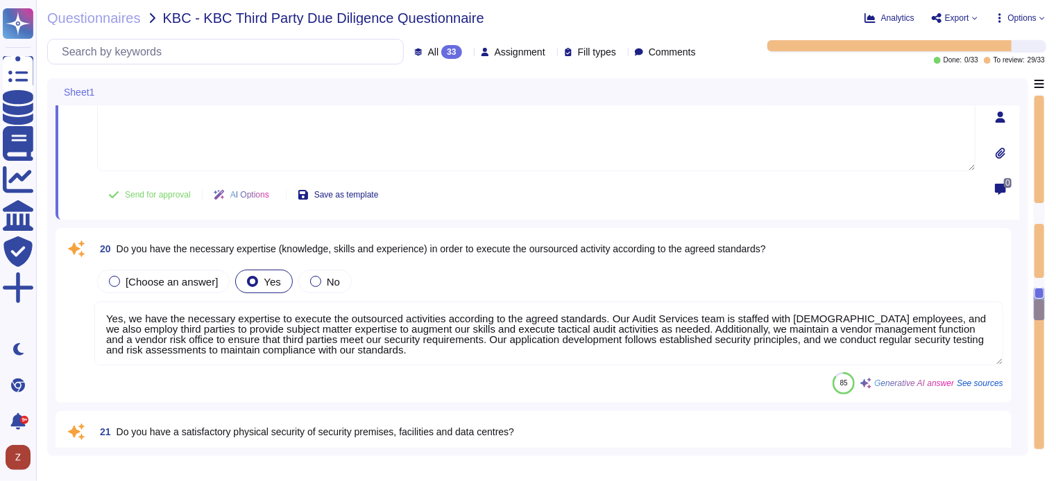
click at [427, 353] on textarea "Yes, we have the necessary expertise to execute the outsourced activities accor…" at bounding box center [548, 334] width 909 height 64
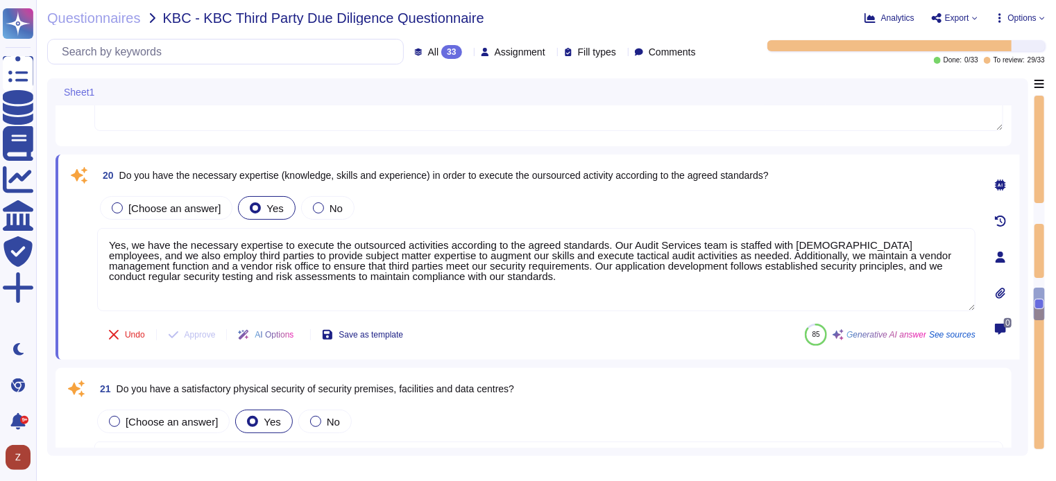
click at [1002, 260] on icon at bounding box center [1000, 257] width 10 height 11
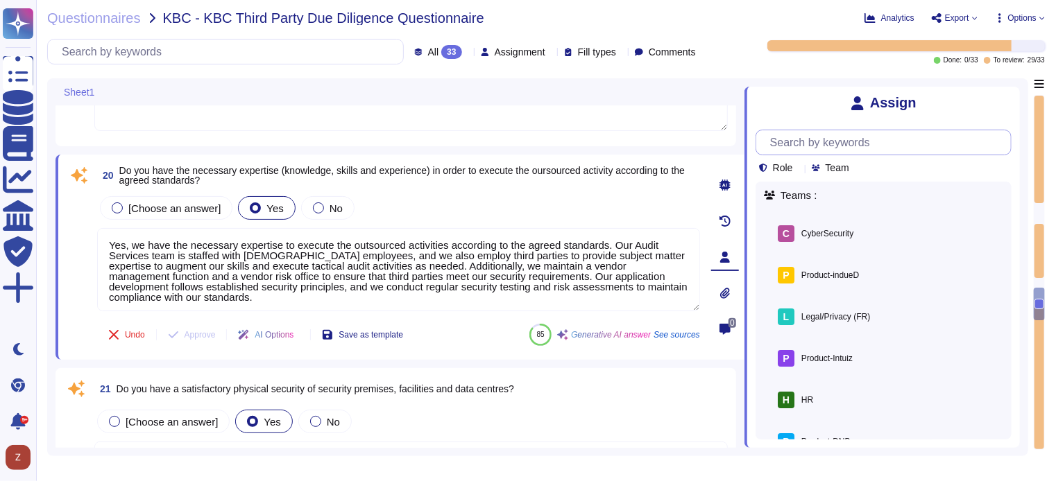
click at [859, 144] on input "text" at bounding box center [887, 142] width 248 height 24
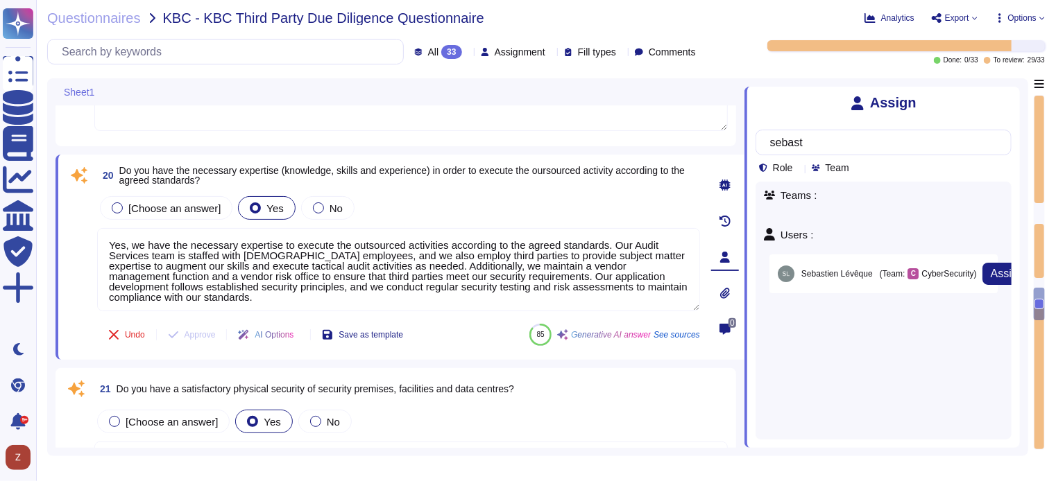
click at [883, 270] on span "(Team:" at bounding box center [893, 274] width 26 height 8
click at [993, 271] on span "Assign" at bounding box center [1007, 273] width 33 height 11
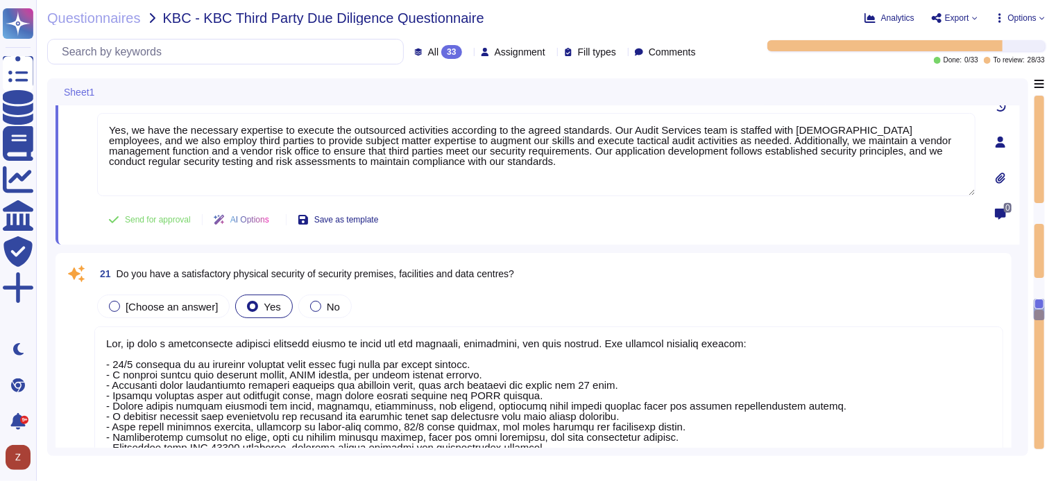
scroll to position [3006, 0]
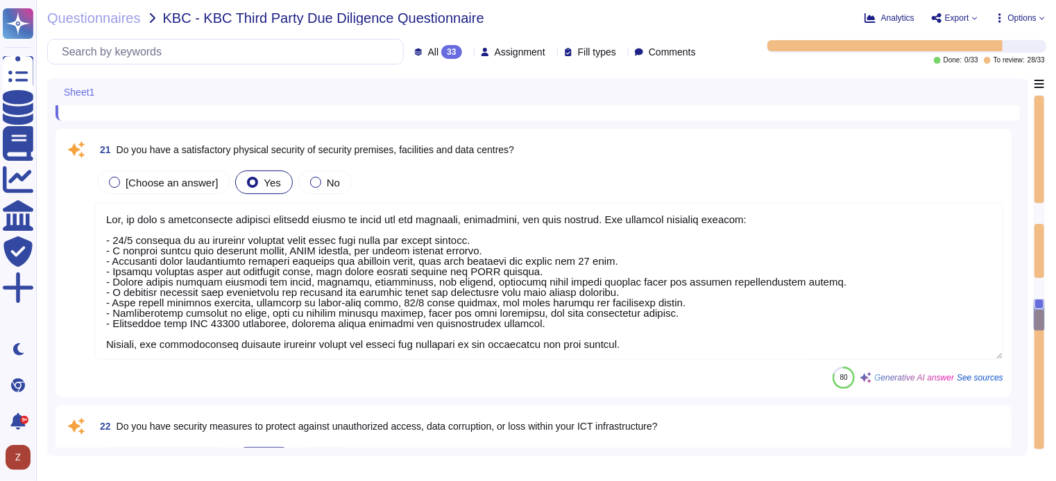
click at [701, 343] on textarea at bounding box center [548, 281] width 909 height 157
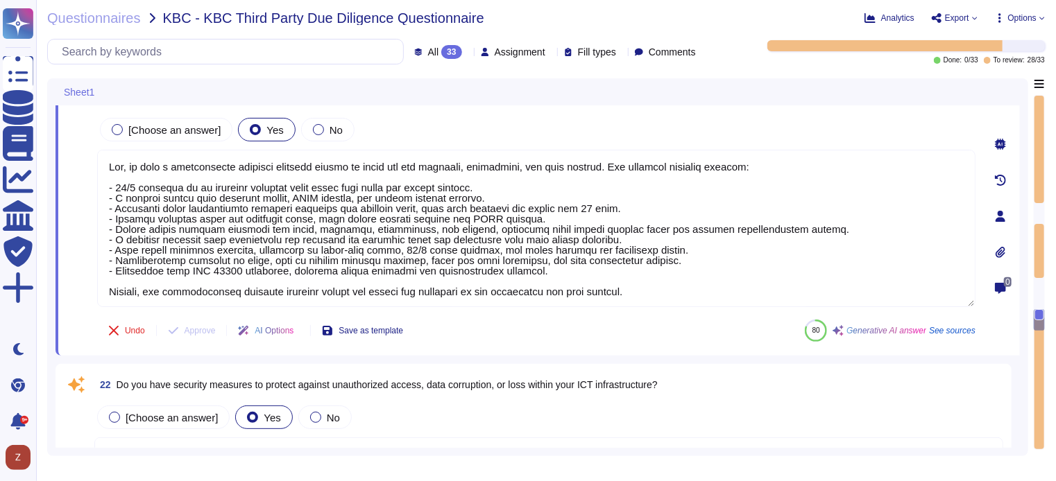
click at [1000, 215] on icon at bounding box center [1000, 216] width 11 height 11
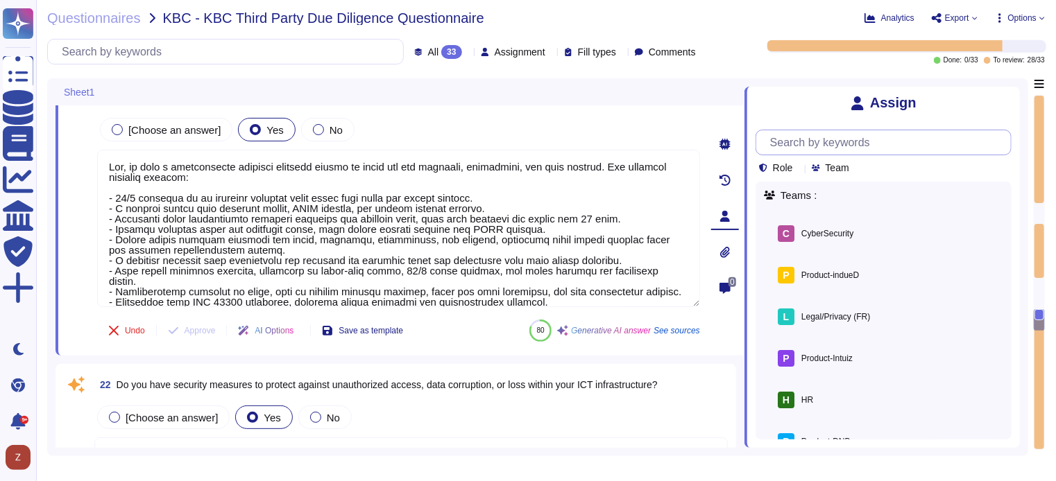
click at [812, 144] on input "text" at bounding box center [887, 142] width 248 height 24
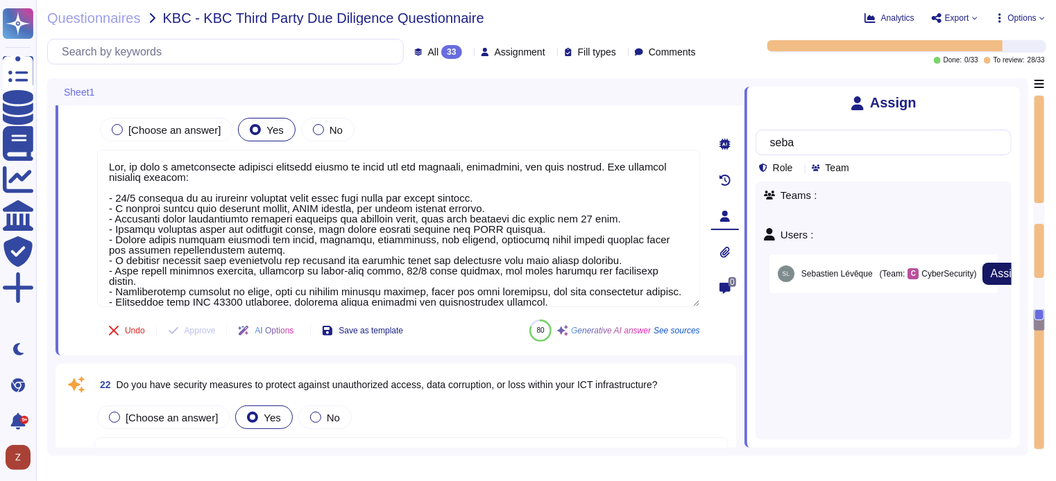
click at [991, 275] on span "Assign" at bounding box center [1007, 273] width 33 height 11
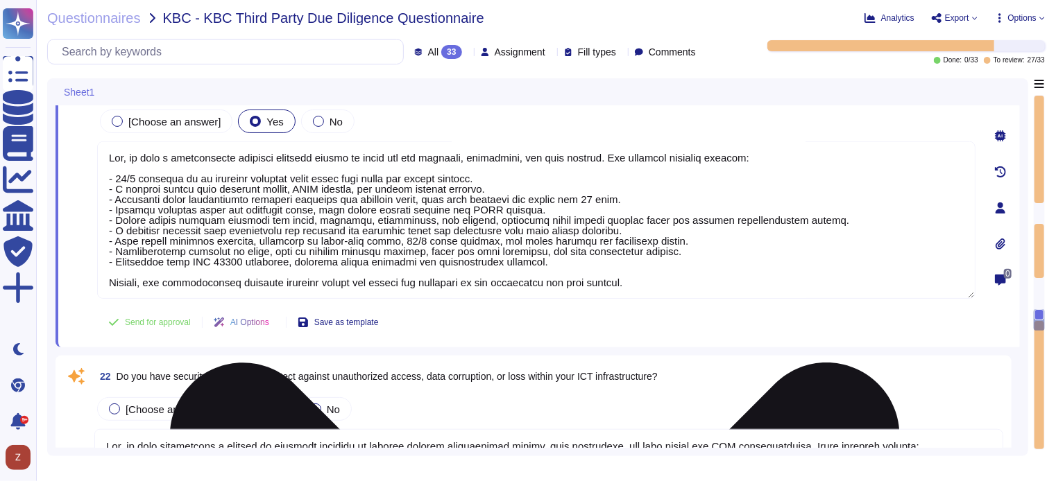
scroll to position [3122, 0]
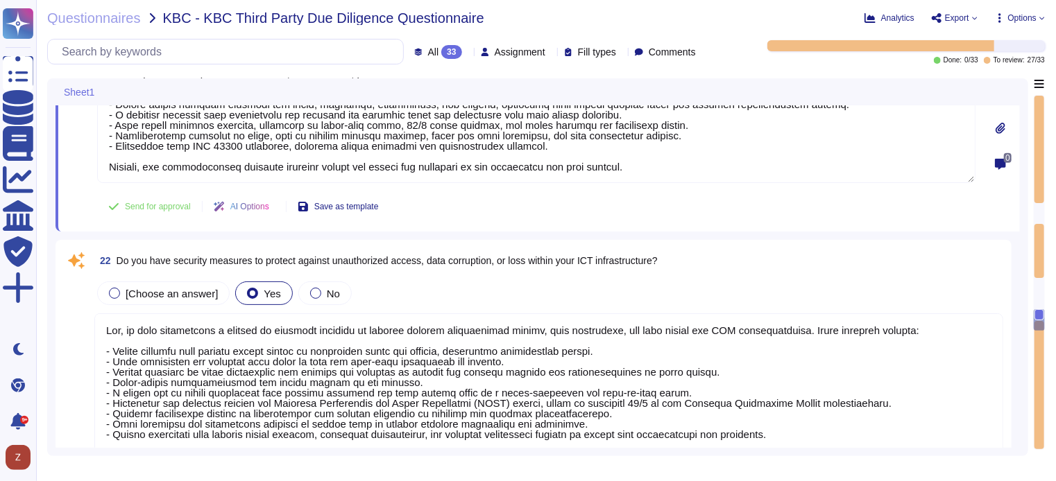
click at [791, 375] on textarea at bounding box center [548, 392] width 909 height 157
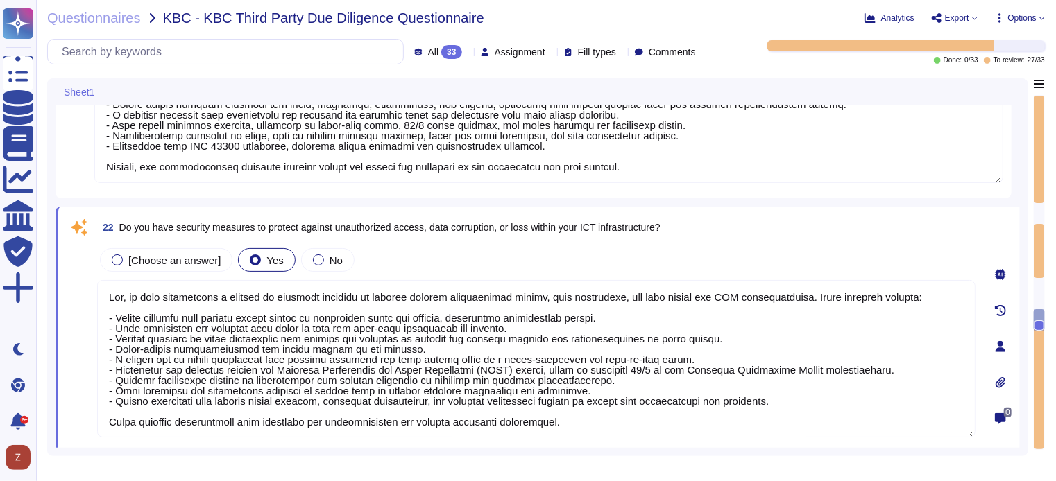
click at [1001, 349] on icon at bounding box center [1000, 346] width 10 height 11
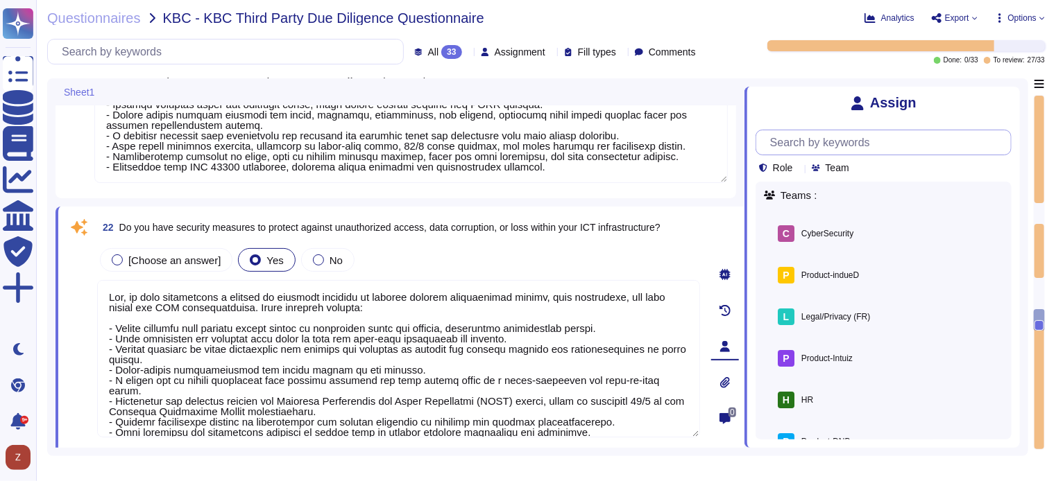
click at [806, 145] on input "text" at bounding box center [887, 142] width 248 height 24
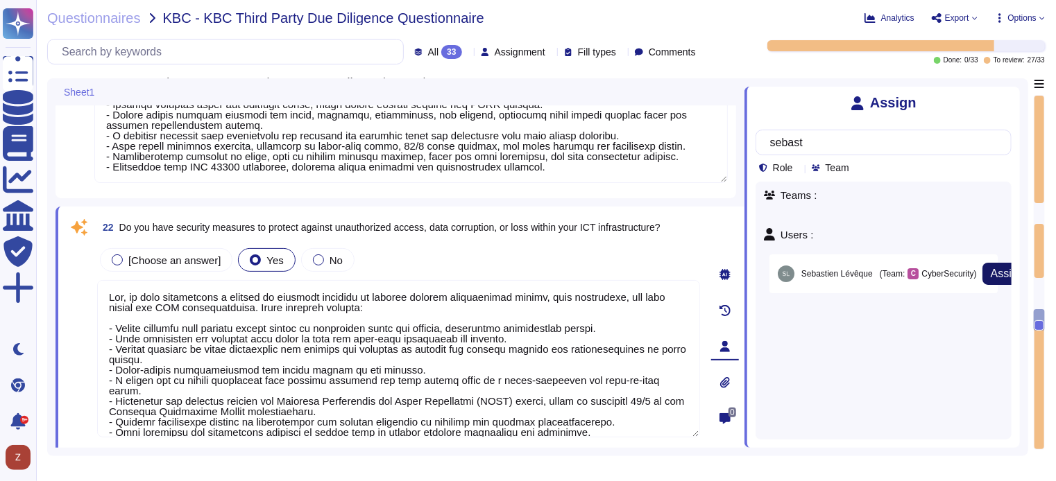
click at [998, 268] on span "Assign" at bounding box center [1007, 273] width 33 height 11
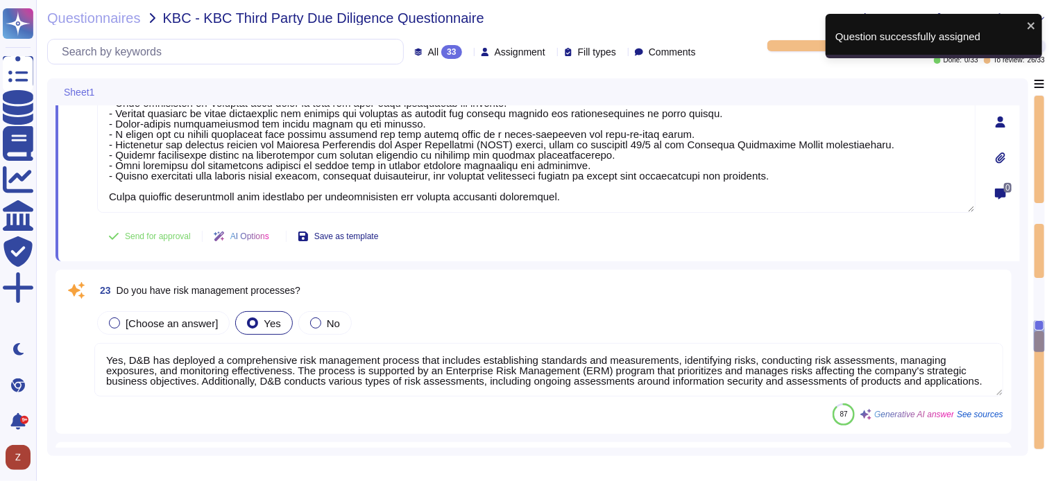
scroll to position [3353, 0]
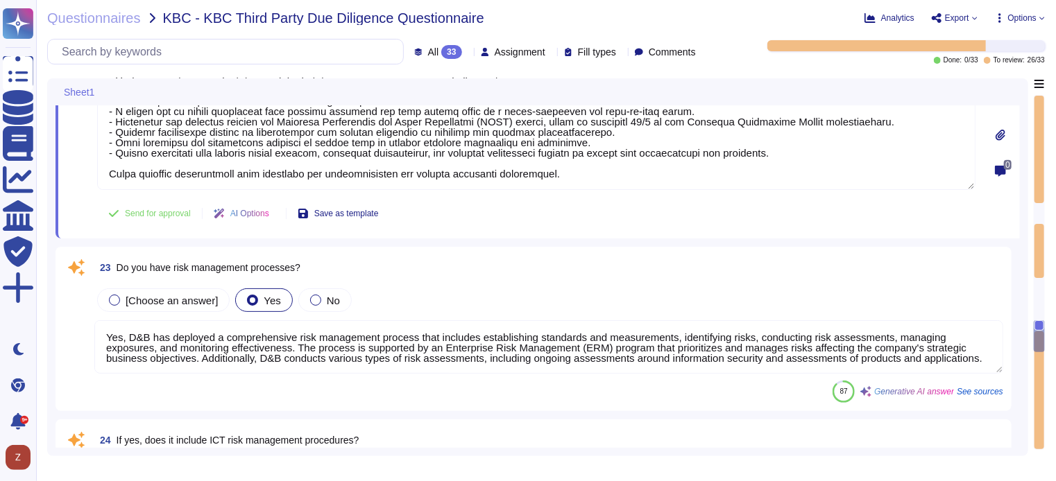
click at [839, 341] on textarea "Yes, D&B has deployed a comprehensive risk management process that includes est…" at bounding box center [548, 346] width 909 height 53
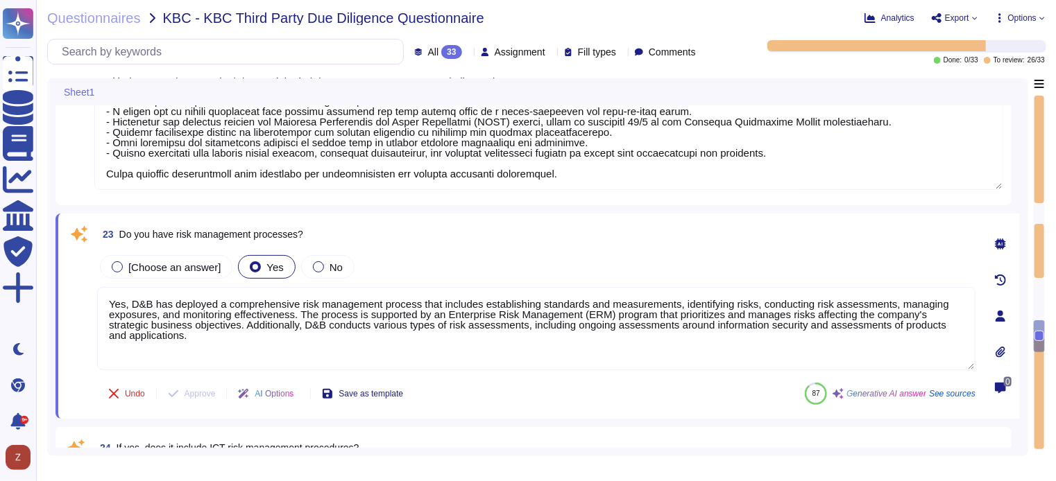
click at [1001, 311] on icon at bounding box center [1000, 316] width 10 height 11
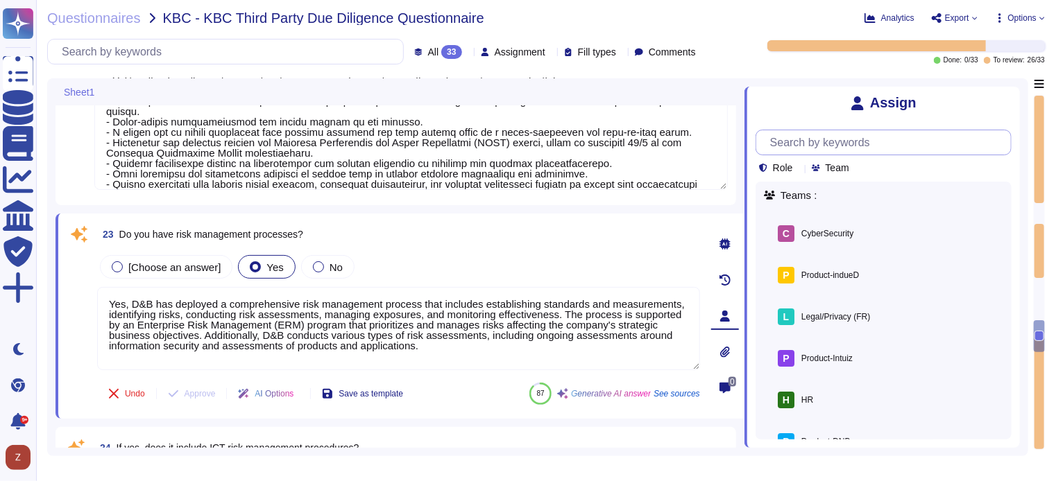
click at [835, 148] on input "text" at bounding box center [887, 142] width 248 height 24
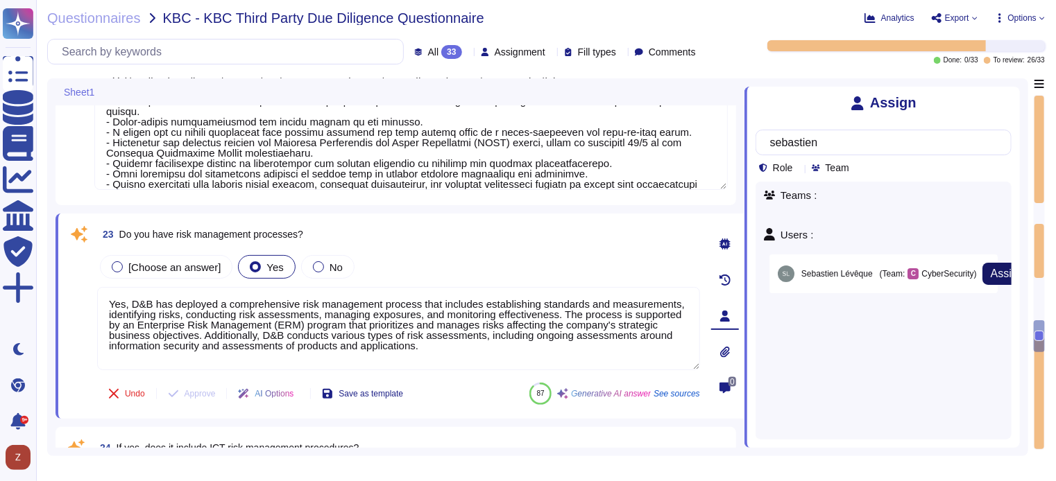
click at [986, 271] on button "Assign" at bounding box center [1007, 274] width 50 height 22
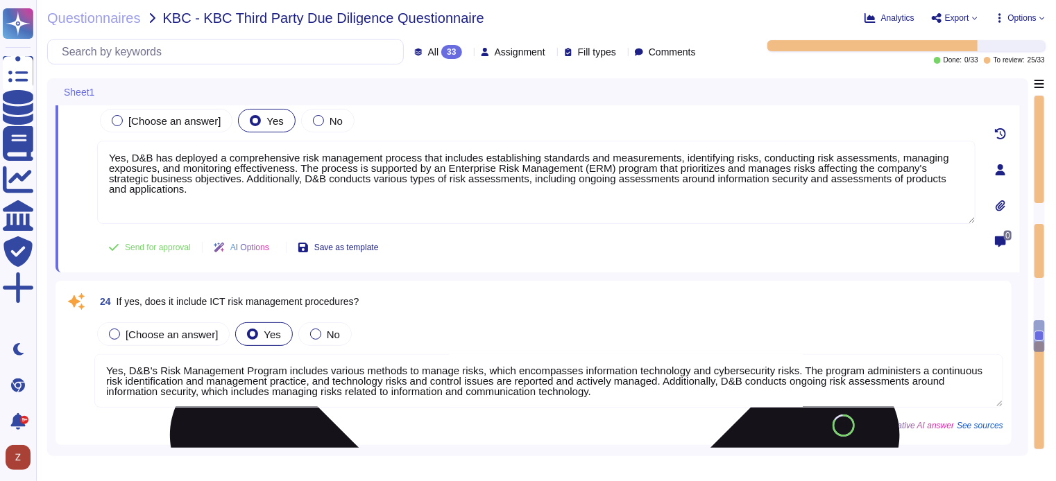
scroll to position [3509, 0]
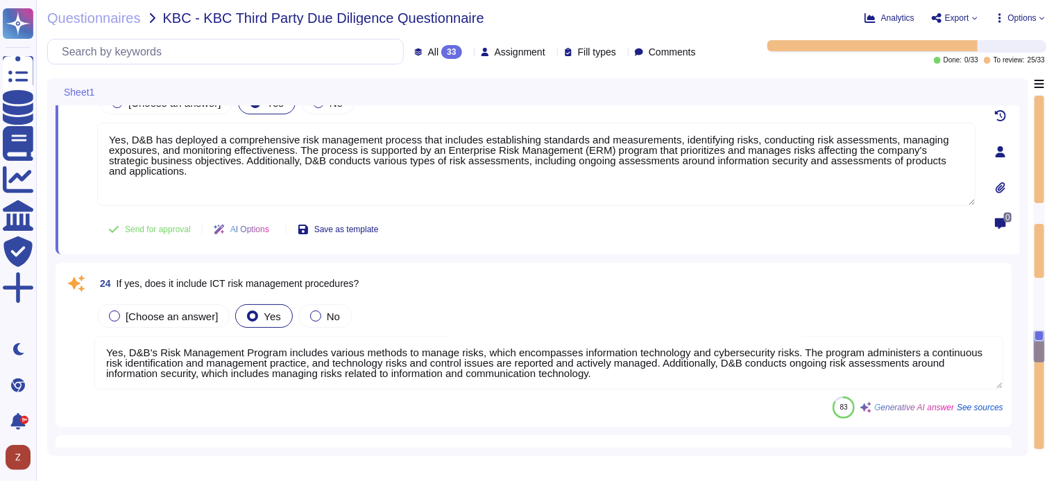
click at [637, 359] on textarea "Yes, D&B's Risk Management Program includes various methods to manage risks, wh…" at bounding box center [548, 362] width 909 height 53
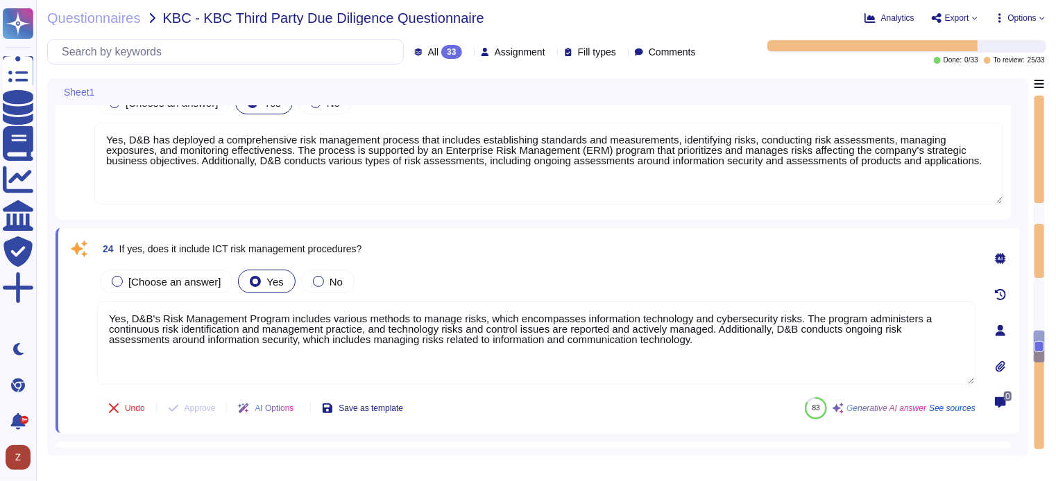
click at [998, 329] on icon at bounding box center [1000, 330] width 11 height 11
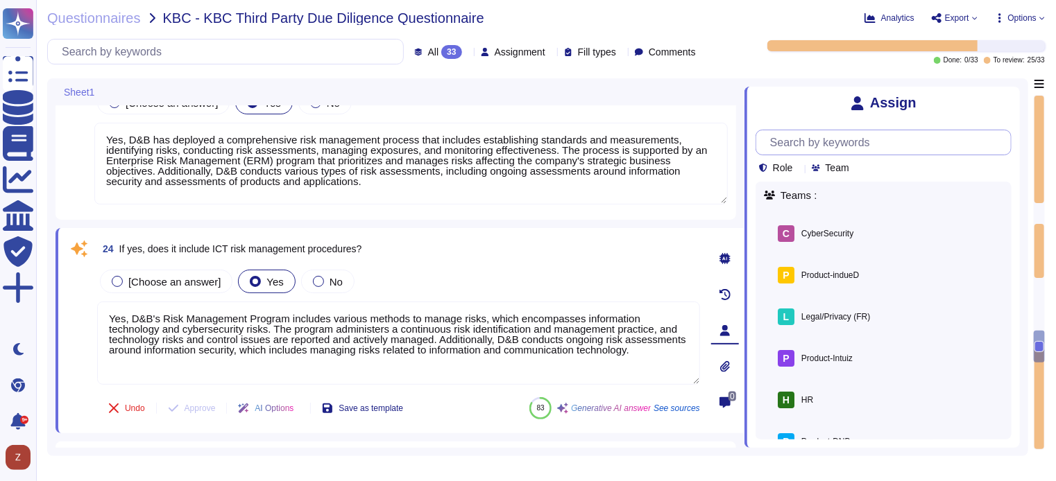
click at [839, 146] on input "text" at bounding box center [887, 142] width 248 height 24
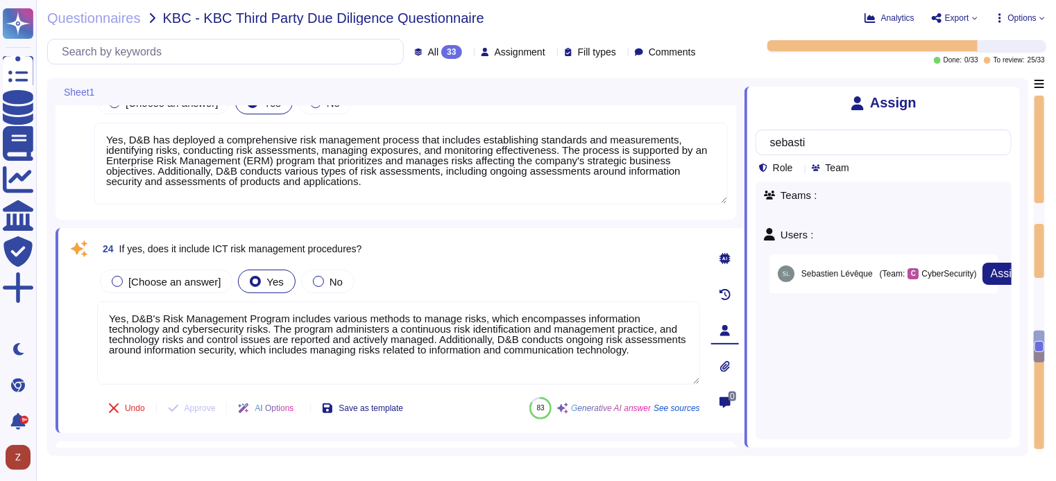
click at [882, 270] on span "(Team:" at bounding box center [893, 274] width 26 height 8
click at [991, 275] on span "Assign" at bounding box center [1007, 273] width 33 height 11
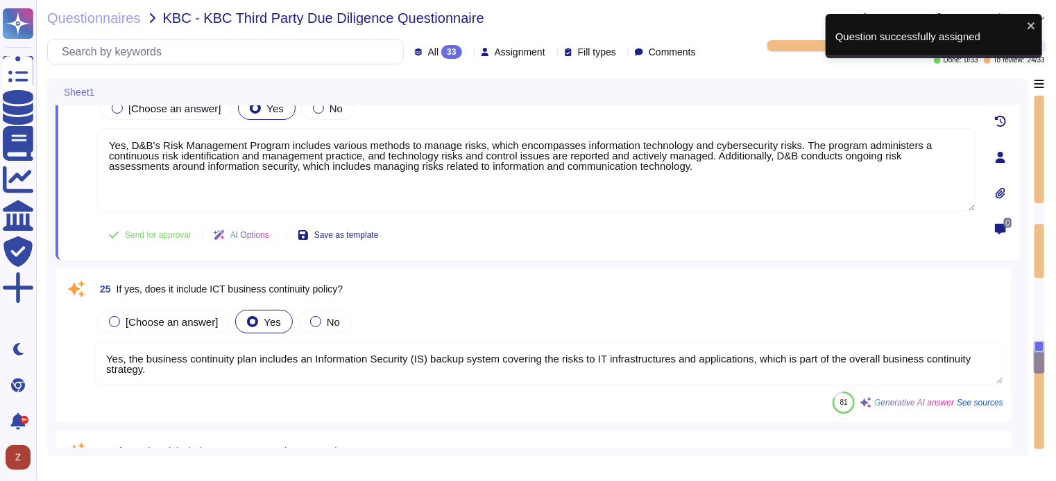
scroll to position [3740, 0]
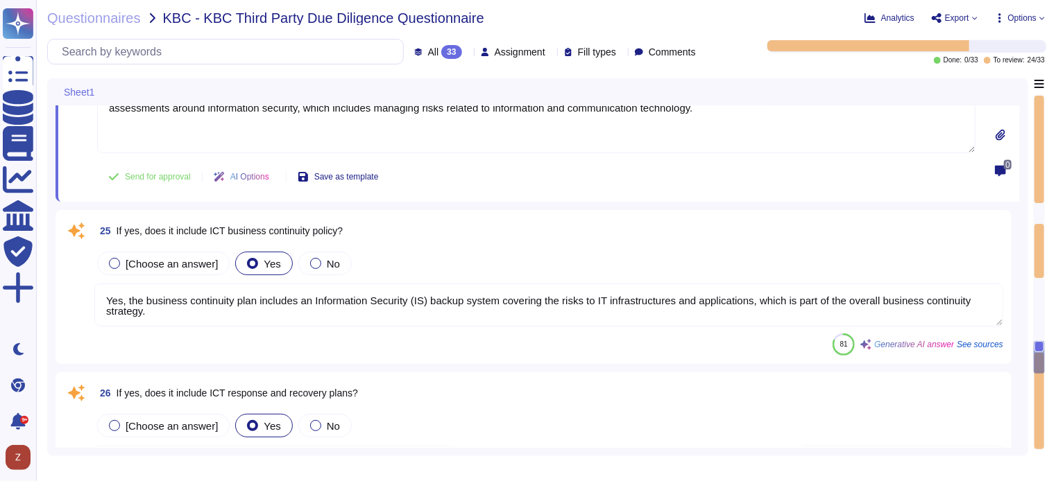
click at [677, 328] on div "25 If yes, does it include ICT business continuity policy? [Choose an answer] Y…" at bounding box center [533, 287] width 939 height 137
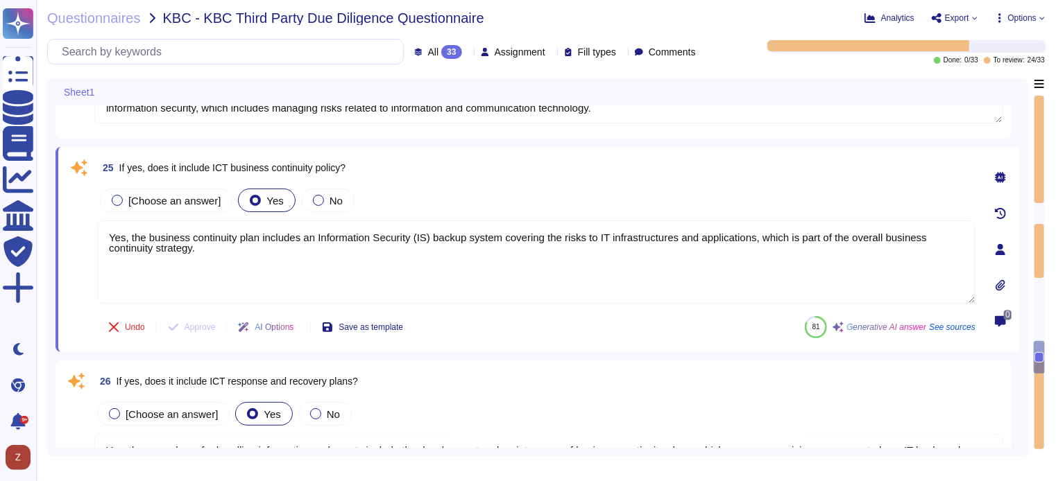
click at [1004, 248] on icon at bounding box center [1000, 249] width 11 height 11
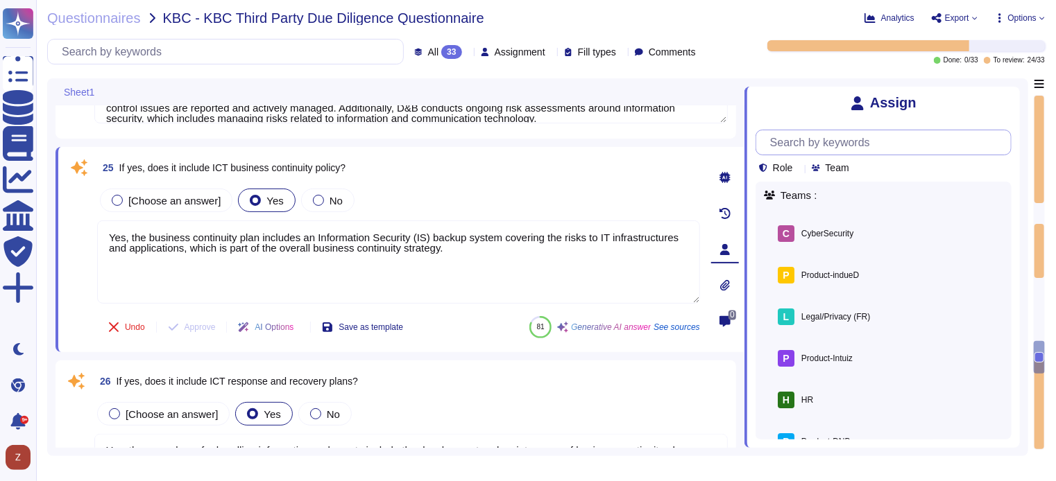
click at [832, 140] on input "text" at bounding box center [887, 142] width 248 height 24
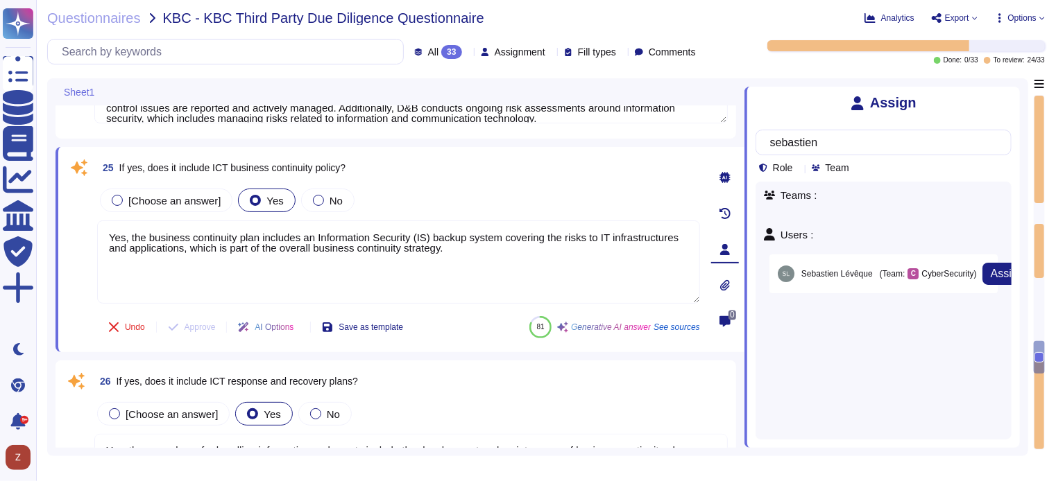
click at [893, 274] on span "(Team:" at bounding box center [893, 274] width 26 height 8
click at [991, 274] on span "Assign" at bounding box center [1007, 273] width 33 height 11
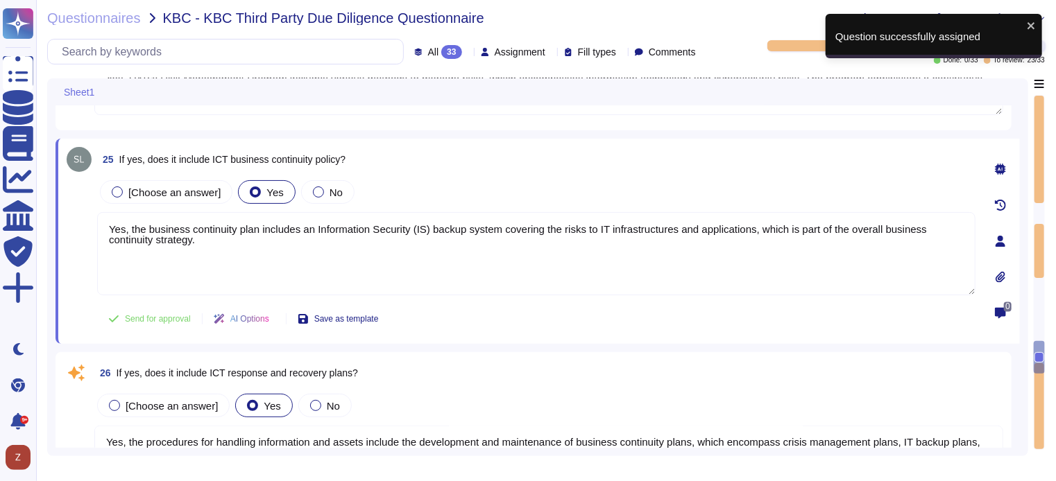
scroll to position [3856, 0]
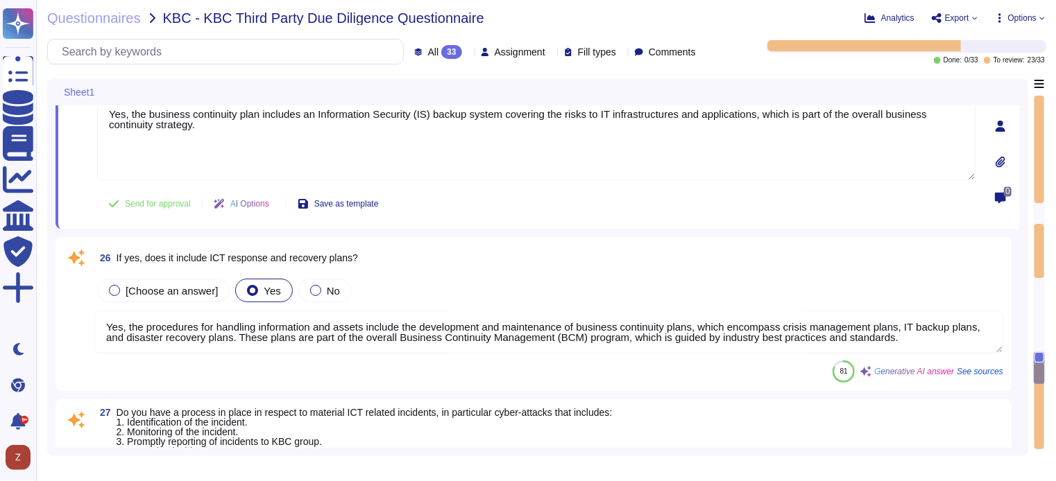
click at [910, 337] on textarea "Yes, the procedures for handling information and assets include the development…" at bounding box center [548, 332] width 909 height 43
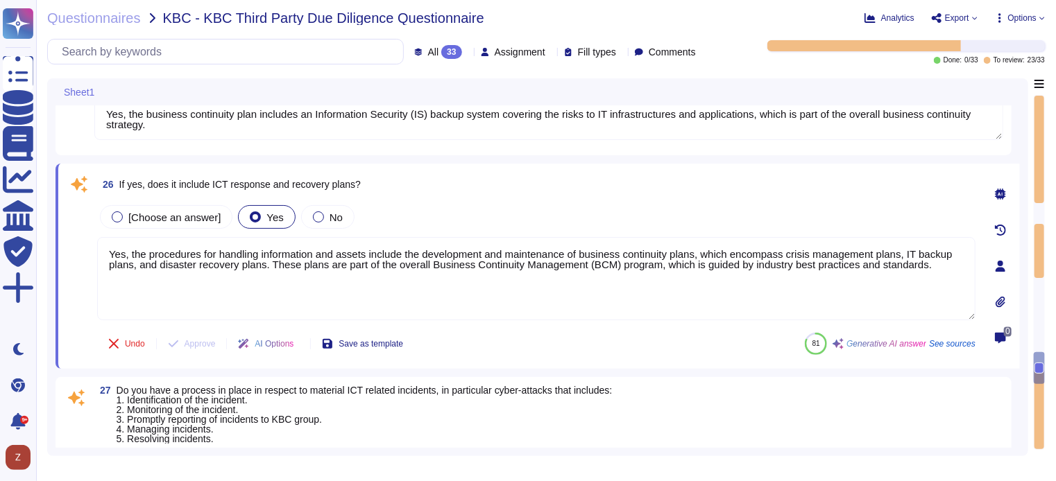
click at [999, 268] on icon at bounding box center [1000, 266] width 10 height 11
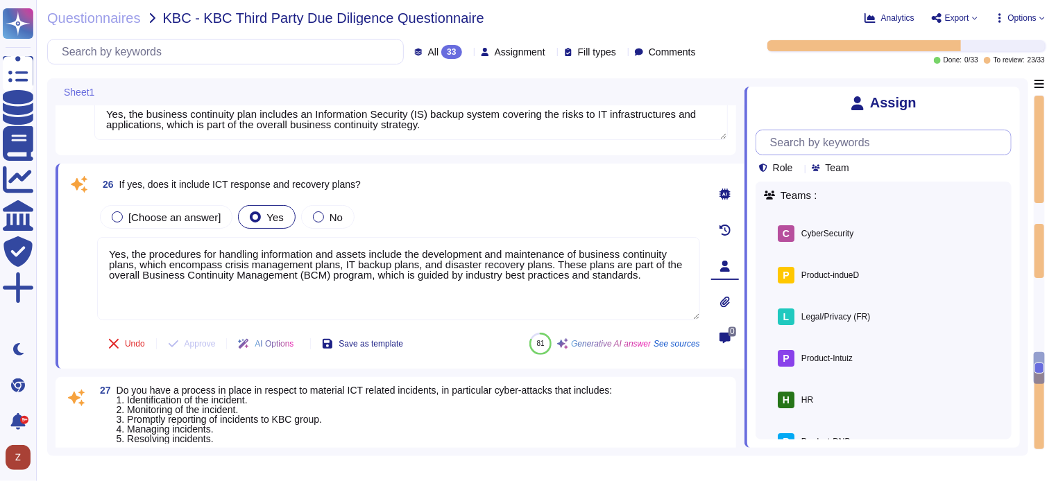
click at [830, 144] on input "text" at bounding box center [887, 142] width 248 height 24
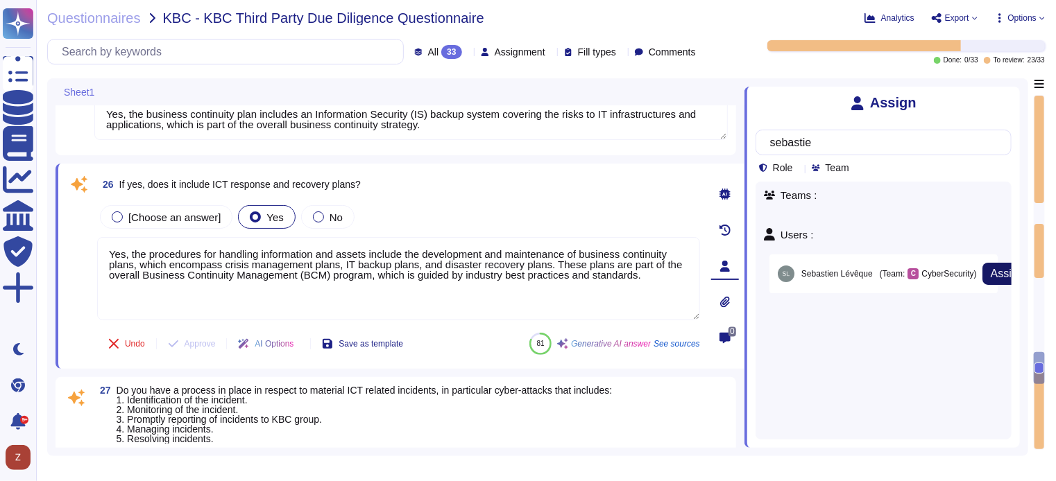
click at [991, 271] on span "Assign" at bounding box center [1007, 273] width 33 height 11
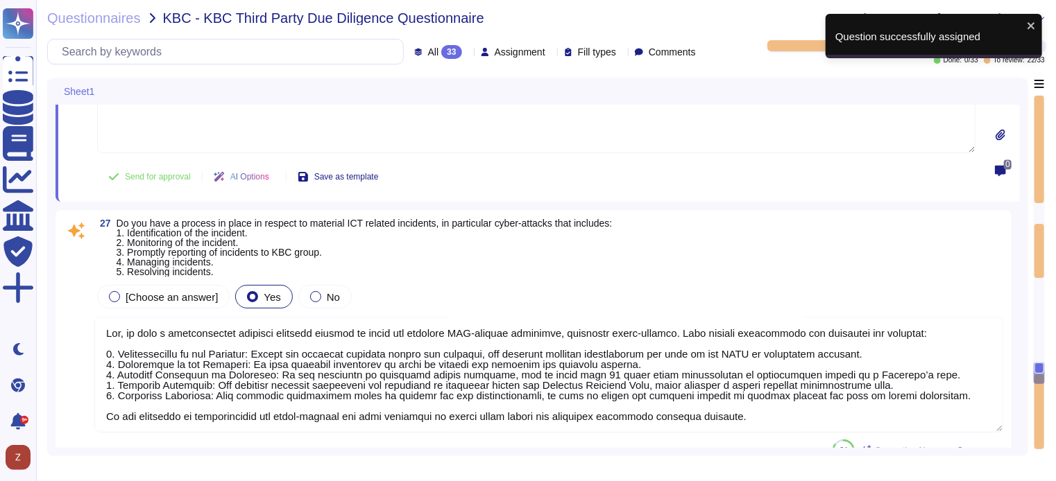
scroll to position [4087, 0]
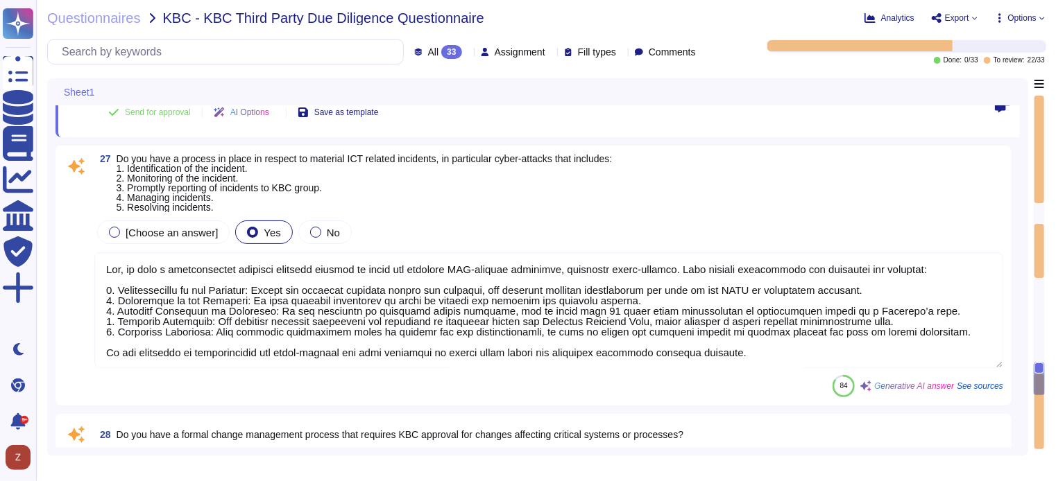
click at [778, 354] on textarea at bounding box center [548, 311] width 909 height 116
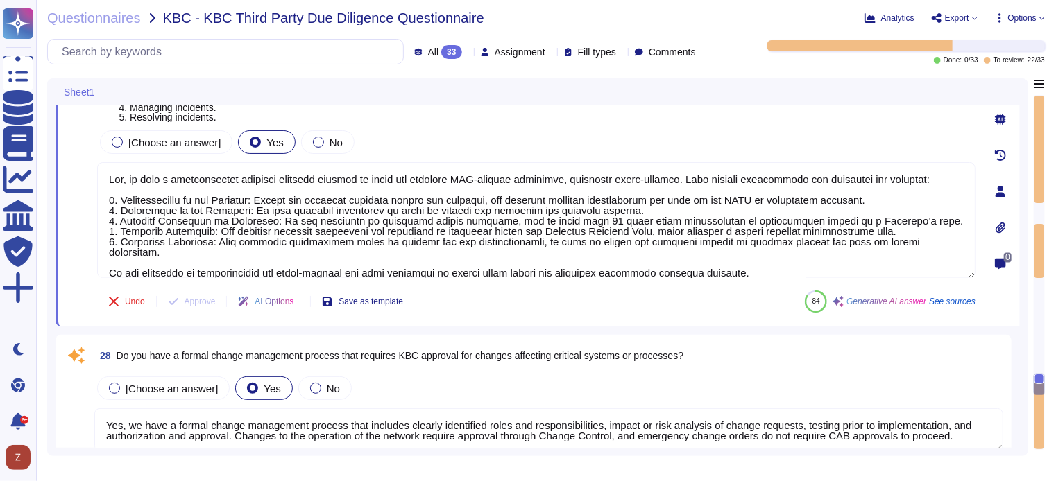
click at [1001, 197] on div at bounding box center [1000, 192] width 28 height 28
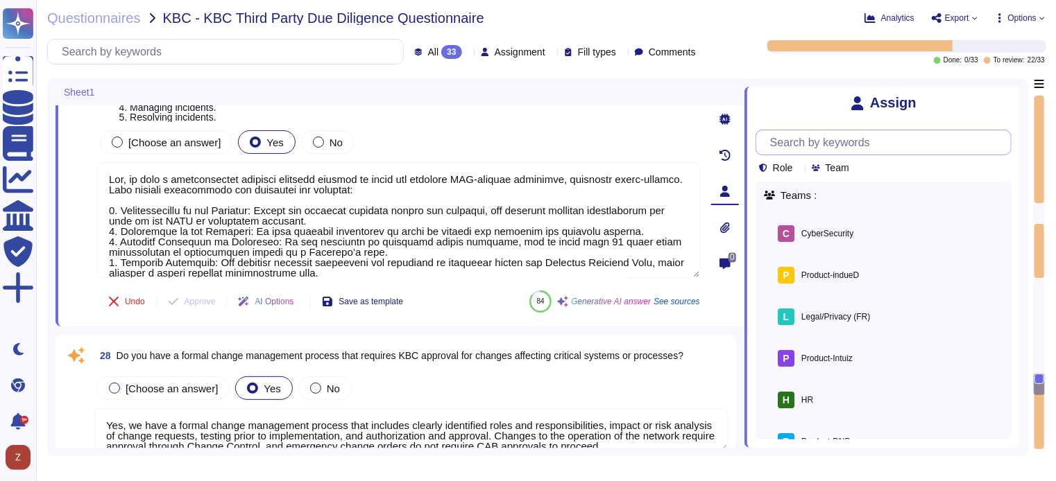
click at [845, 139] on input "text" at bounding box center [887, 142] width 248 height 24
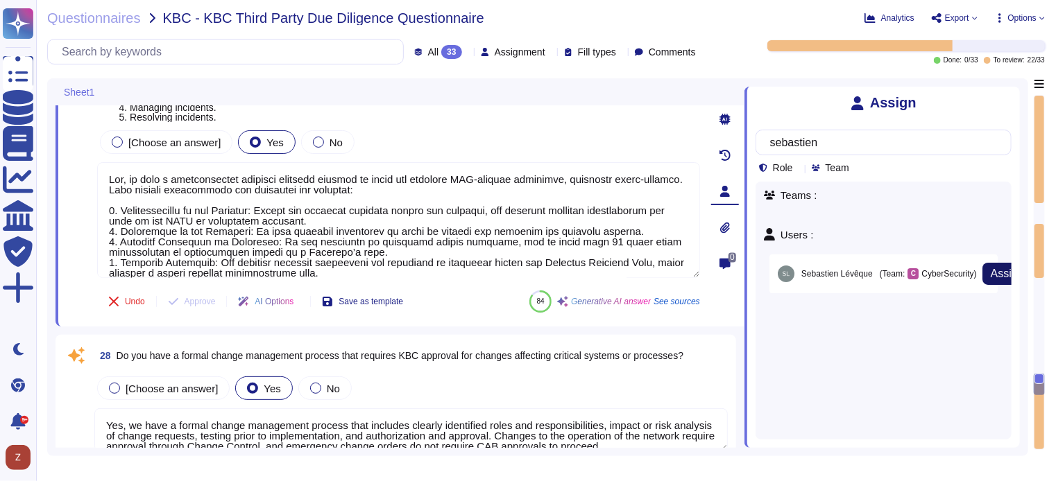
click at [991, 278] on span "Assign" at bounding box center [1007, 273] width 33 height 11
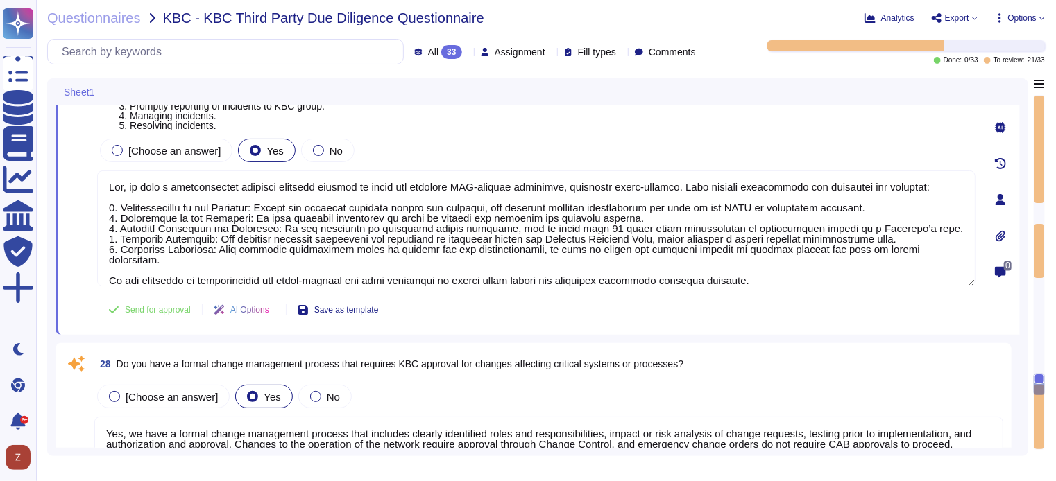
scroll to position [4202, 0]
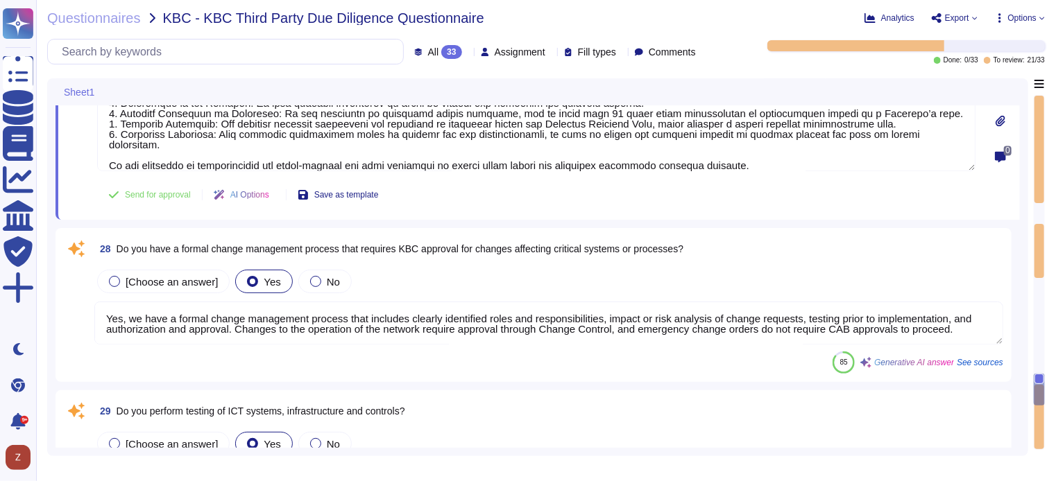
click at [619, 325] on textarea "Yes, we have a formal change management process that includes clearly identifie…" at bounding box center [548, 323] width 909 height 43
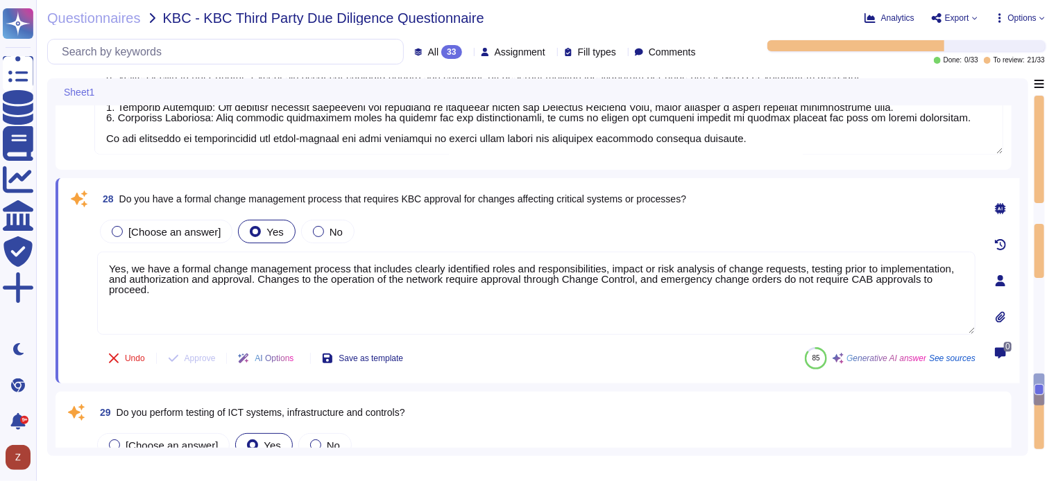
click at [1000, 277] on icon at bounding box center [1000, 280] width 10 height 11
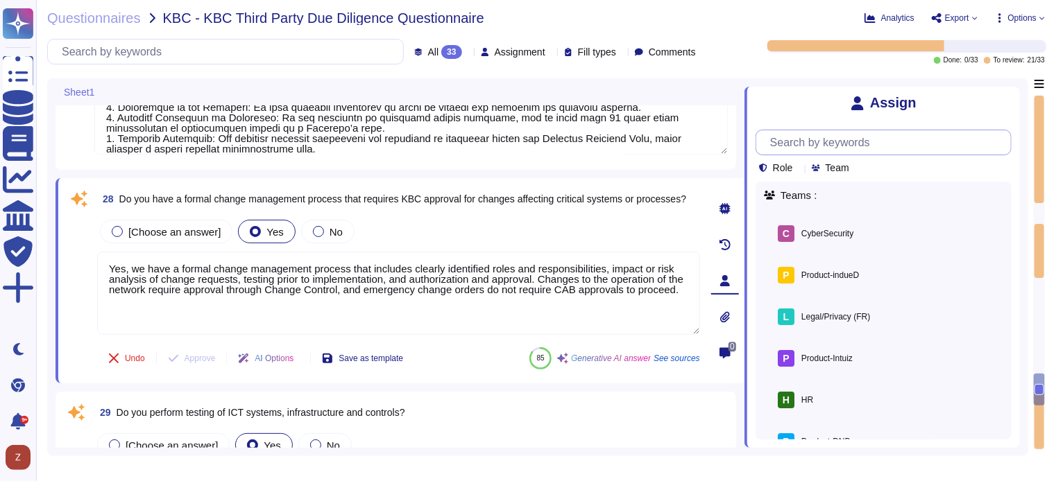
click at [832, 146] on input "text" at bounding box center [887, 142] width 248 height 24
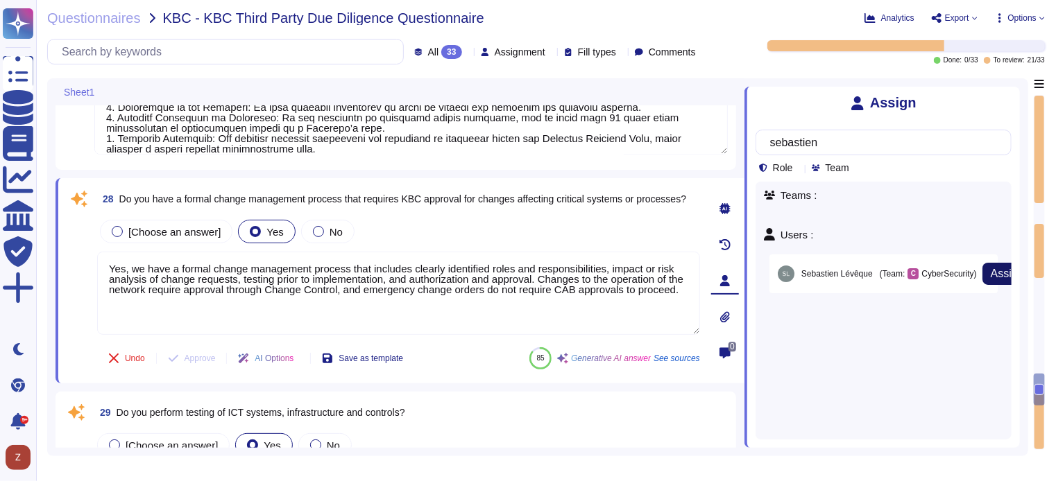
click at [991, 277] on span "Assign" at bounding box center [1007, 273] width 33 height 11
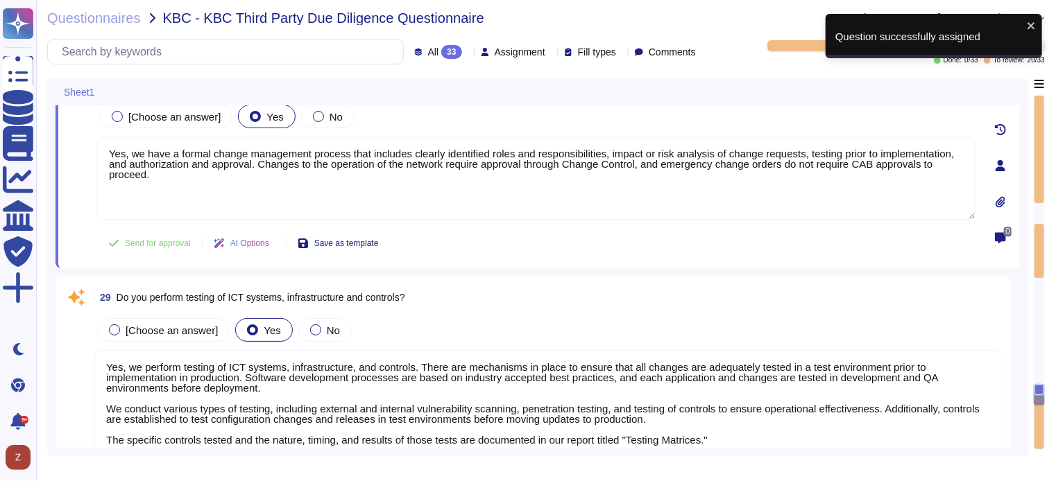
scroll to position [4434, 0]
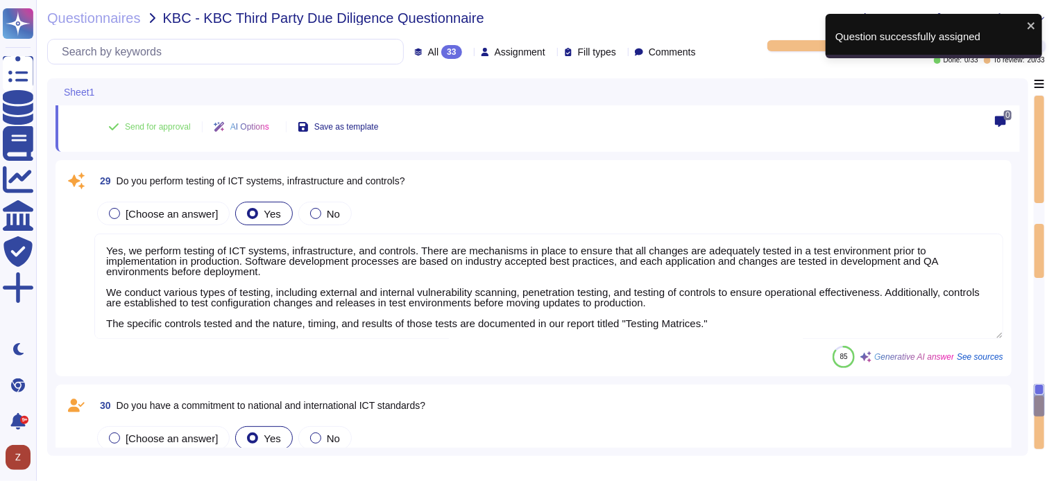
drag, startPoint x: 771, startPoint y: 318, endPoint x: 764, endPoint y: 310, distance: 11.3
click at [769, 316] on textarea "Yes, we perform testing of ICT systems, infrastructure, and controls. There are…" at bounding box center [548, 286] width 909 height 105
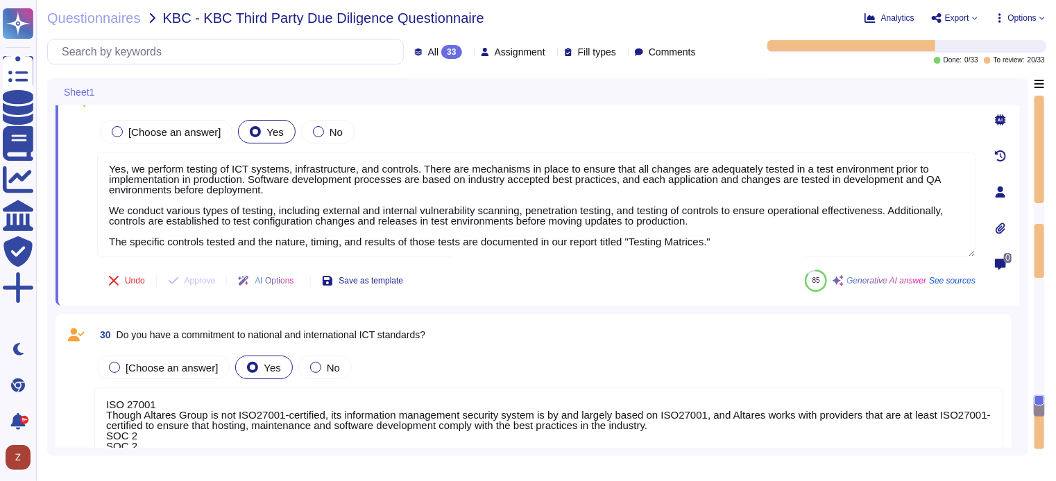
click at [1001, 192] on icon at bounding box center [1000, 192] width 11 height 11
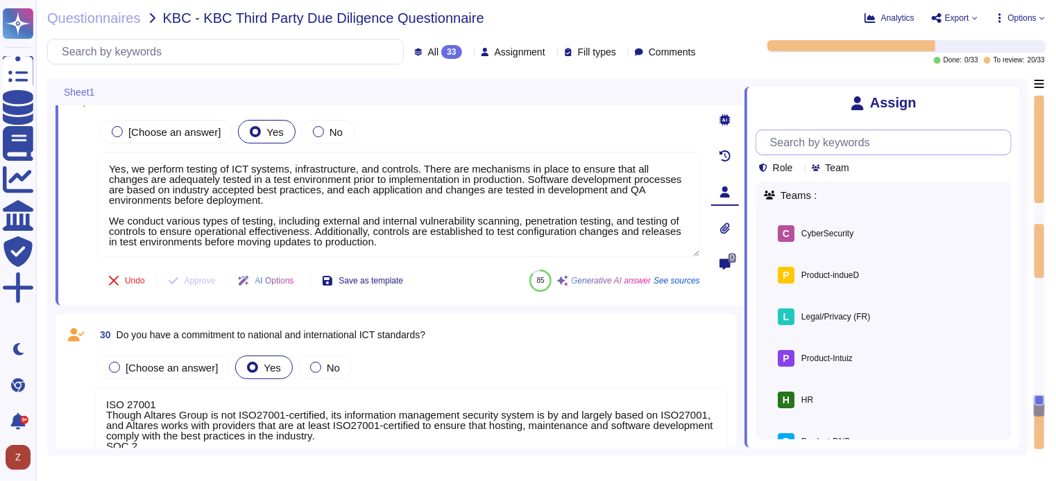
click at [840, 144] on input "text" at bounding box center [887, 142] width 248 height 24
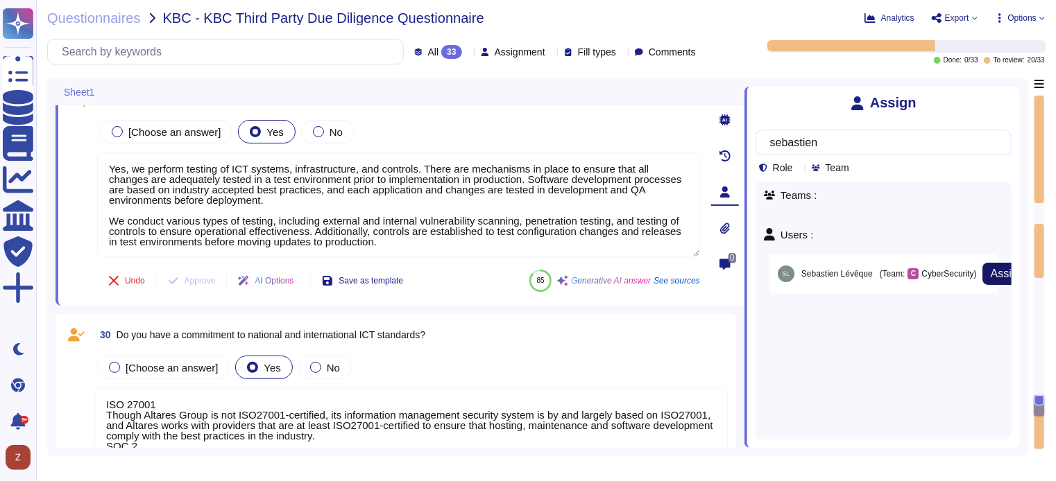
click at [993, 276] on span "Assign" at bounding box center [1007, 273] width 33 height 11
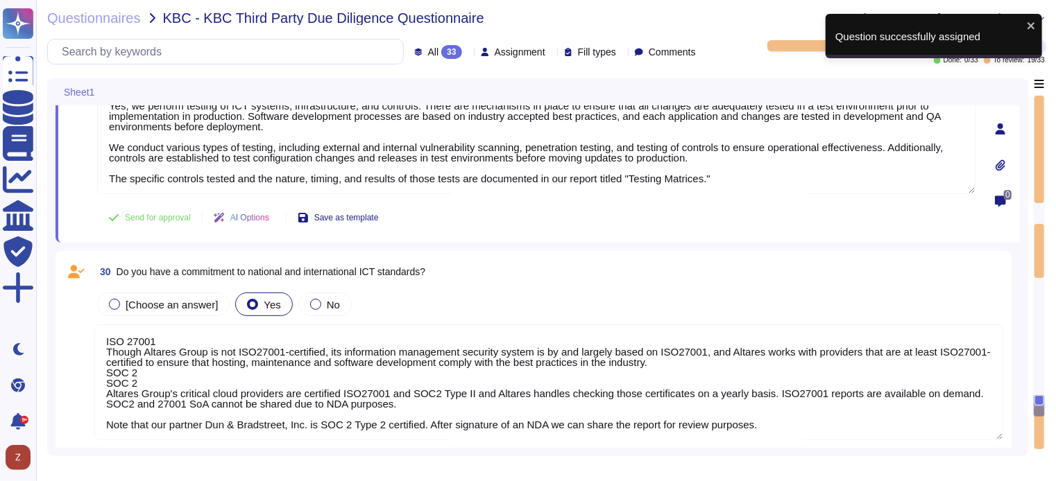
scroll to position [4549, 0]
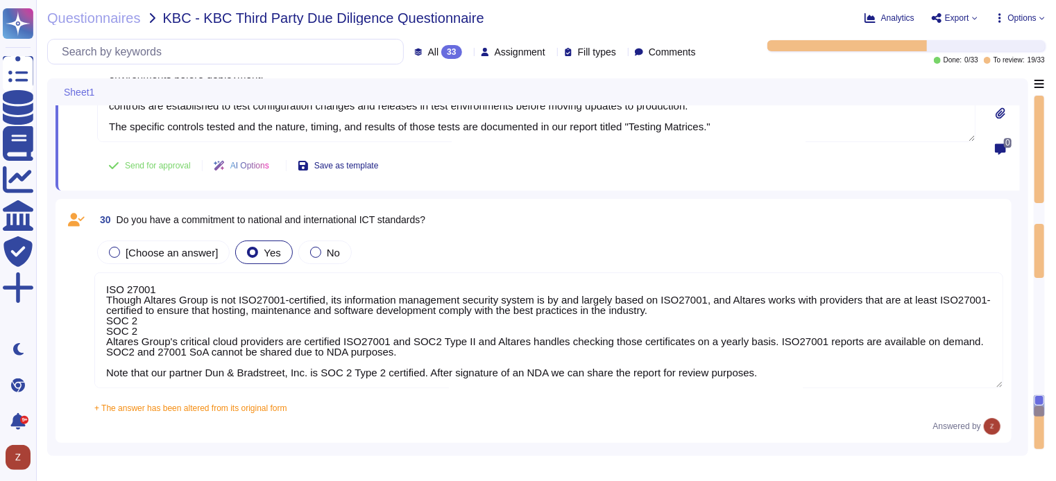
click at [790, 372] on textarea "ISO 27001 Though Altares Group is not ISO27001-certified, its information manag…" at bounding box center [548, 331] width 909 height 116
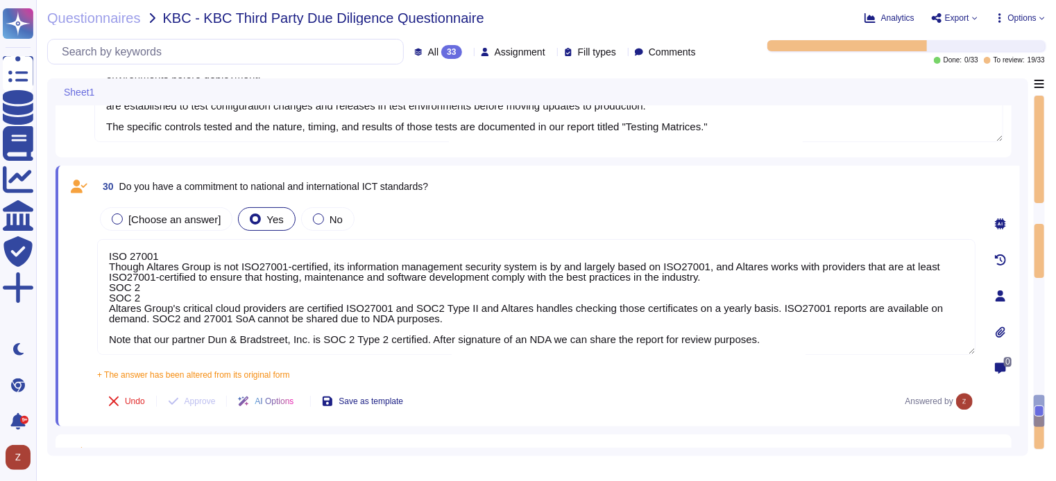
click at [1002, 296] on icon at bounding box center [1000, 296] width 10 height 11
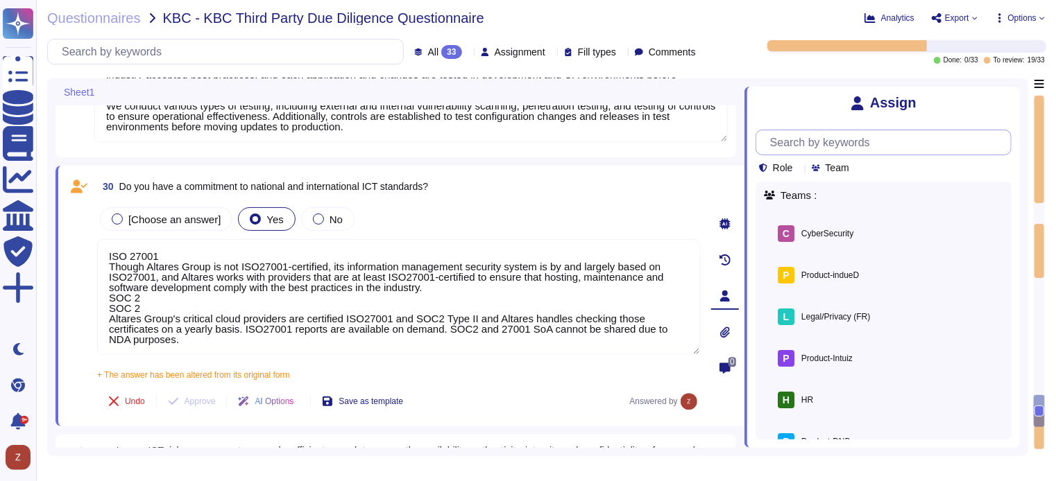
click at [845, 144] on input "text" at bounding box center [887, 142] width 248 height 24
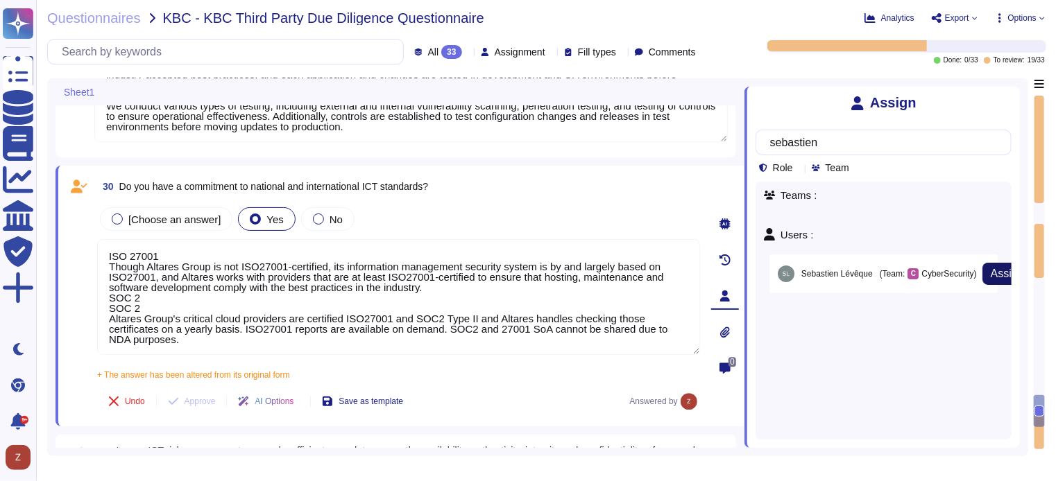
click at [991, 274] on span "Assign" at bounding box center [1007, 273] width 33 height 11
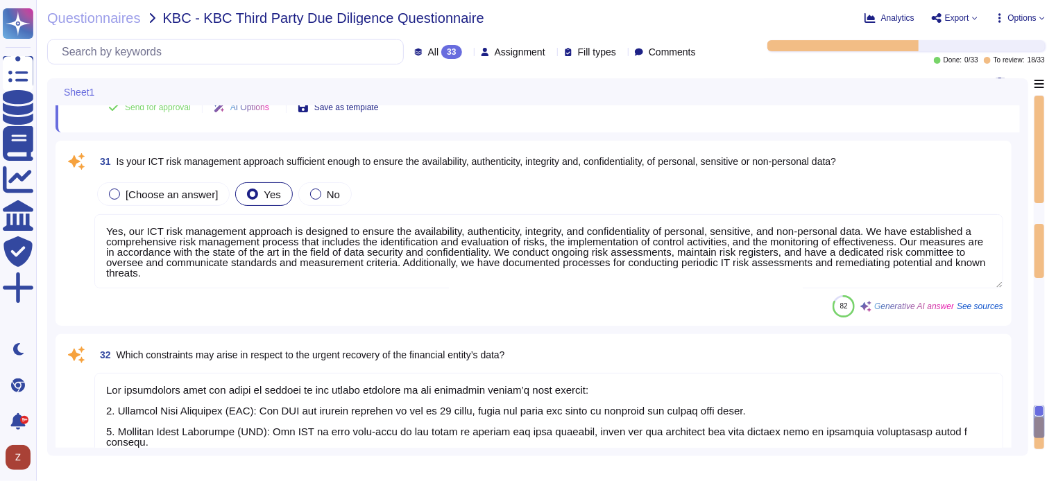
scroll to position [4896, 0]
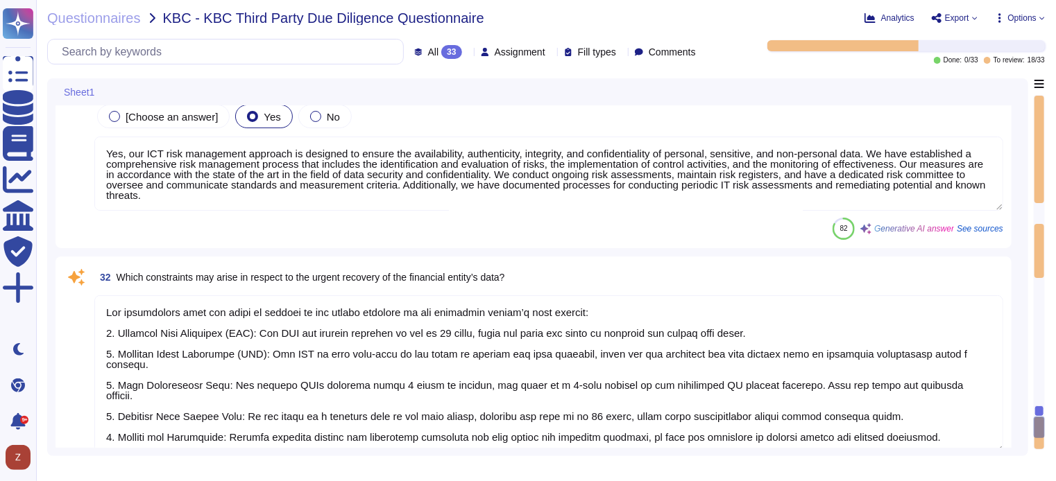
click at [742, 138] on textarea "Yes, our ICT risk management approach is designed to ensure the availability, a…" at bounding box center [548, 174] width 909 height 74
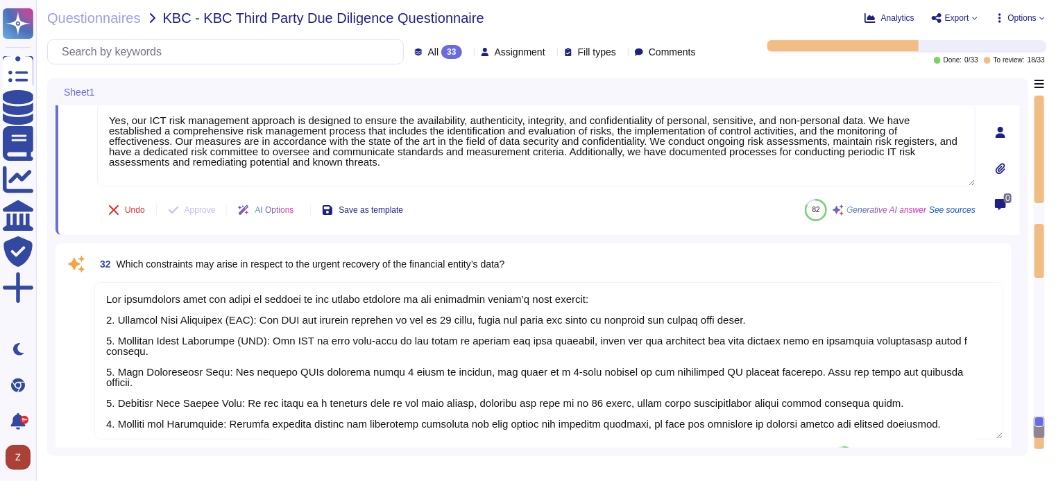
click at [1002, 129] on icon at bounding box center [1000, 132] width 10 height 11
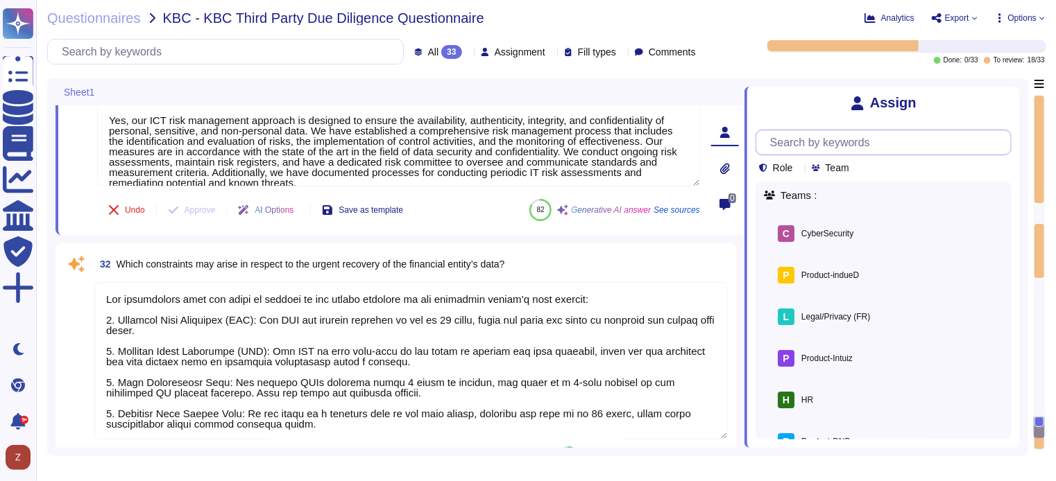
click at [875, 146] on input "text" at bounding box center [887, 142] width 248 height 24
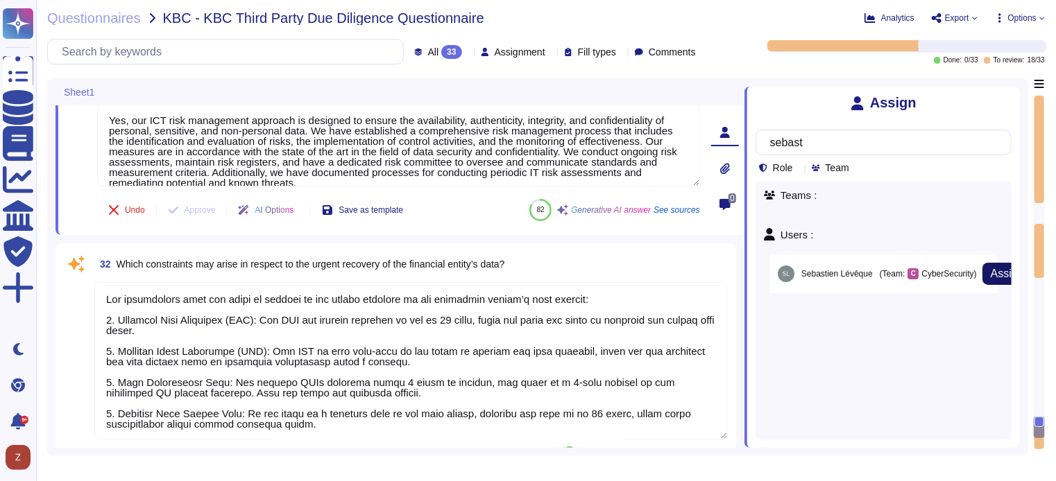
click at [991, 270] on span "Assign" at bounding box center [1007, 273] width 33 height 11
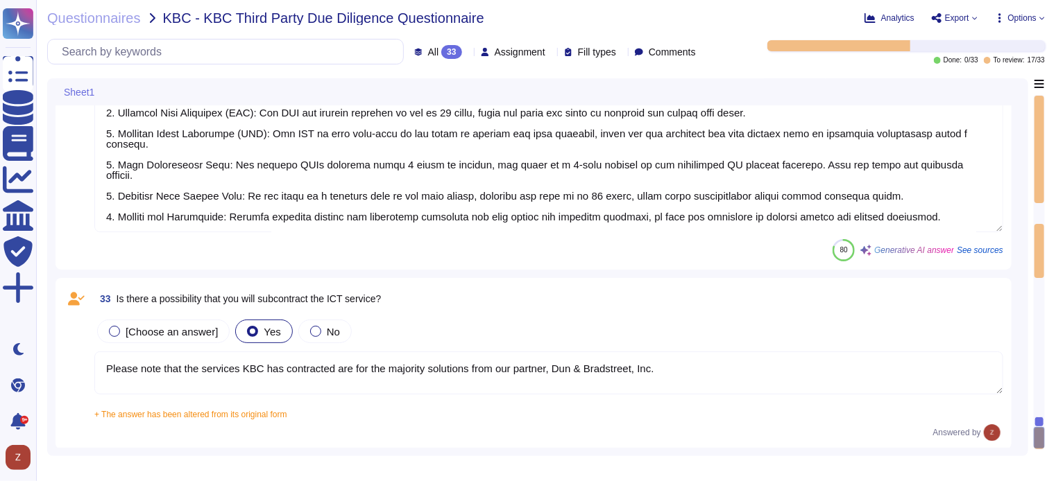
click at [621, 221] on textarea at bounding box center [548, 153] width 909 height 157
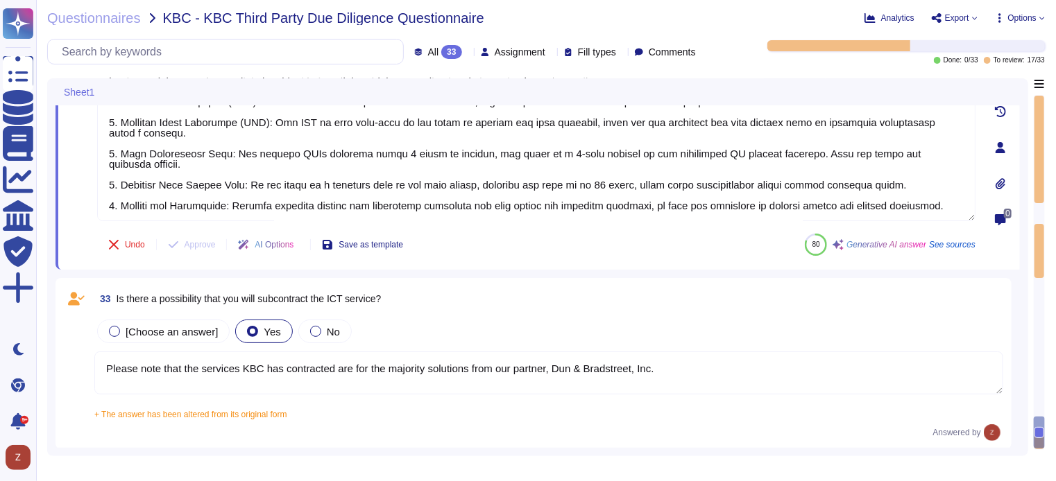
scroll to position [4957, 0]
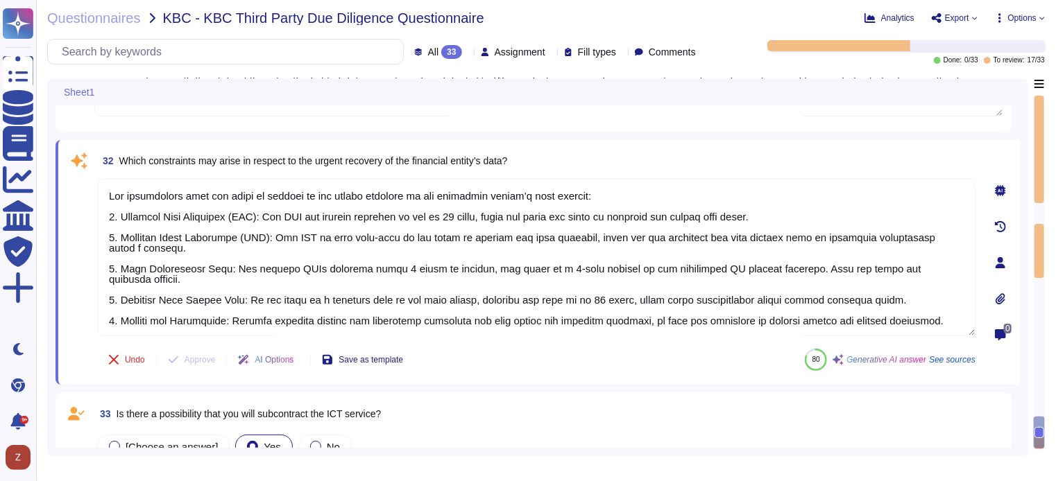
click at [999, 263] on icon at bounding box center [1000, 262] width 10 height 11
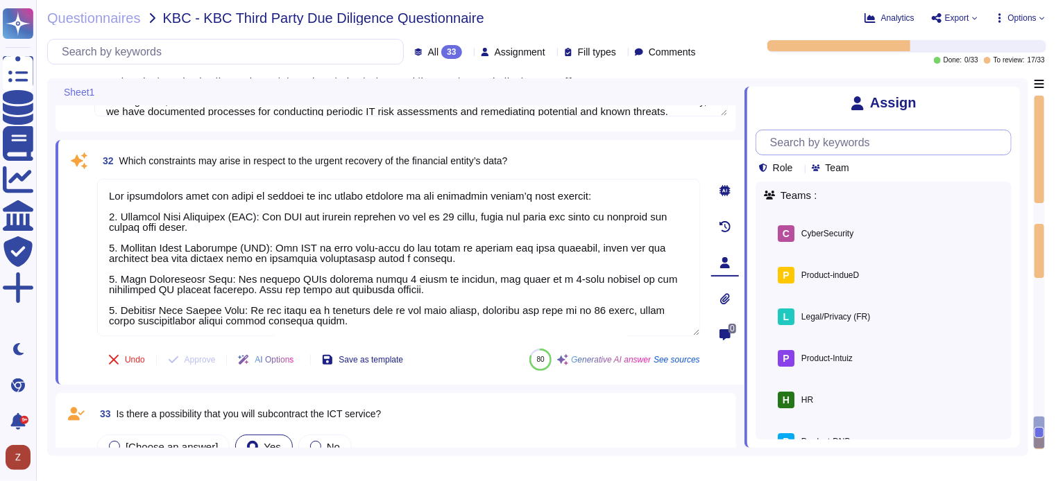
click at [824, 143] on input "text" at bounding box center [887, 142] width 248 height 24
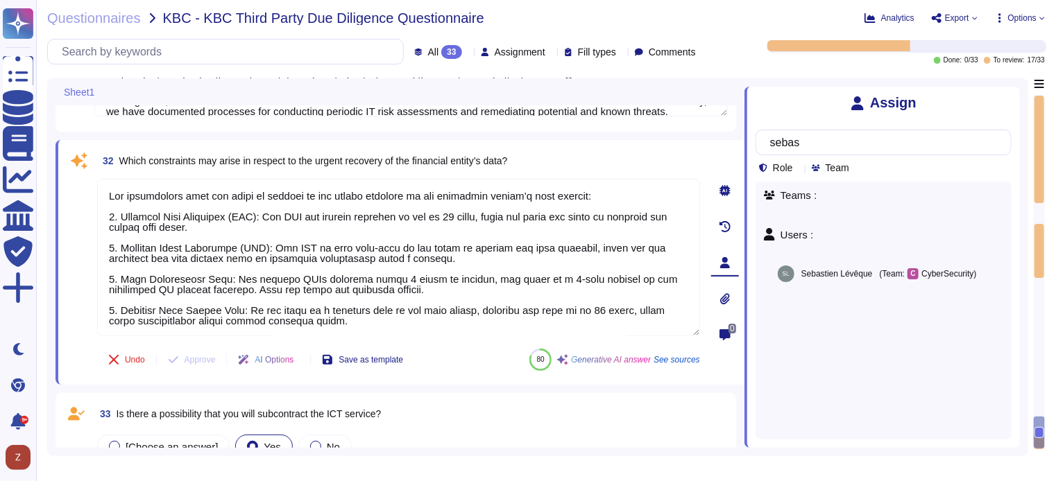
click at [0, 0] on span "Assign" at bounding box center [0, 0] width 0 height 0
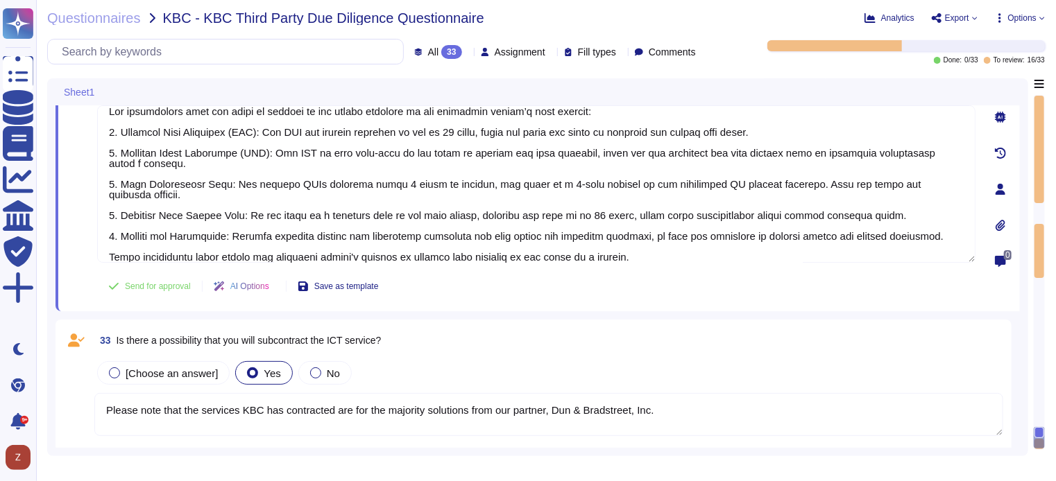
scroll to position [5072, 0]
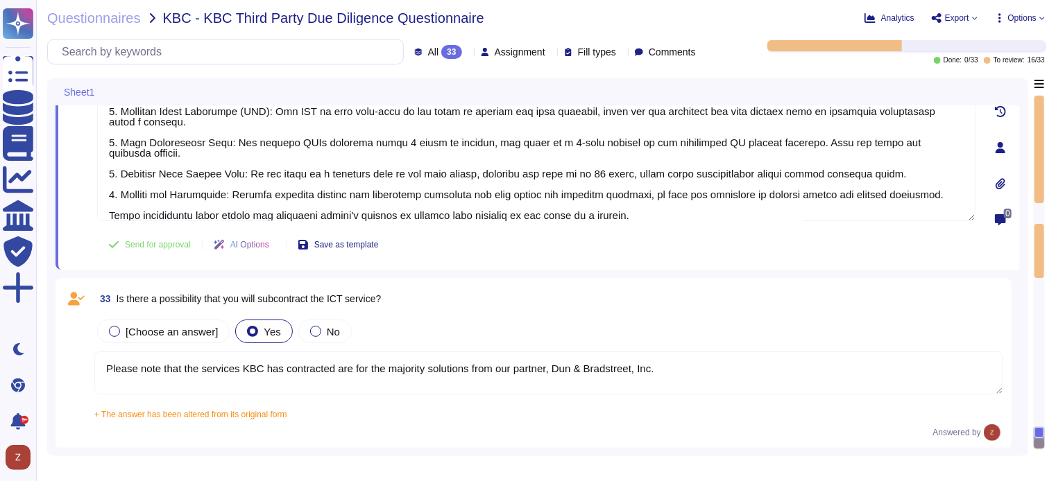
click at [728, 374] on textarea "Please note that the services KBC has contracted are for the majority solutions…" at bounding box center [548, 373] width 909 height 43
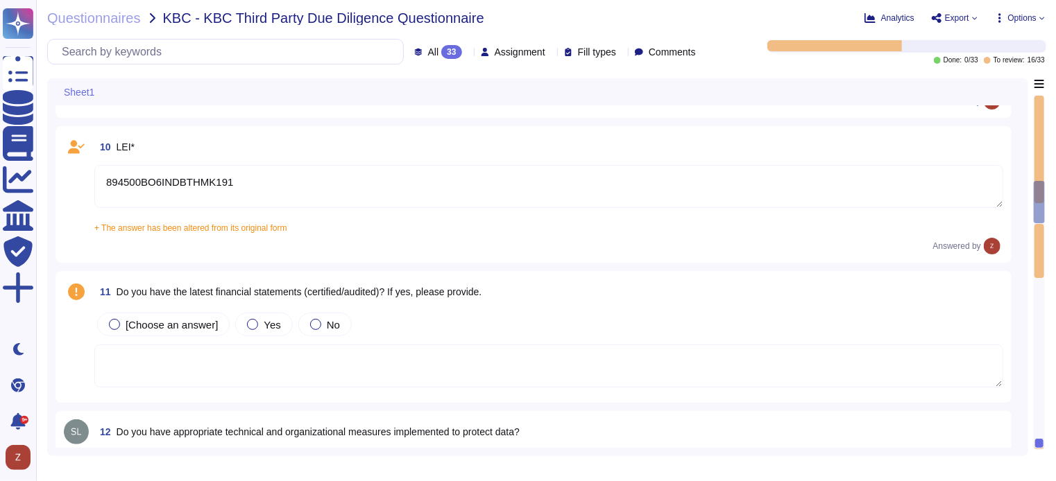
scroll to position [1272, 0]
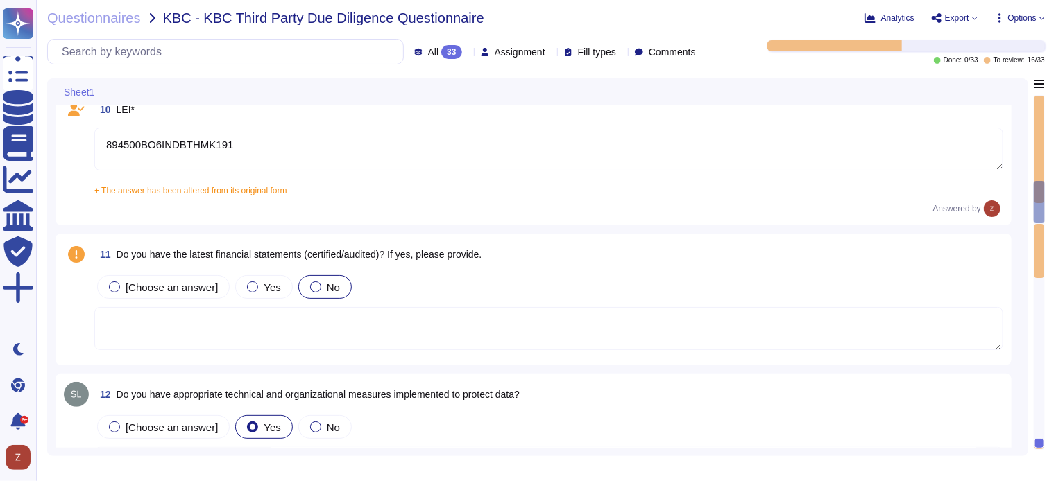
click at [310, 287] on div at bounding box center [315, 287] width 11 height 11
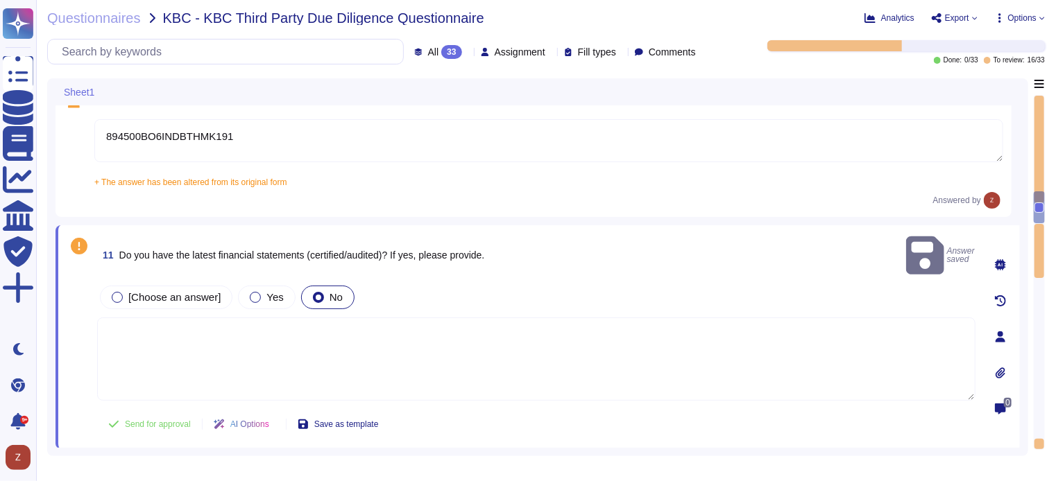
click at [275, 325] on textarea at bounding box center [536, 359] width 878 height 83
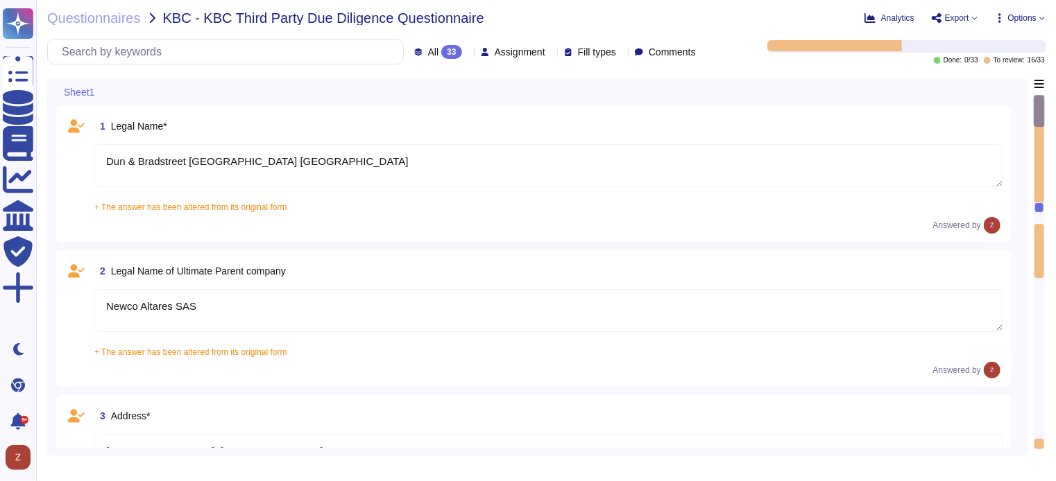
scroll to position [0, 0]
click at [114, 20] on span "Questionnaires" at bounding box center [94, 18] width 94 height 14
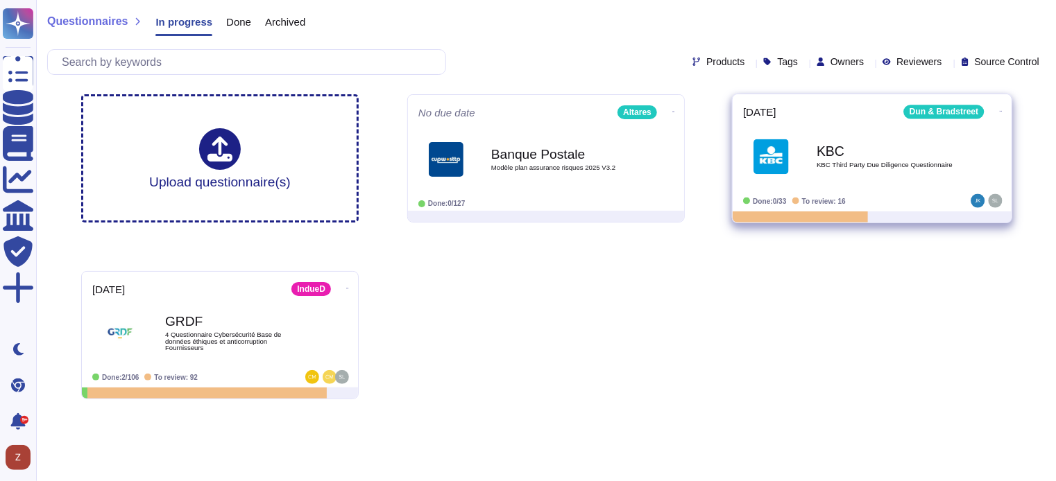
click at [848, 162] on span "KBC Third Party Due Diligence Questionnaire" at bounding box center [886, 165] width 140 height 7
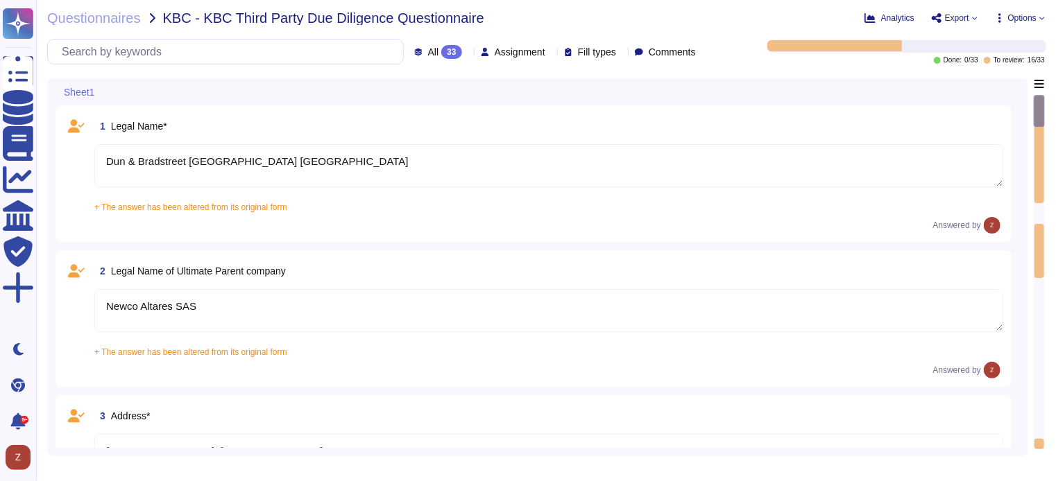
click at [416, 157] on textarea "Dun & Bradstreet [GEOGRAPHIC_DATA] [GEOGRAPHIC_DATA]" at bounding box center [548, 165] width 909 height 43
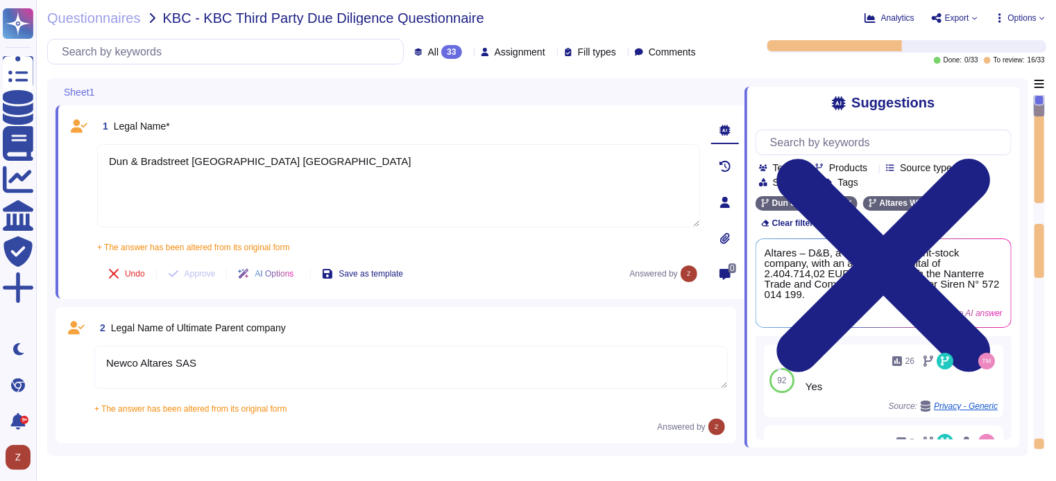
click at [726, 204] on icon at bounding box center [725, 202] width 10 height 11
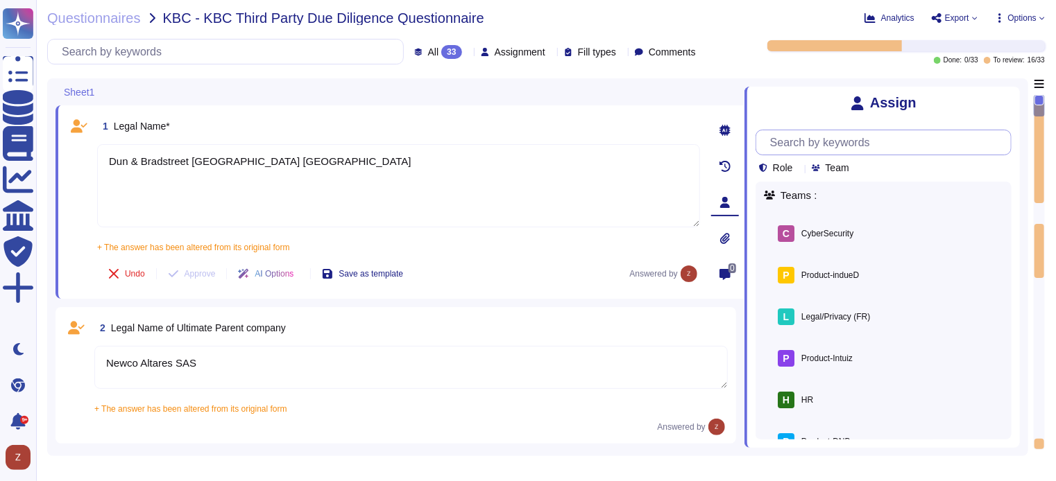
click at [825, 143] on input "text" at bounding box center [887, 142] width 248 height 24
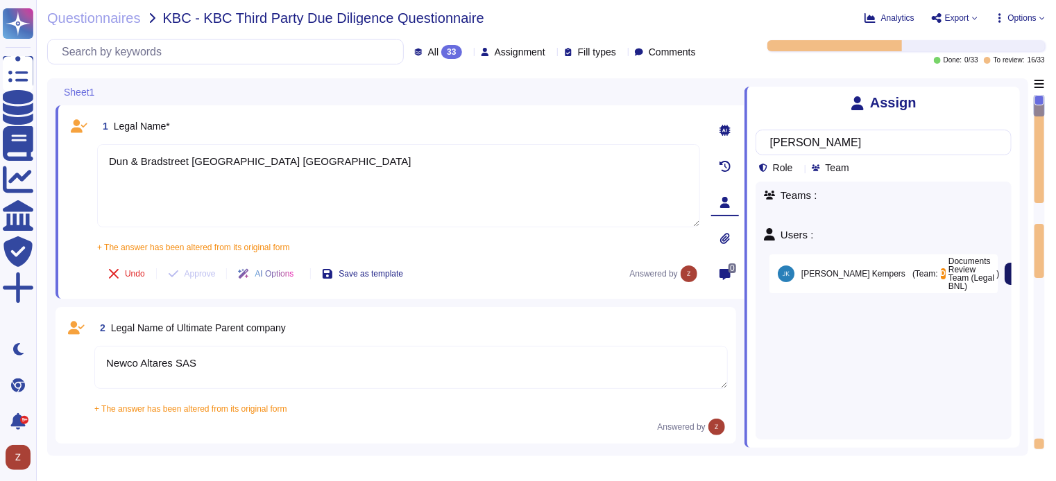
click at [1013, 271] on span "Assign" at bounding box center [1029, 273] width 33 height 11
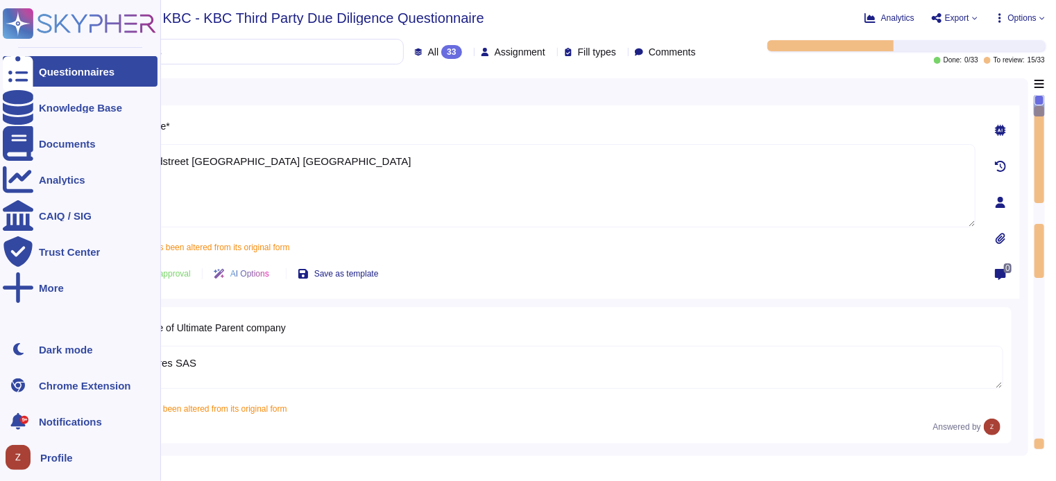
click at [22, 22] on icon at bounding box center [18, 23] width 27 height 27
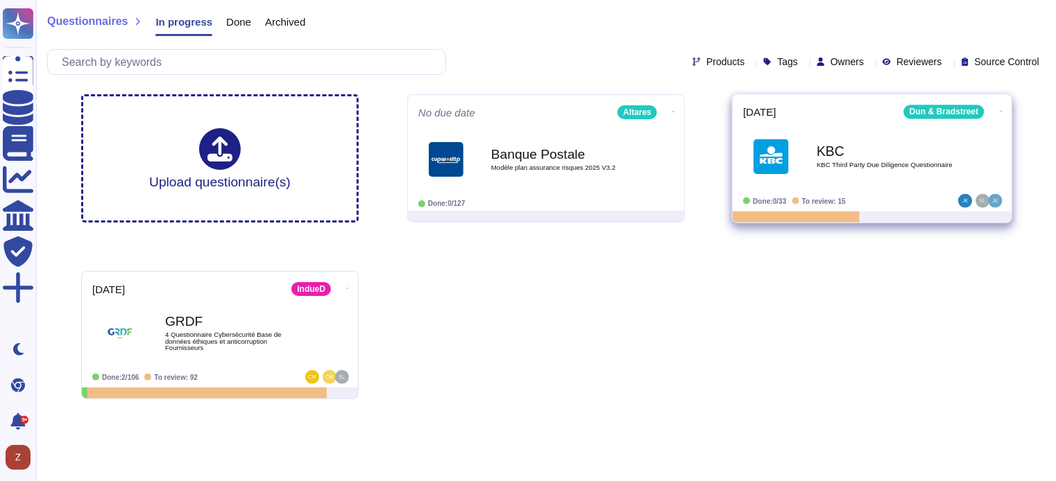
click at [675, 112] on icon at bounding box center [673, 112] width 3 height 1
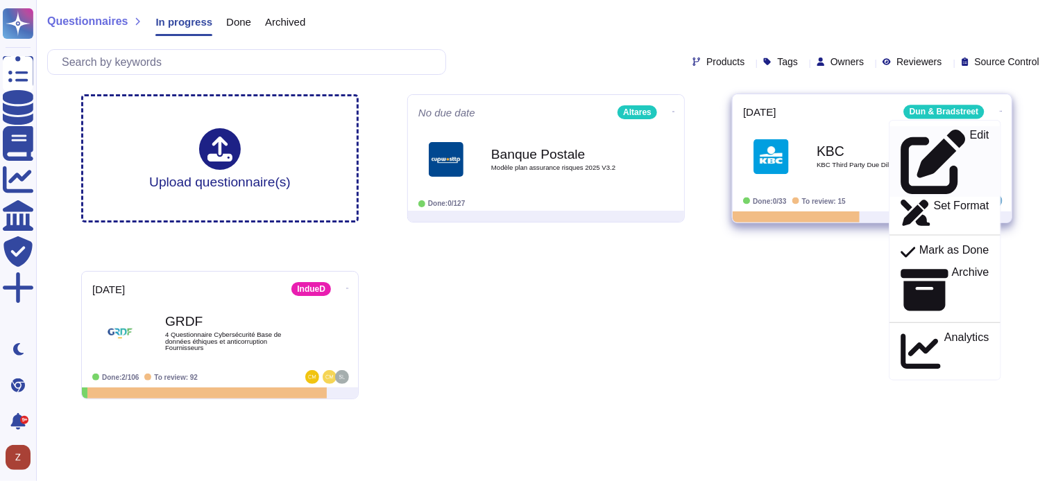
click at [938, 135] on div "Edit" at bounding box center [944, 161] width 88 height 65
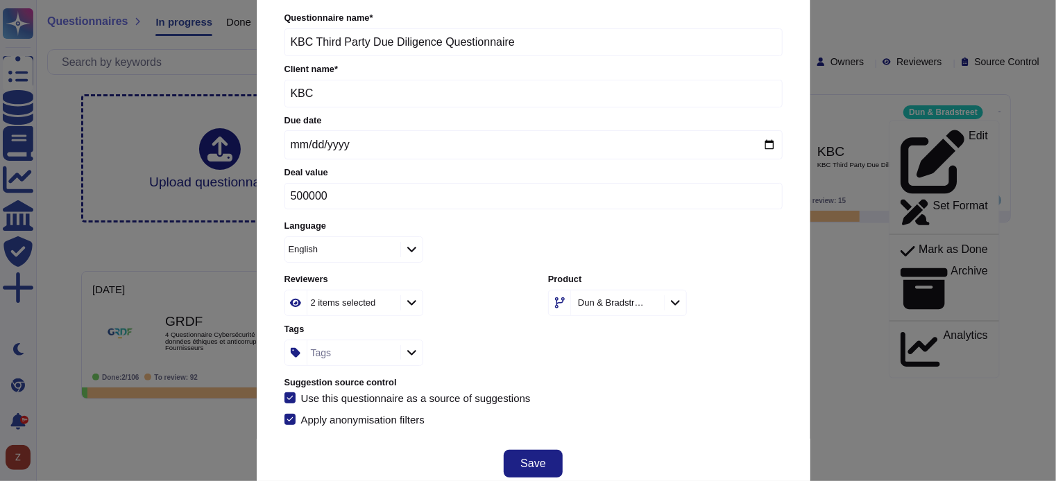
scroll to position [79, 0]
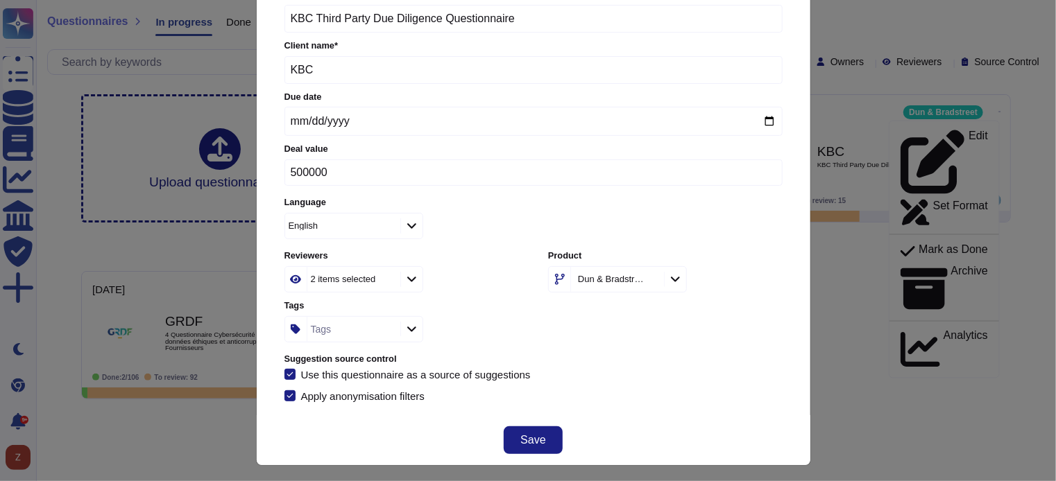
click at [681, 280] on icon at bounding box center [675, 279] width 10 height 12
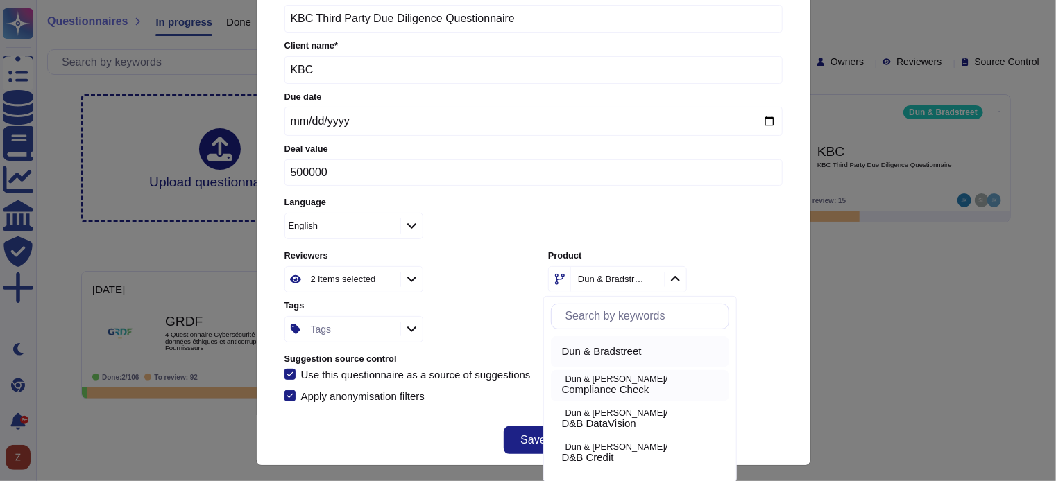
click at [644, 390] on span "Compliance Check" at bounding box center [605, 390] width 87 height 12
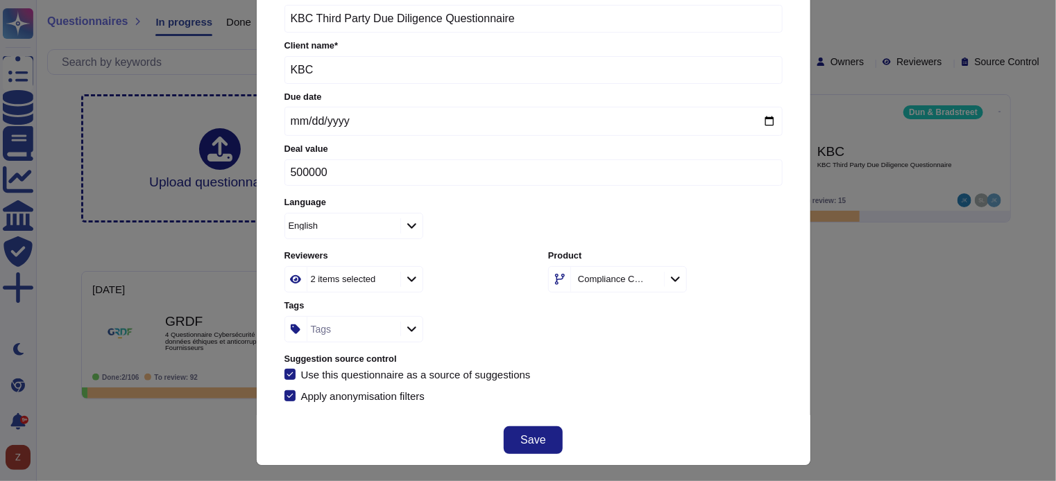
click at [681, 275] on icon at bounding box center [675, 279] width 10 height 12
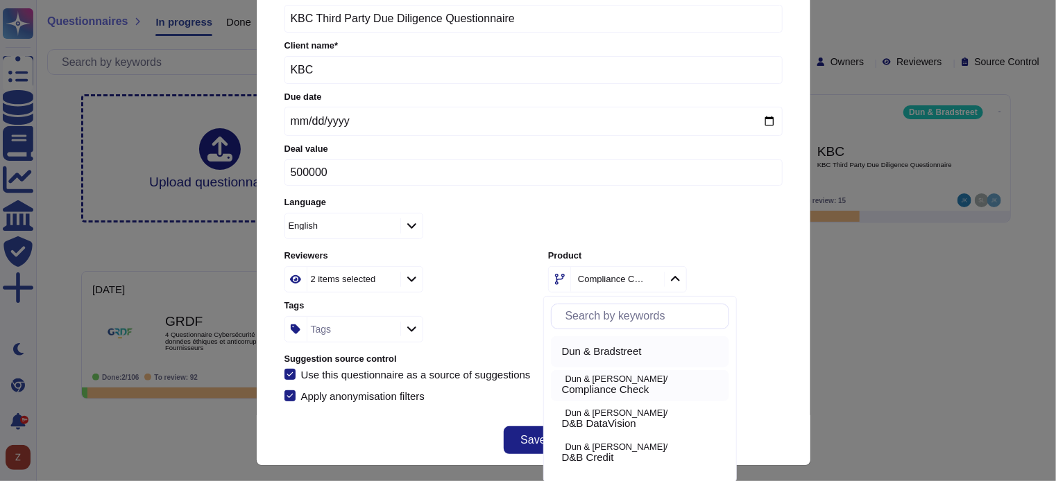
click at [642, 352] on span "Dun & Bradstreet" at bounding box center [602, 351] width 80 height 12
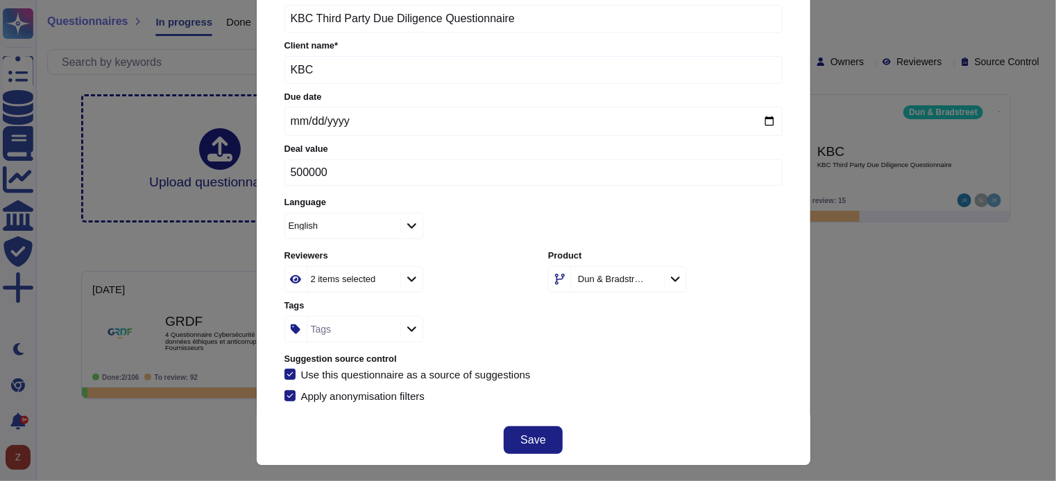
click at [649, 355] on label "Suggestion source control" at bounding box center [533, 359] width 498 height 9
click at [857, 307] on div "Edit questionnaire Questionnaire name * KBC Third Party Due Diligence Questionn…" at bounding box center [528, 240] width 1056 height 481
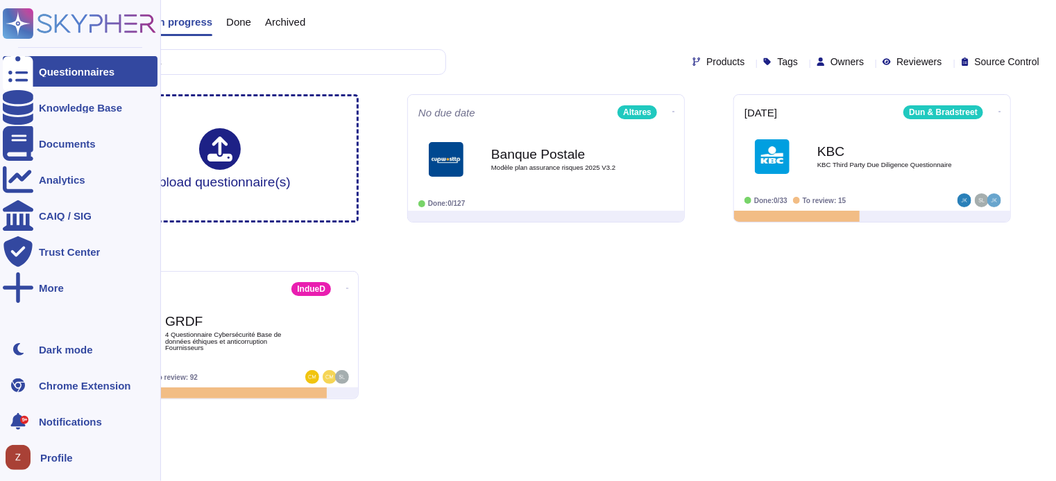
click at [61, 457] on span "Profile" at bounding box center [56, 458] width 33 height 10
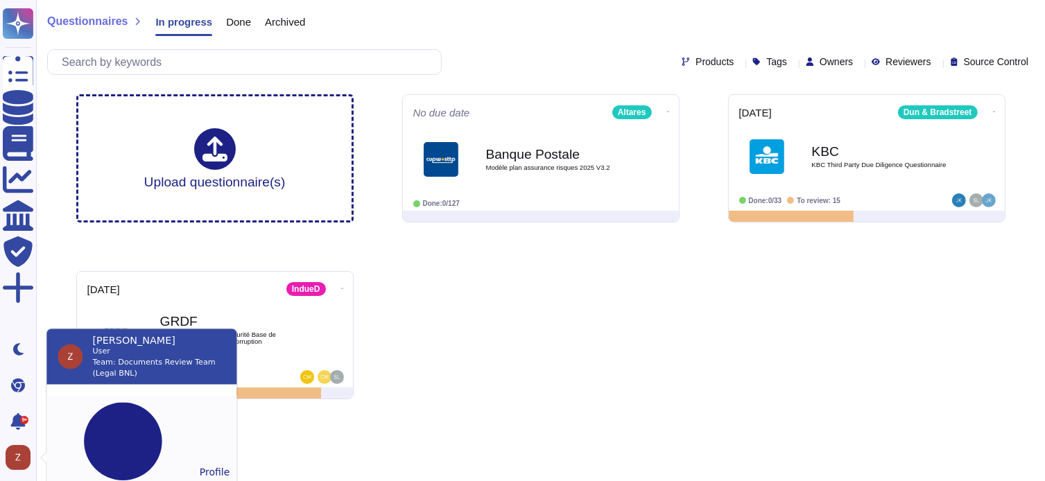
click at [90, 407] on button "Profile" at bounding box center [141, 472] width 190 height 153
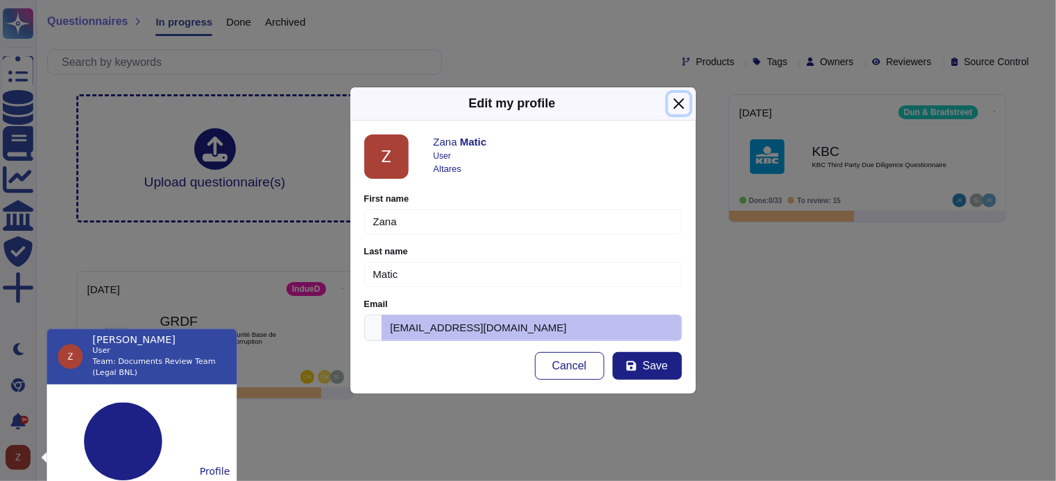
click at [678, 110] on button "Close" at bounding box center [679, 104] width 22 height 22
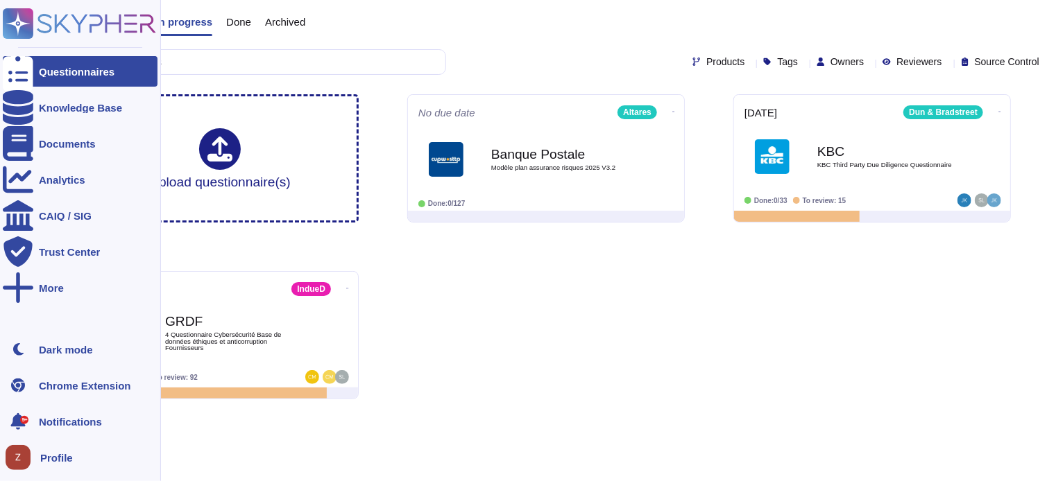
click at [58, 454] on span "Profile" at bounding box center [56, 458] width 33 height 10
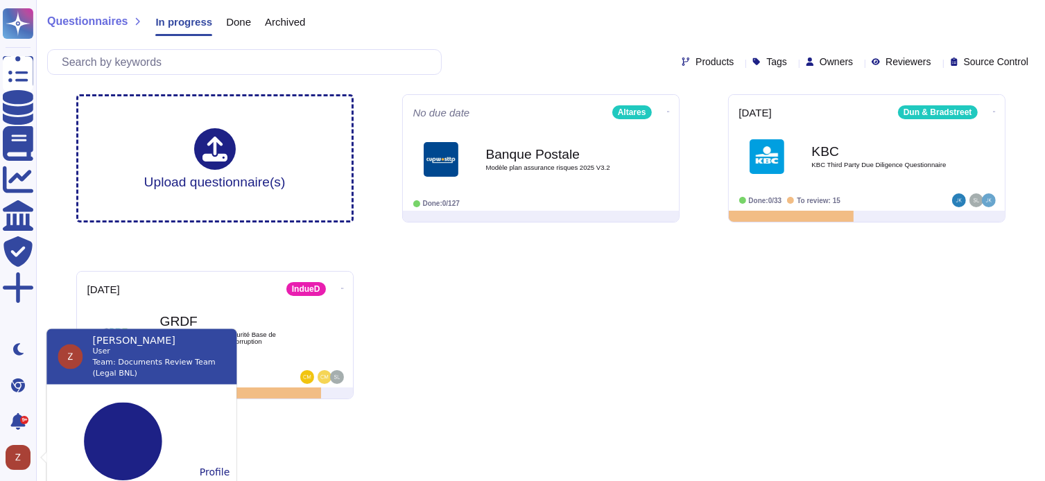
click at [575, 335] on div "Upload questionnaire(s) No due date Altares Banque Postale Modèle plan assuran…" at bounding box center [541, 246] width 952 height 327
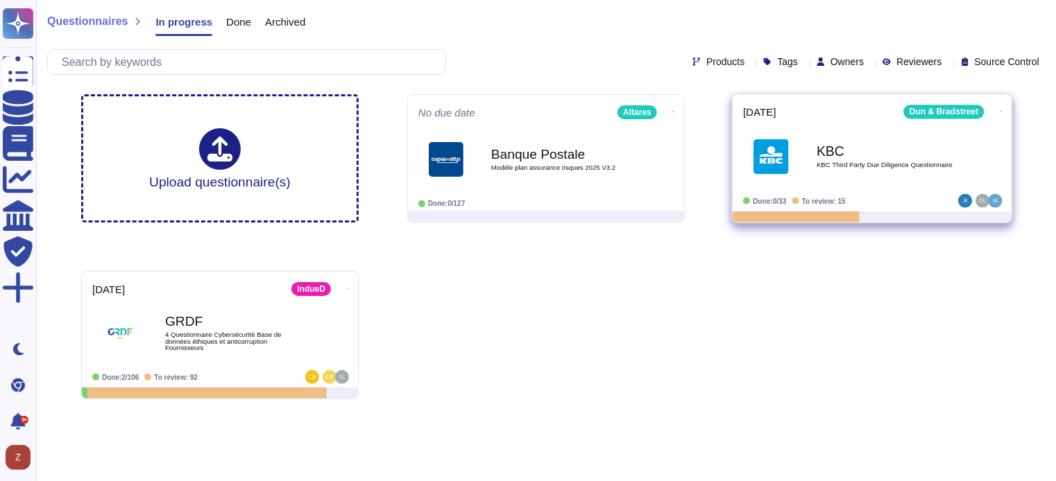
click at [838, 155] on b "KBC" at bounding box center [886, 150] width 140 height 13
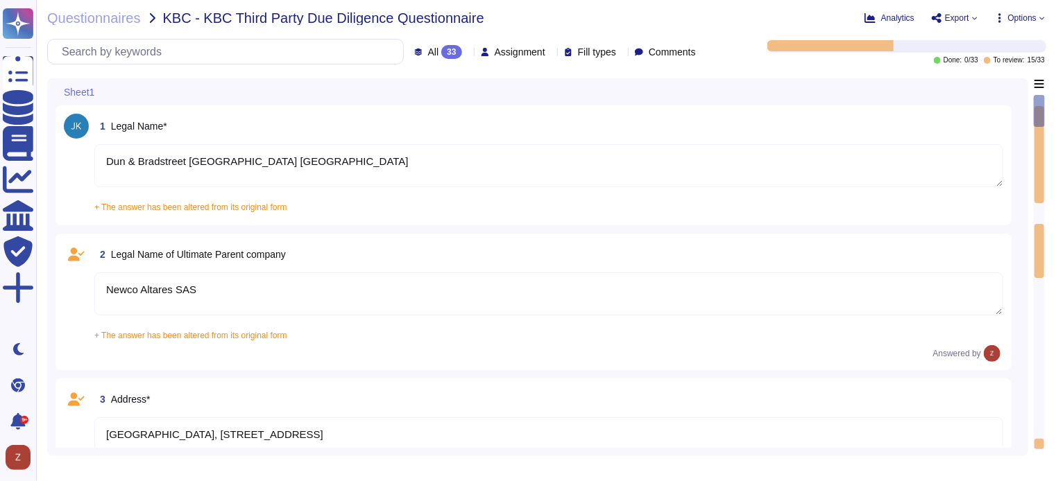
click at [352, 166] on textarea "Dun & Bradstreet [GEOGRAPHIC_DATA] [GEOGRAPHIC_DATA]" at bounding box center [548, 165] width 909 height 43
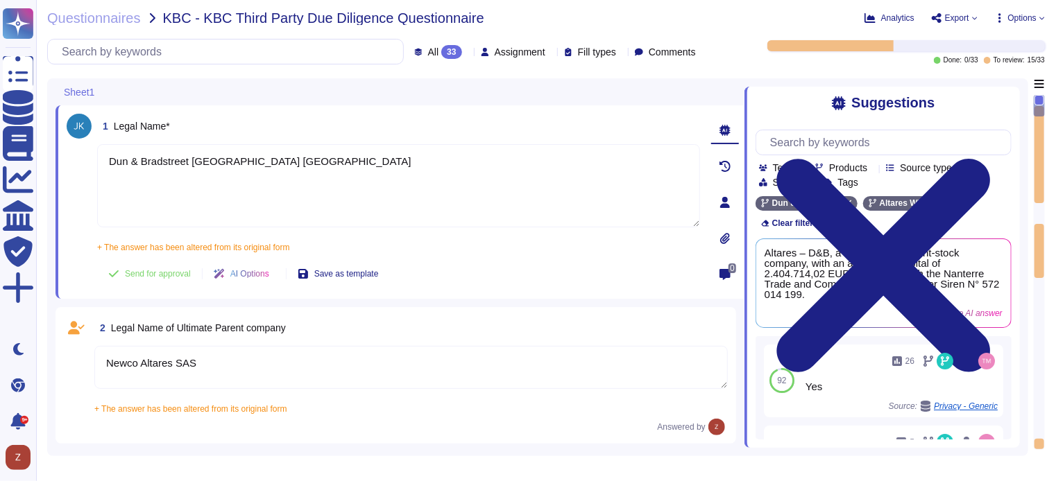
click at [719, 202] on icon at bounding box center [724, 202] width 11 height 11
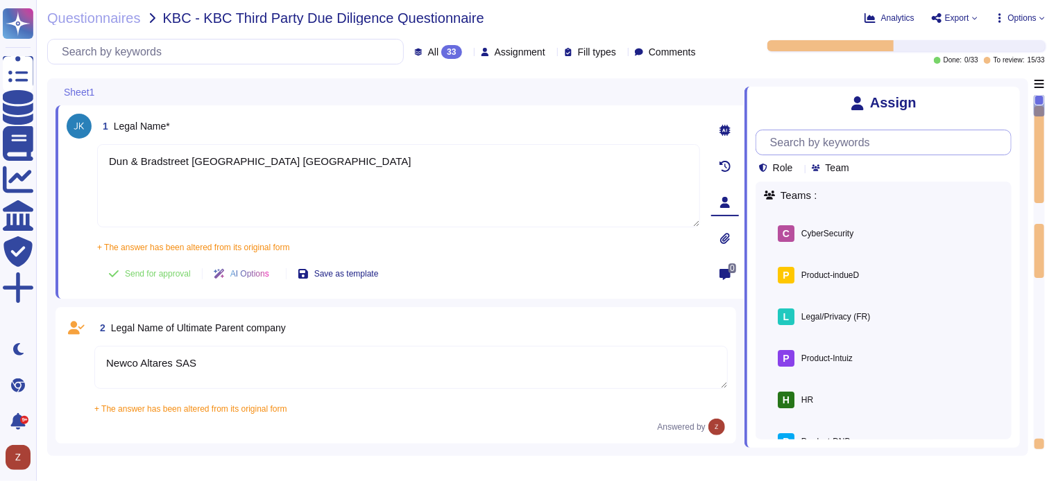
click at [846, 142] on input "text" at bounding box center [887, 142] width 248 height 24
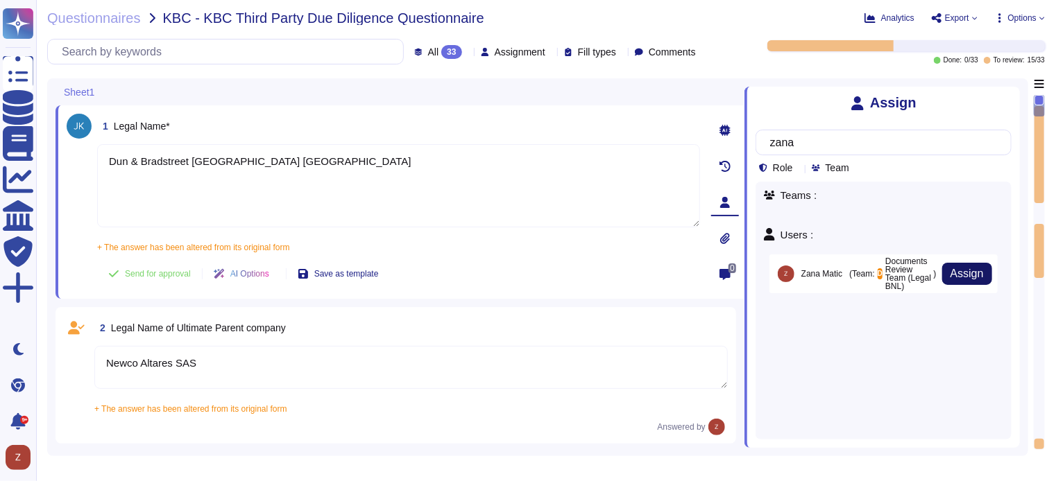
click at [972, 269] on span "Assign" at bounding box center [966, 273] width 33 height 11
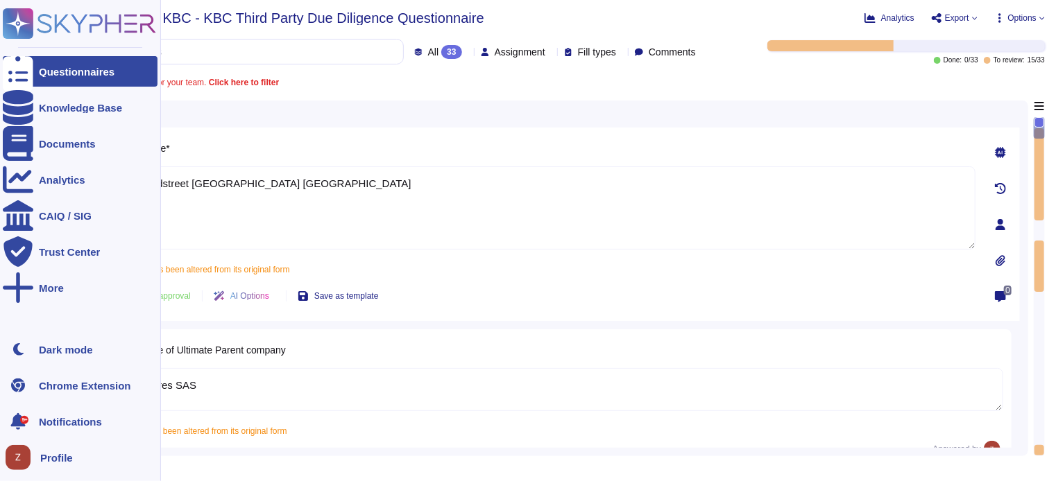
click at [89, 26] on icon at bounding box center [79, 23] width 153 height 31
